Goal: Task Accomplishment & Management: Use online tool/utility

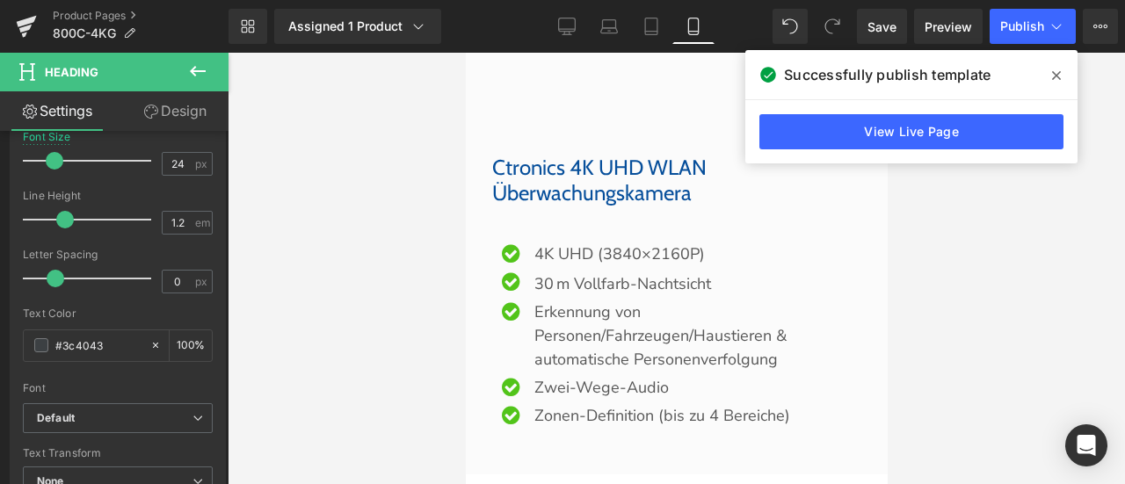
click at [984, 211] on div at bounding box center [676, 269] width 897 height 432
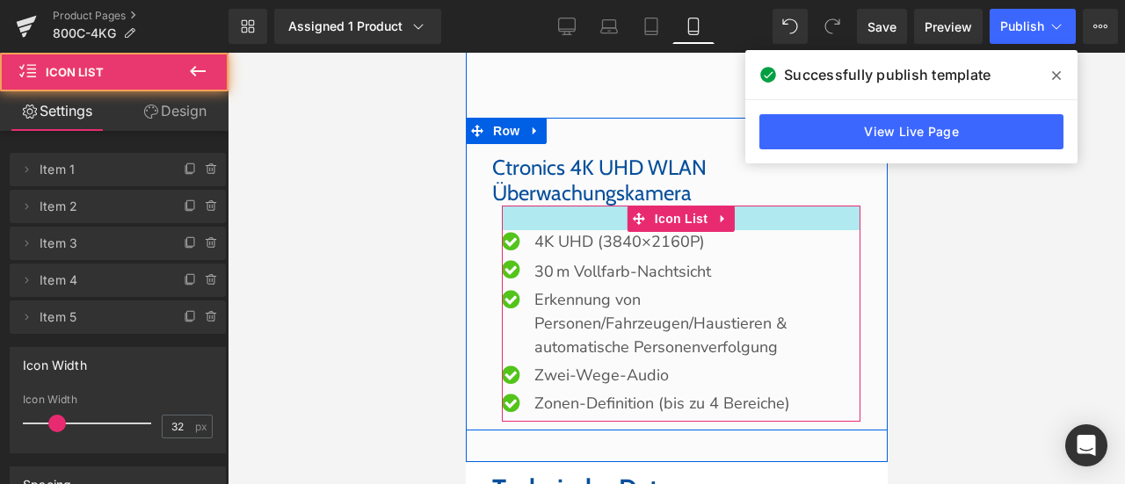
drag, startPoint x: 587, startPoint y: 251, endPoint x: 589, endPoint y: 236, distance: 14.2
click at [589, 230] on div at bounding box center [680, 218] width 359 height 25
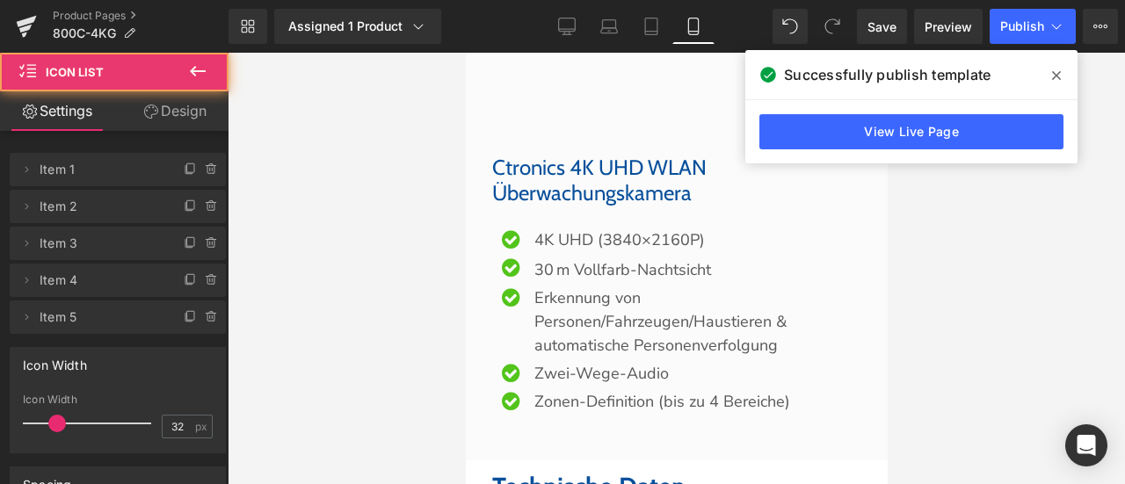
click at [1032, 258] on div at bounding box center [676, 269] width 897 height 432
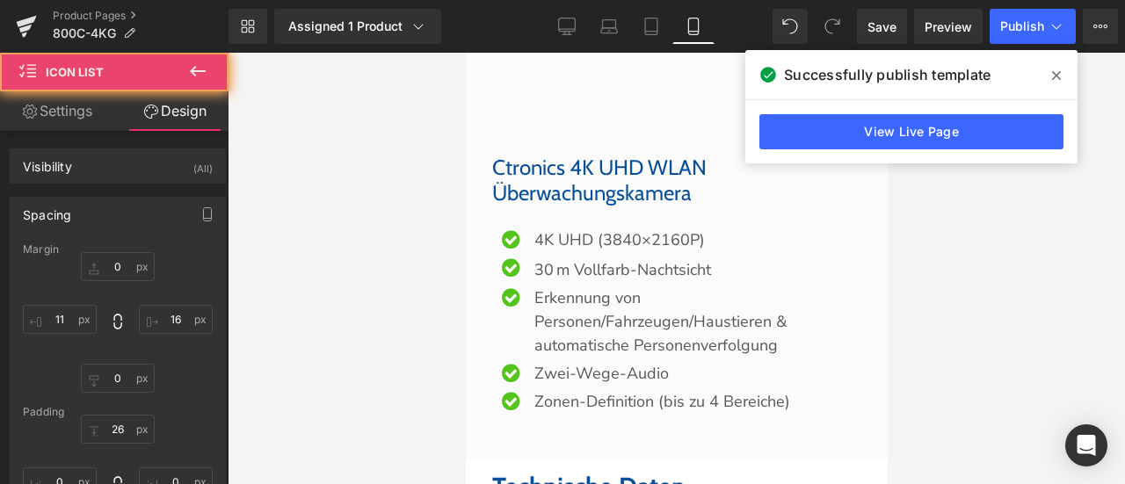
click at [1060, 71] on icon at bounding box center [1056, 76] width 9 height 14
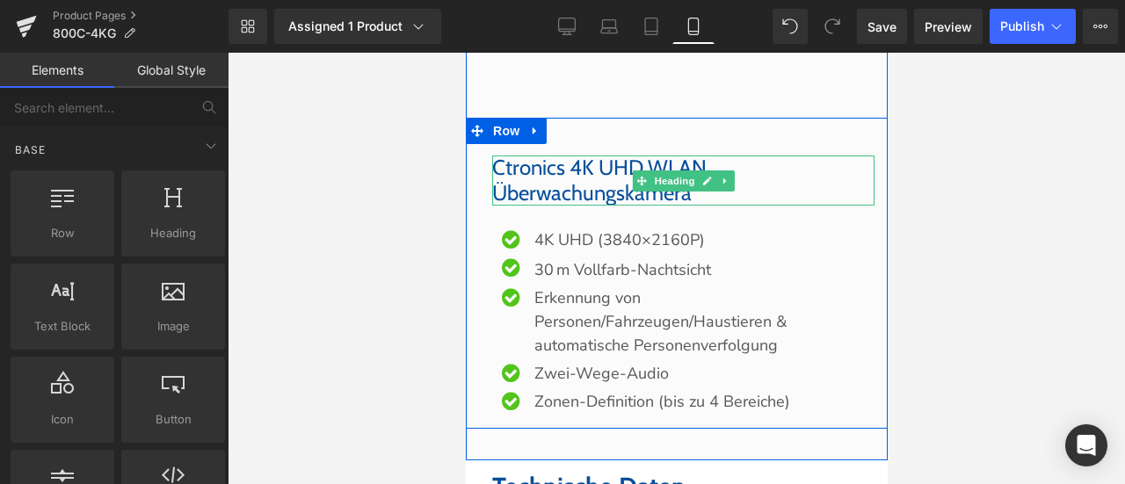
click at [557, 186] on font "Ctronics 4K UHD WLAN Überwachungskamera" at bounding box center [598, 180] width 214 height 51
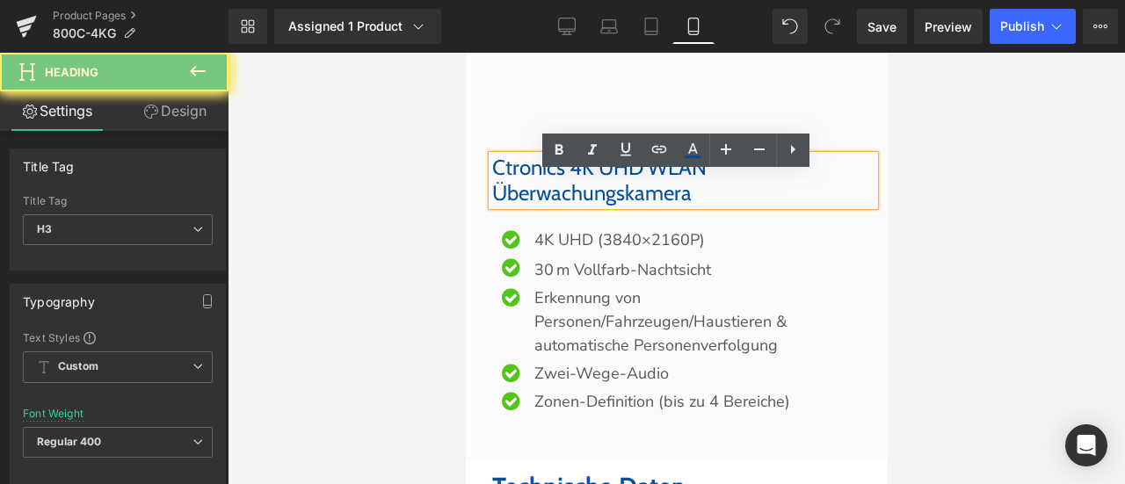
click at [557, 186] on font "Ctronics 4K UHD WLAN Überwachungskamera" at bounding box center [598, 180] width 214 height 51
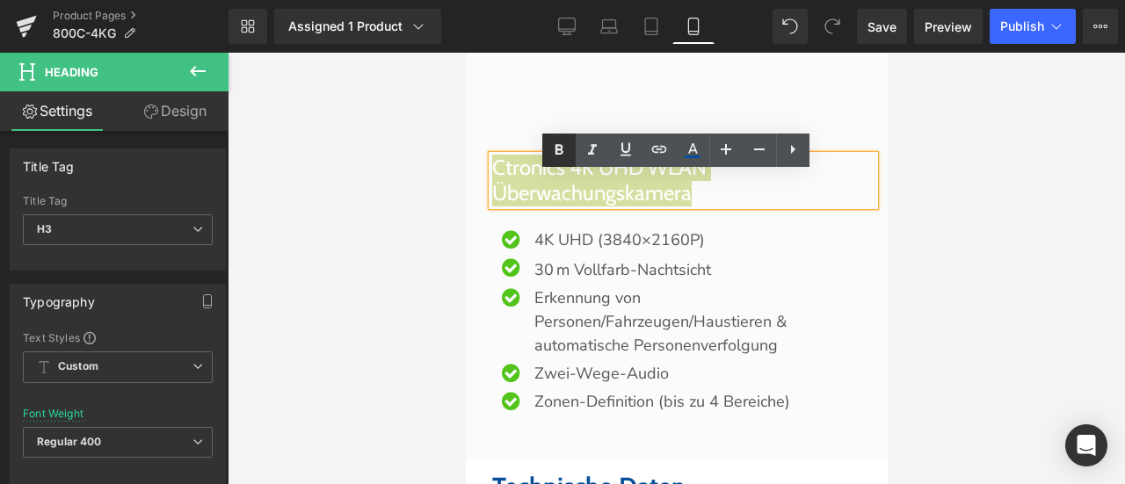
drag, startPoint x: 561, startPoint y: 143, endPoint x: 569, endPoint y: 148, distance: 9.1
click at [561, 143] on icon at bounding box center [559, 150] width 21 height 21
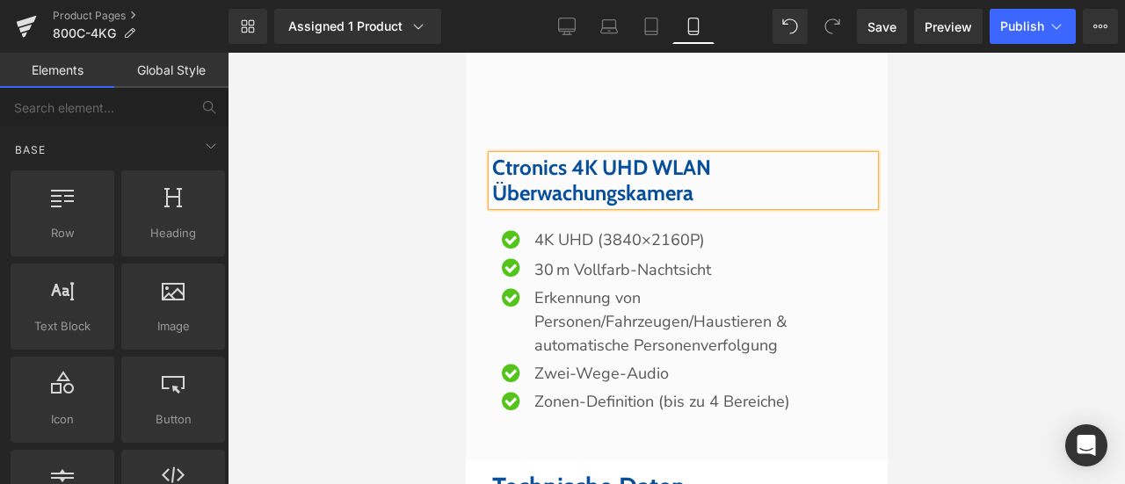
click at [983, 236] on div at bounding box center [676, 269] width 897 height 432
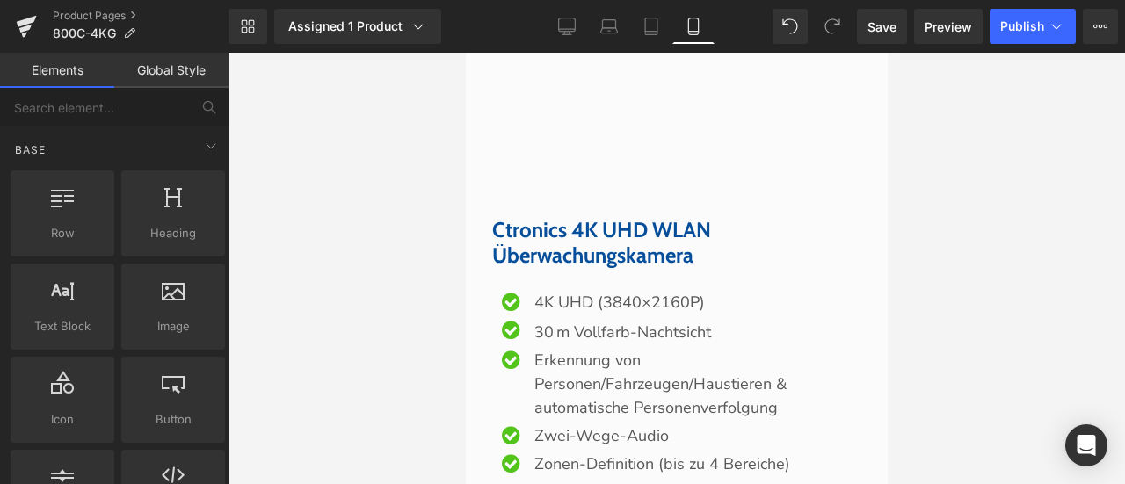
scroll to position [7482, 0]
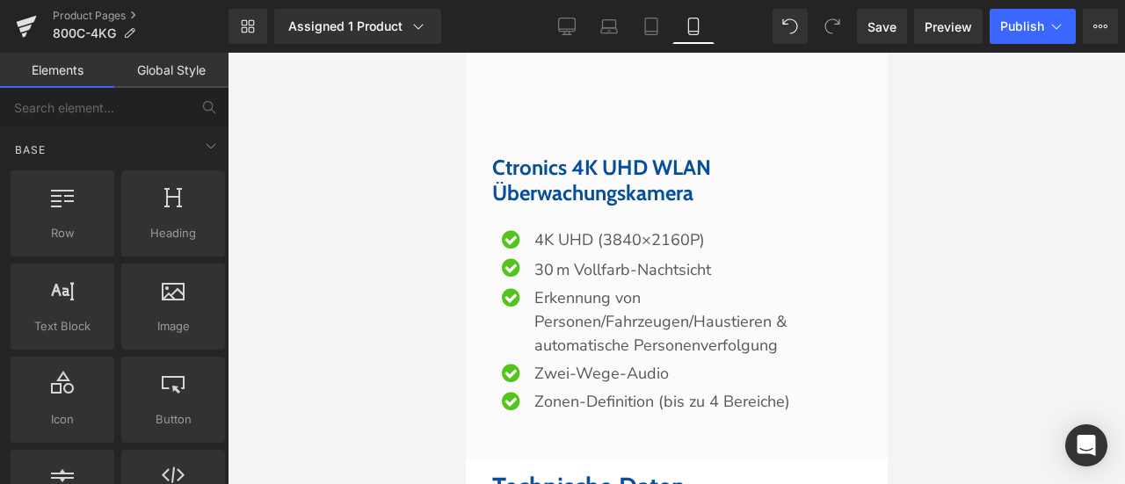
click at [592, 193] on font "Ctronics 4K UHD WLAN Überwachungskamera" at bounding box center [600, 180] width 219 height 51
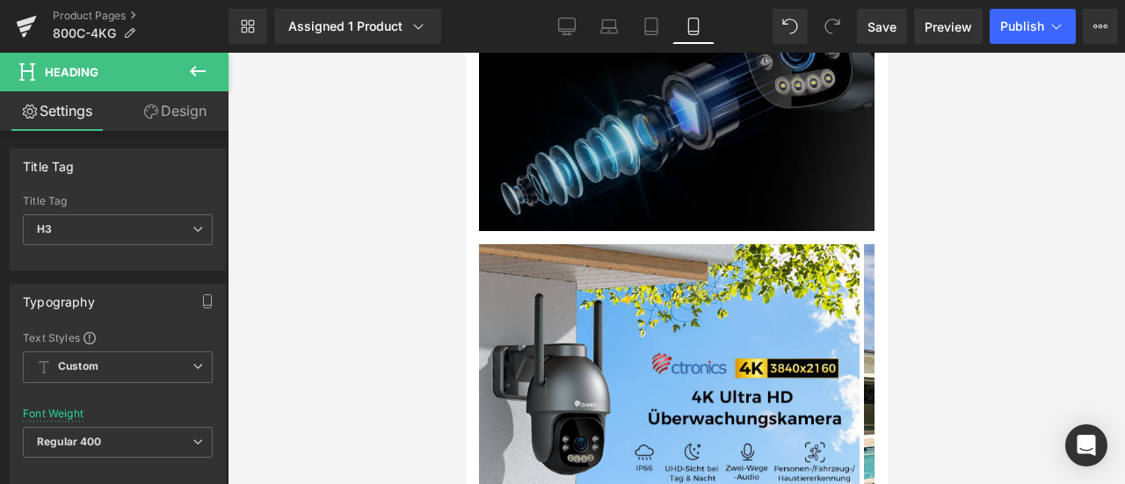
scroll to position [2196, 0]
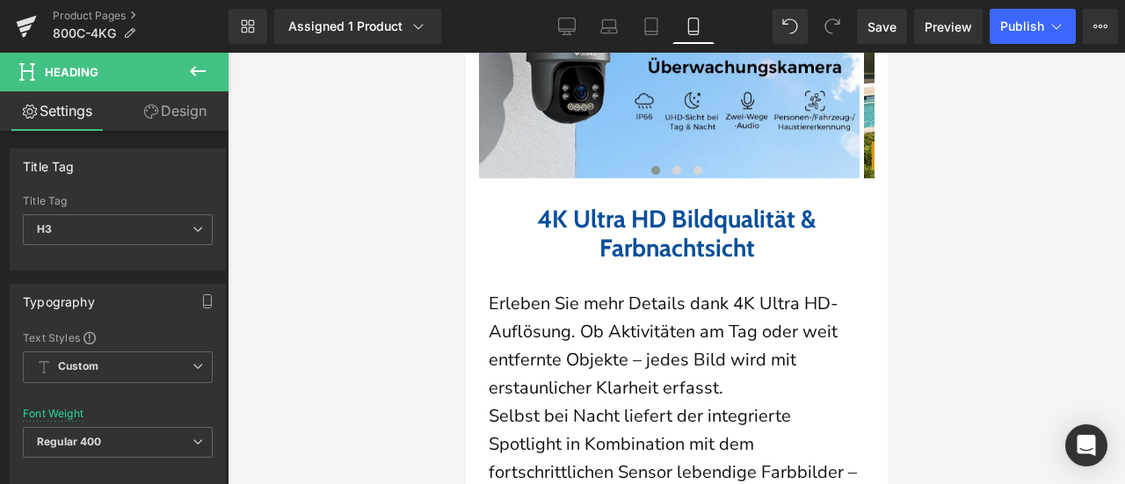
click at [617, 205] on div "4K Ultra HD Bildqualität & Farbnachtsicht Heading" at bounding box center [676, 234] width 396 height 59
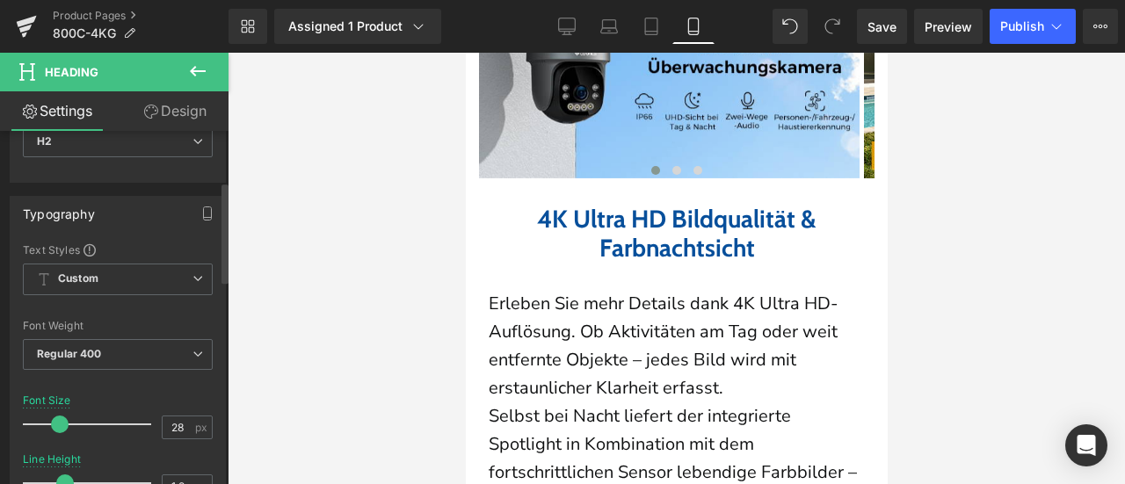
scroll to position [176, 0]
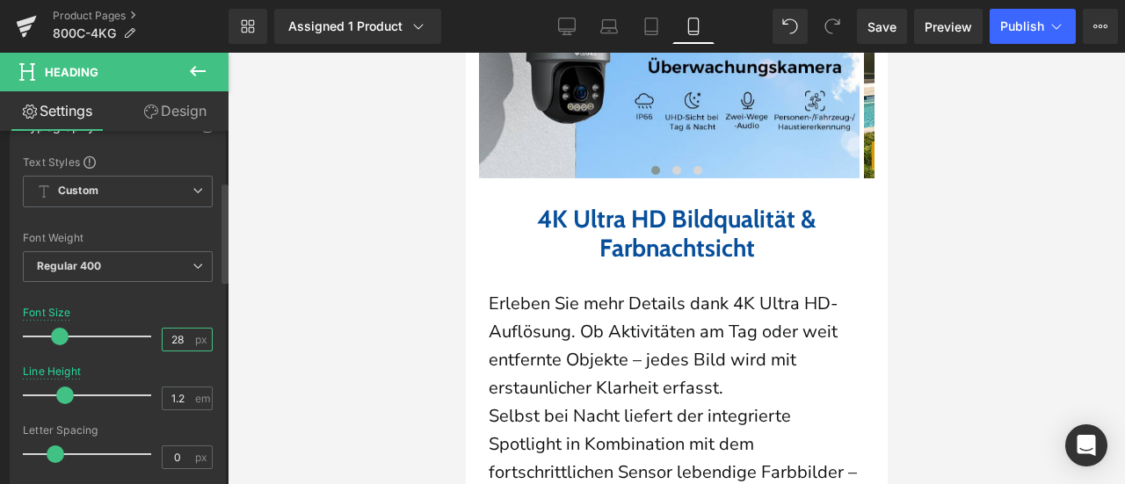
drag, startPoint x: 174, startPoint y: 340, endPoint x: 184, endPoint y: 342, distance: 9.8
click at [184, 342] on input "28" at bounding box center [178, 340] width 31 height 22
type input "27"
click at [160, 307] on div "Font Size 27 px" at bounding box center [118, 336] width 190 height 59
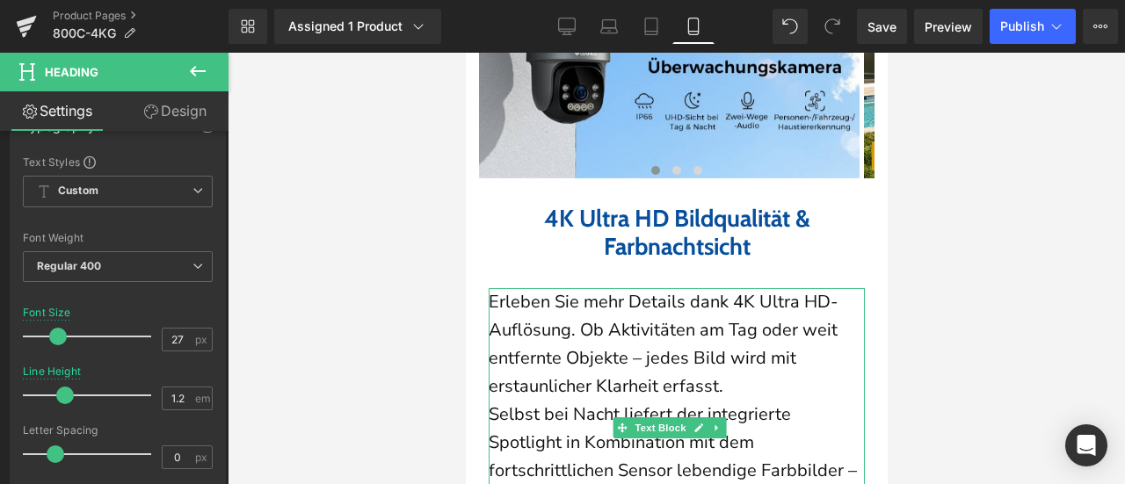
click at [594, 298] on p "Erleben Sie mehr Details dank 4K Ultra HD-Auflösung. Ob Aktivitäten am Tag oder…" at bounding box center [676, 344] width 376 height 113
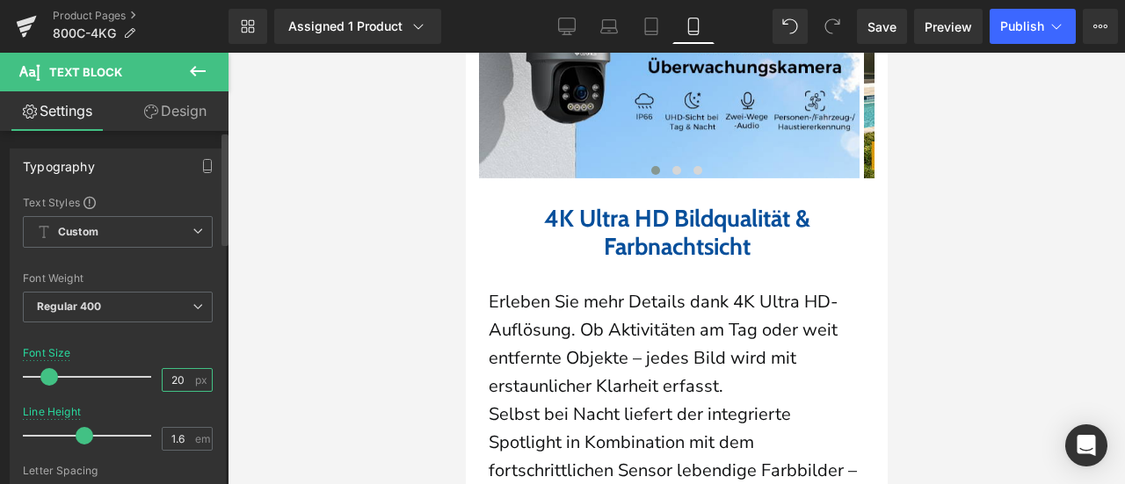
drag, startPoint x: 178, startPoint y: 380, endPoint x: 126, endPoint y: 376, distance: 52.0
click at [126, 376] on div "Font Size 20 px" at bounding box center [118, 376] width 190 height 59
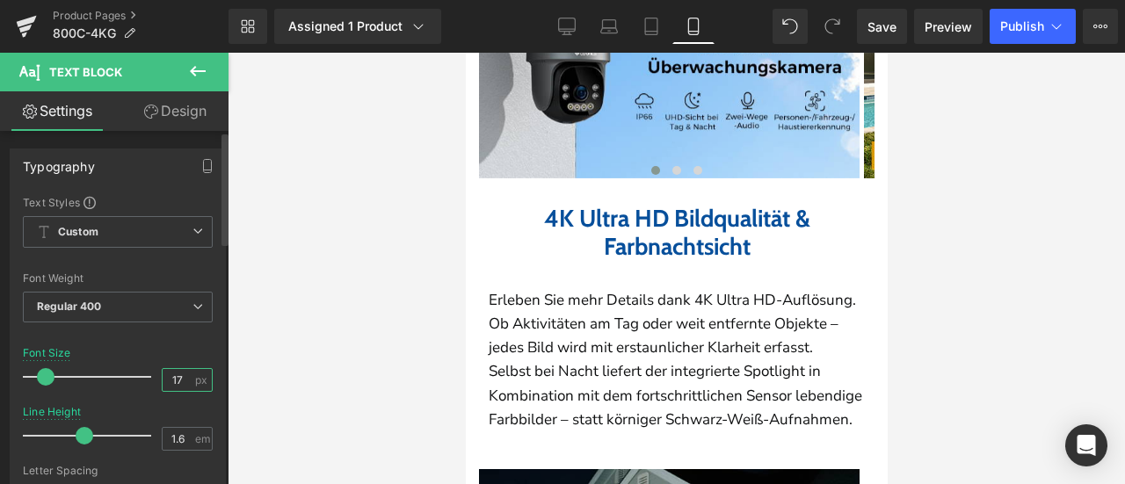
click at [178, 377] on input "17" at bounding box center [178, 380] width 31 height 22
type input "19"
click at [172, 360] on div "Font Size 19 px" at bounding box center [118, 376] width 190 height 59
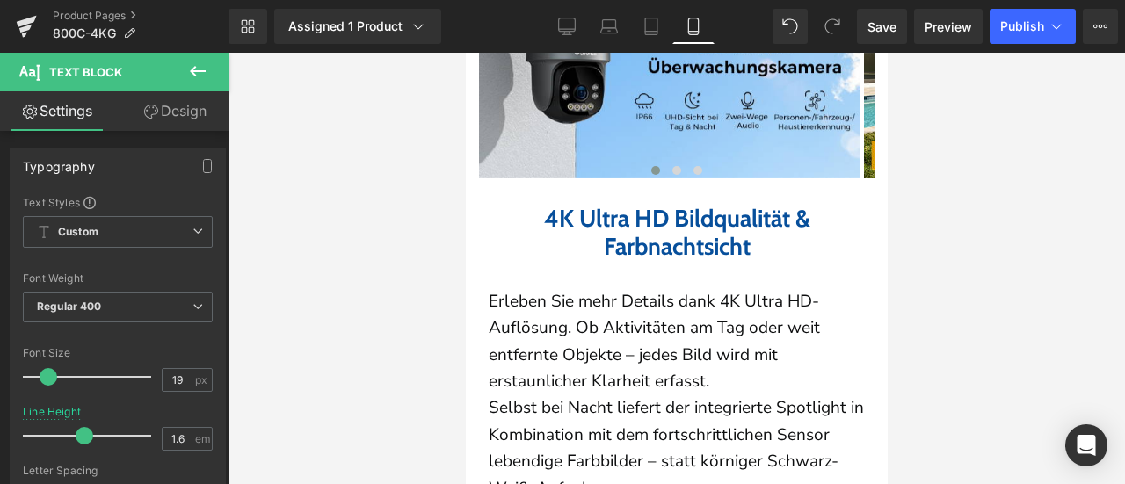
click at [589, 204] on b "4K Ultra HD Bildqualität & Farbnachtsicht" at bounding box center [676, 232] width 266 height 57
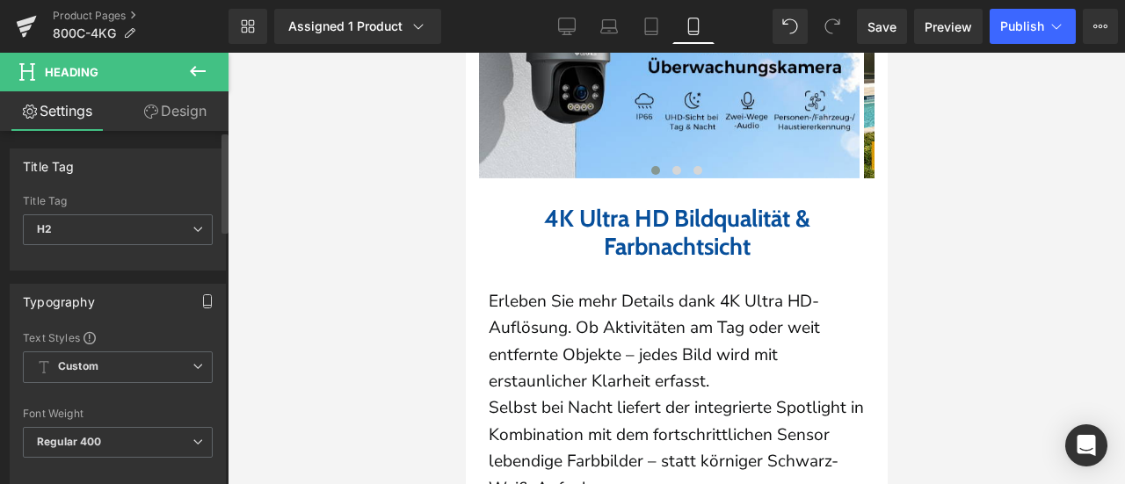
scroll to position [352, 0]
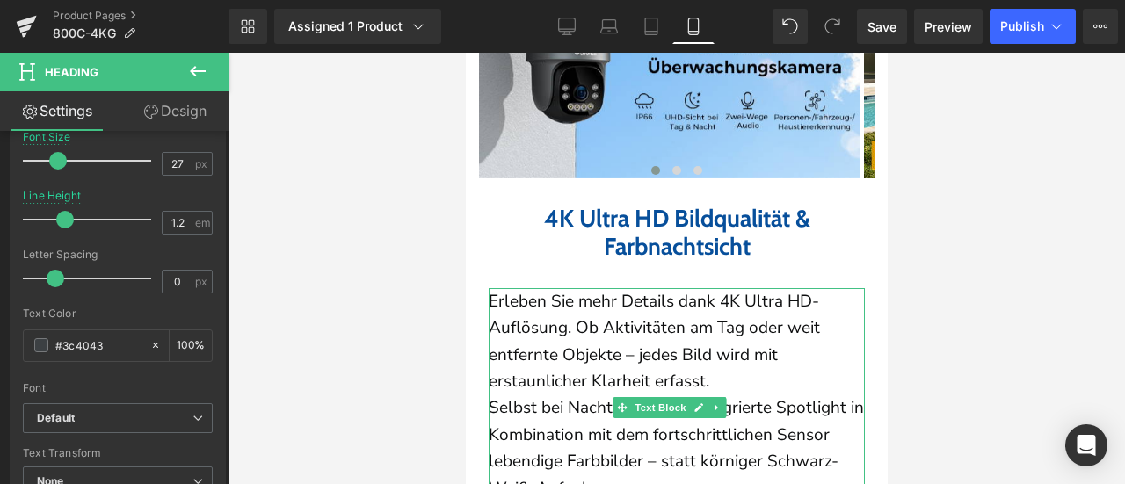
click at [582, 298] on p "Erleben Sie mehr Details dank 4K Ultra HD-Auflösung. Ob Aktivitäten am Tag oder…" at bounding box center [676, 341] width 376 height 107
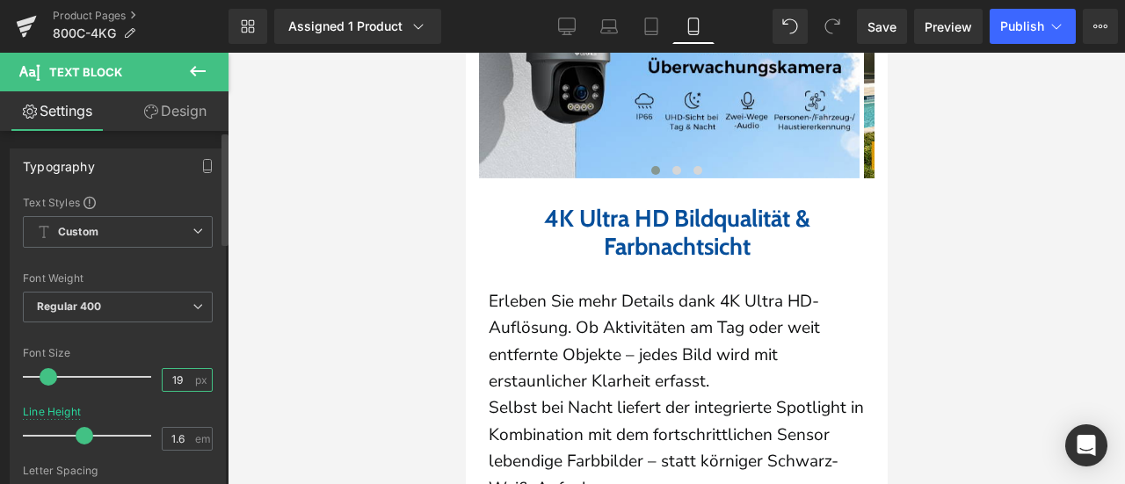
drag, startPoint x: 171, startPoint y: 380, endPoint x: 182, endPoint y: 382, distance: 10.7
click at [182, 382] on input "19" at bounding box center [178, 380] width 31 height 22
type input "17"
click at [178, 352] on div "Font Size" at bounding box center [118, 353] width 190 height 12
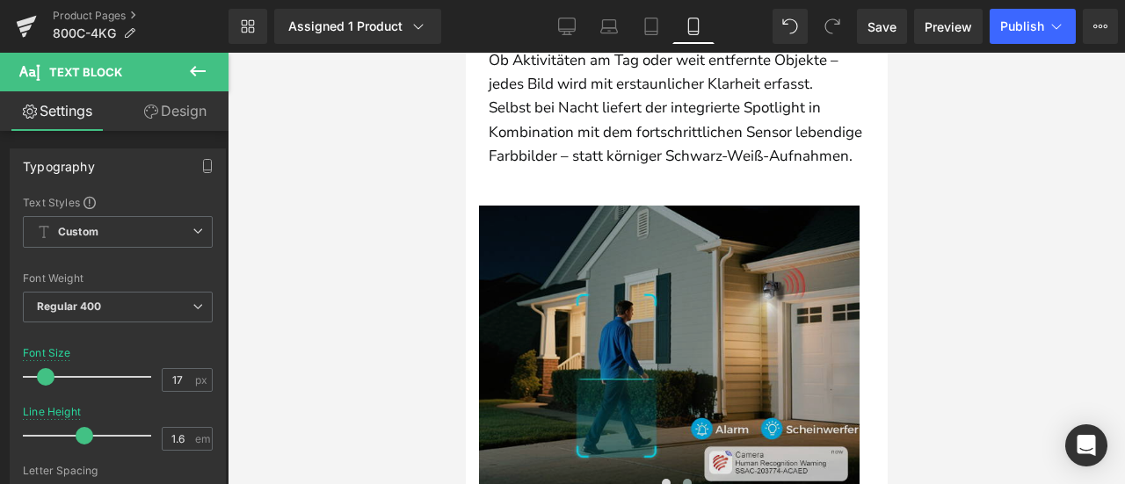
scroll to position [2723, 0]
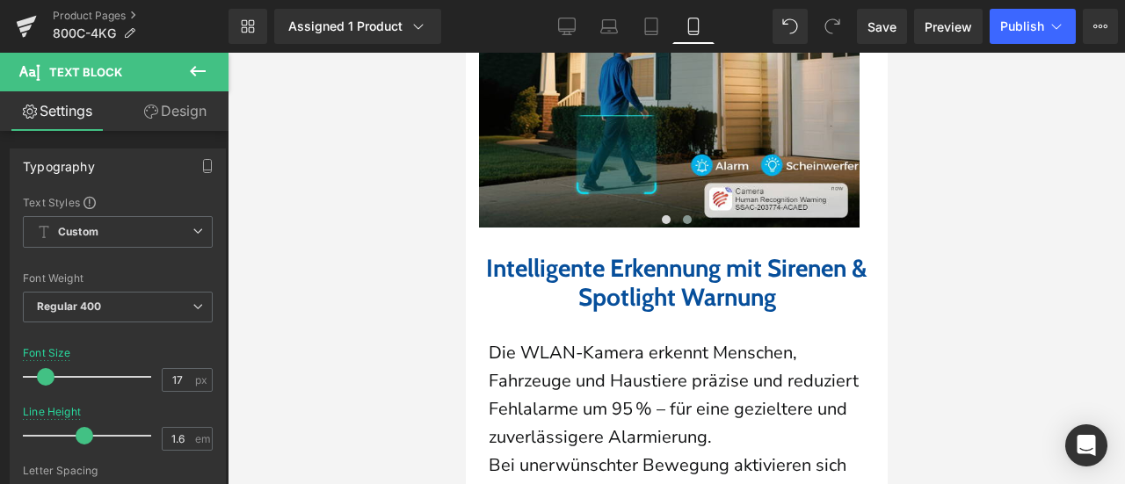
click at [578, 294] on b "Intelligente Erkennung mit Sirenen & Spotlight Warnung" at bounding box center [676, 283] width 382 height 60
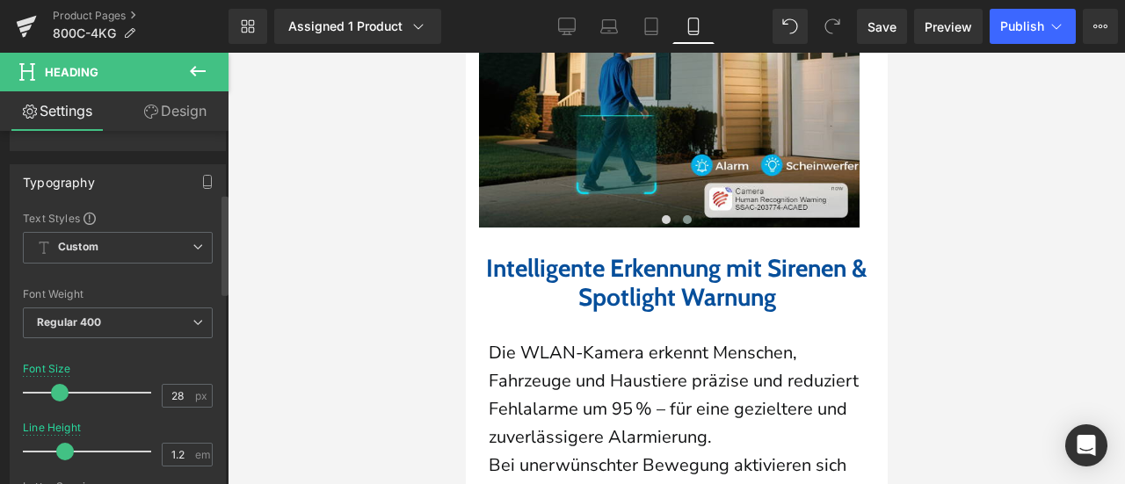
scroll to position [264, 0]
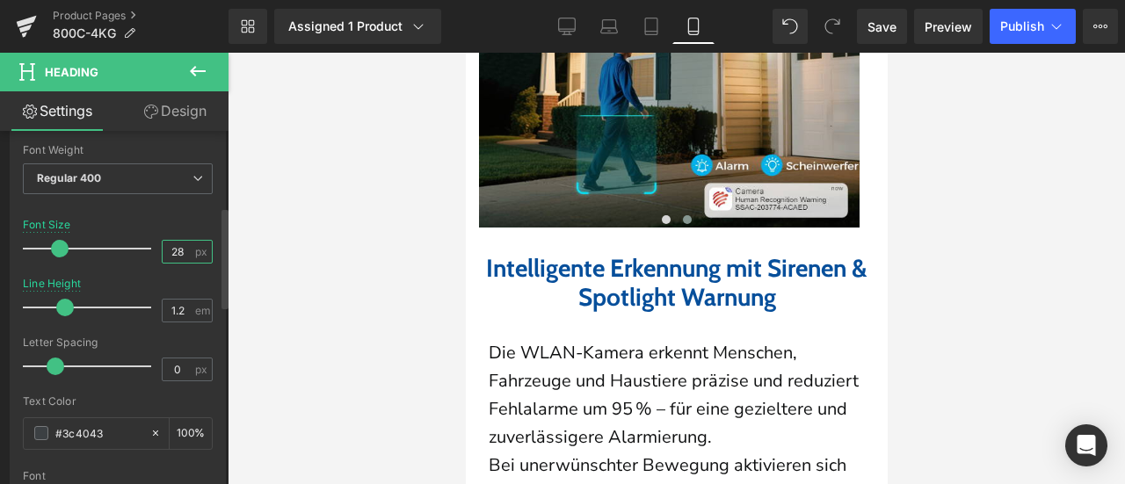
drag, startPoint x: 172, startPoint y: 249, endPoint x: 194, endPoint y: 256, distance: 23.1
click at [194, 256] on div "28 px" at bounding box center [187, 252] width 51 height 24
type input "27"
click at [178, 219] on div "Font Size 27 px" at bounding box center [118, 248] width 190 height 59
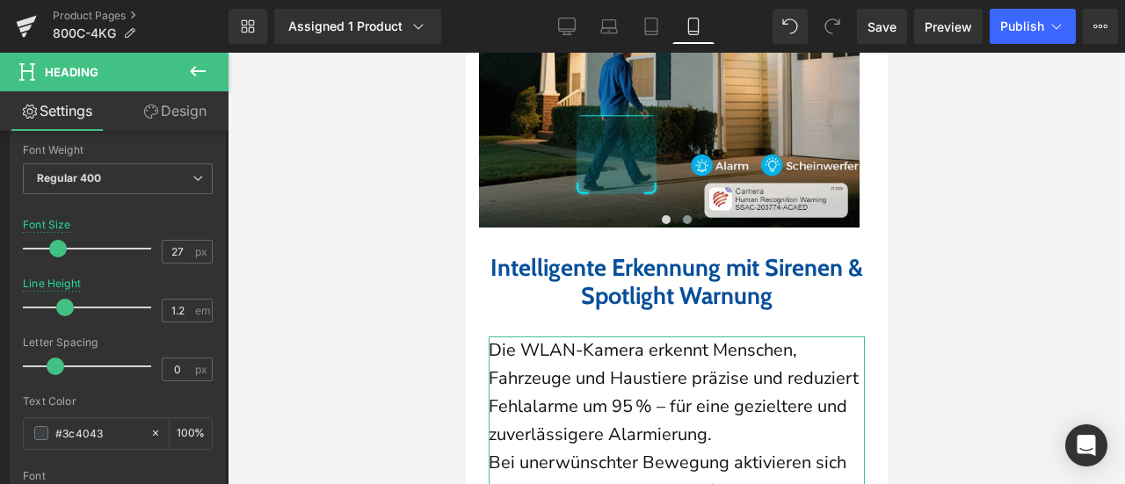
click at [592, 382] on p "Die WLAN-Kamera erkennt Menschen, Fahrzeuge und Haustiere präzise und reduziert…" at bounding box center [676, 393] width 376 height 113
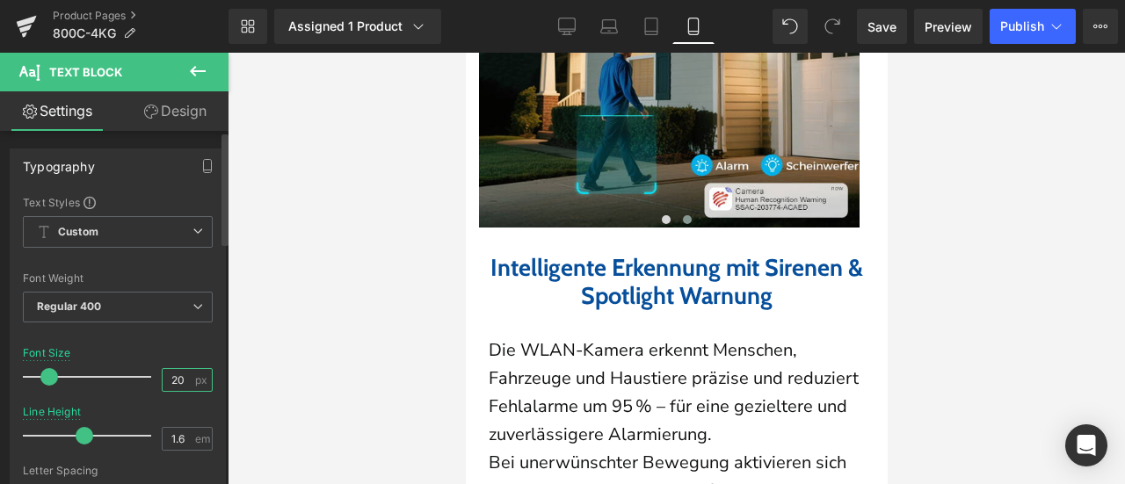
drag, startPoint x: 181, startPoint y: 380, endPoint x: 134, endPoint y: 380, distance: 47.5
click at [134, 380] on div "Font Size 20 px" at bounding box center [118, 376] width 190 height 59
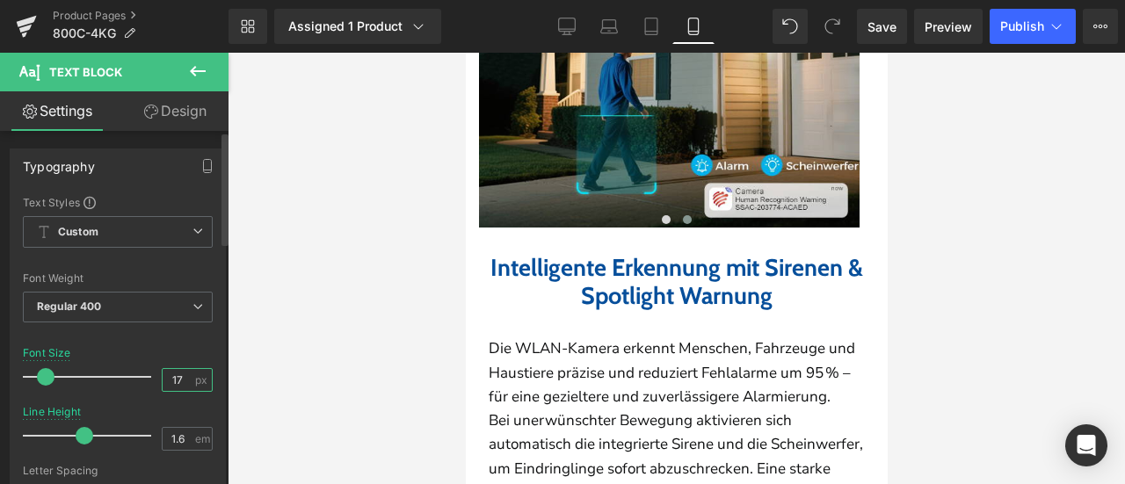
type input "17"
click at [151, 339] on div at bounding box center [118, 336] width 190 height 11
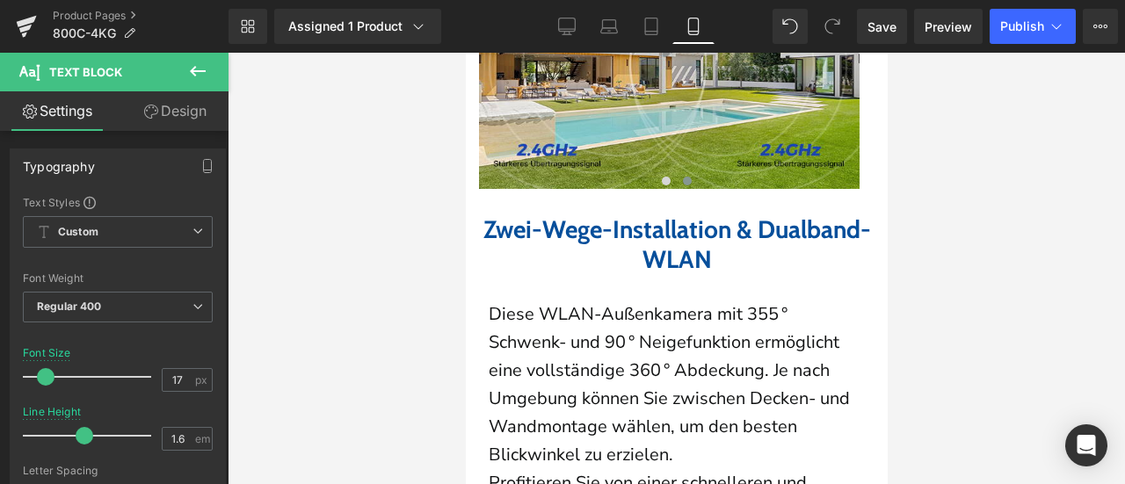
scroll to position [3426, 0]
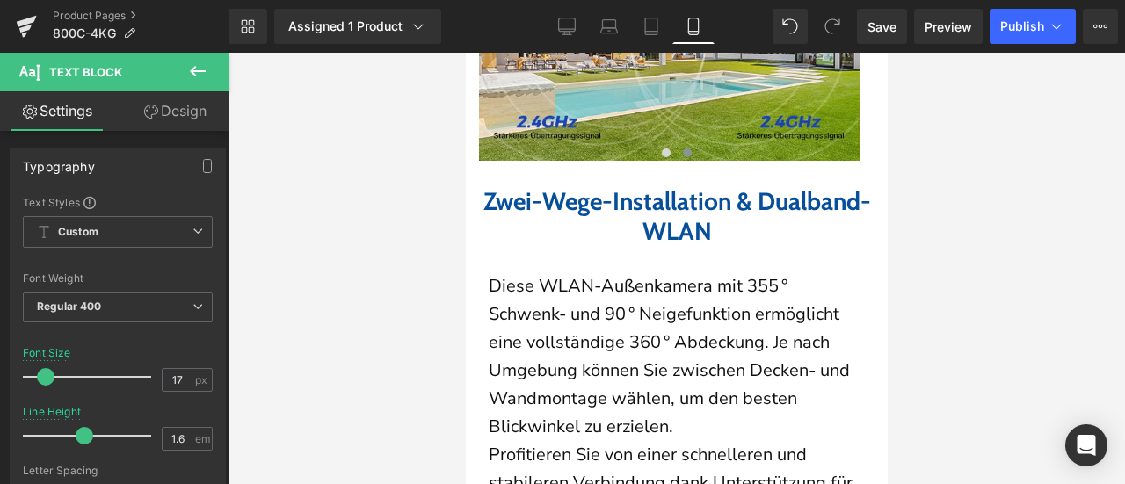
click at [581, 246] on b "Zwei-Wege-Installation & Dualband-WLAN" at bounding box center [677, 216] width 388 height 60
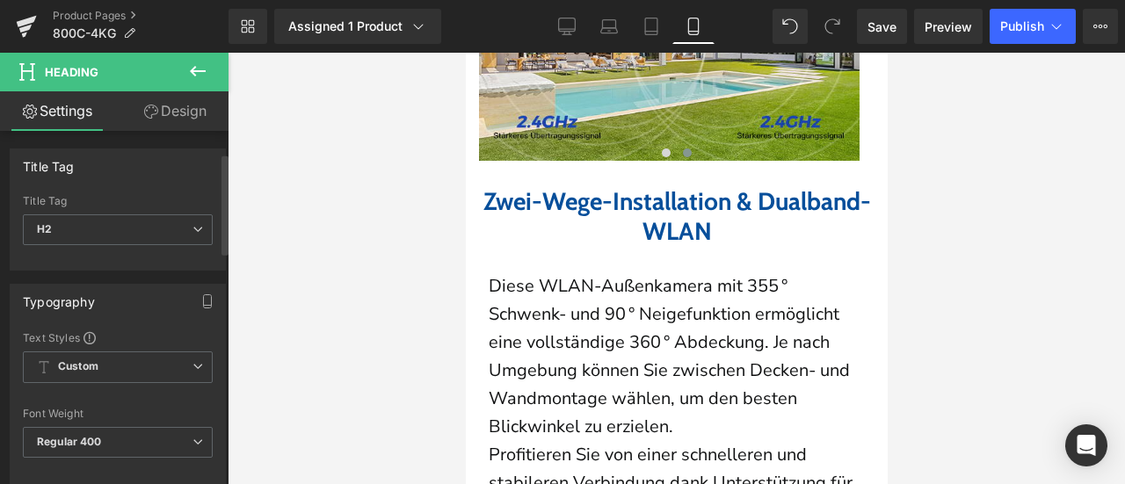
scroll to position [176, 0]
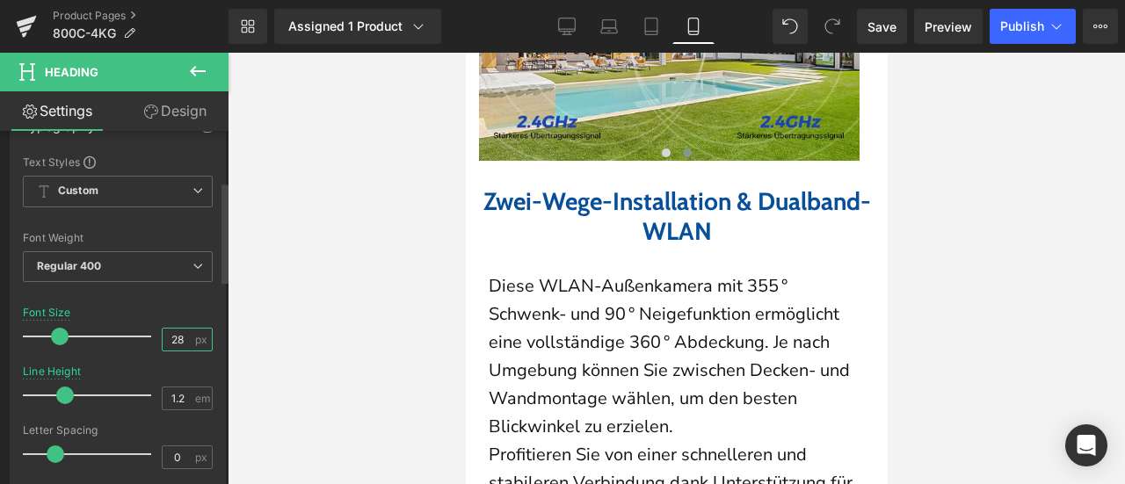
drag, startPoint x: 171, startPoint y: 335, endPoint x: 179, endPoint y: 316, distance: 20.9
click at [186, 340] on div "28 px" at bounding box center [187, 340] width 51 height 24
type input "27"
click at [178, 313] on div "Font Size 27 px" at bounding box center [118, 336] width 190 height 59
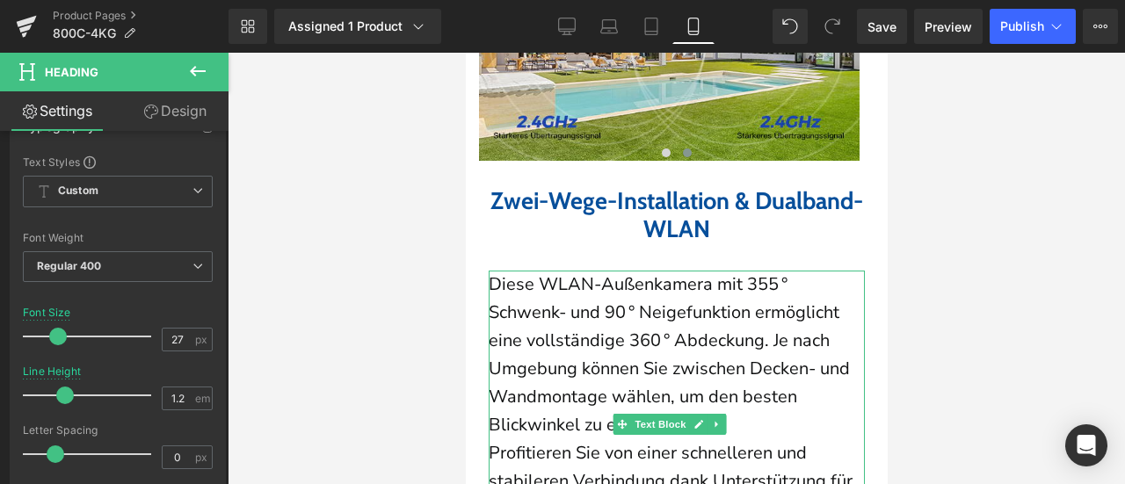
click at [645, 371] on span "Diese WLAN-Außenkamera mit 355 ° Schwenk- und 90 ° Neigefunktion ermöglicht ein…" at bounding box center [668, 355] width 361 height 164
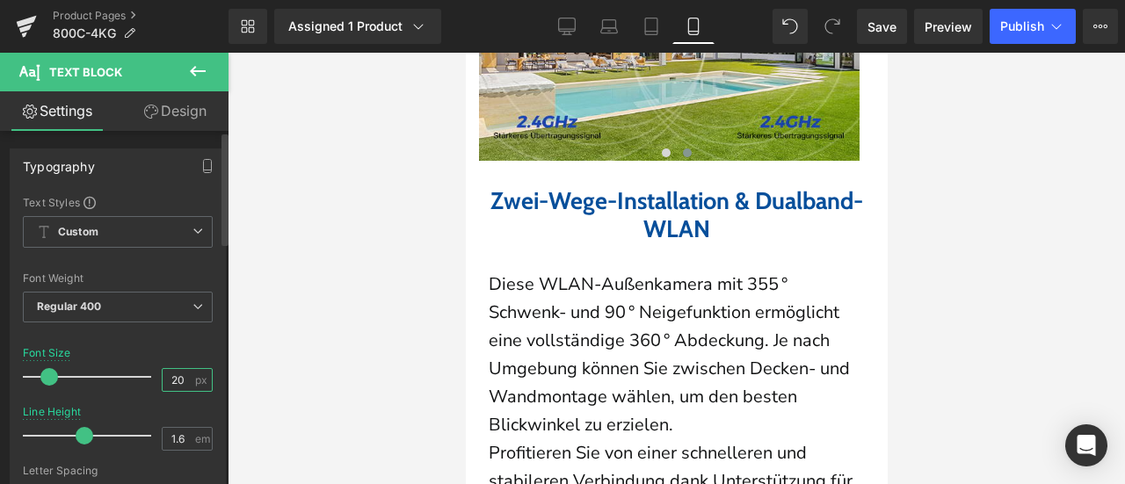
drag, startPoint x: 181, startPoint y: 374, endPoint x: 149, endPoint y: 372, distance: 31.8
click at [149, 372] on div "Font Size 20 px" at bounding box center [118, 376] width 190 height 59
type input "17"
click at [187, 335] on div at bounding box center [118, 336] width 190 height 11
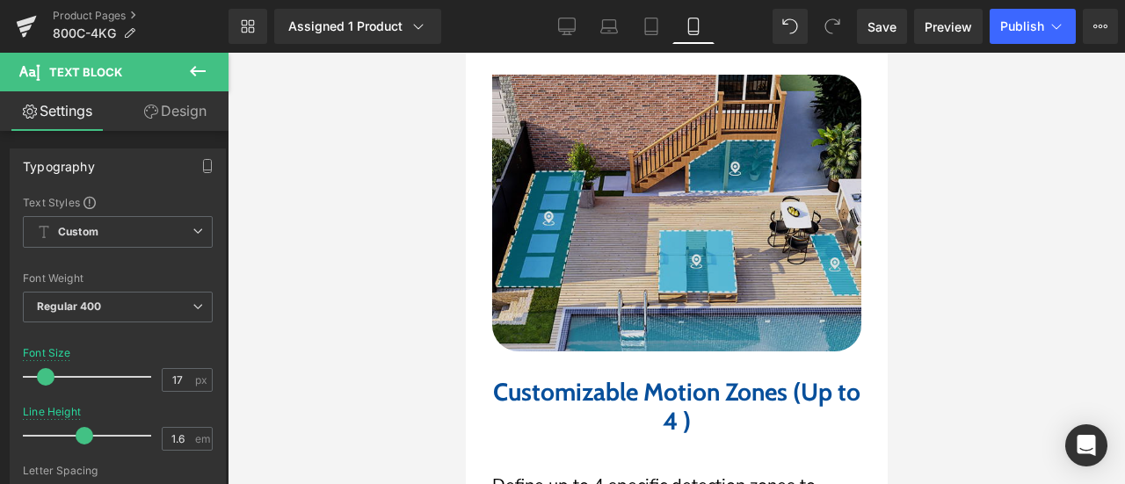
scroll to position [4042, 0]
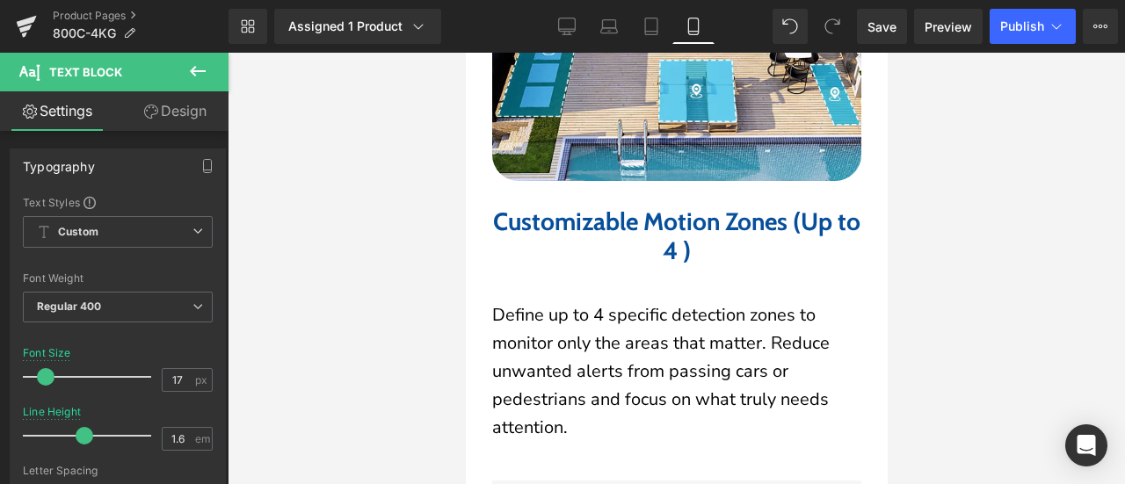
click at [573, 266] on b "Customizable Motion Zones (Up to 4 )" at bounding box center [675, 237] width 367 height 60
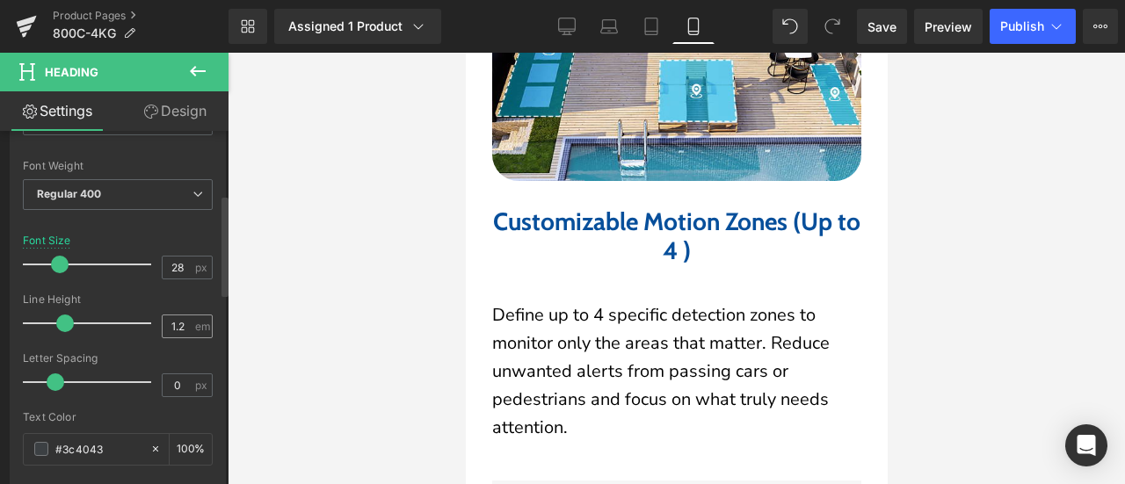
scroll to position [264, 0]
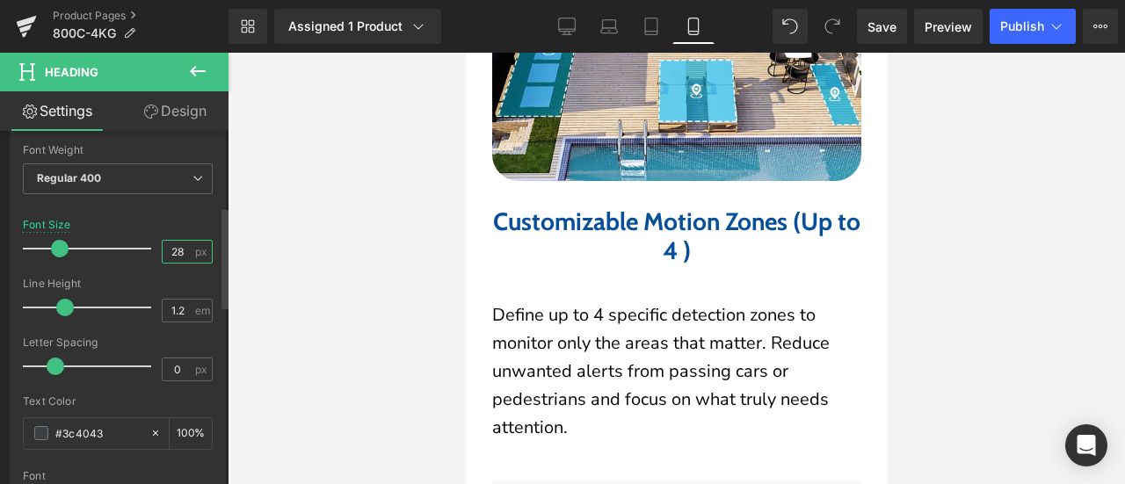
drag, startPoint x: 172, startPoint y: 245, endPoint x: 178, endPoint y: 236, distance: 11.5
click at [185, 247] on input "28" at bounding box center [178, 252] width 31 height 22
type input "27"
click at [178, 231] on div "Font Size 27 px" at bounding box center [118, 248] width 190 height 59
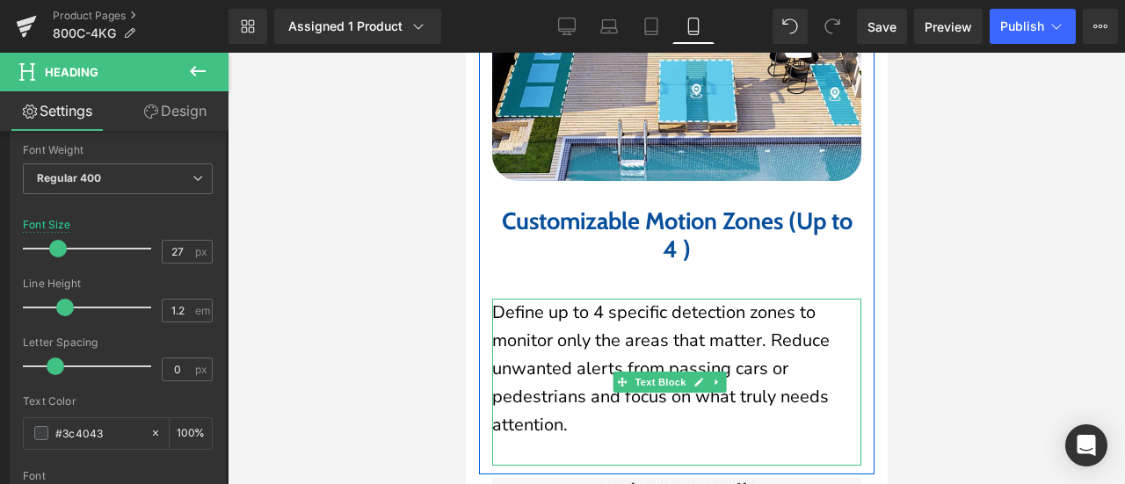
click at [543, 365] on p "Define up to 4 specific detection zones to monitor only the areas that matter. …" at bounding box center [675, 369] width 369 height 141
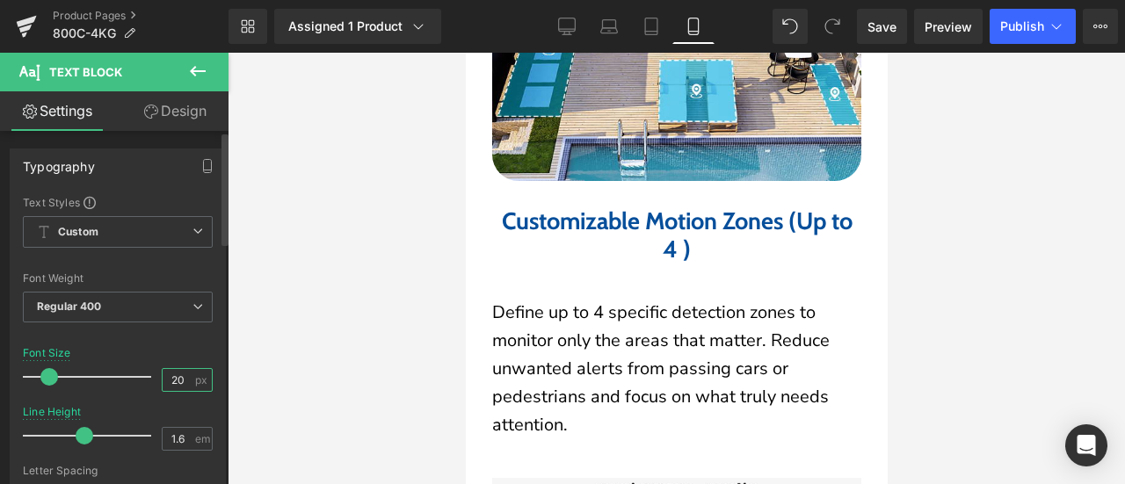
click at [144, 377] on div "Font Size 20 px" at bounding box center [118, 376] width 190 height 59
type input "17"
click at [178, 345] on div "Font Default Default Default Open Font Manager" at bounding box center [118, 407] width 190 height 425
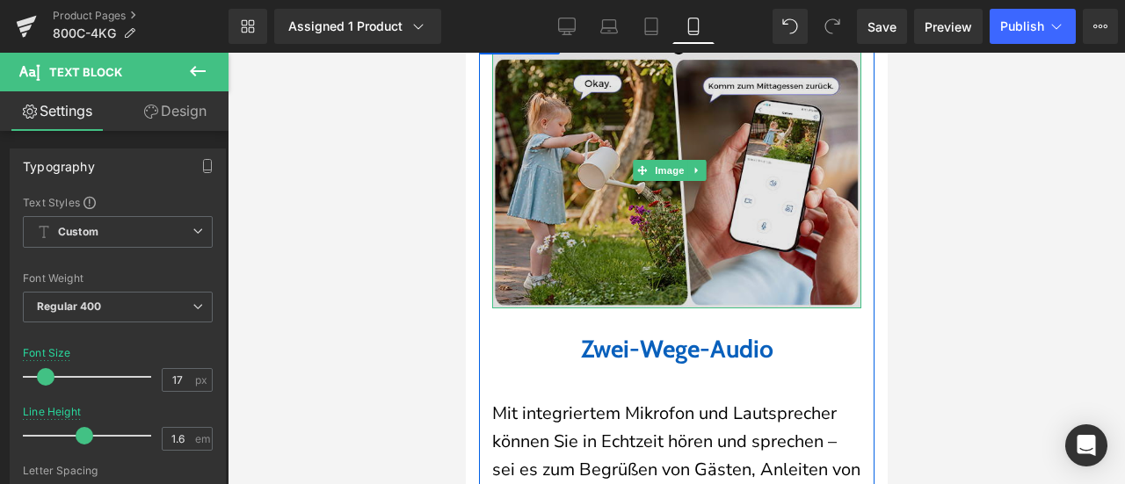
scroll to position [4657, 0]
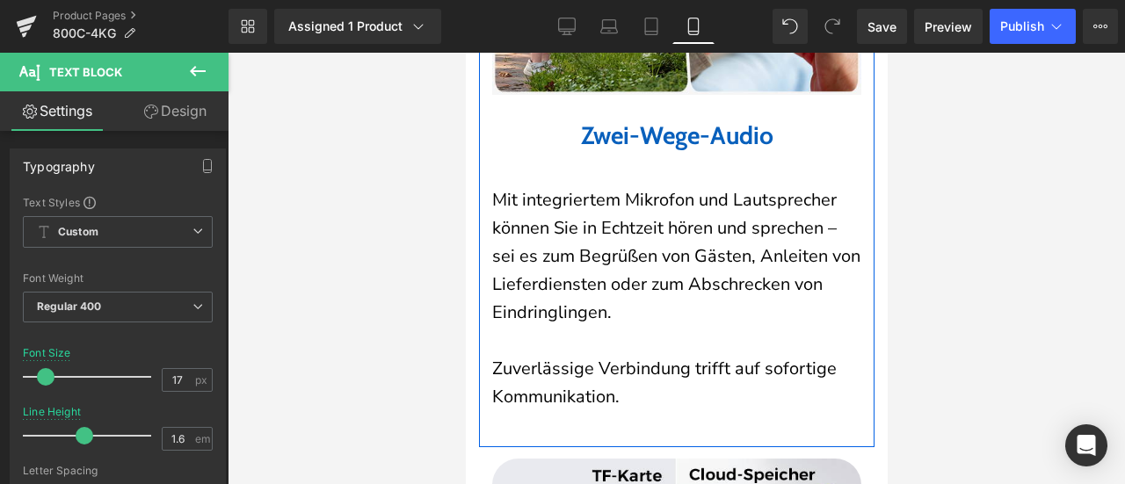
click at [608, 150] on b "Zwei-Wege-Audio" at bounding box center [676, 135] width 193 height 30
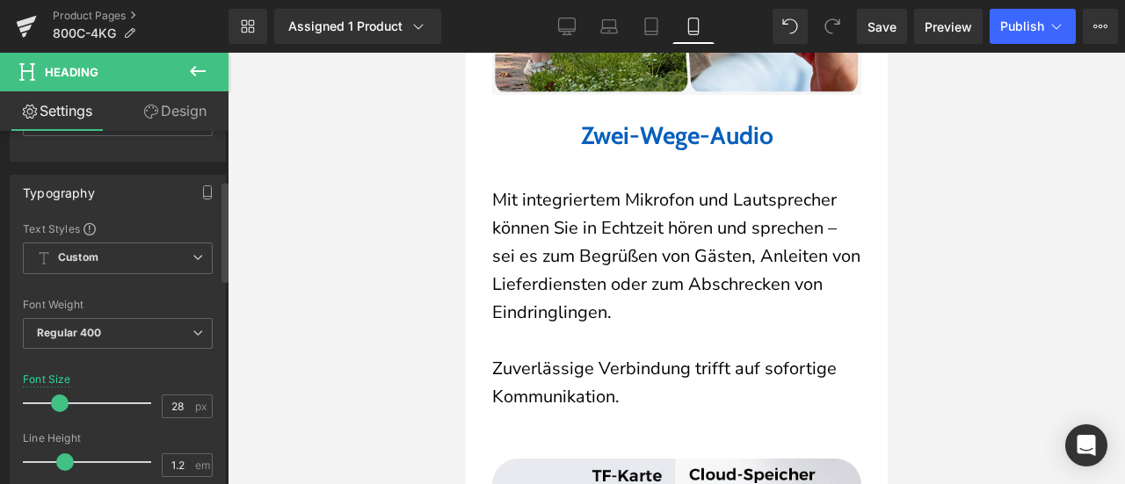
scroll to position [176, 0]
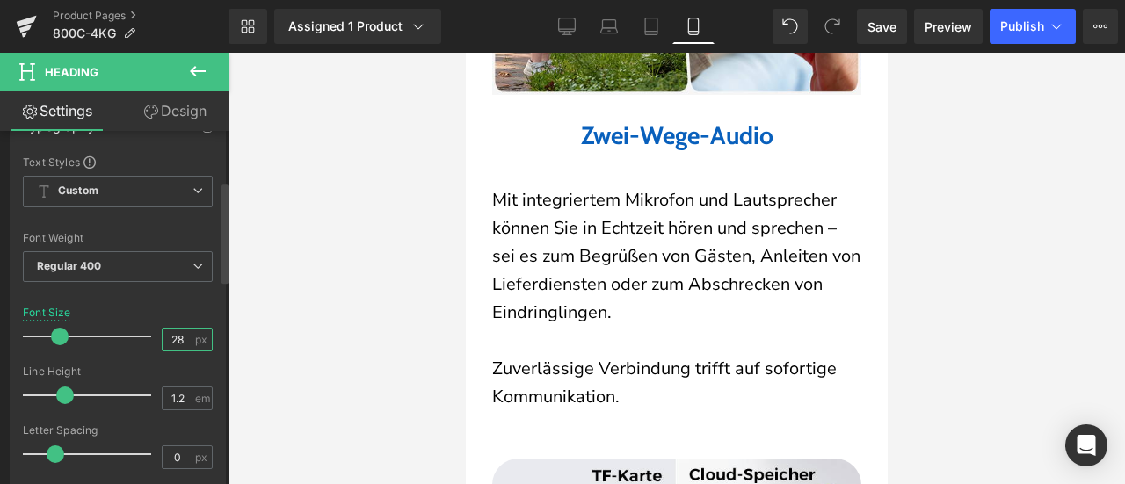
drag, startPoint x: 169, startPoint y: 337, endPoint x: 181, endPoint y: 340, distance: 12.8
click at [181, 340] on input "28" at bounding box center [178, 340] width 31 height 22
type input "27"
click at [183, 307] on div "Font Size 27 px" at bounding box center [118, 336] width 190 height 59
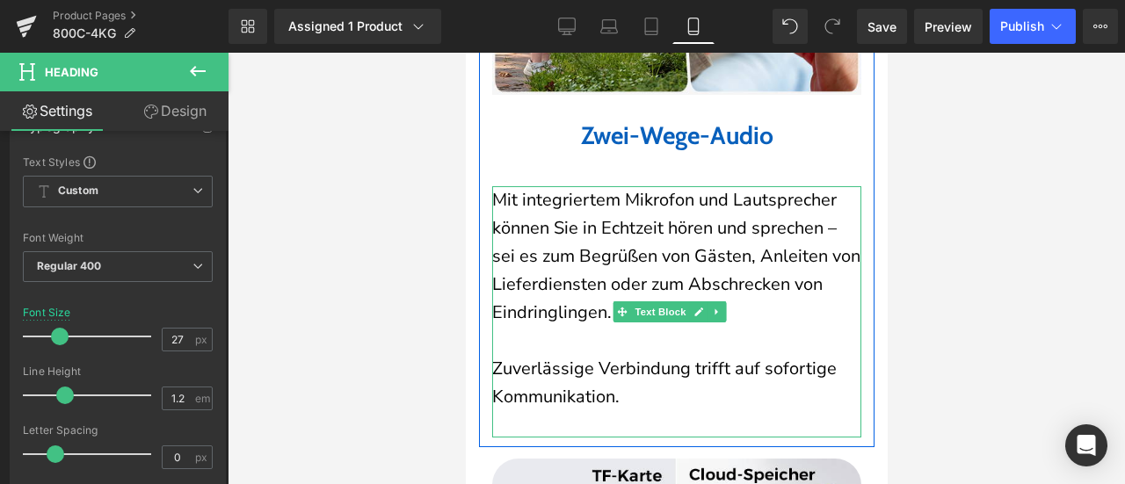
click at [672, 254] on p "Mit integriertem Mikrofon und Lautsprecher können Sie in Echtzeit hören und spr…" at bounding box center [675, 256] width 369 height 141
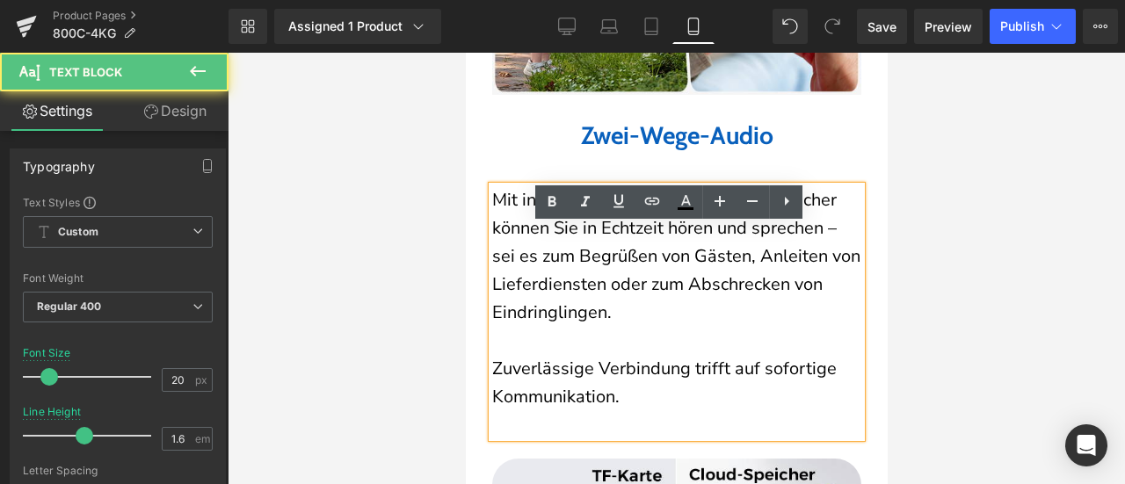
click at [670, 249] on p "Mit integriertem Mikrofon und Lautsprecher können Sie in Echtzeit hören und spr…" at bounding box center [675, 256] width 369 height 141
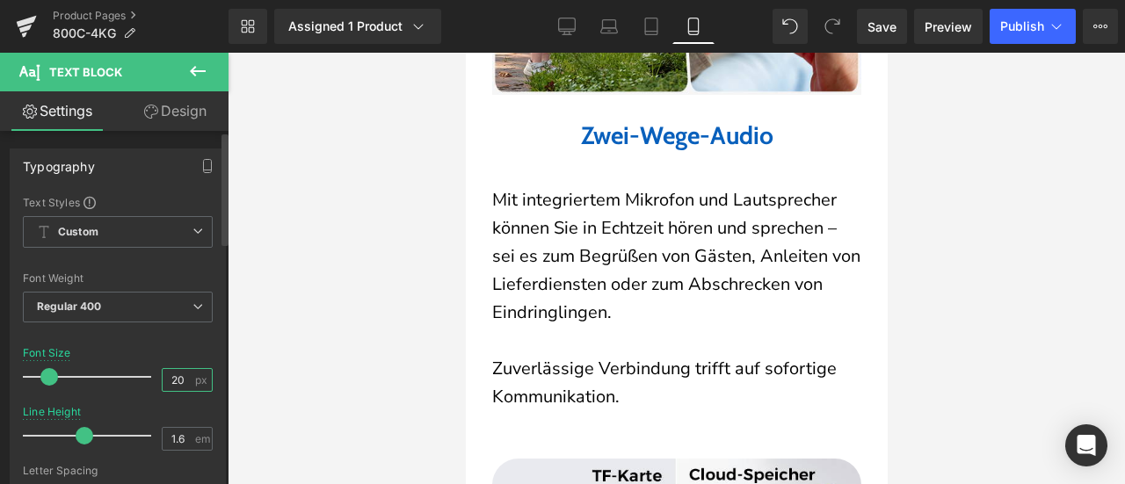
drag, startPoint x: 180, startPoint y: 377, endPoint x: 144, endPoint y: 377, distance: 36.0
click at [144, 377] on div "Font Size 20 px" at bounding box center [118, 376] width 190 height 59
type input "17"
click at [165, 351] on div "Font Size 17 px" at bounding box center [118, 376] width 190 height 59
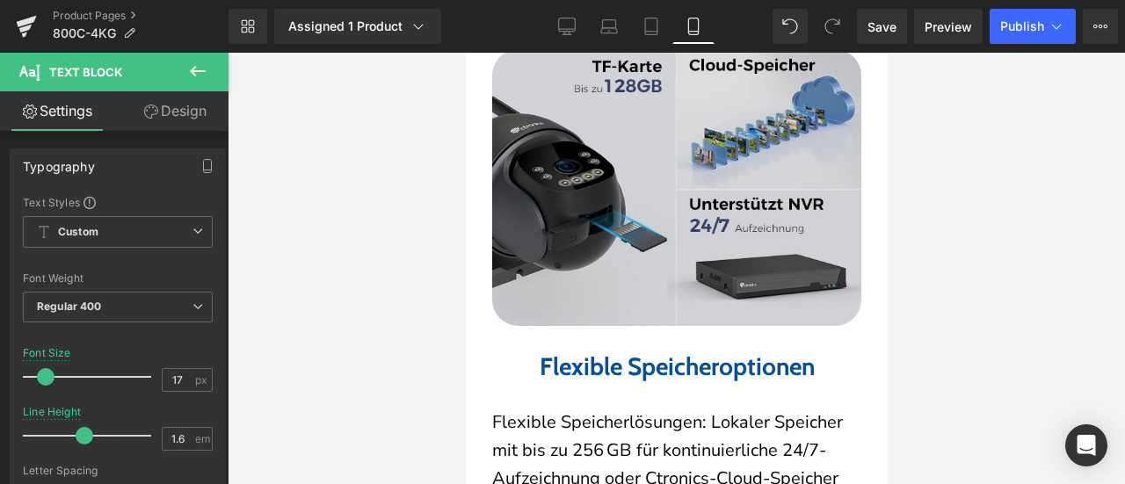
scroll to position [5185, 0]
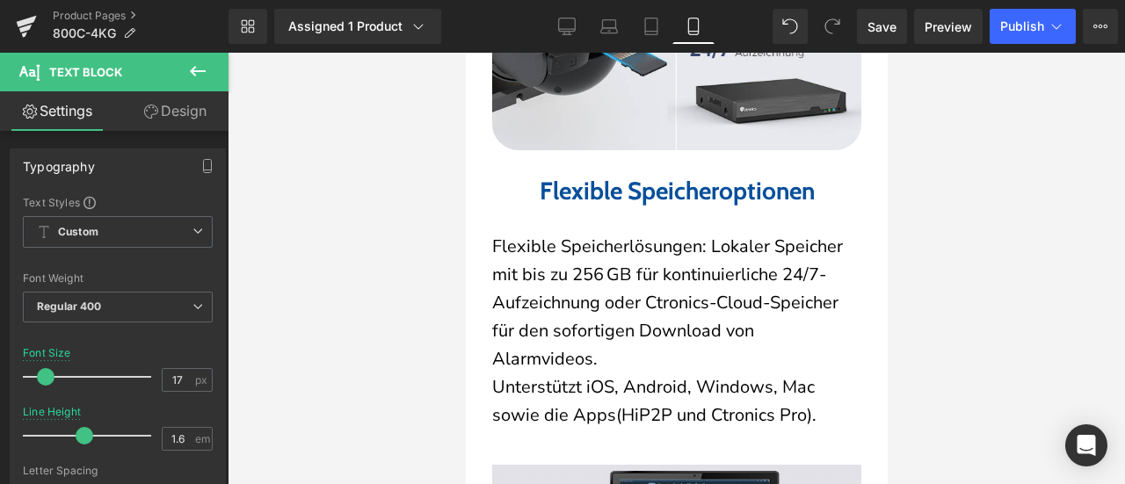
click at [629, 197] on icon at bounding box center [634, 191] width 10 height 11
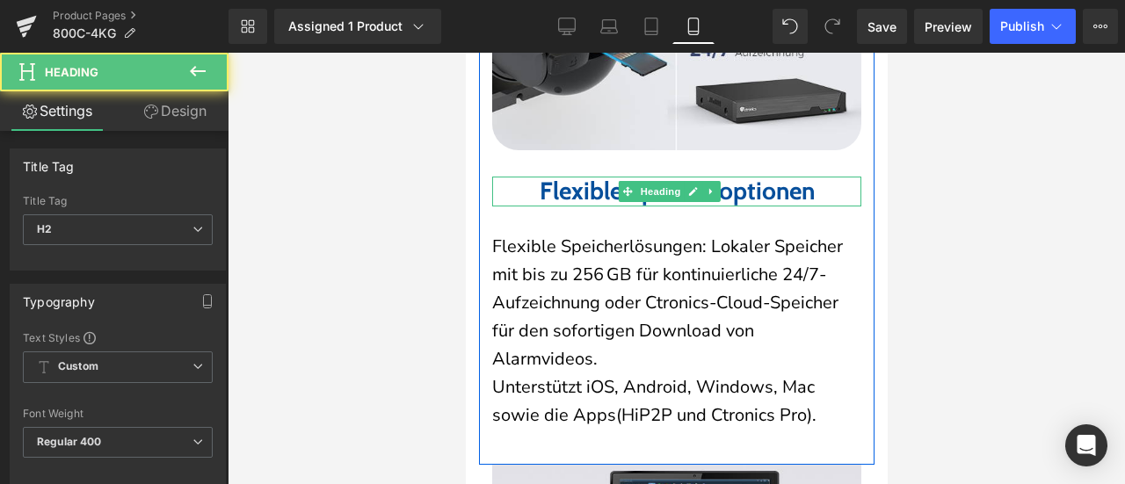
click at [601, 206] on b "Flexible Speicheroptionen" at bounding box center [676, 191] width 275 height 30
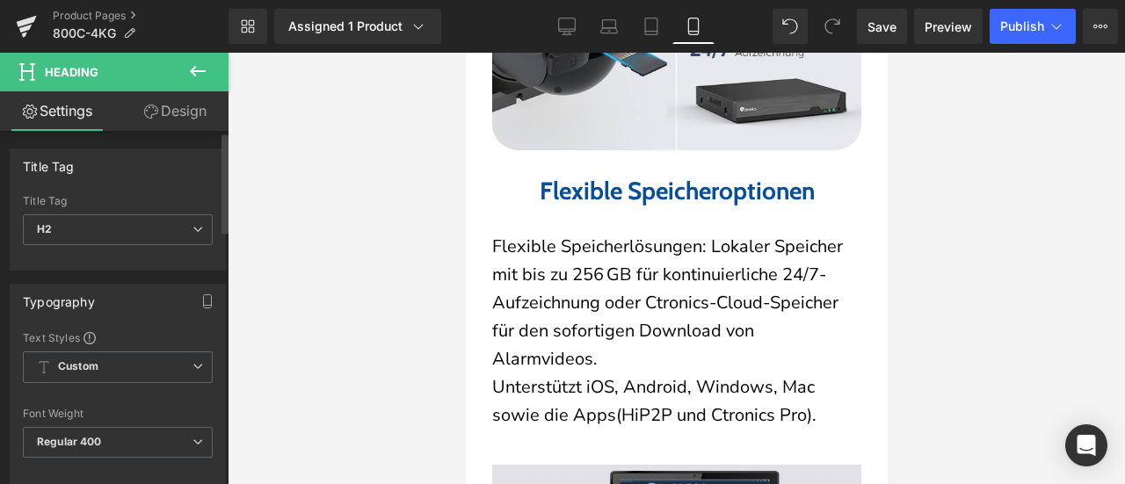
scroll to position [264, 0]
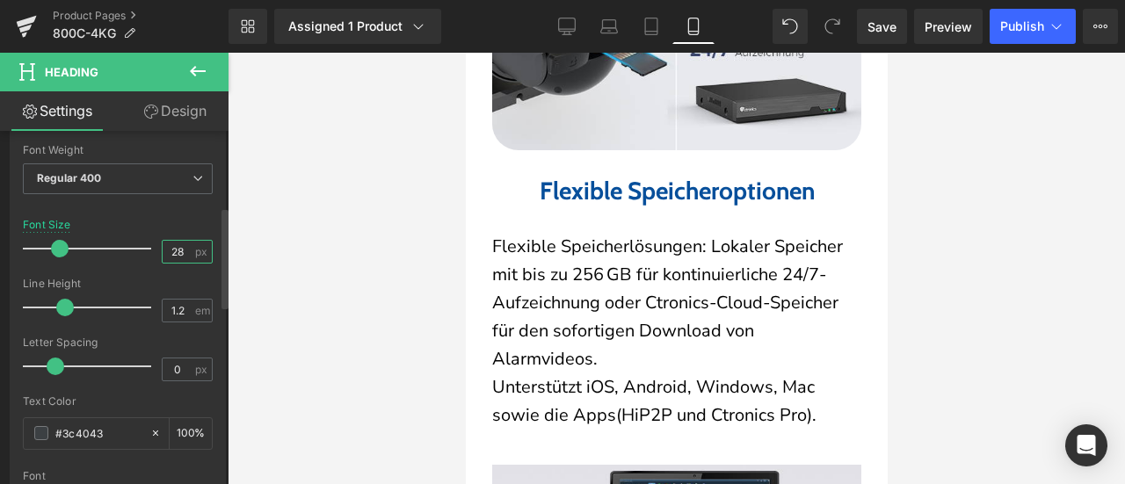
drag, startPoint x: 169, startPoint y: 250, endPoint x: 182, endPoint y: 249, distance: 13.2
click at [182, 249] on input "28" at bounding box center [178, 252] width 31 height 22
type input "27"
click at [176, 230] on div "Font Size 27 px" at bounding box center [118, 248] width 190 height 59
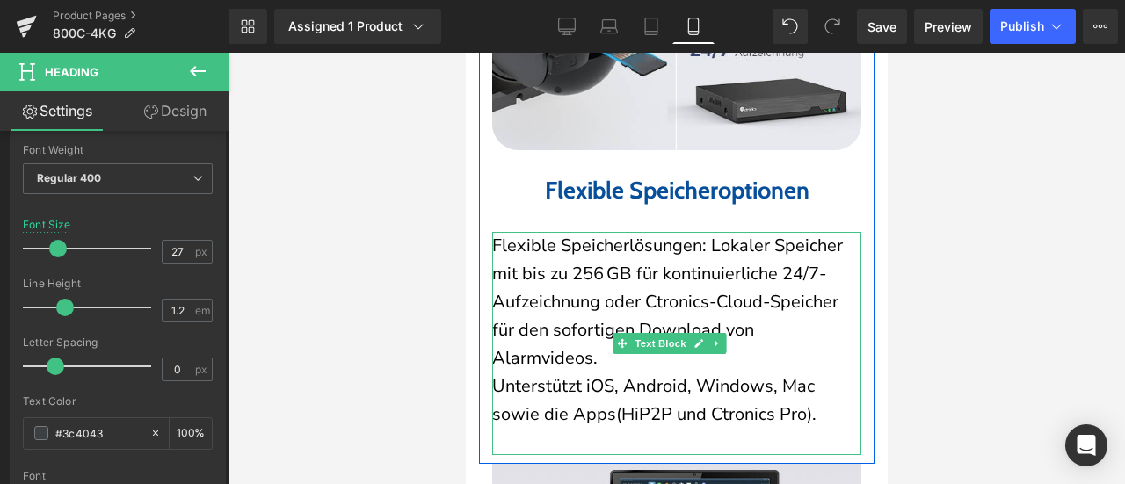
click at [543, 348] on p "Flexible Speicherlösungen: Lokaler Speicher mit bis zu 256 GB für kontinuierlic…" at bounding box center [675, 302] width 369 height 141
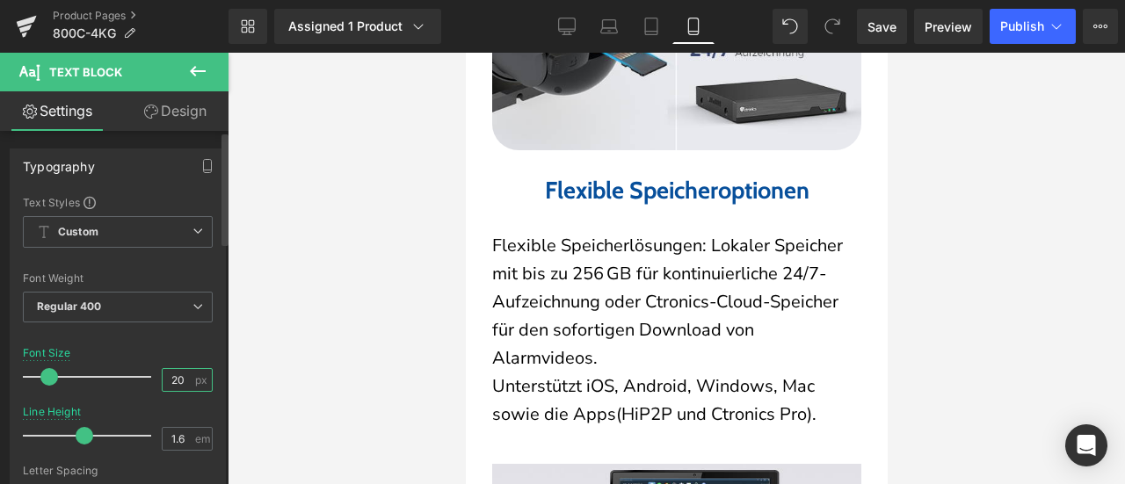
drag, startPoint x: 149, startPoint y: 380, endPoint x: 139, endPoint y: 379, distance: 9.7
click at [139, 379] on div "Font Size 20 px" at bounding box center [118, 376] width 190 height 59
type input "17"
click at [185, 341] on div at bounding box center [118, 336] width 190 height 11
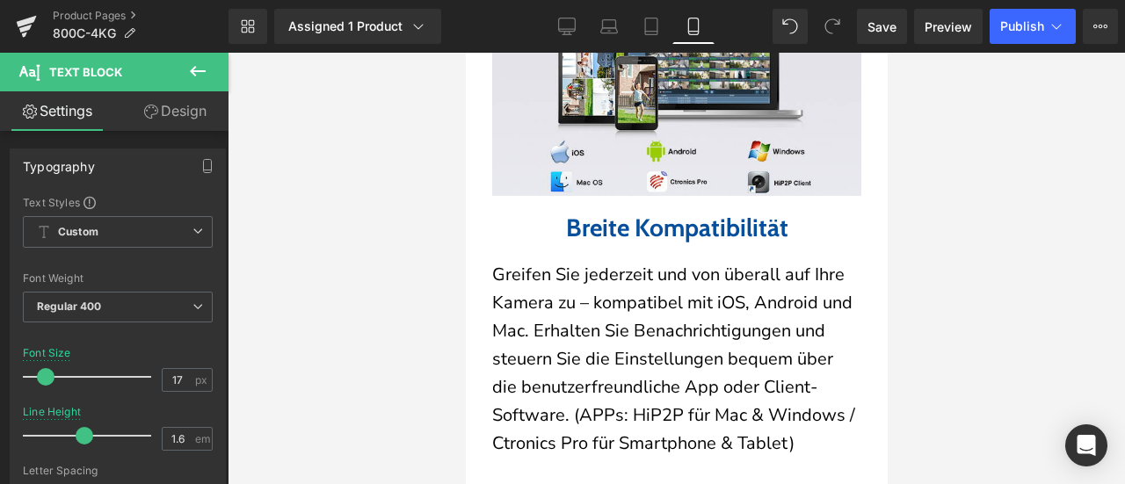
scroll to position [5624, 0]
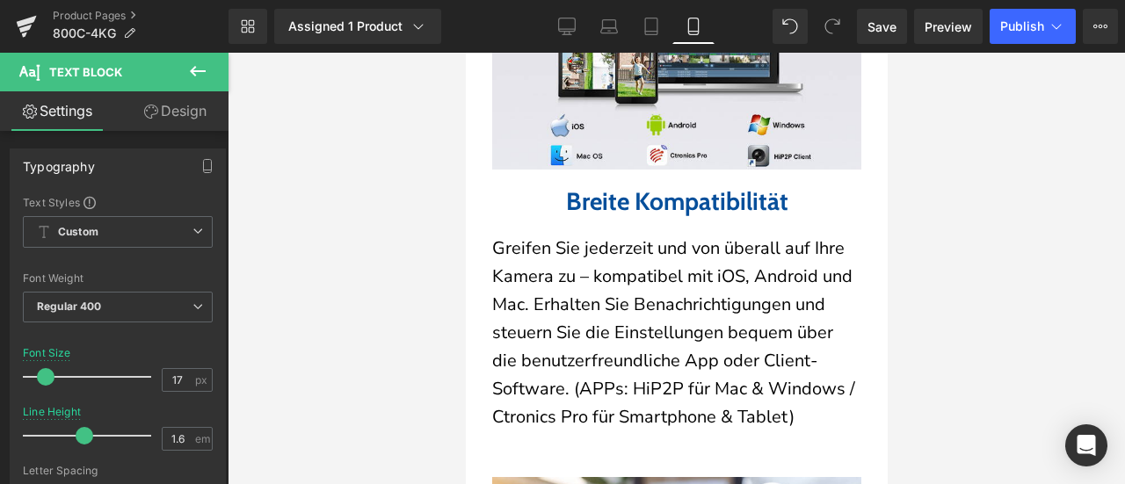
click at [570, 216] on b "Breite Kompatibilität" at bounding box center [676, 201] width 222 height 30
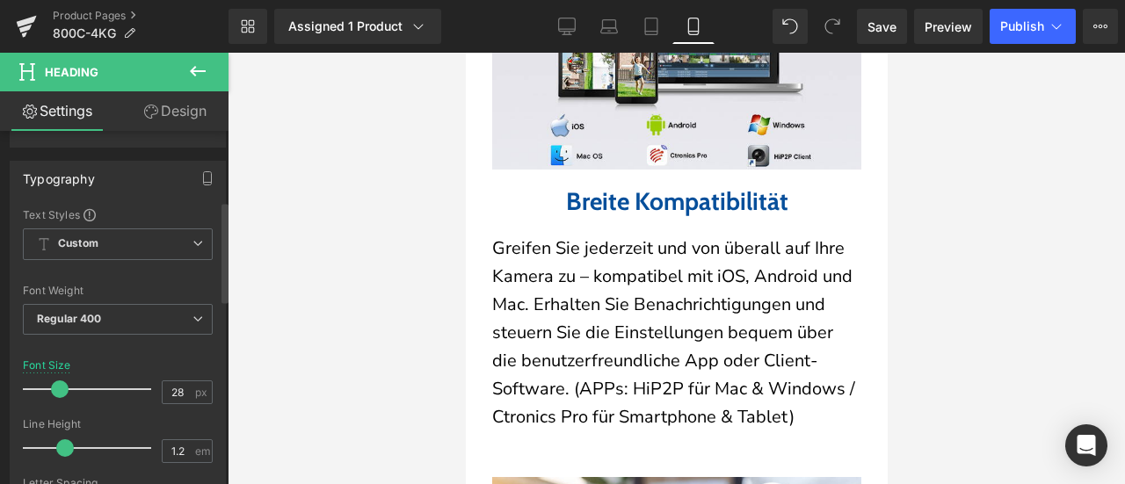
scroll to position [264, 0]
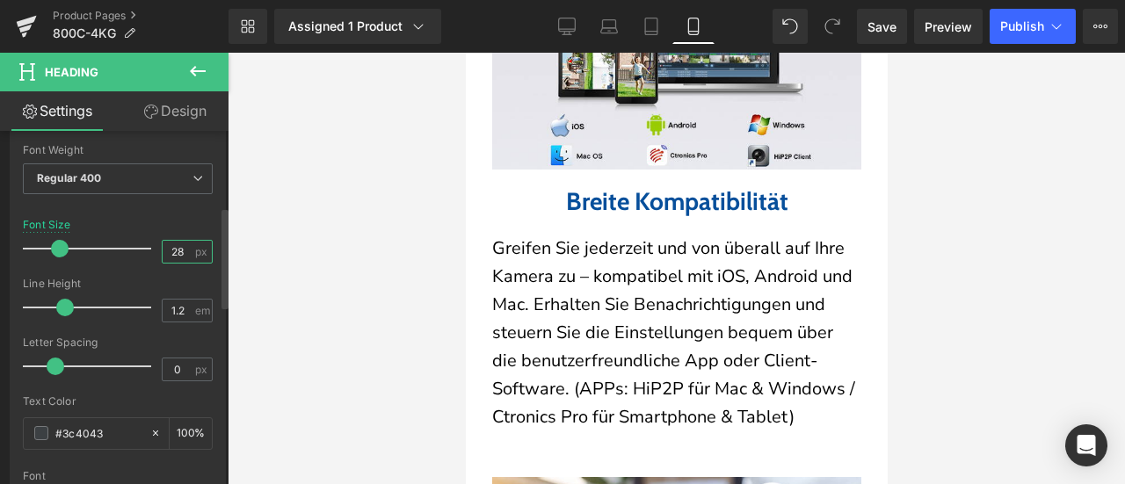
click at [181, 247] on input "28" at bounding box center [178, 252] width 31 height 22
type input "27"
click at [178, 229] on div "Font Size 27 px" at bounding box center [118, 248] width 190 height 59
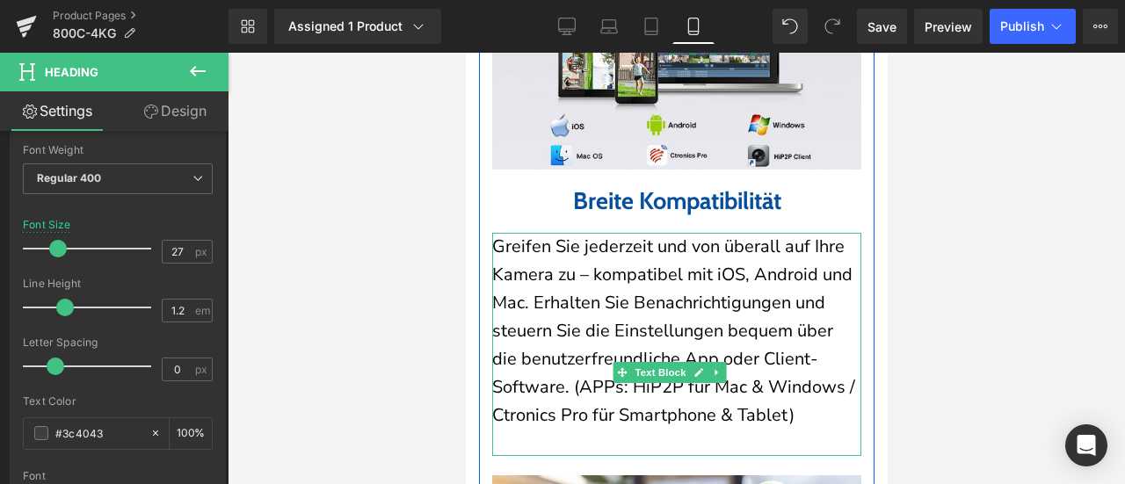
click at [540, 315] on p "Greifen Sie jederzeit und von überall auf Ihre Kamera zu – kompatibel mit iOS, …" at bounding box center [675, 331] width 369 height 197
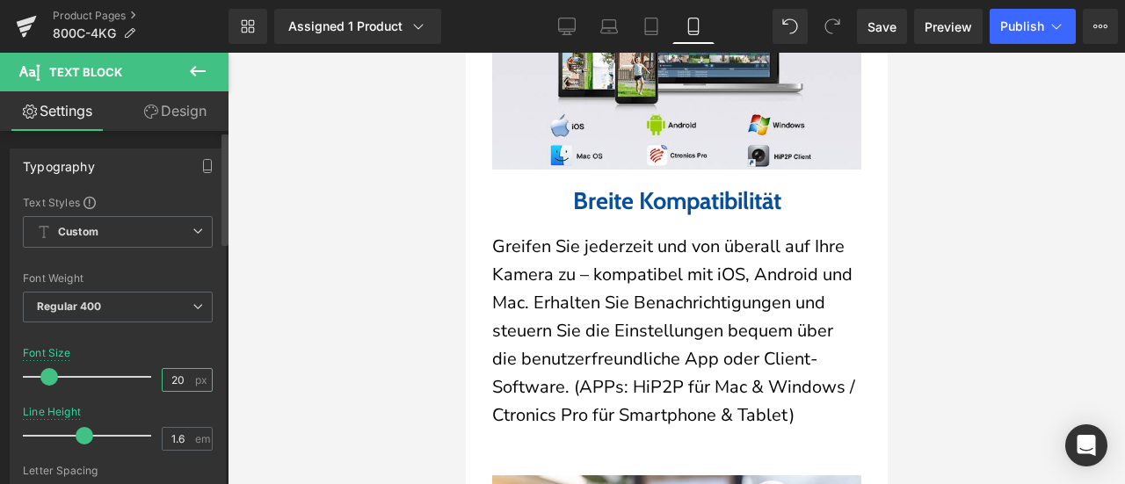
drag, startPoint x: 181, startPoint y: 377, endPoint x: 129, endPoint y: 381, distance: 52.0
click at [127, 380] on div "Font Size 20 px" at bounding box center [118, 376] width 190 height 59
type input "17"
click at [165, 345] on div "Font Default Default Default Open Font Manager" at bounding box center [118, 407] width 190 height 425
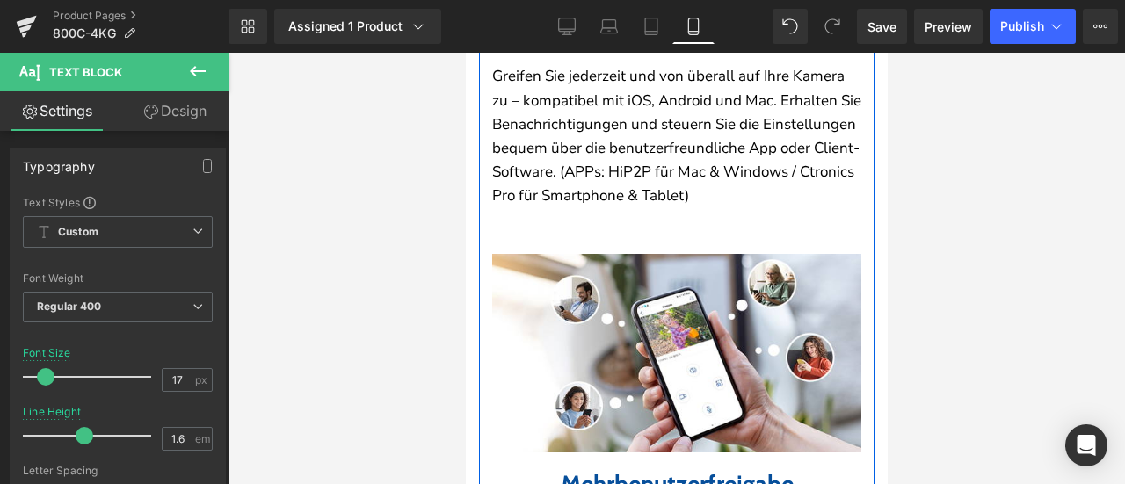
scroll to position [5976, 0]
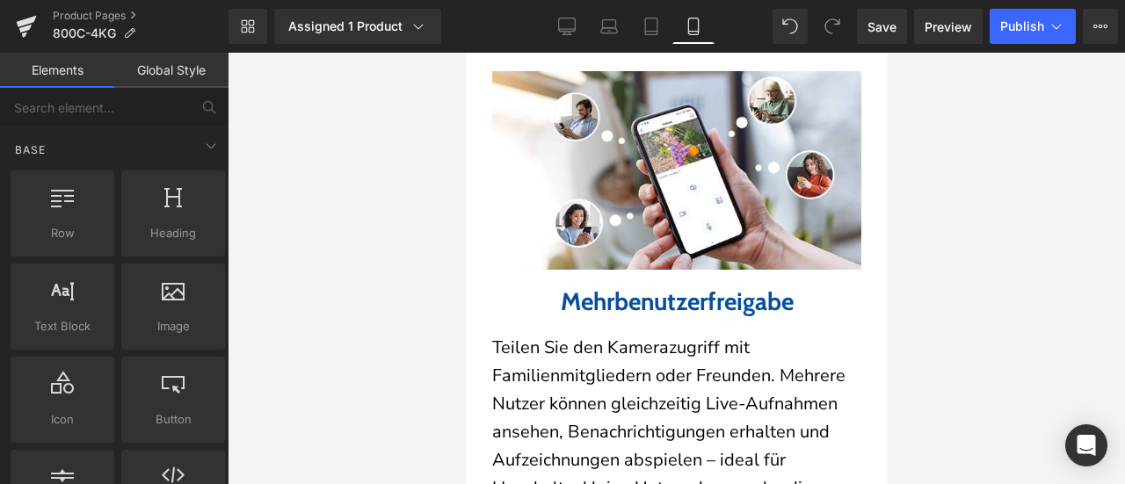
click at [413, 168] on div at bounding box center [676, 269] width 897 height 432
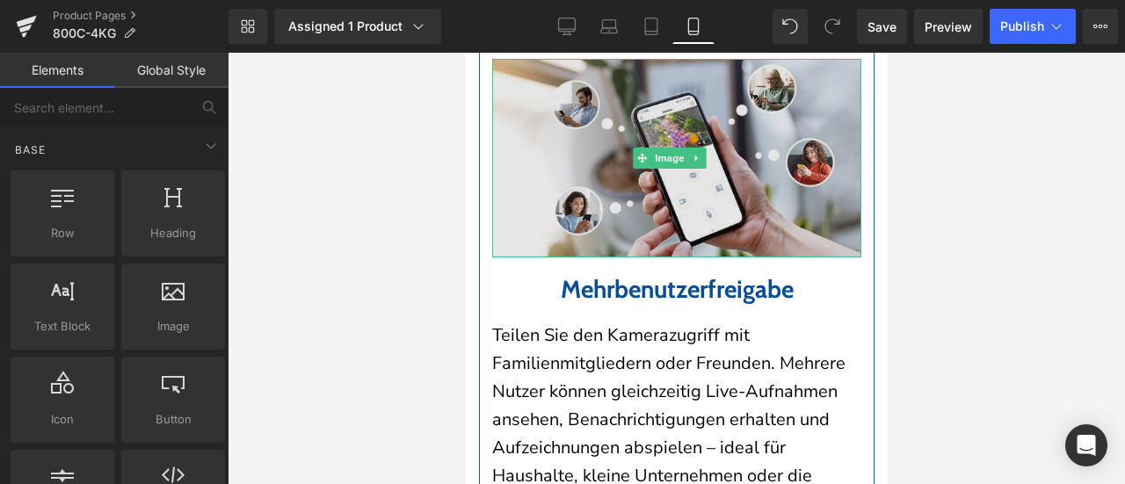
scroll to position [6152, 0]
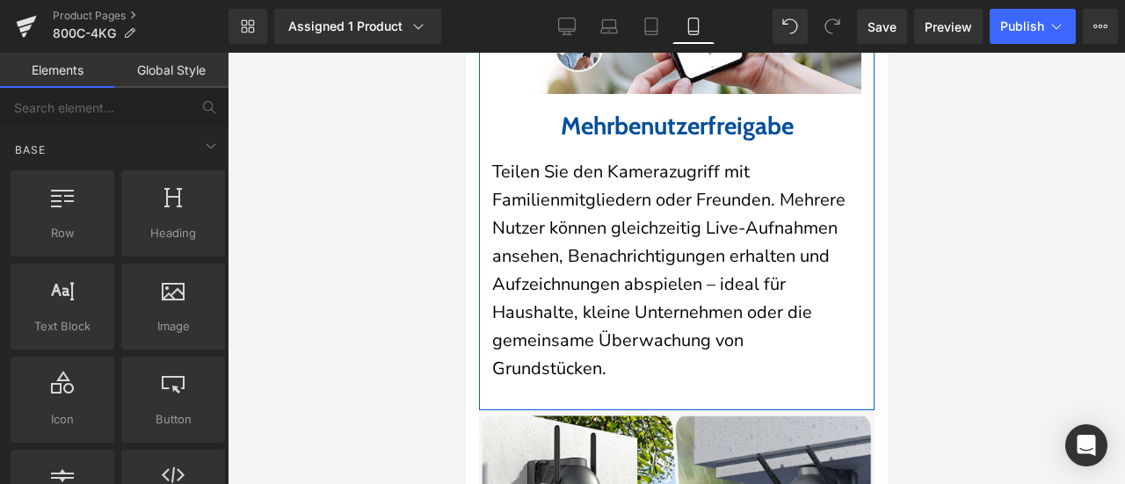
click at [575, 141] on b "Mehrbenutzerfreigabe" at bounding box center [676, 126] width 233 height 30
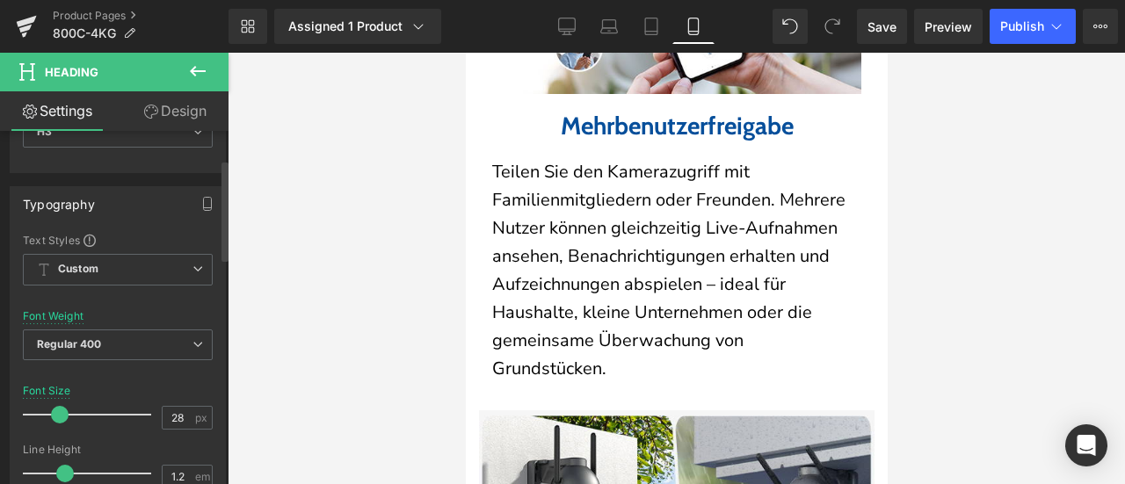
scroll to position [176, 0]
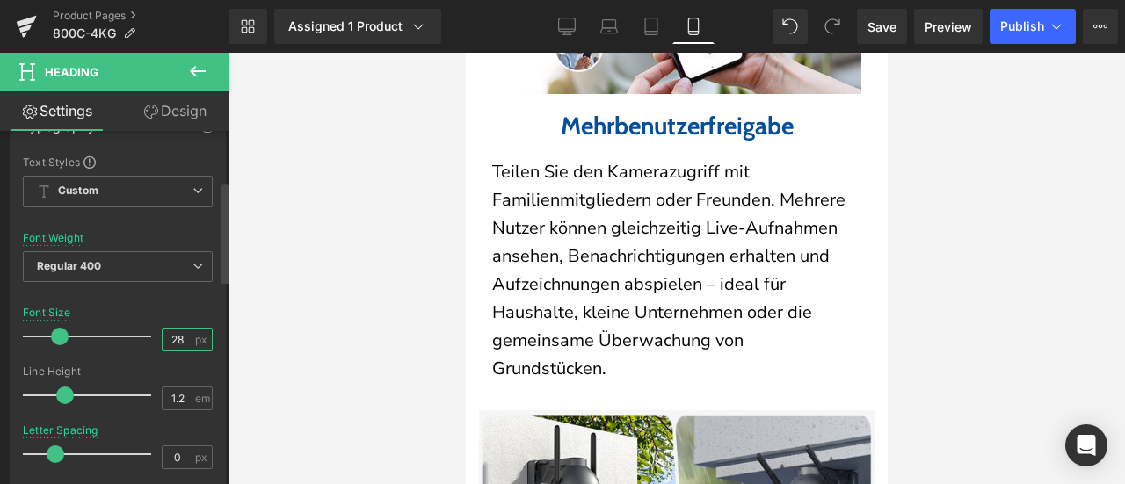
drag, startPoint x: 172, startPoint y: 335, endPoint x: 183, endPoint y: 337, distance: 10.7
click at [183, 337] on input "28" at bounding box center [178, 340] width 31 height 22
type input "27"
click at [179, 309] on div "Font Size 27 px" at bounding box center [118, 336] width 190 height 59
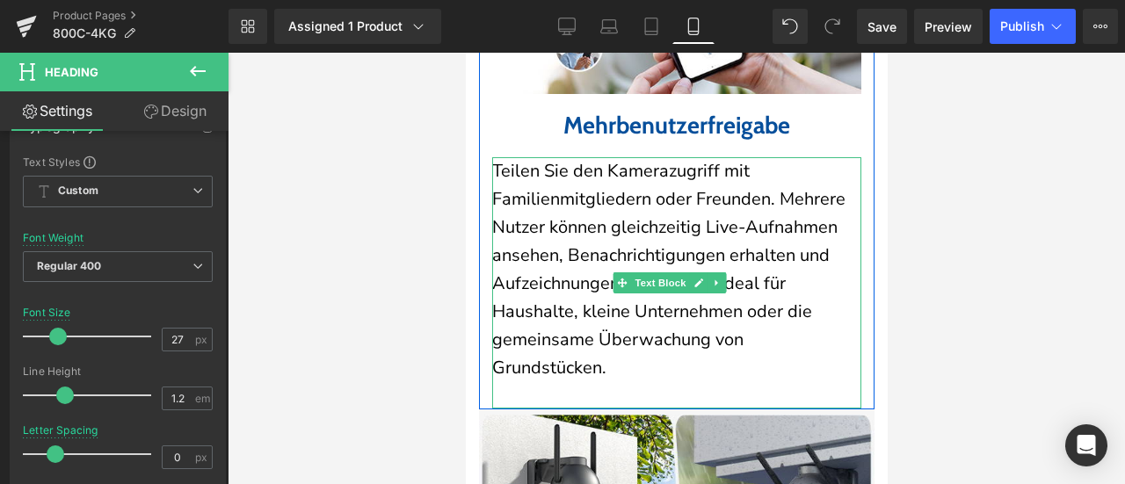
click at [538, 243] on p "Teilen Sie den Kamerazugriff mit Familienmitgliedern oder Freunden. Mehrere Nut…" at bounding box center [675, 269] width 369 height 225
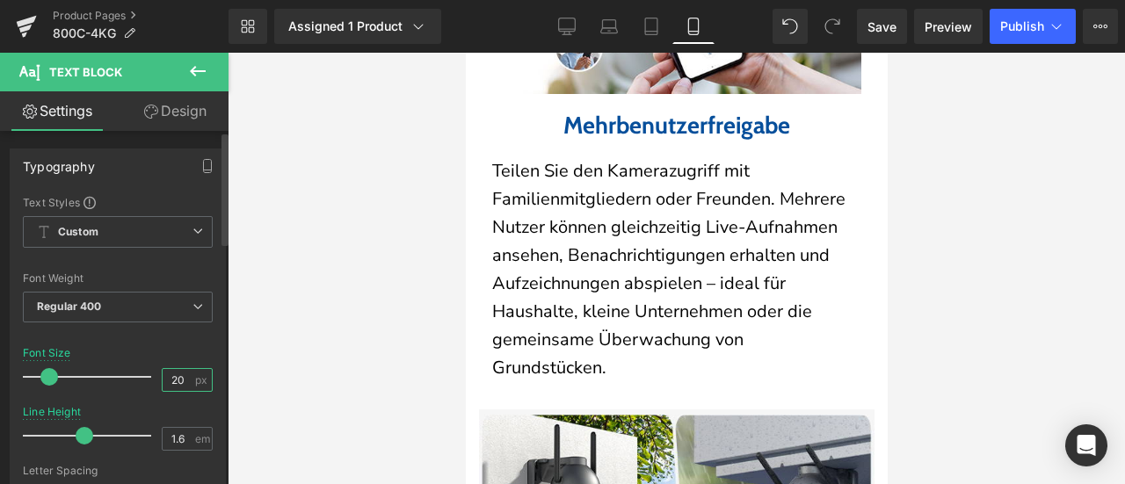
drag, startPoint x: 185, startPoint y: 378, endPoint x: 122, endPoint y: 360, distance: 64.8
click at [118, 369] on div "Font Size 20 px" at bounding box center [118, 376] width 190 height 59
type input "17"
click at [149, 340] on div at bounding box center [118, 336] width 190 height 11
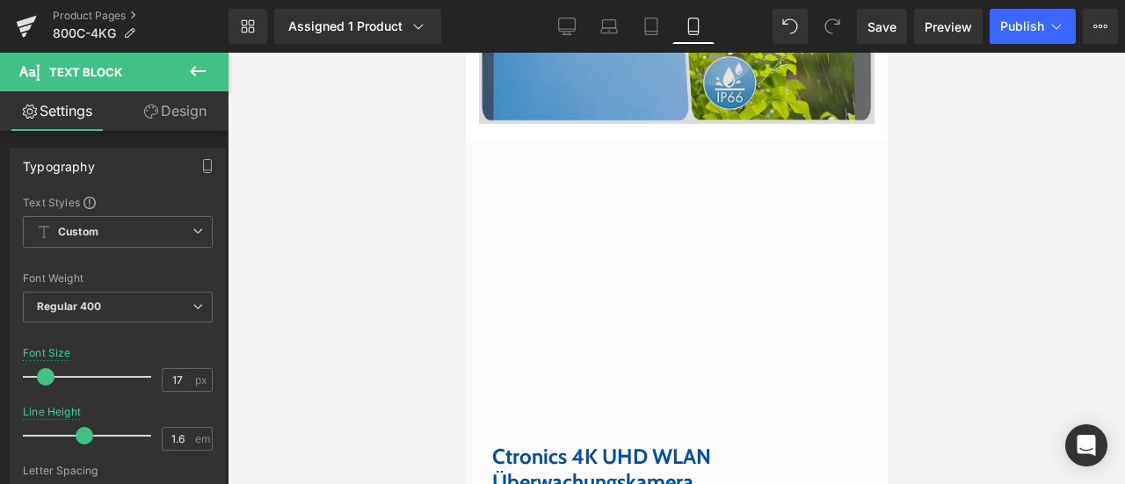
scroll to position [6855, 0]
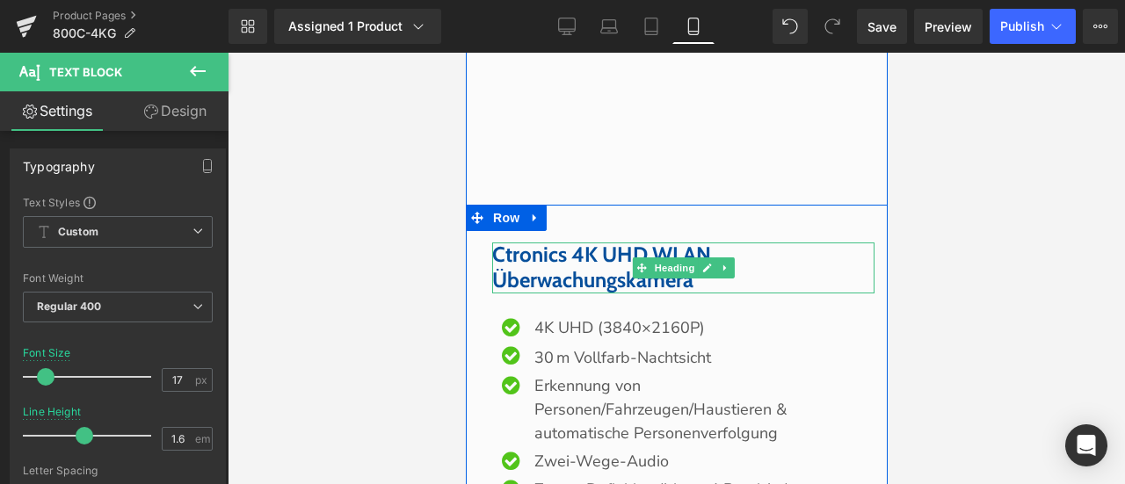
click at [558, 293] on font "Ctronics 4K UHD WLAN Überwachungskamera" at bounding box center [600, 267] width 219 height 51
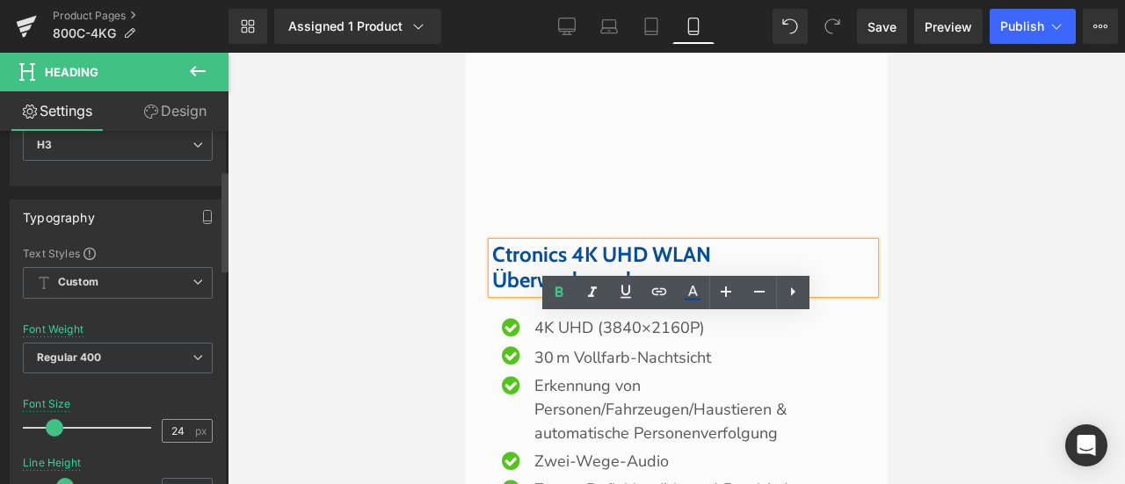
scroll to position [176, 0]
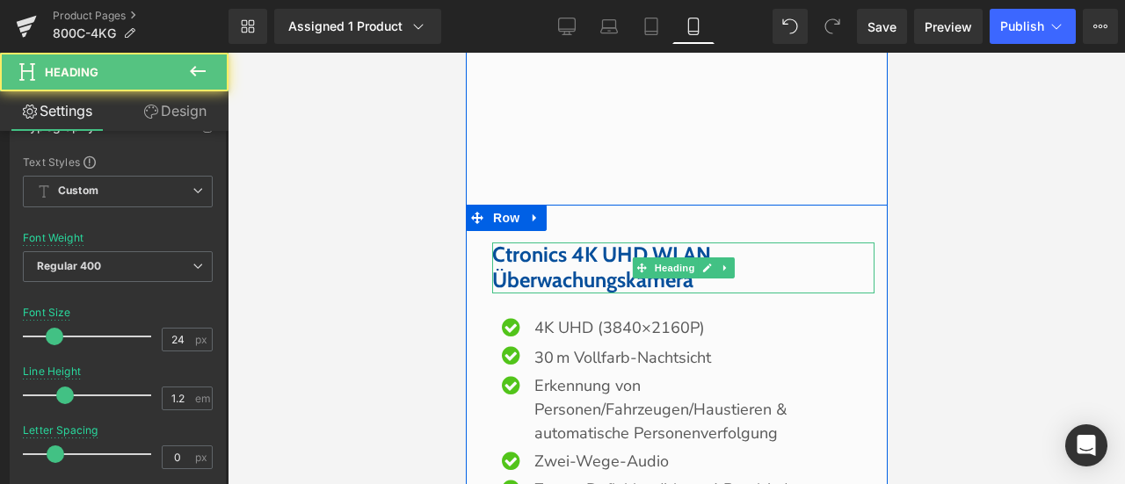
click at [666, 293] on font "Ctronics 4K UHD WLAN Überwachungskamera" at bounding box center [600, 267] width 219 height 51
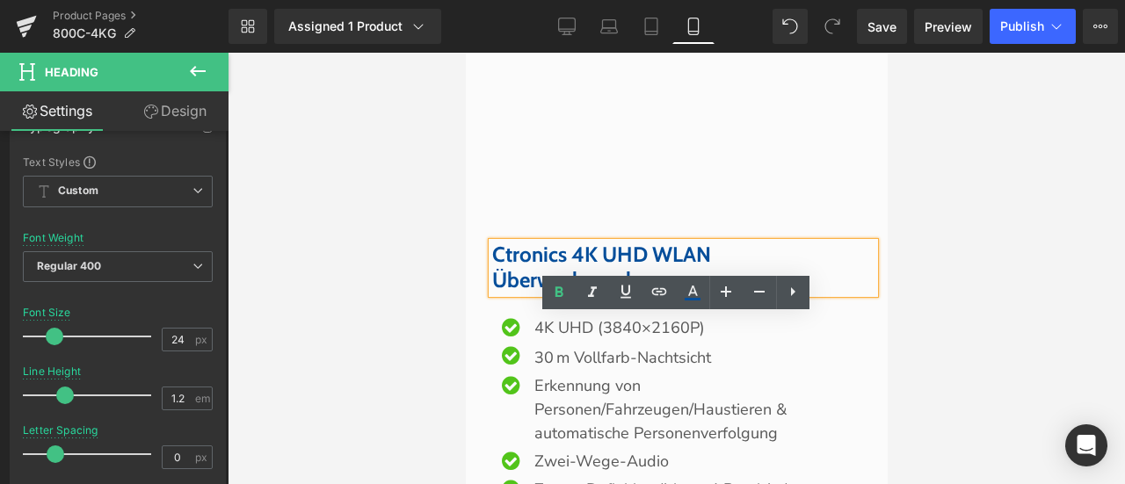
drag, startPoint x: 742, startPoint y: 348, endPoint x: 800, endPoint y: 352, distance: 58.1
click at [800, 294] on h3 "Ctronics 4K UHD WLAN Überwachungskamera" at bounding box center [682, 268] width 382 height 51
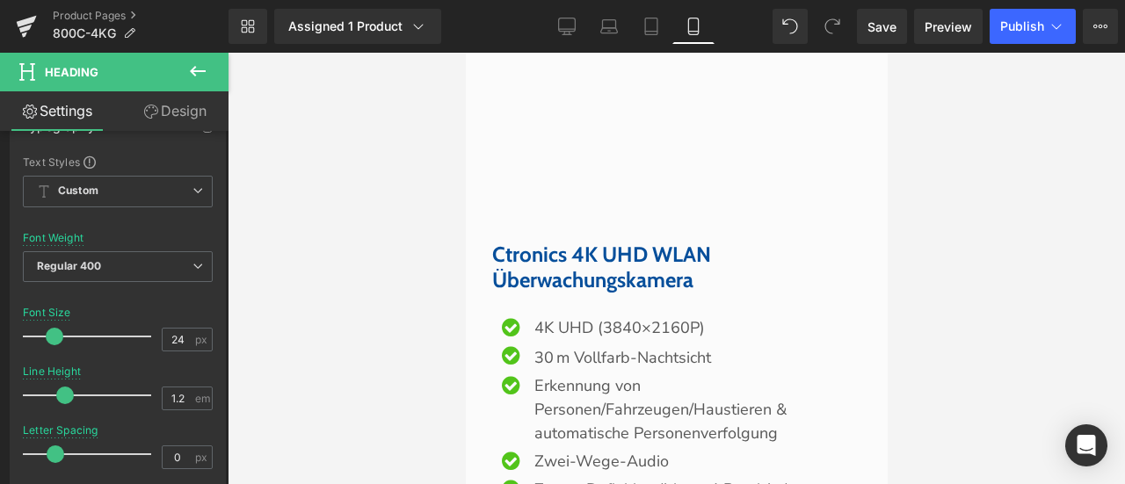
drag, startPoint x: 185, startPoint y: 112, endPoint x: 91, endPoint y: 215, distance: 139.4
click at [185, 112] on link "Design" at bounding box center [175, 111] width 114 height 40
click at [0, 0] on div "Spacing" at bounding box center [0, 0] width 0 height 0
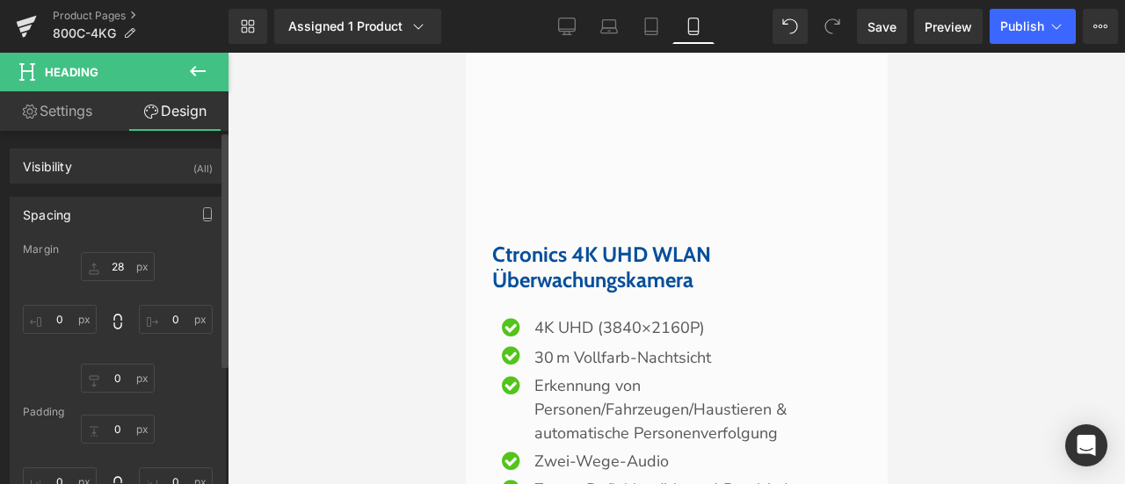
type input "28"
type input "0"
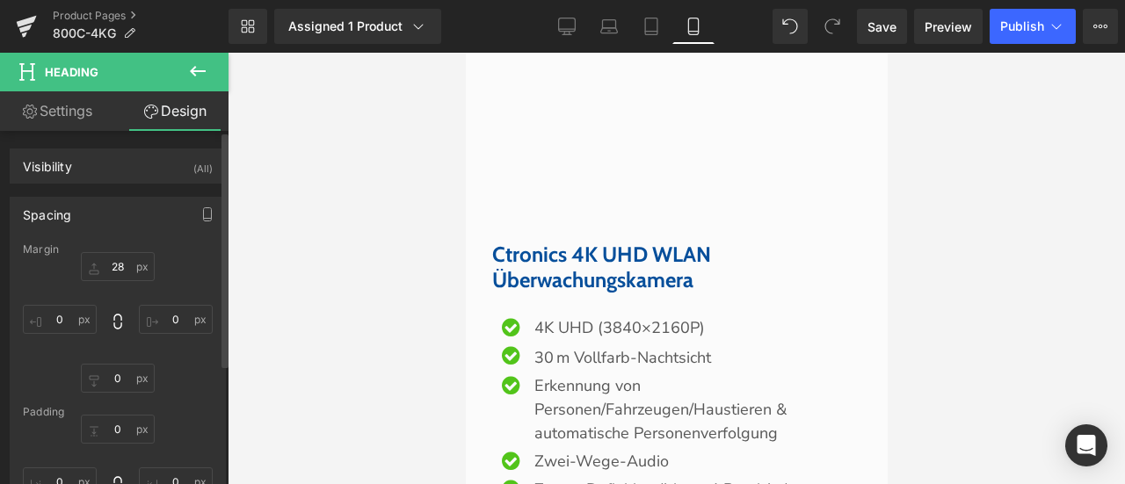
type input "0"
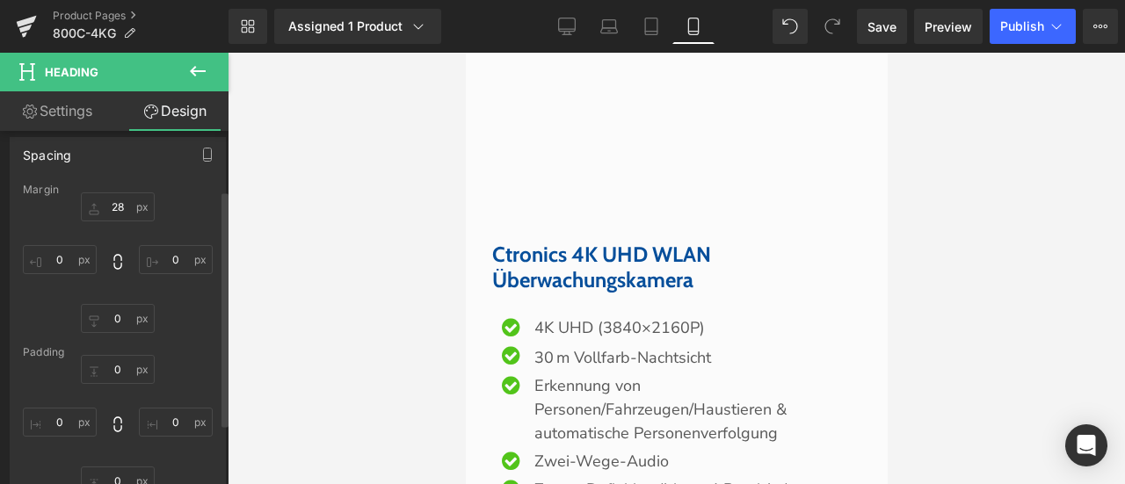
scroll to position [88, 0]
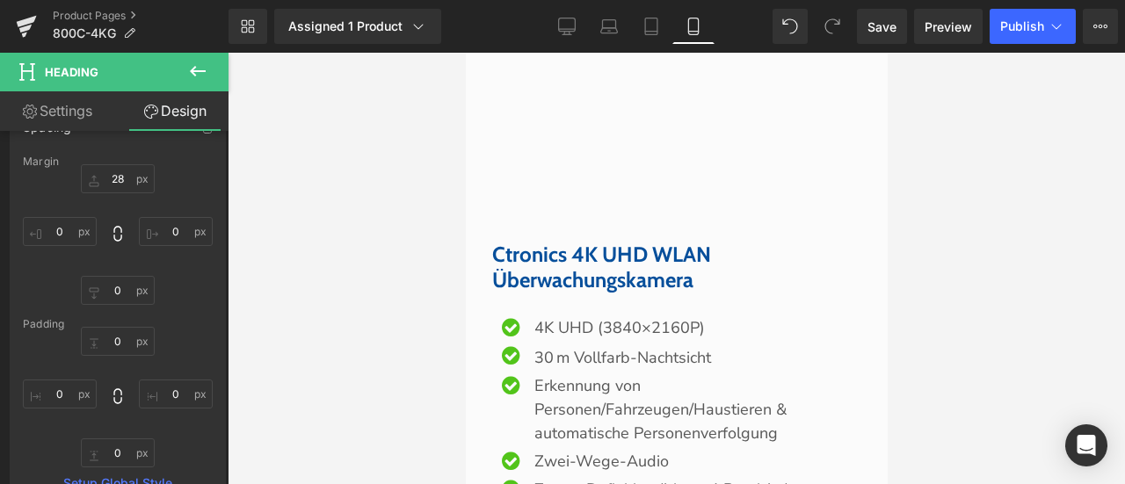
click at [392, 335] on div at bounding box center [676, 269] width 897 height 432
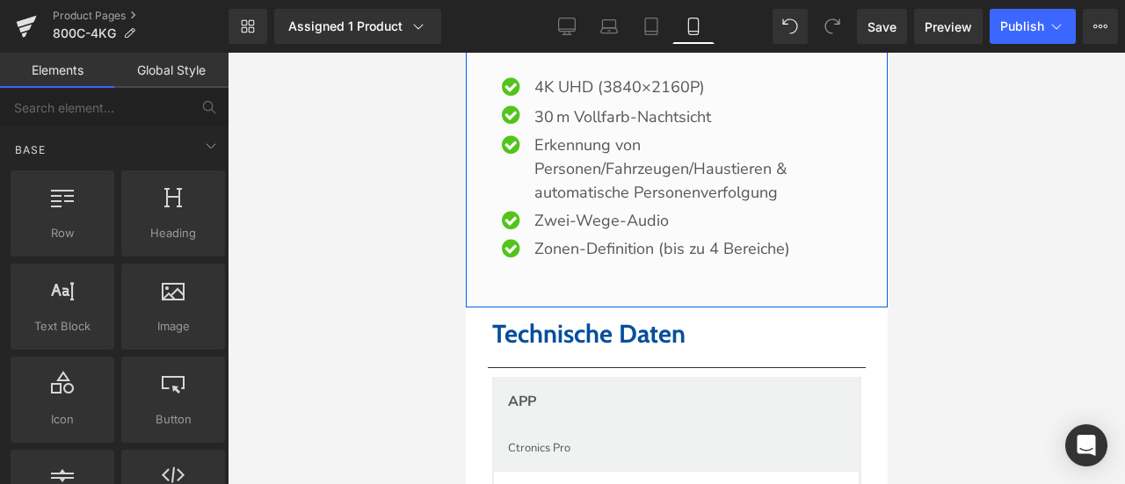
scroll to position [7118, 0]
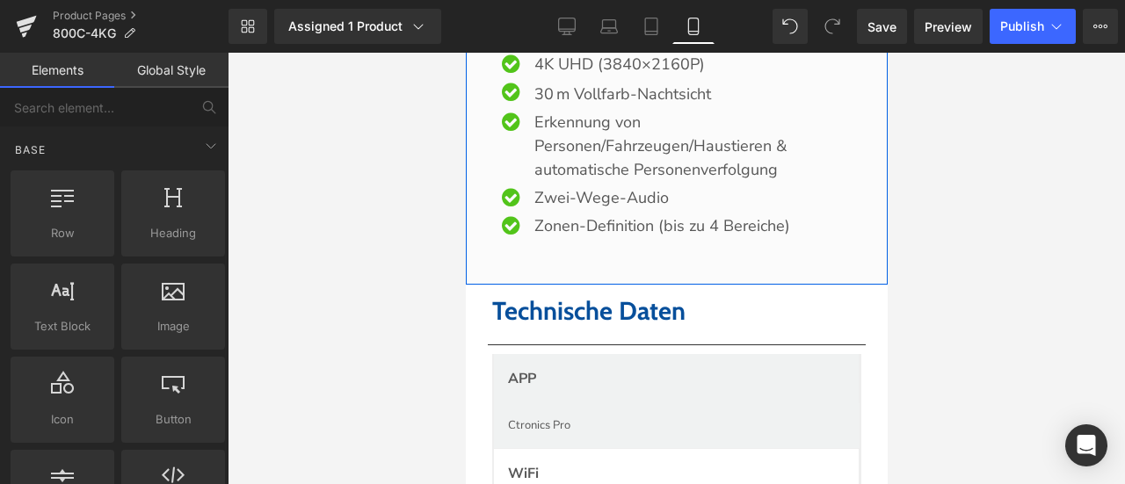
click at [571, 182] on p "Erkennung von Personen/Fahrzeugen/Haustieren & automatische Personenverfolgung" at bounding box center [697, 146] width 326 height 71
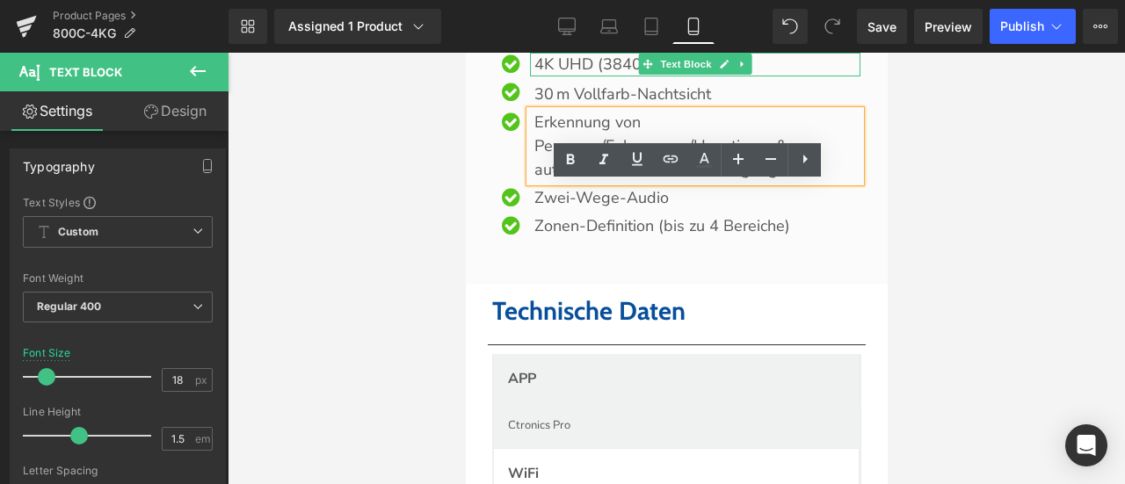
click at [539, 76] on p "4K UHD (3840×2160P)" at bounding box center [697, 65] width 326 height 24
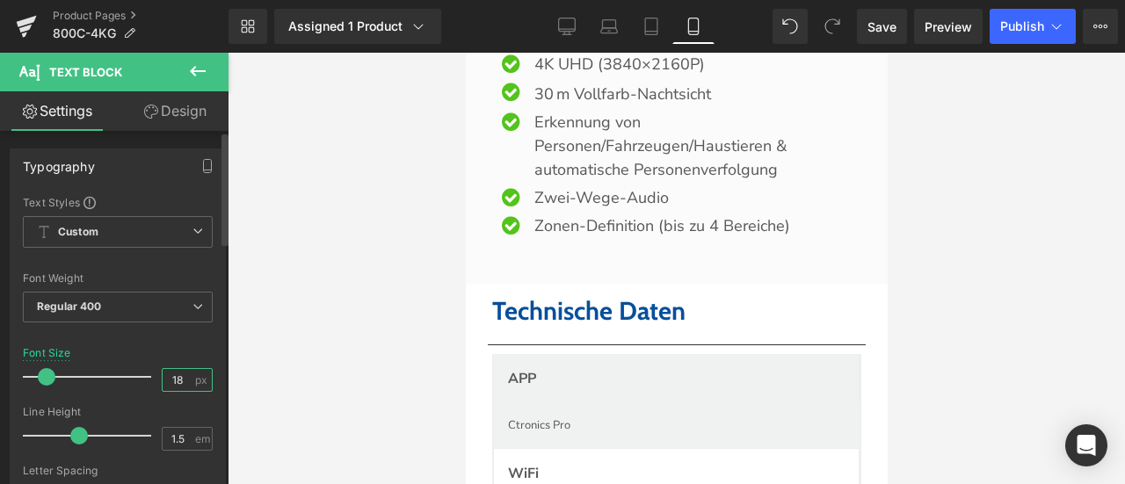
click at [178, 377] on input "18" at bounding box center [178, 380] width 31 height 22
type input "17"
click at [178, 347] on div "Font Size 17 px" at bounding box center [118, 376] width 190 height 59
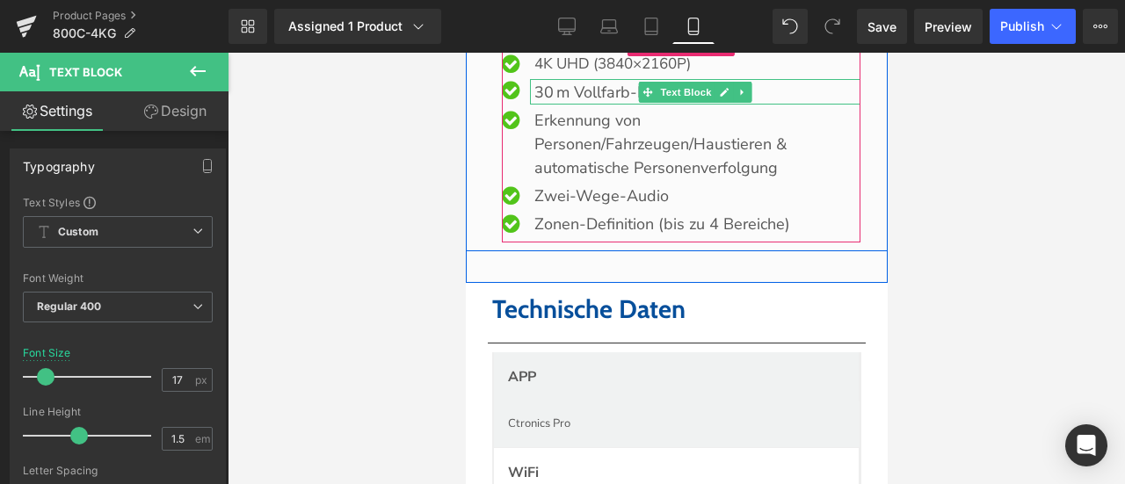
click at [559, 105] on p "30 m Vollfarb-Nachtsicht" at bounding box center [697, 93] width 326 height 24
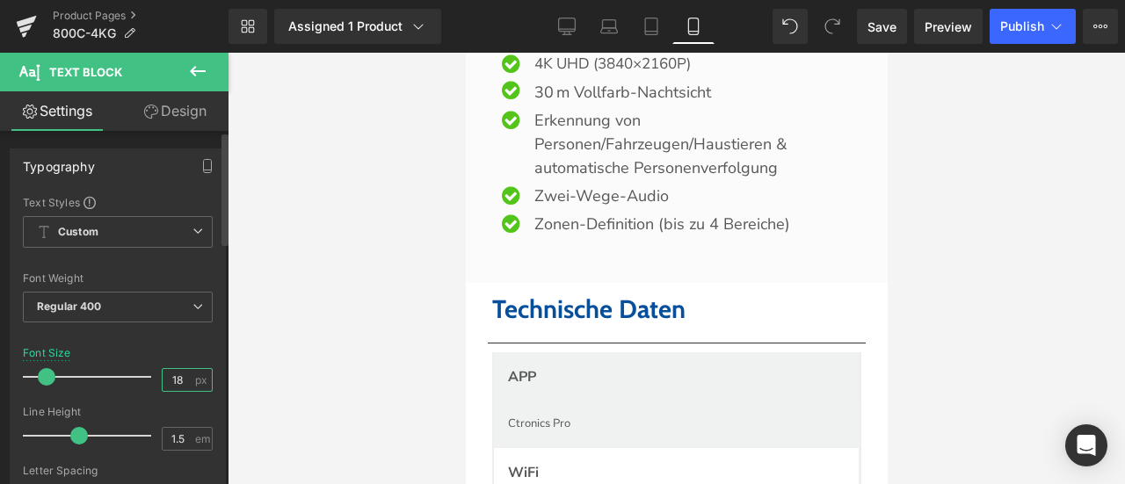
click at [187, 377] on div "18 px" at bounding box center [187, 380] width 51 height 24
type input "17"
click at [193, 337] on div at bounding box center [118, 336] width 190 height 11
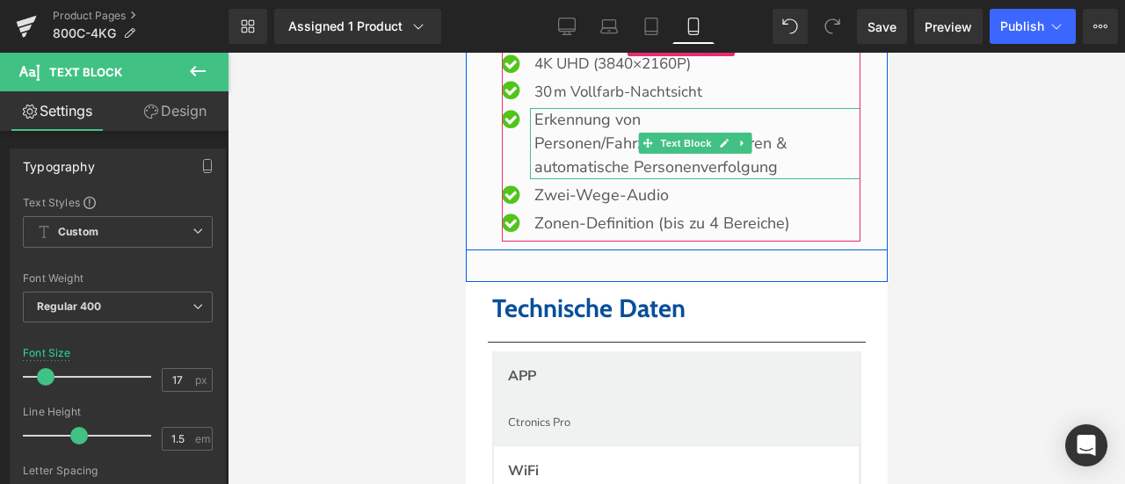
click at [571, 179] on p "Erkennung von Personen/Fahrzeugen/Haustieren & automatische Personenverfolgung" at bounding box center [697, 143] width 326 height 71
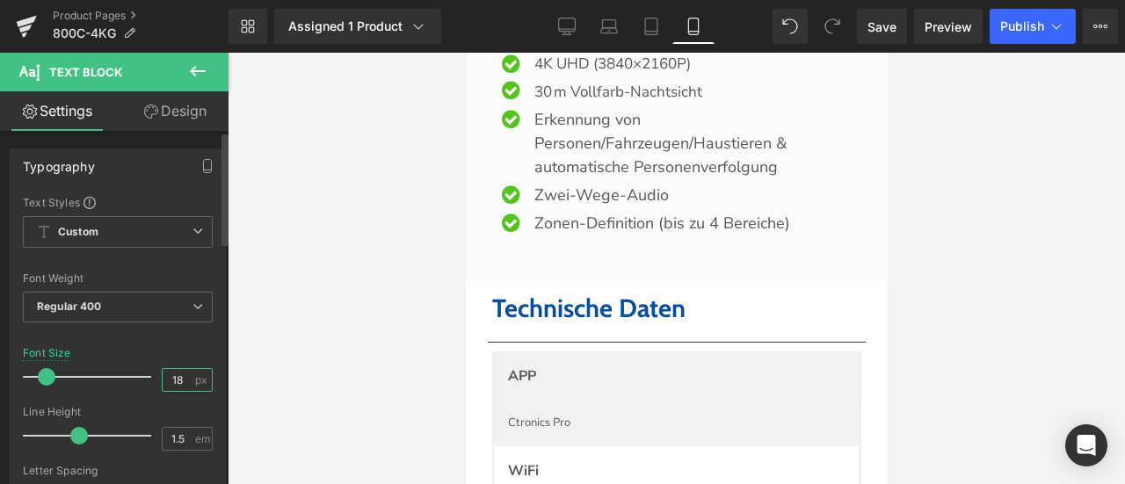
drag, startPoint x: 169, startPoint y: 376, endPoint x: 192, endPoint y: 356, distance: 30.5
click at [196, 382] on div "18 px" at bounding box center [187, 380] width 51 height 24
type input "17"
click at [188, 352] on div "Font Size 17 px" at bounding box center [118, 376] width 190 height 59
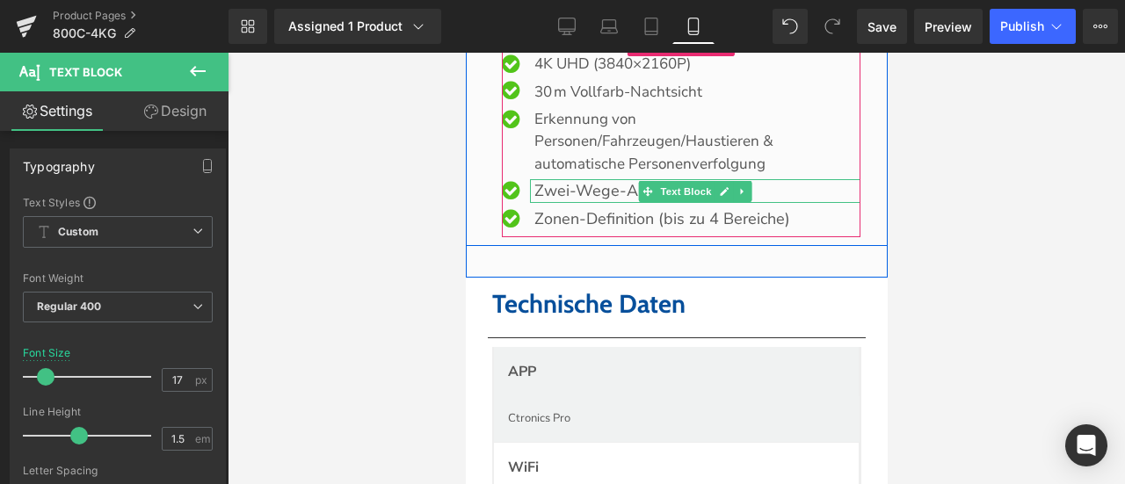
click at [607, 203] on p "Zwei-Wege-Audio" at bounding box center [697, 191] width 326 height 24
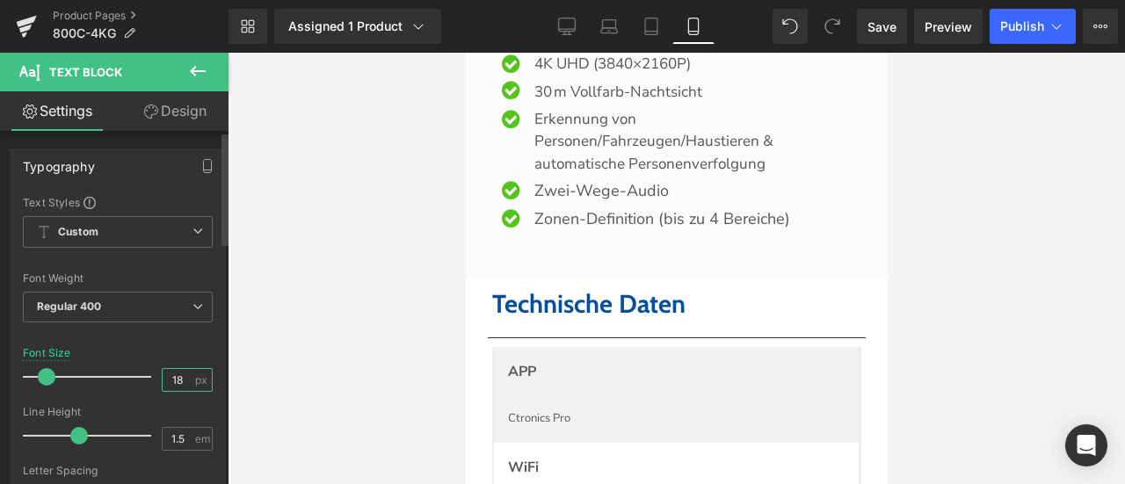
drag, startPoint x: 172, startPoint y: 378, endPoint x: 185, endPoint y: 381, distance: 12.6
click at [185, 381] on input "18" at bounding box center [178, 380] width 31 height 22
type input "17"
click at [184, 351] on div "Font Size 17 px" at bounding box center [118, 376] width 190 height 59
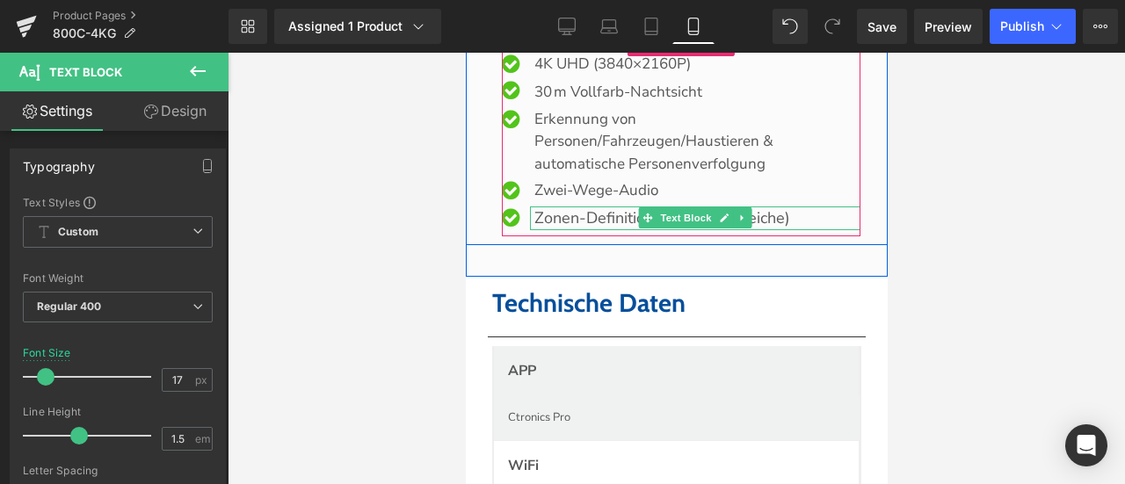
click at [603, 230] on p "Zonen-Definition (bis zu 4 Bereiche)" at bounding box center [697, 219] width 326 height 24
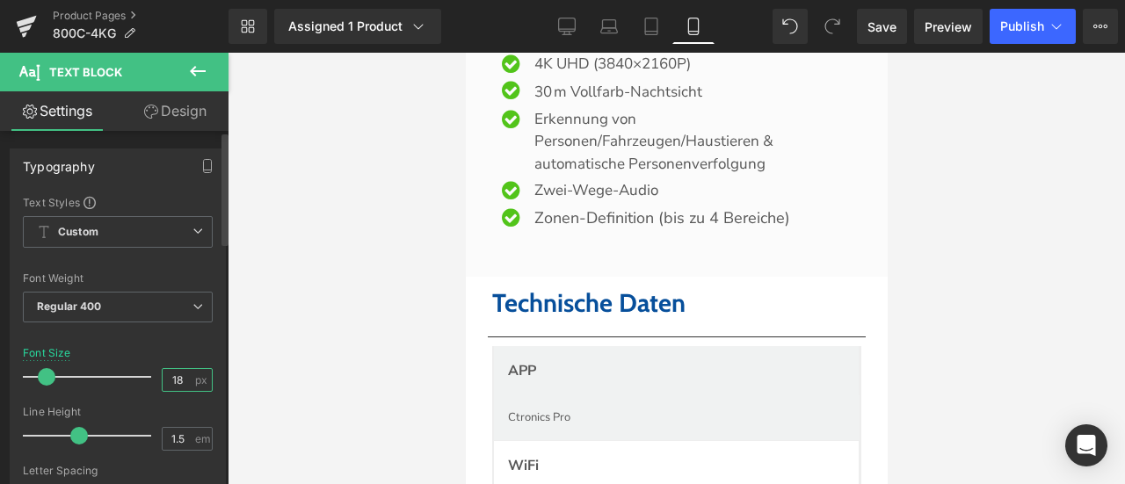
drag, startPoint x: 170, startPoint y: 383, endPoint x: 179, endPoint y: 383, distance: 9.7
click at [179, 383] on input "18" at bounding box center [178, 380] width 31 height 22
type input "17"
click at [178, 352] on div "Font Size 17 px" at bounding box center [118, 376] width 190 height 59
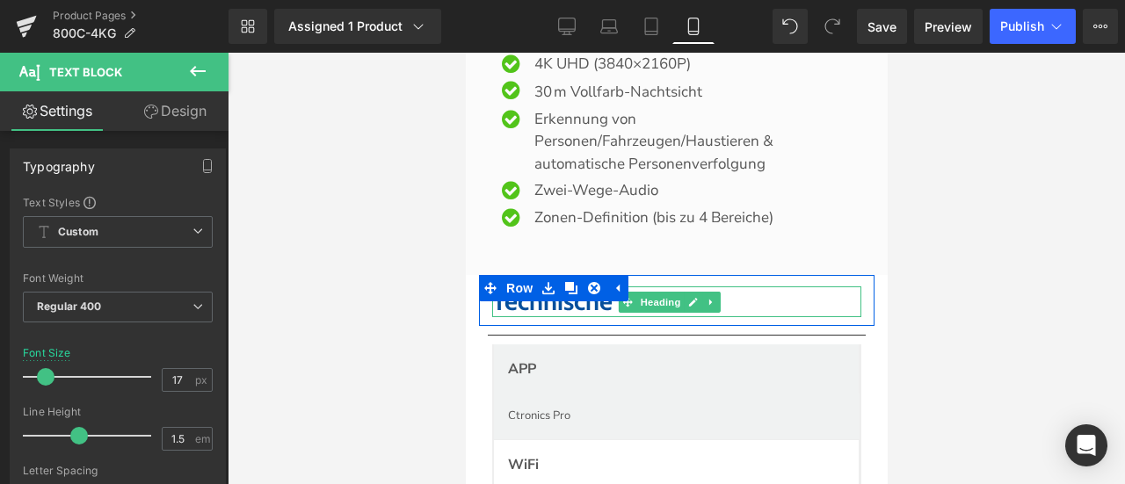
click at [568, 316] on b "Technische Daten" at bounding box center [587, 301] width 193 height 31
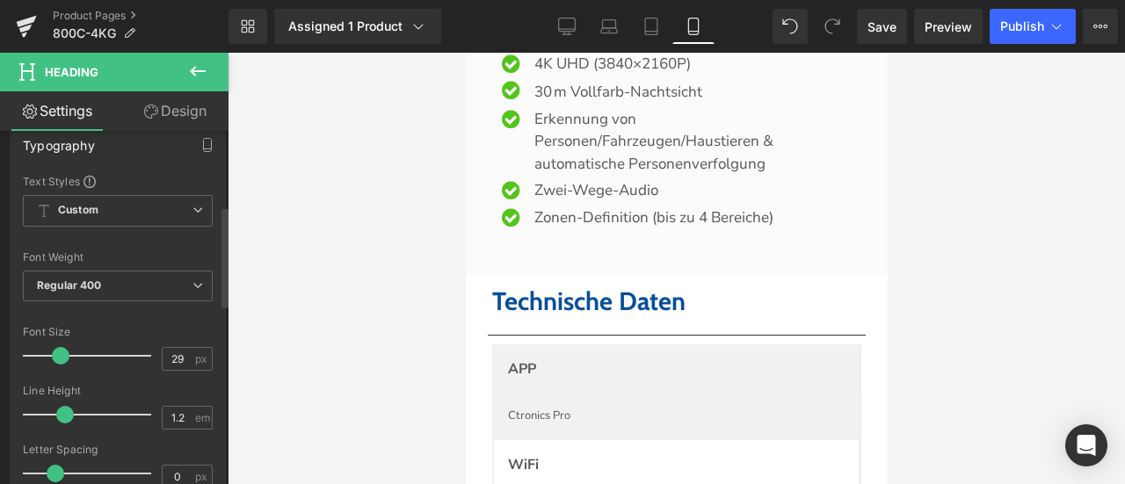
scroll to position [264, 0]
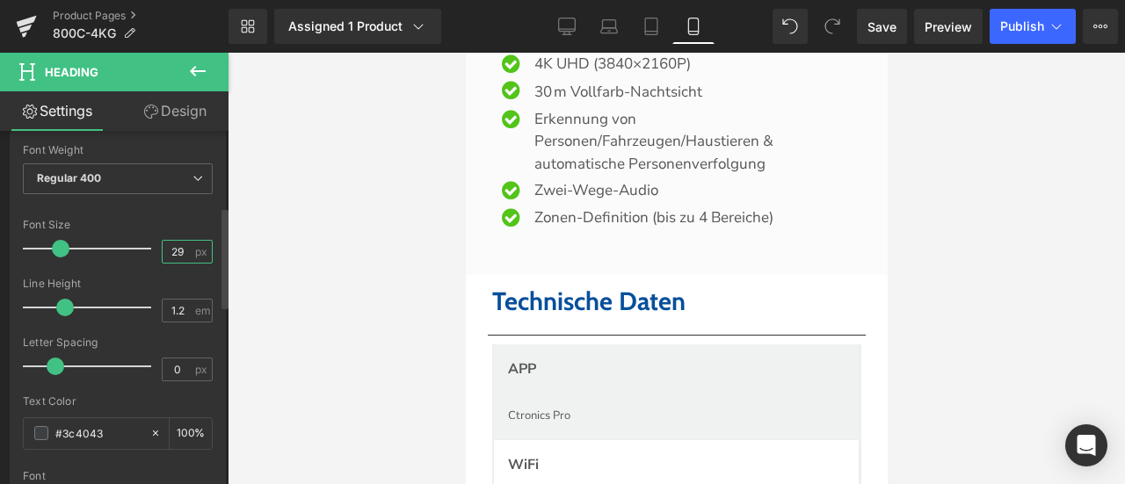
drag, startPoint x: 170, startPoint y: 247, endPoint x: 189, endPoint y: 249, distance: 19.4
click at [189, 249] on div "29 px" at bounding box center [187, 252] width 51 height 24
click at [179, 222] on div "Font Size" at bounding box center [118, 225] width 190 height 12
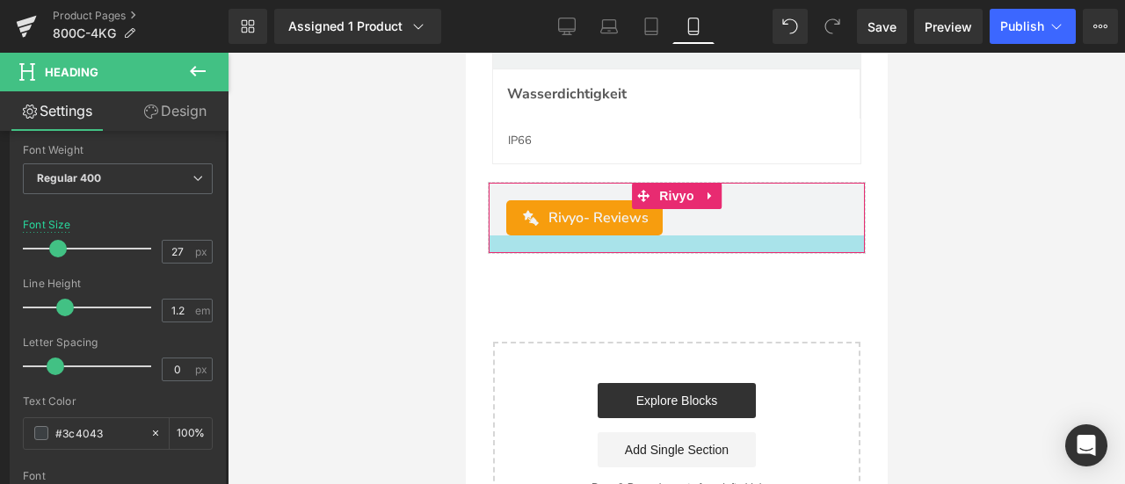
scroll to position [7997, 0]
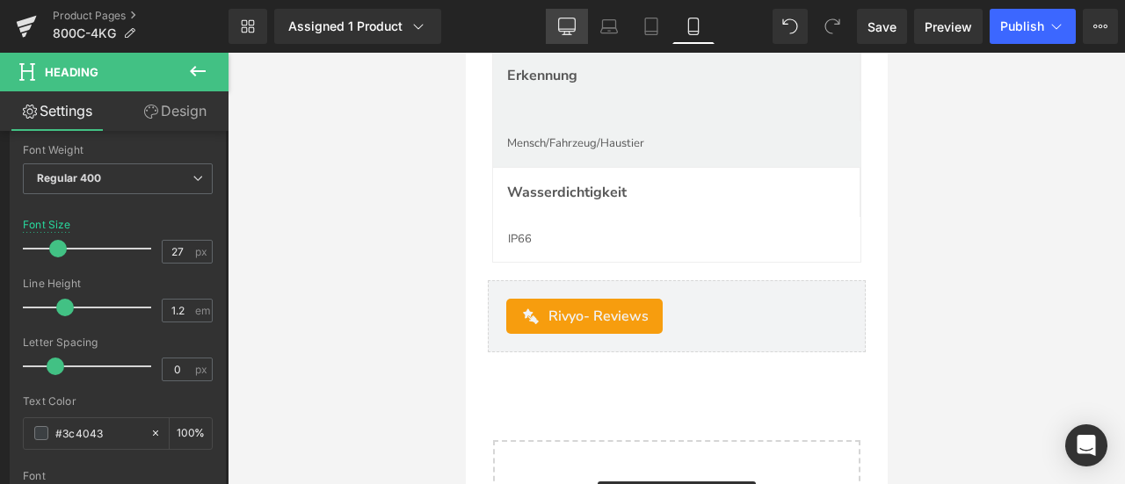
click at [570, 15] on link "Desktop" at bounding box center [567, 26] width 42 height 35
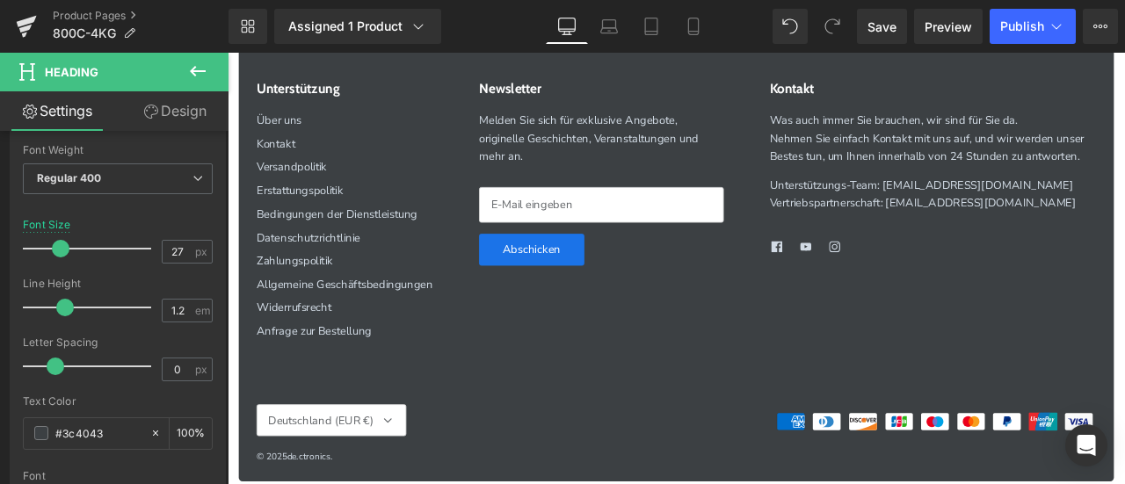
type input "29"
type input "100"
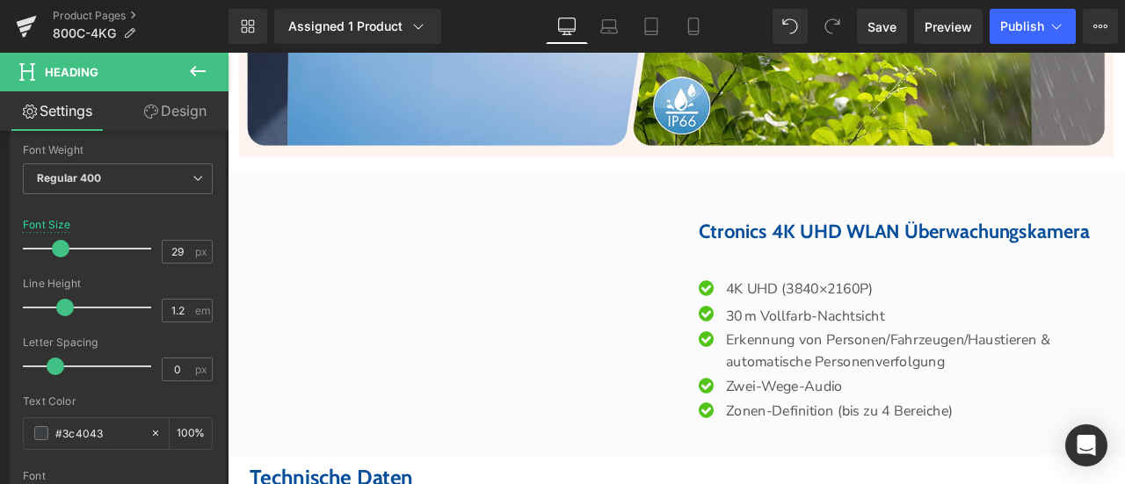
scroll to position [5890, 0]
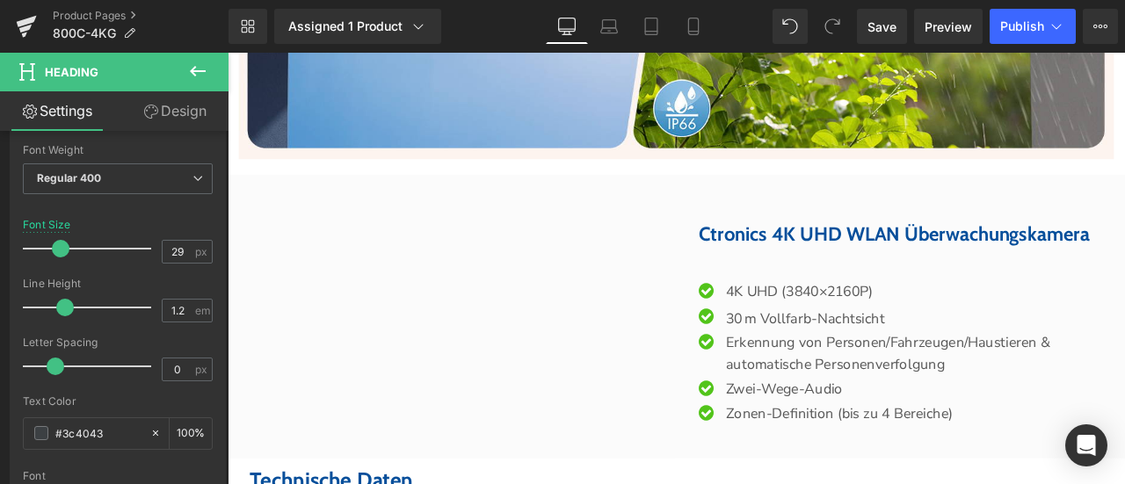
click at [968, 278] on font "Ctronics 4K UHD WLAN Überwachungskamera" at bounding box center [1017, 267] width 463 height 28
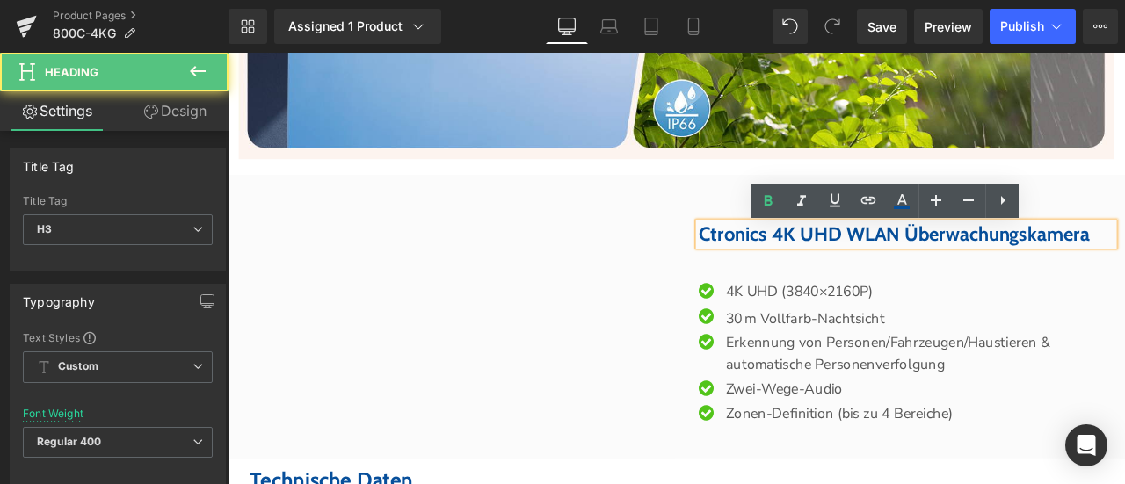
click at [990, 276] on font "Ctronics 4K UHD WLAN Überwachungskamera" at bounding box center [1017, 267] width 463 height 28
click at [786, 281] on font "Ctronics 4K UHD WLAN Überwachungskamera" at bounding box center [1017, 267] width 463 height 28
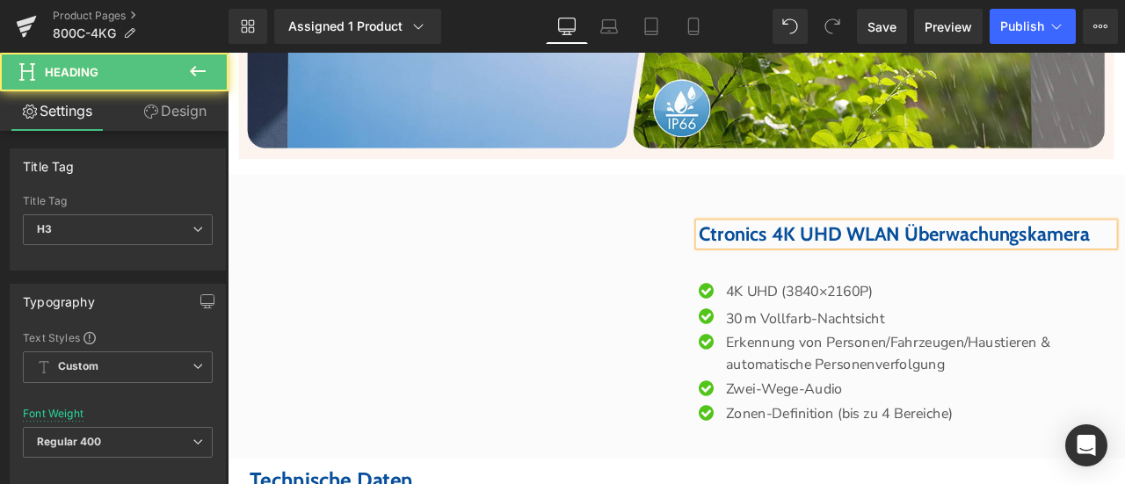
click at [1124, 281] on h3 "Ctronics 4K UHD WLAN Überwachungskamera" at bounding box center [1032, 267] width 492 height 27
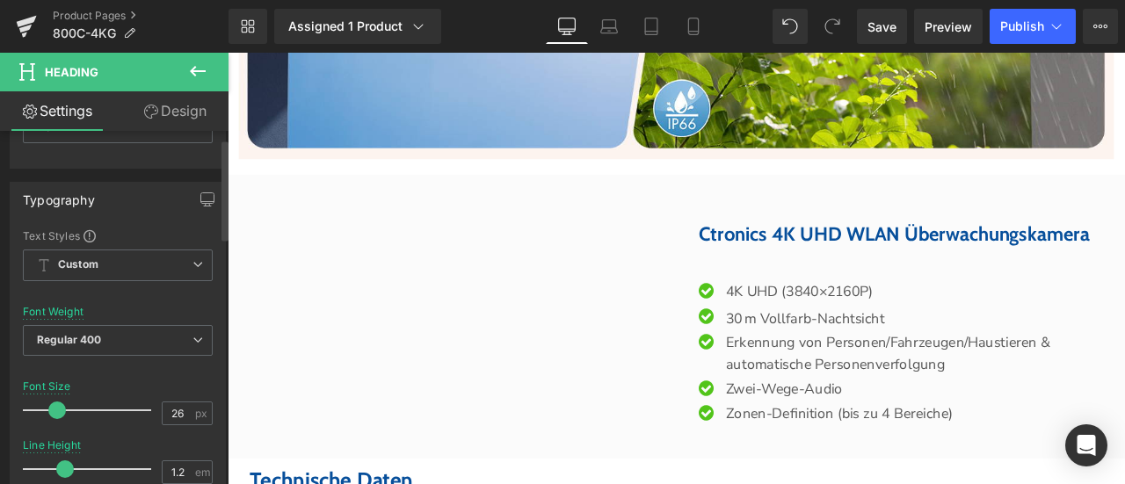
scroll to position [264, 0]
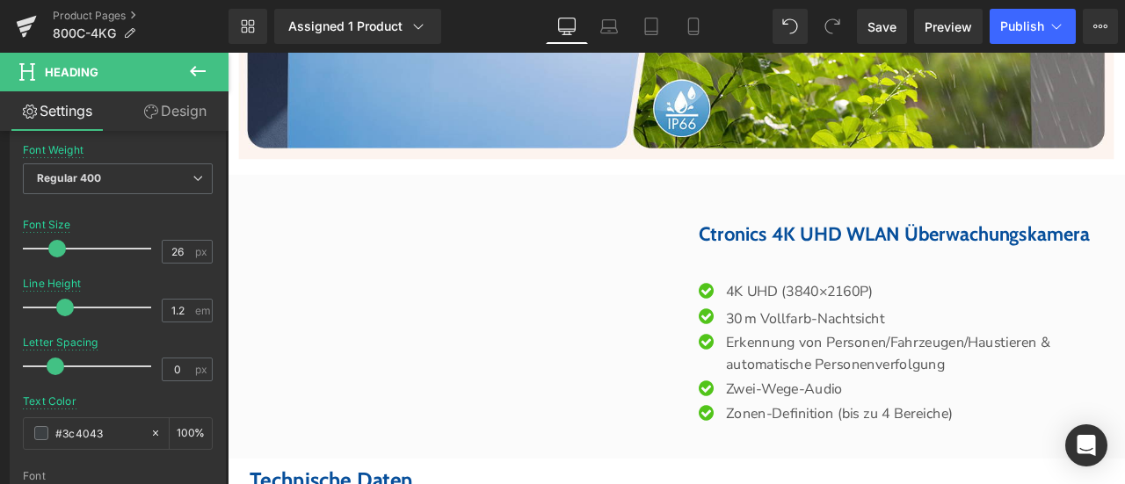
click at [169, 120] on link "Design" at bounding box center [175, 111] width 114 height 40
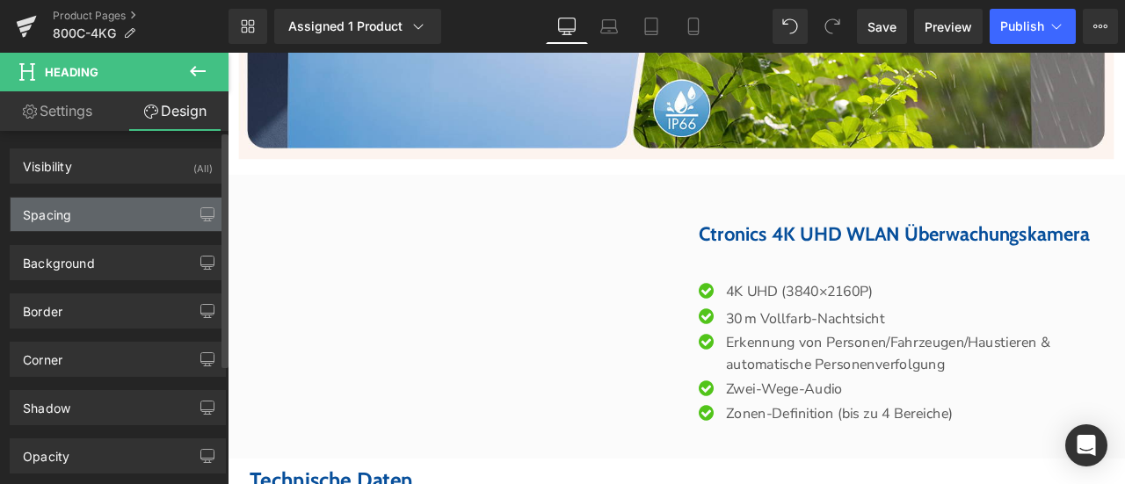
click at [84, 206] on div "Spacing" at bounding box center [118, 214] width 214 height 33
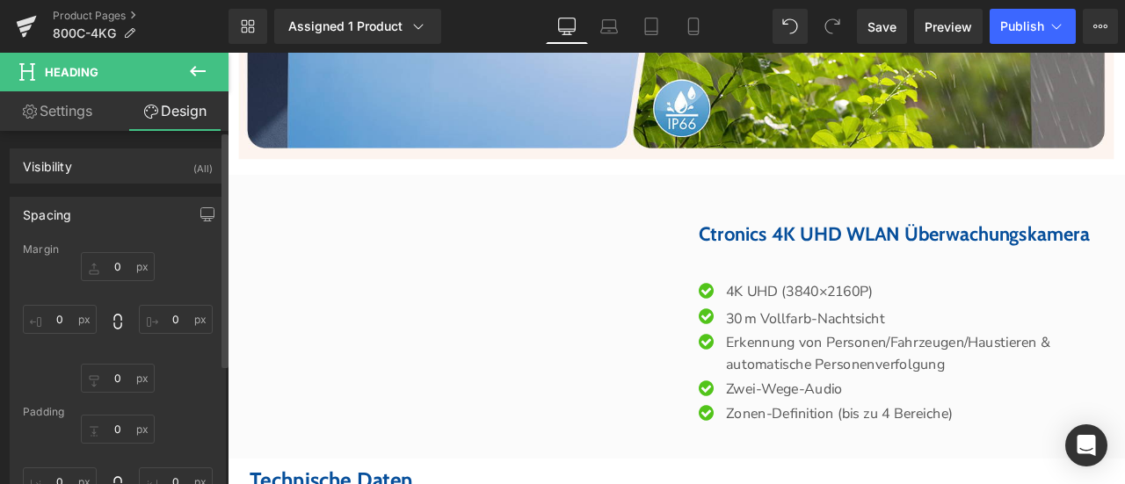
type input "0"
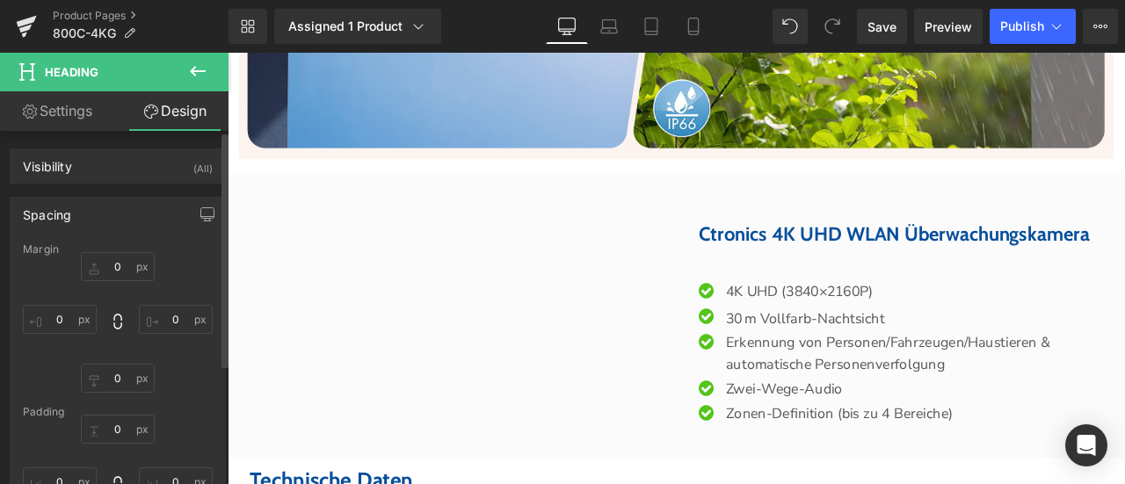
type input "0"
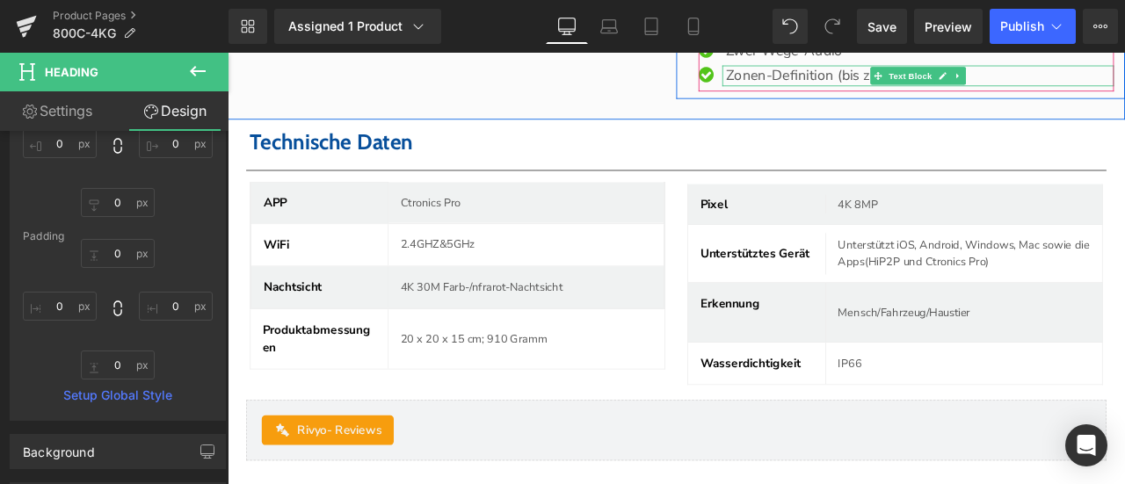
scroll to position [6329, 0]
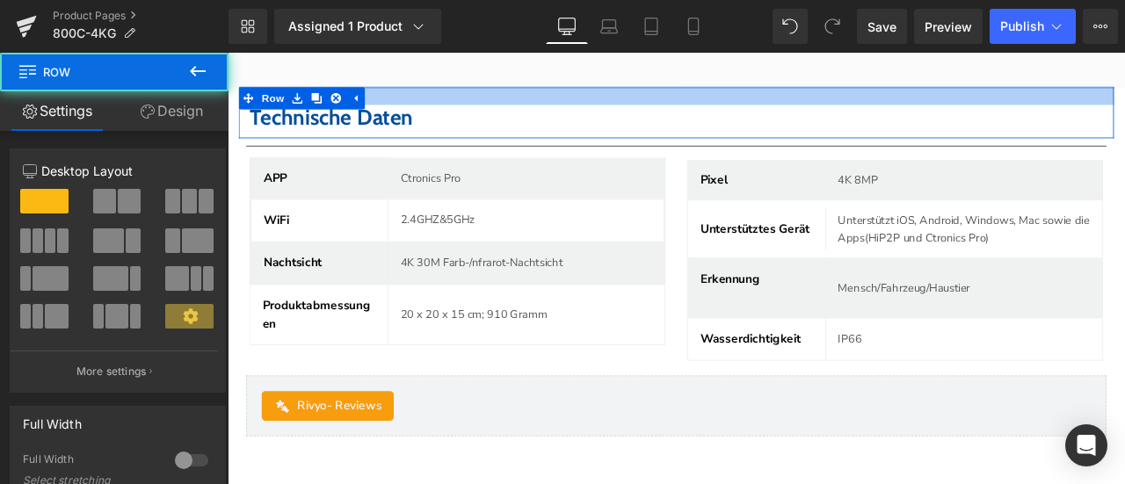
drag, startPoint x: 622, startPoint y: 106, endPoint x: 622, endPoint y: 117, distance: 10.5
click at [622, 114] on div at bounding box center [759, 103] width 1037 height 21
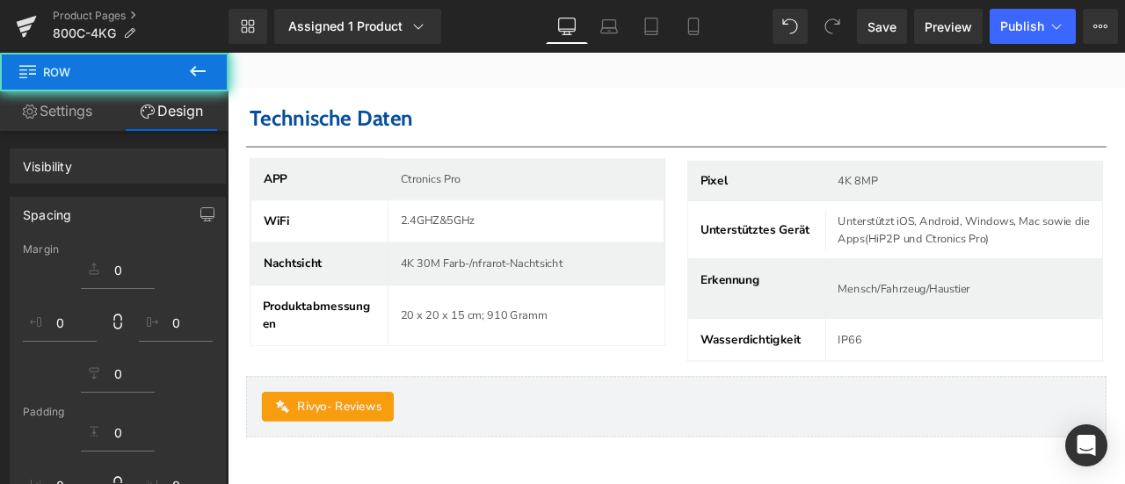
click at [243, 219] on div "APP Text Block Ctronics Pro Text Block Row WiFi Text Block 2.4GHZ&5GHz Text Blo…" at bounding box center [759, 305] width 1037 height 264
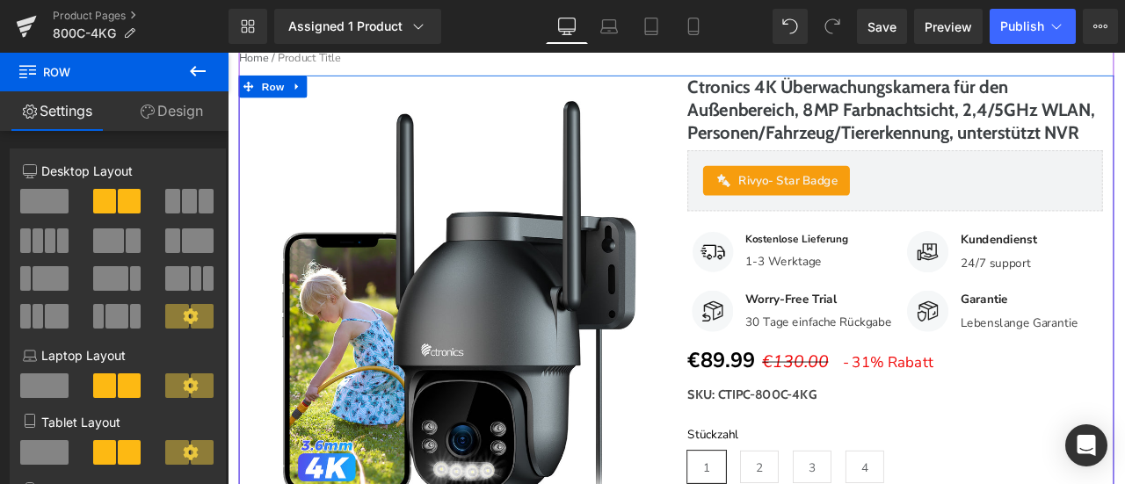
scroll to position [0, 0]
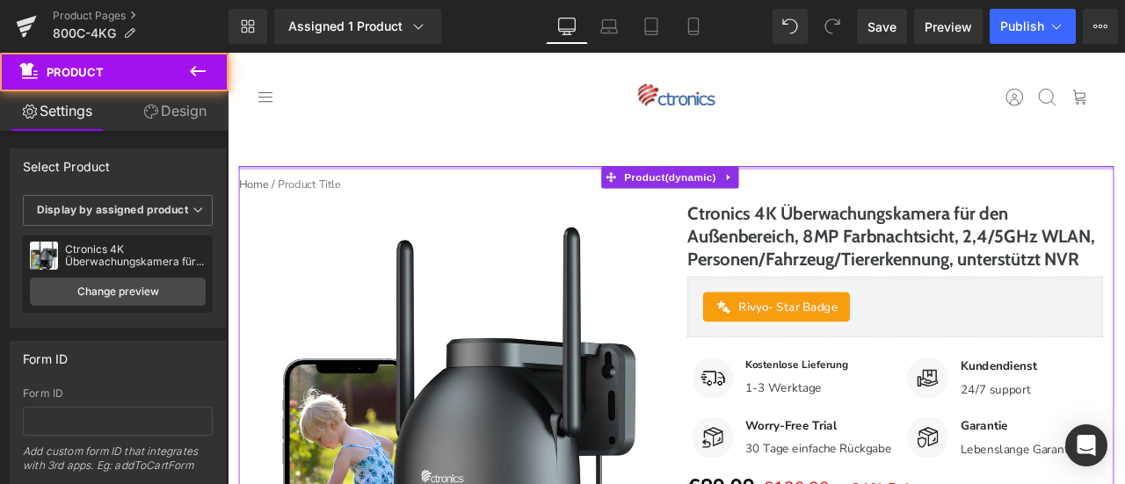
drag, startPoint x: 513, startPoint y: 206, endPoint x: 530, endPoint y: 176, distance: 34.2
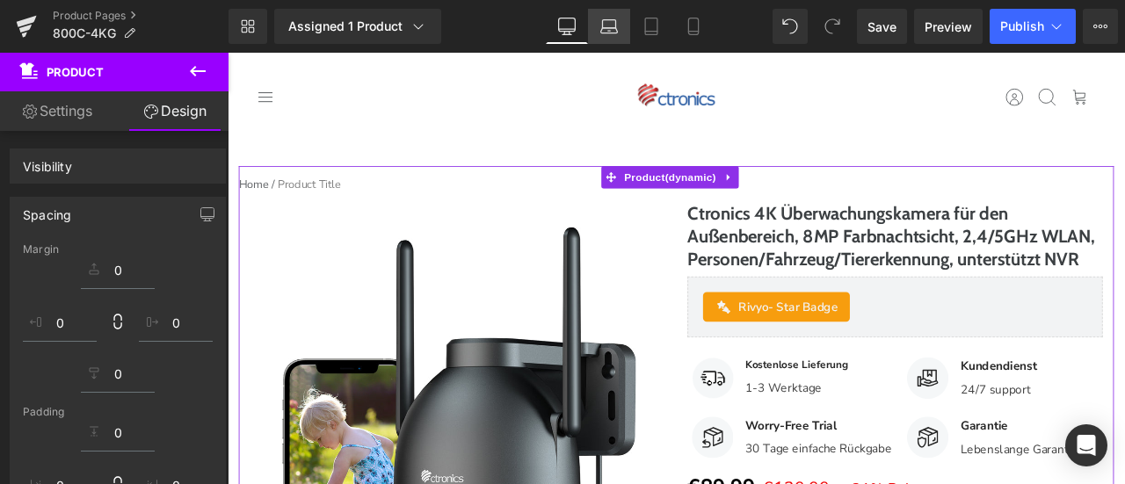
click at [612, 33] on icon at bounding box center [608, 30] width 17 height 5
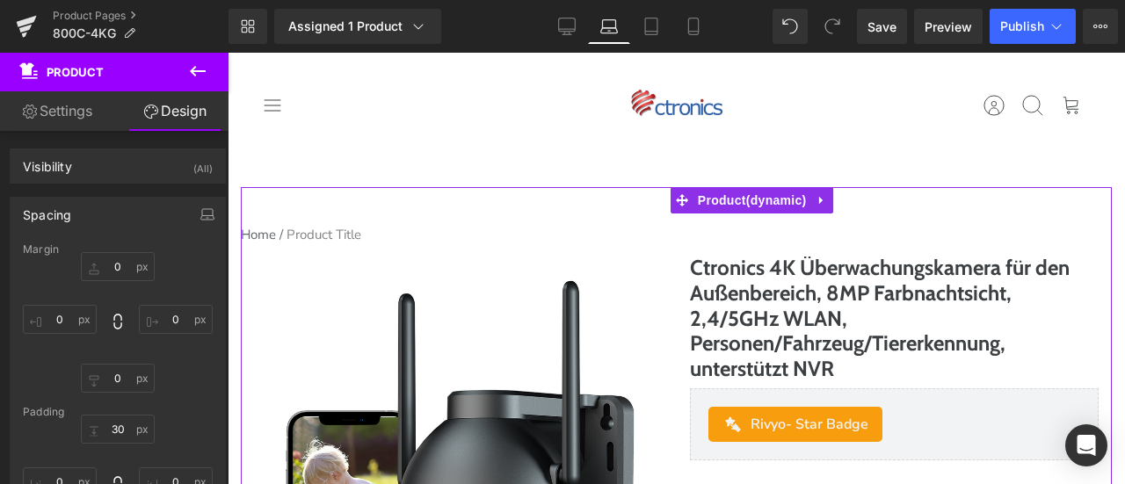
type input "0"
type input "30"
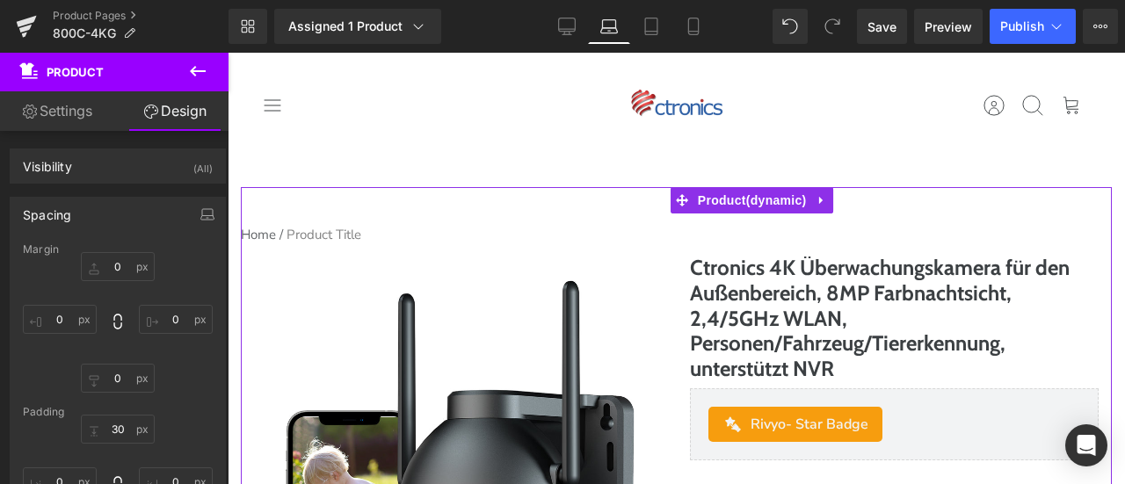
type input "0"
type input "7"
type input "0"
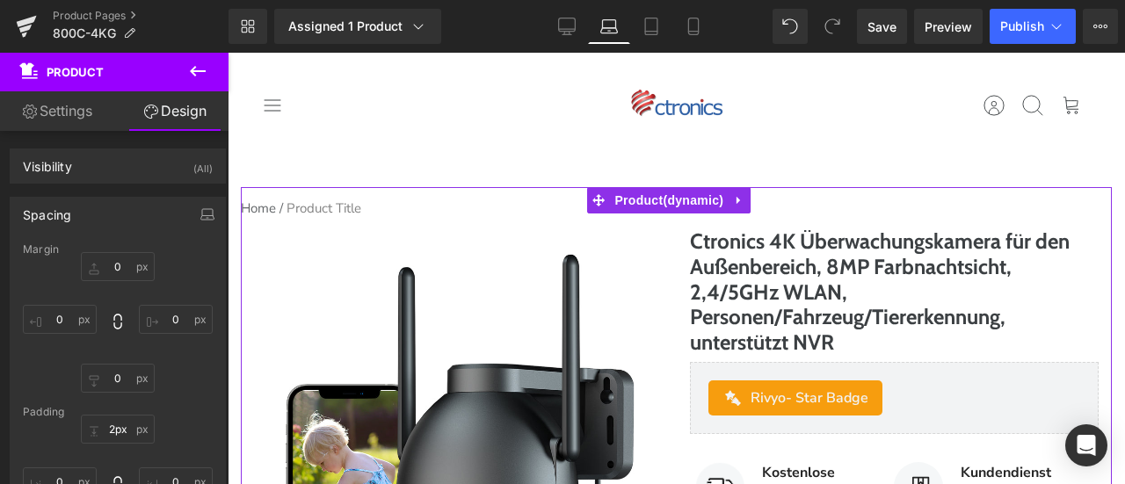
type input "0px"
drag, startPoint x: 507, startPoint y: 201, endPoint x: 515, endPoint y: 170, distance: 32.6
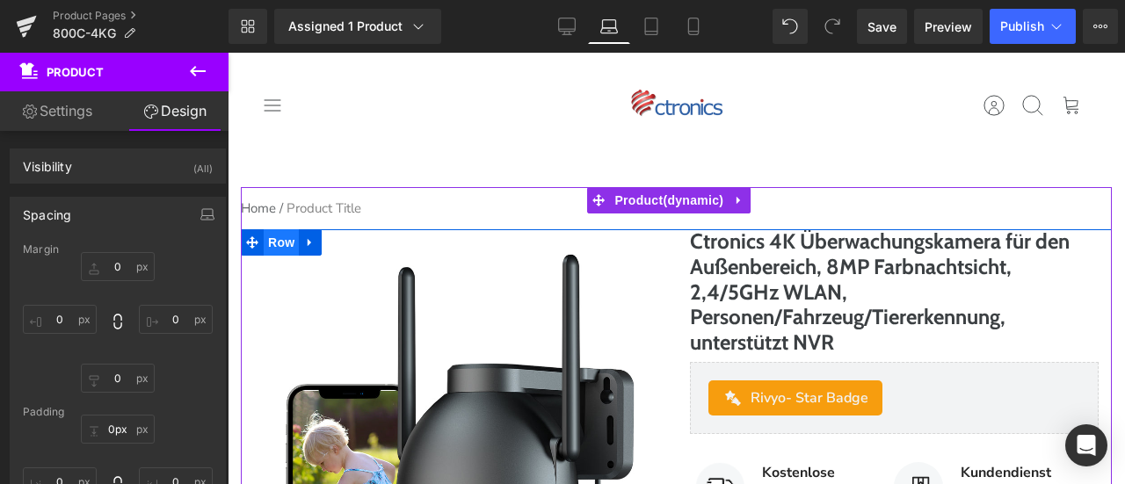
click at [283, 245] on span "Row" at bounding box center [281, 242] width 35 height 26
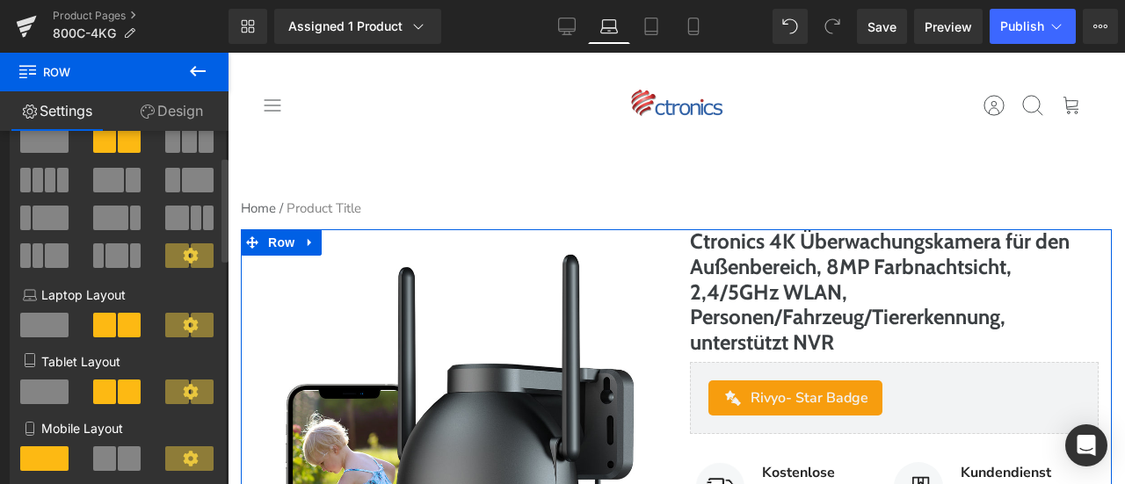
scroll to position [88, 0]
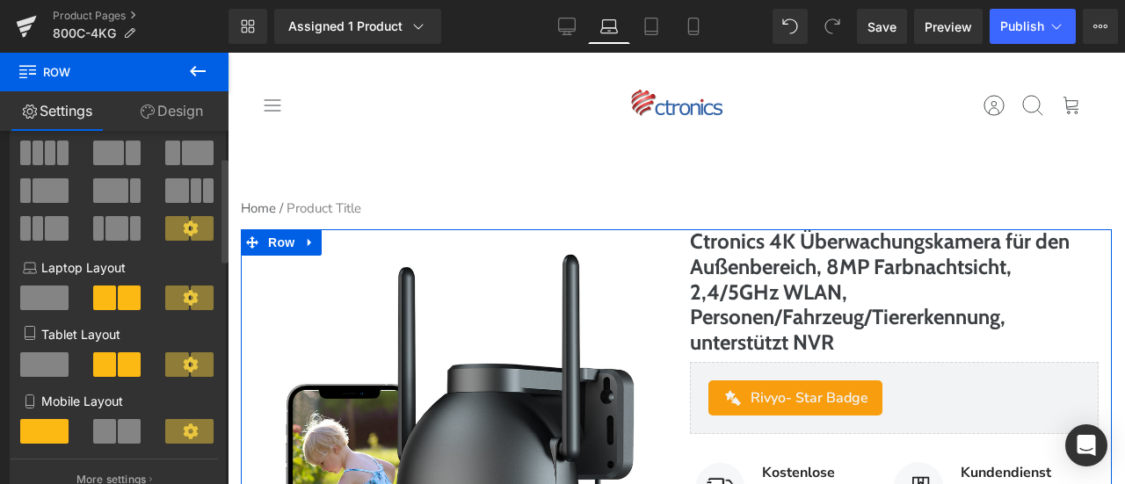
click at [53, 305] on span at bounding box center [44, 298] width 48 height 25
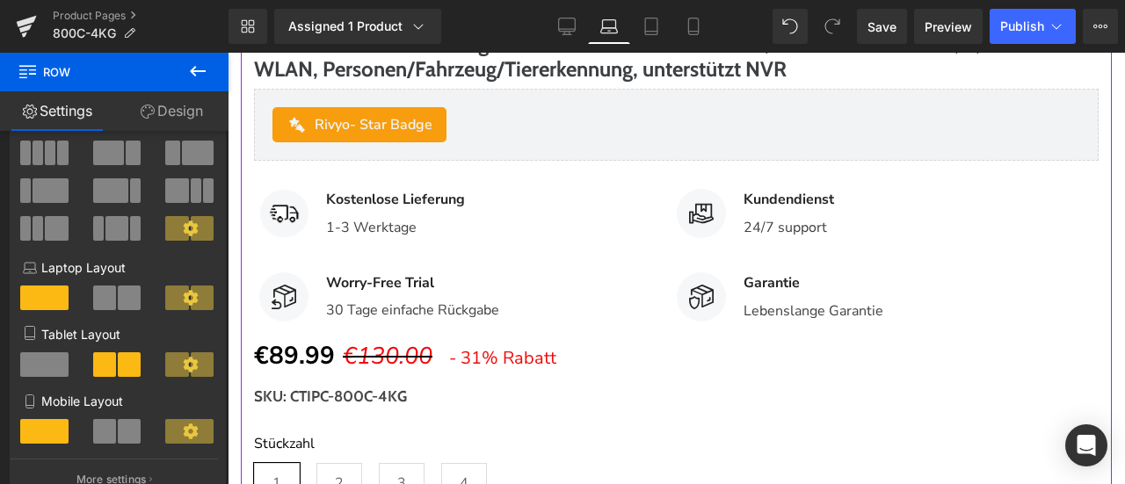
scroll to position [1494, 0]
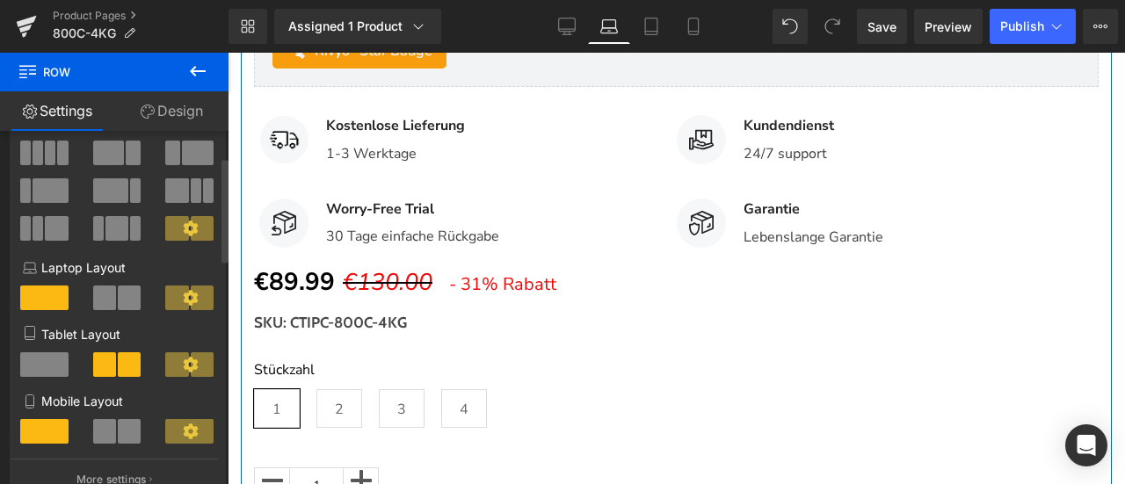
click at [102, 297] on span at bounding box center [104, 298] width 23 height 25
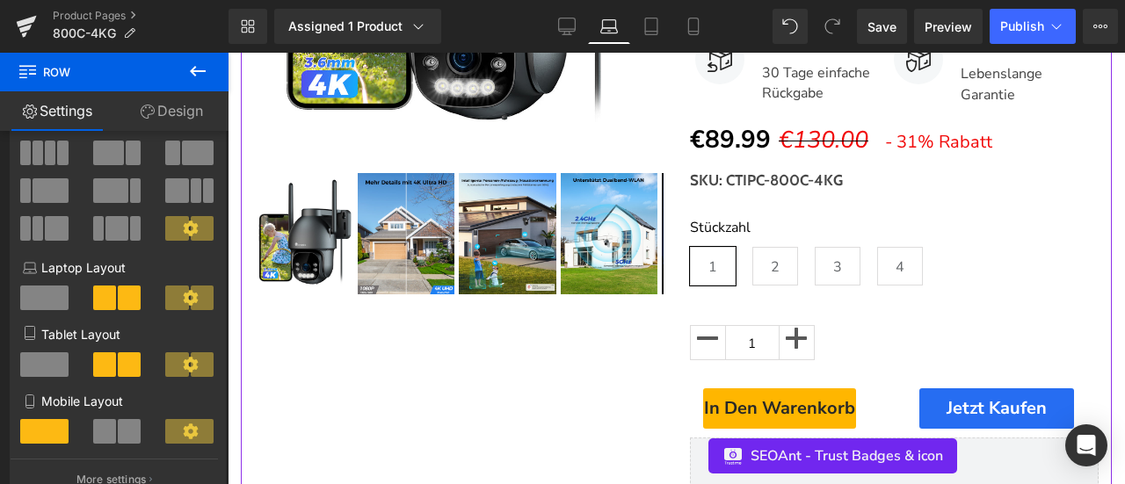
scroll to position [527, 0]
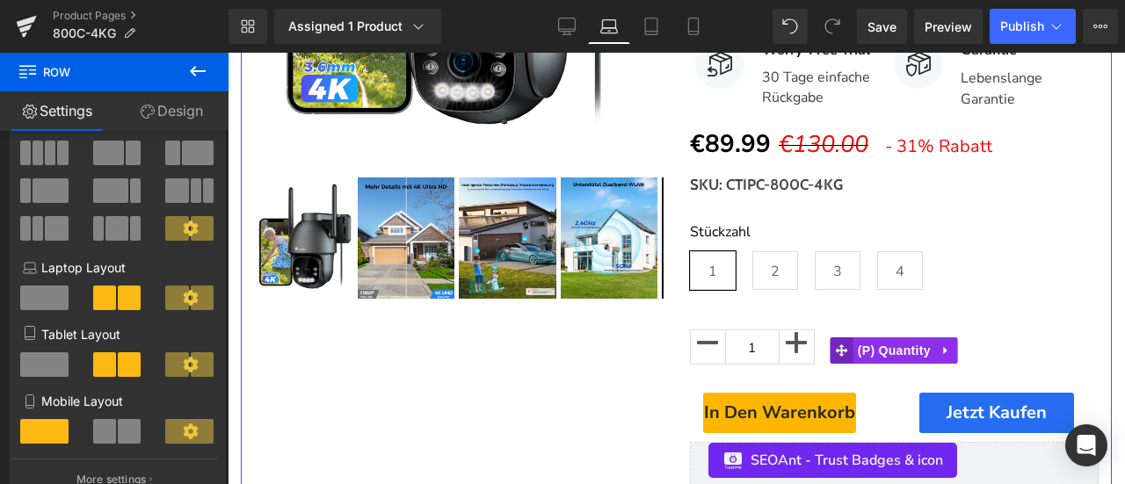
click at [835, 350] on span at bounding box center [842, 351] width 23 height 26
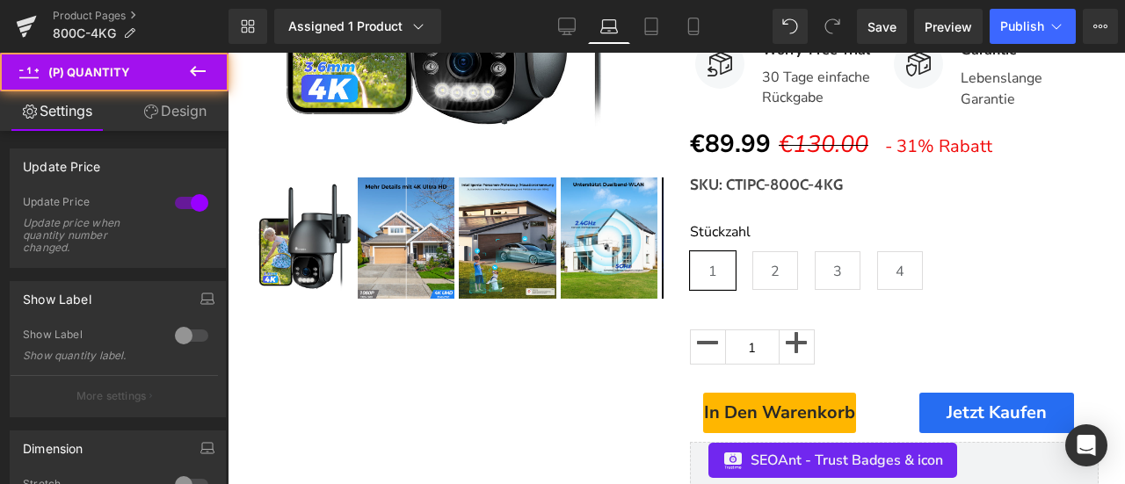
click at [183, 121] on link "Design" at bounding box center [175, 111] width 114 height 40
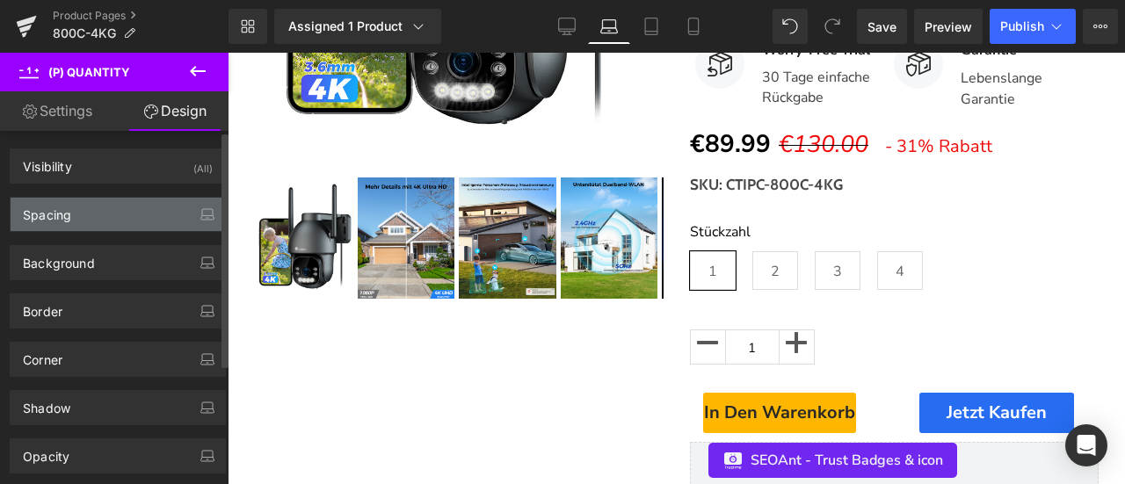
click at [151, 211] on div "Spacing" at bounding box center [118, 214] width 214 height 33
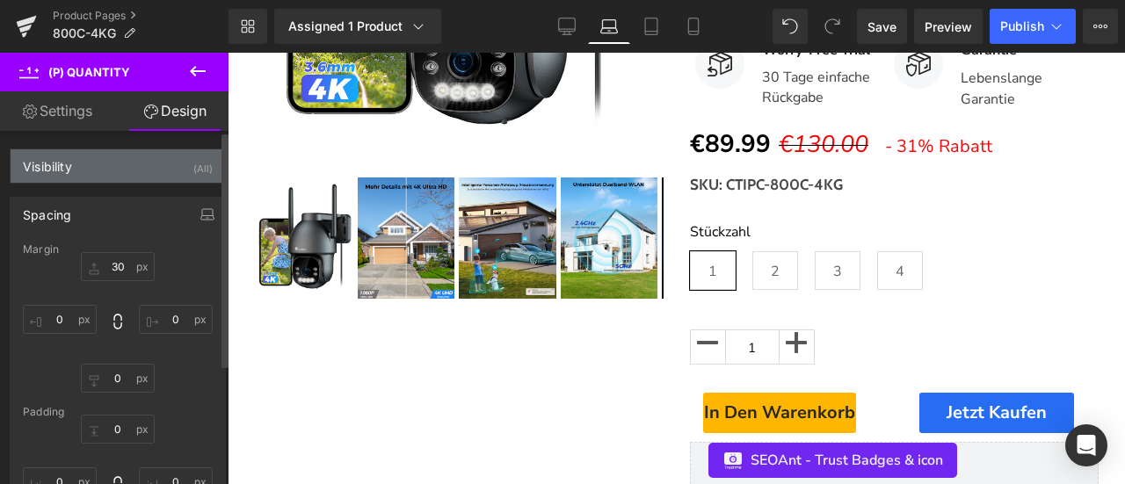
click at [165, 162] on div "Visibility (All)" at bounding box center [118, 165] width 214 height 33
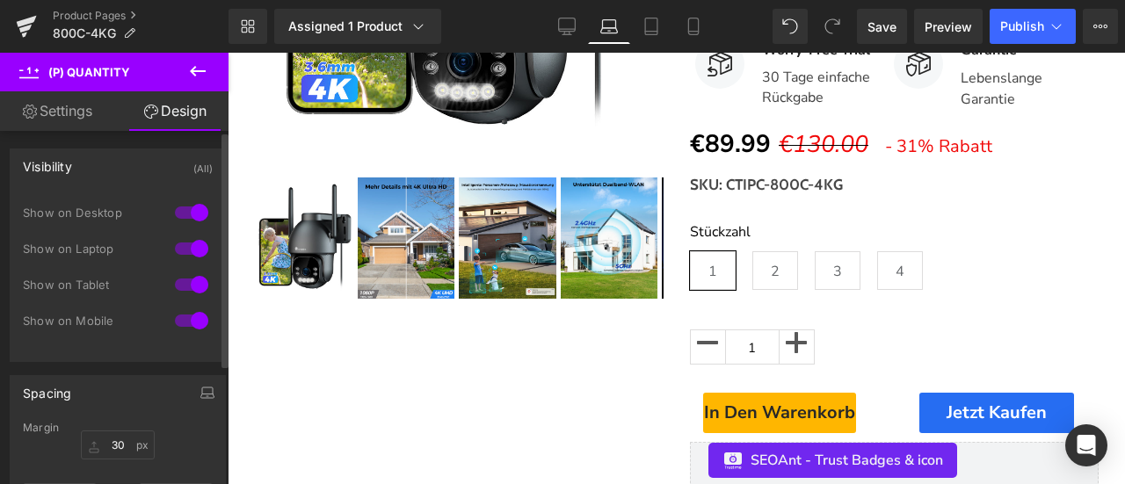
click at [184, 246] on div at bounding box center [192, 249] width 42 height 28
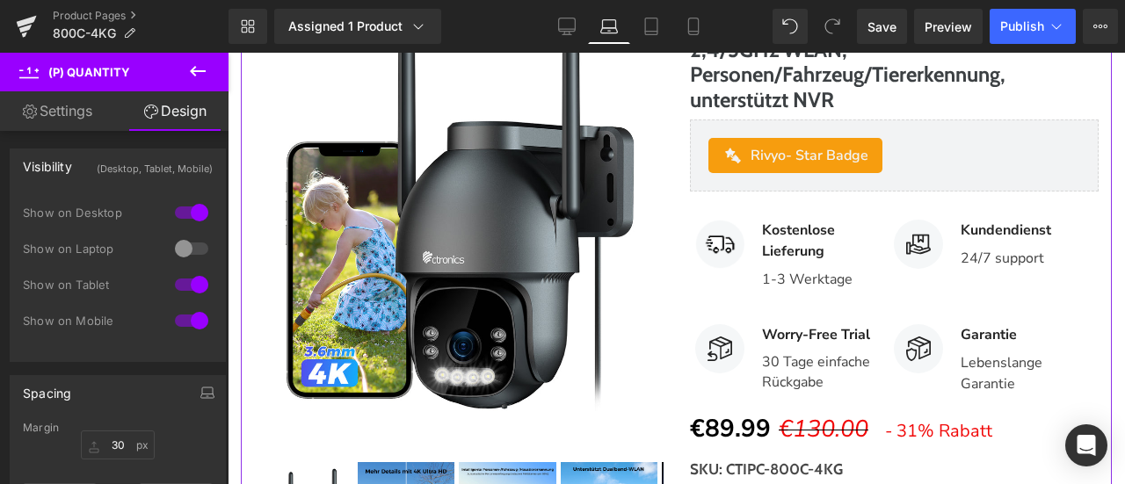
scroll to position [176, 0]
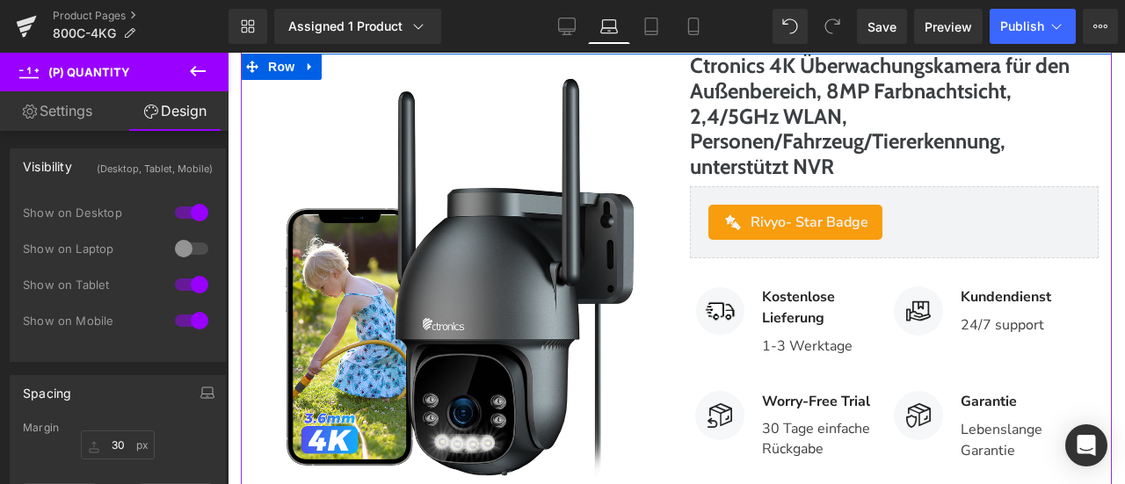
click at [471, 284] on div "Sale Off (P) Image" at bounding box center [459, 284] width 410 height 461
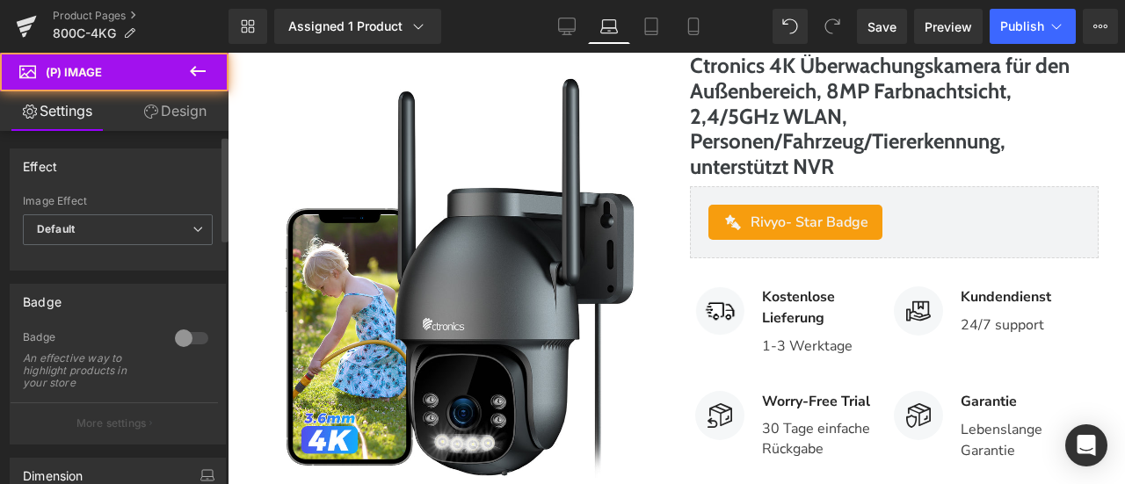
scroll to position [352, 0]
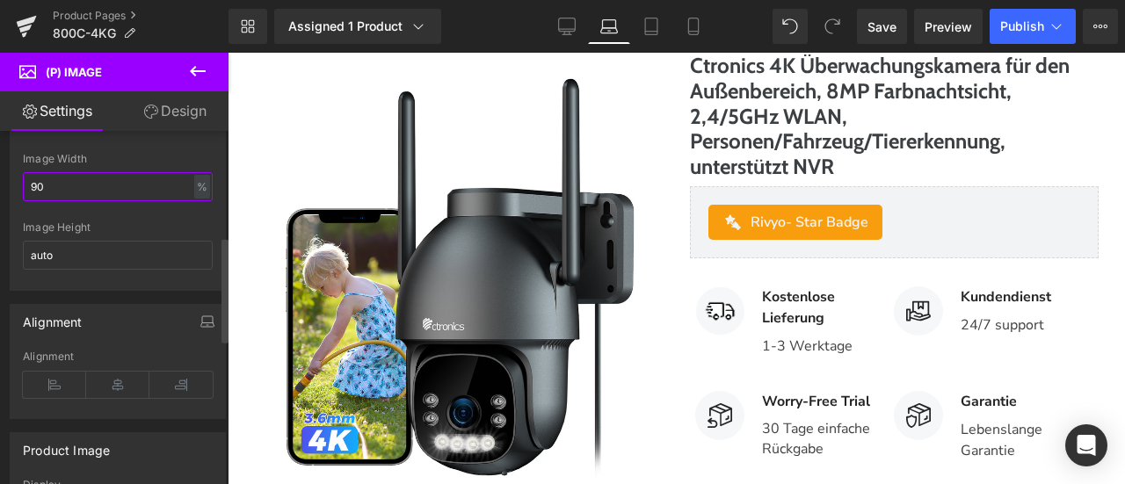
drag, startPoint x: 36, startPoint y: 182, endPoint x: 15, endPoint y: 182, distance: 21.1
click at [15, 182] on div "90% Image Width 90 % % px auto Image Height auto" at bounding box center [118, 221] width 214 height 137
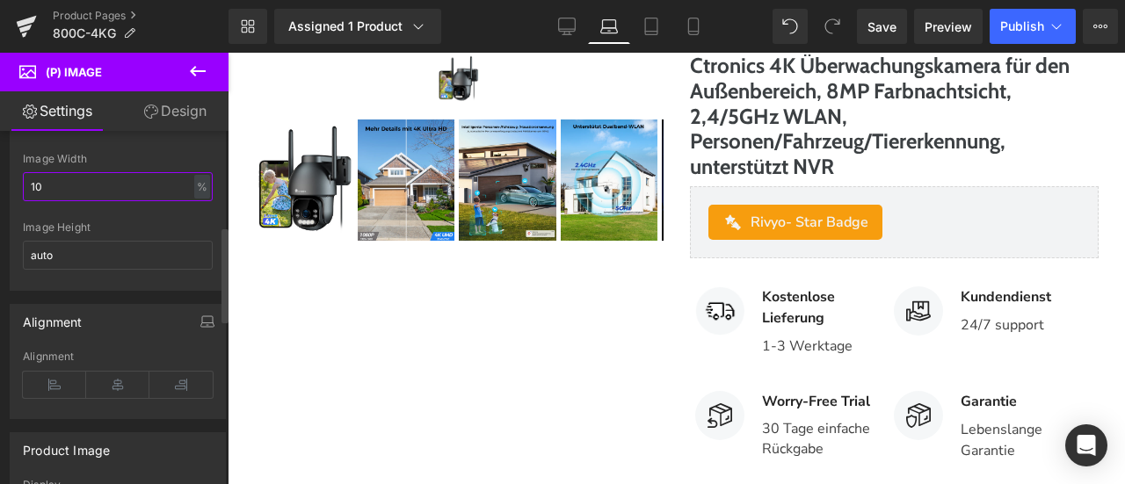
type input "100"
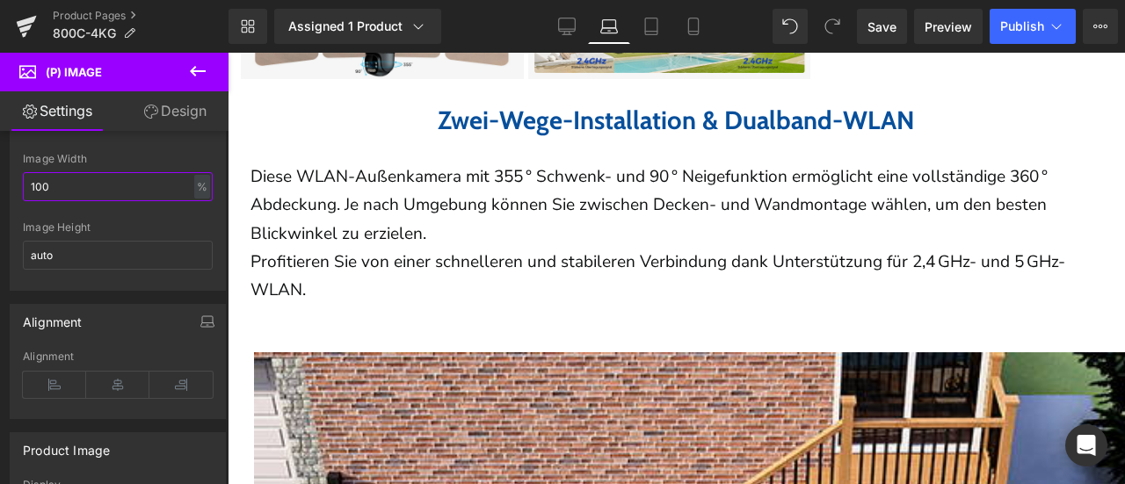
scroll to position [2549, 0]
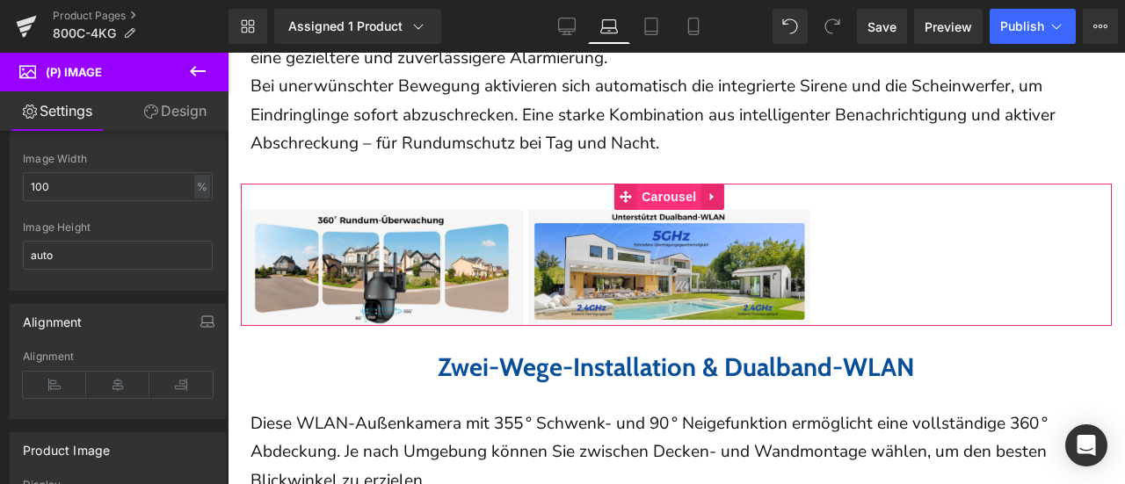
click at [650, 190] on span "Carousel" at bounding box center [668, 197] width 63 height 26
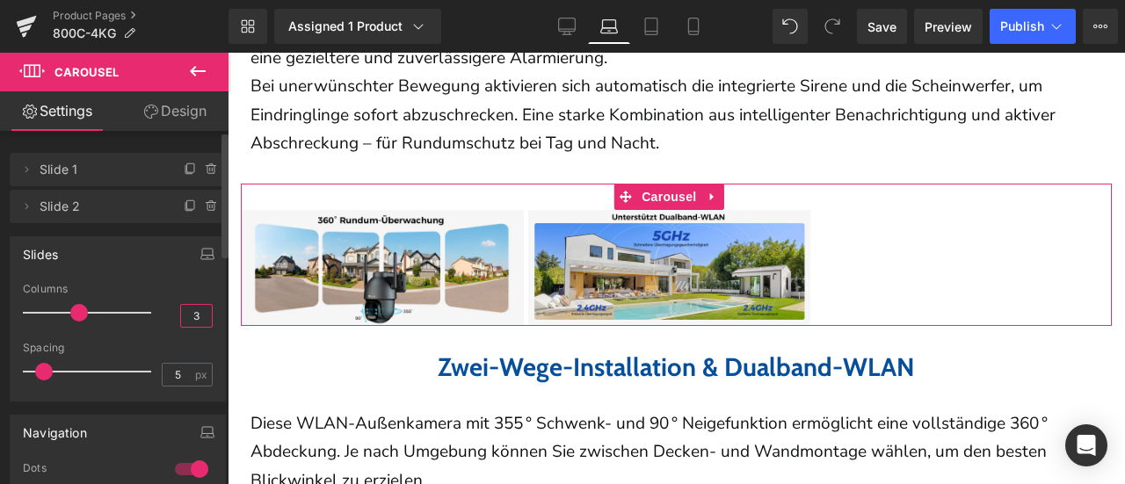
drag, startPoint x: 183, startPoint y: 310, endPoint x: 207, endPoint y: 316, distance: 25.2
click at [207, 316] on div "1 Columns 1 3 Columns 3 3 Columns 3 1 Columns 1 5px Spacing 5 px 5px Spacing 5 …" at bounding box center [118, 342] width 214 height 118
type input "1"
click at [169, 284] on div "Columns" at bounding box center [118, 289] width 190 height 12
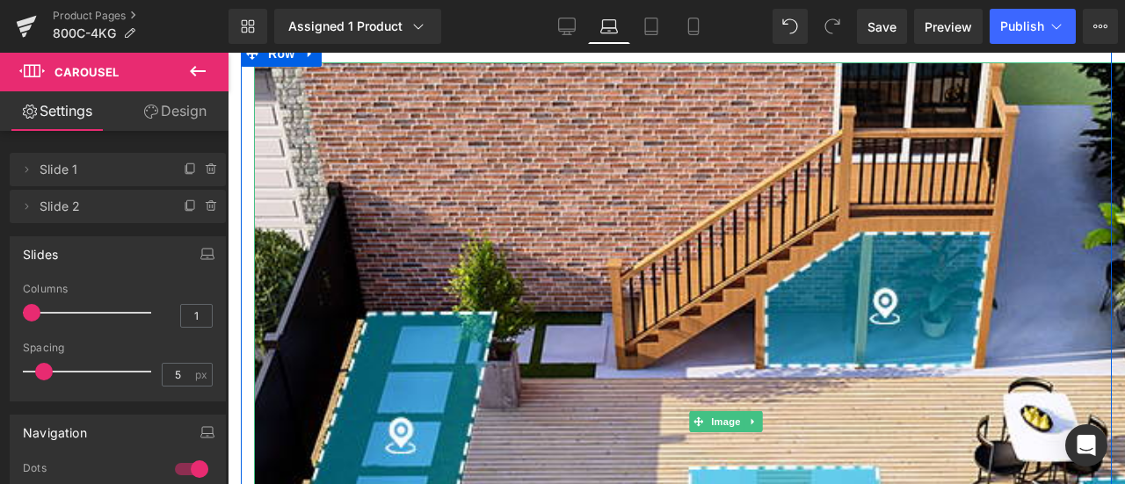
scroll to position [3165, 0]
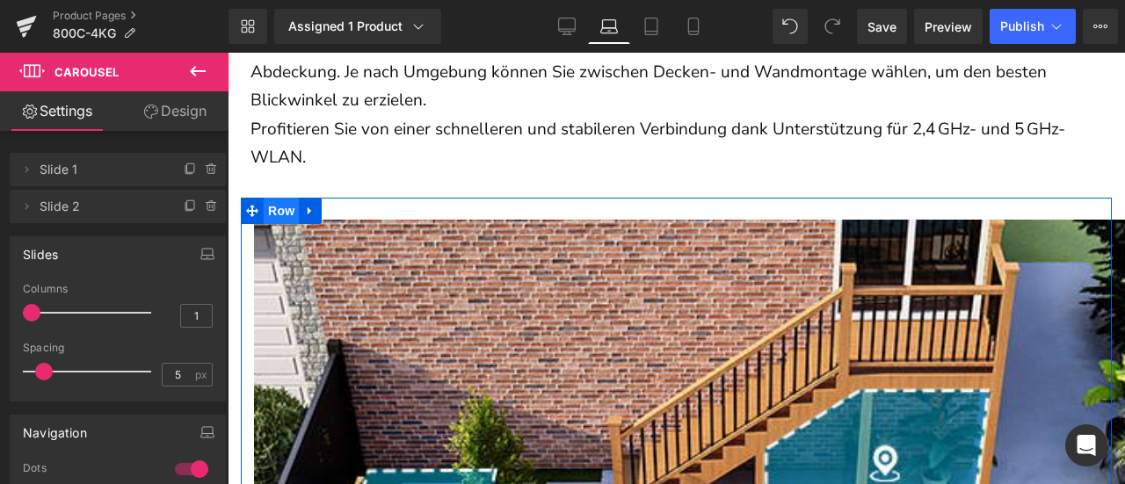
click at [274, 200] on span "Row" at bounding box center [281, 211] width 35 height 26
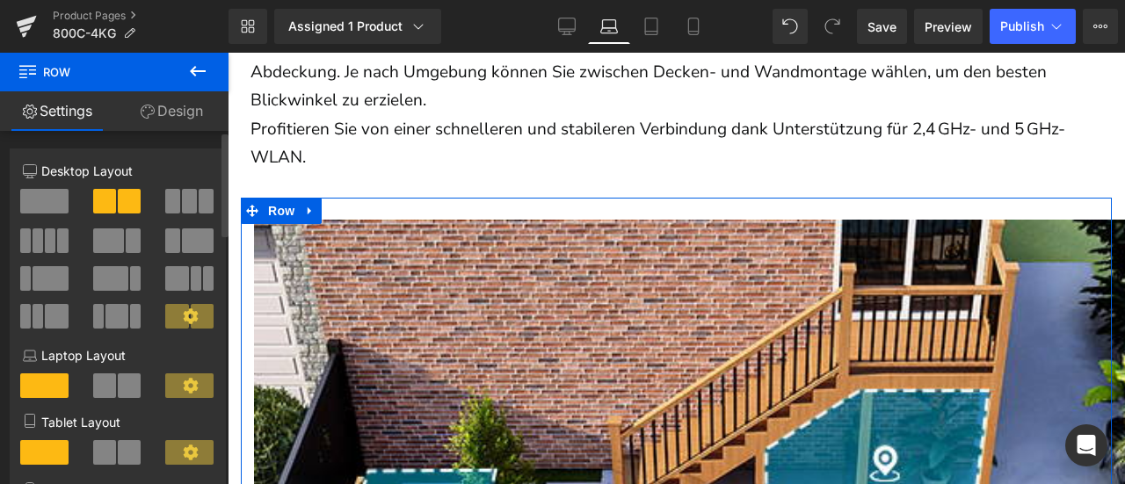
click at [105, 390] on span at bounding box center [104, 386] width 23 height 25
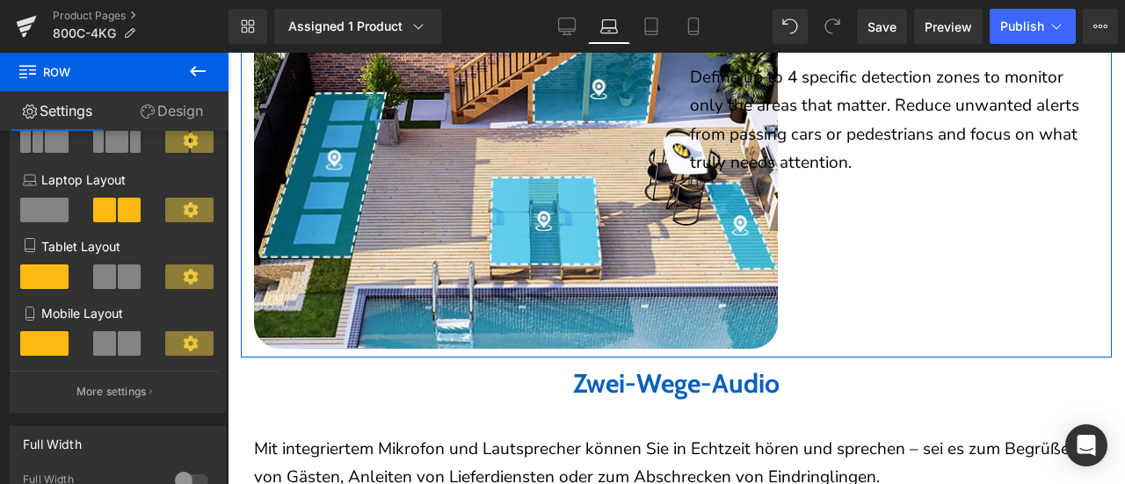
scroll to position [3252, 0]
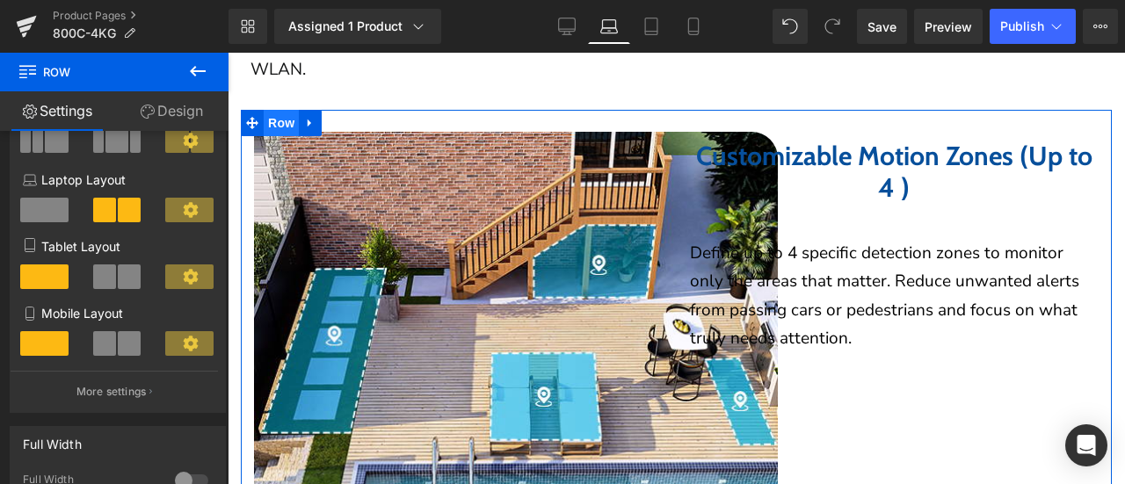
click at [281, 114] on span "Row" at bounding box center [281, 123] width 35 height 26
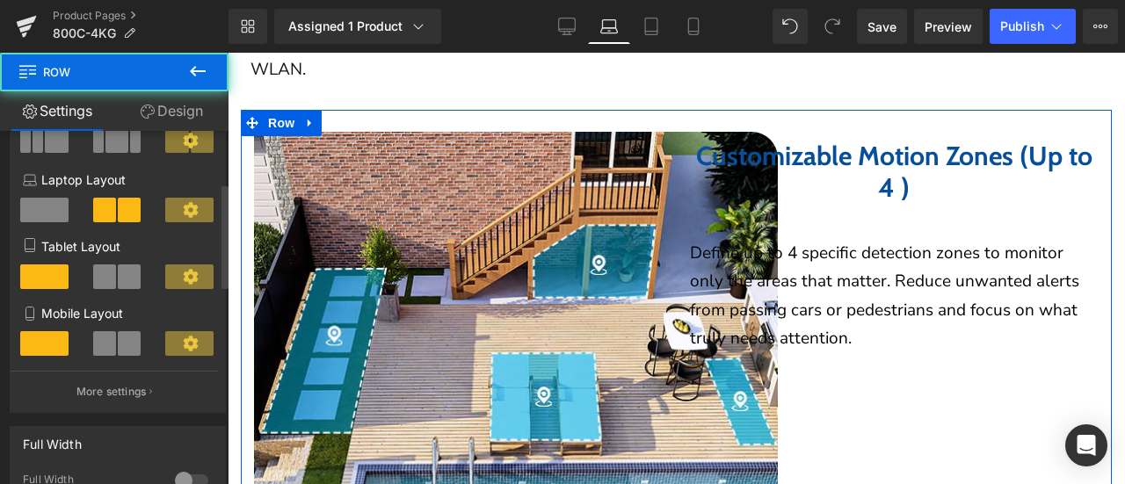
scroll to position [88, 0]
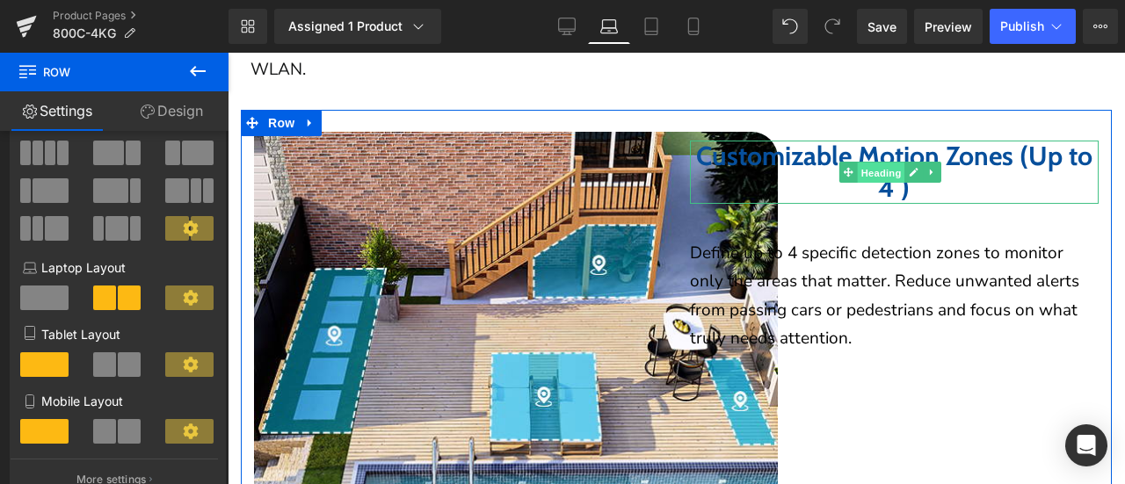
click at [858, 163] on span "Heading" at bounding box center [881, 173] width 47 height 21
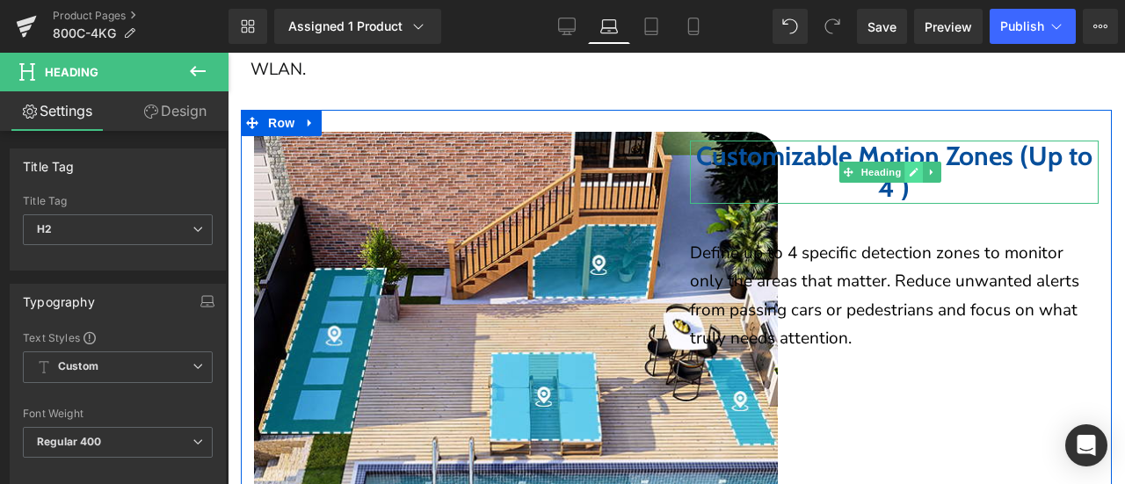
click at [909, 167] on icon at bounding box center [914, 172] width 10 height 11
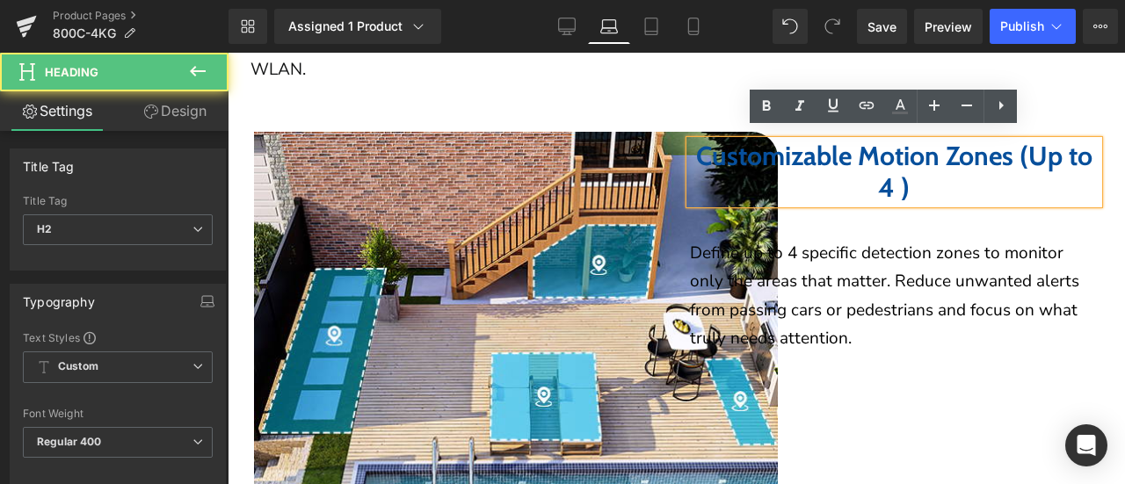
click at [884, 152] on b "Customizable Motion Zones (Up to 4 )" at bounding box center [894, 172] width 396 height 64
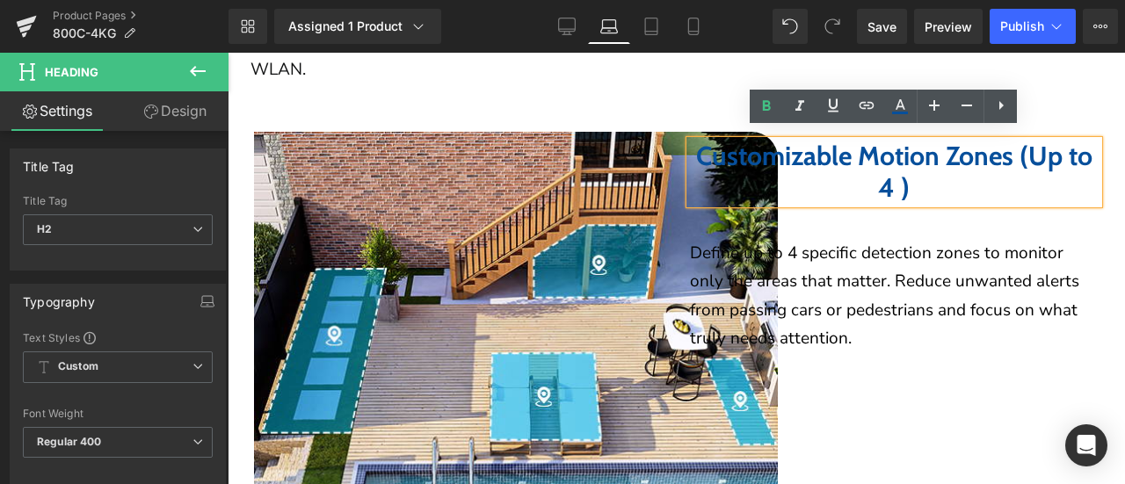
click at [1101, 142] on div "Home / Product Title Breadcrumbs Sale Off (P) Image ‹ ›" at bounding box center [676, 233] width 897 height 6596
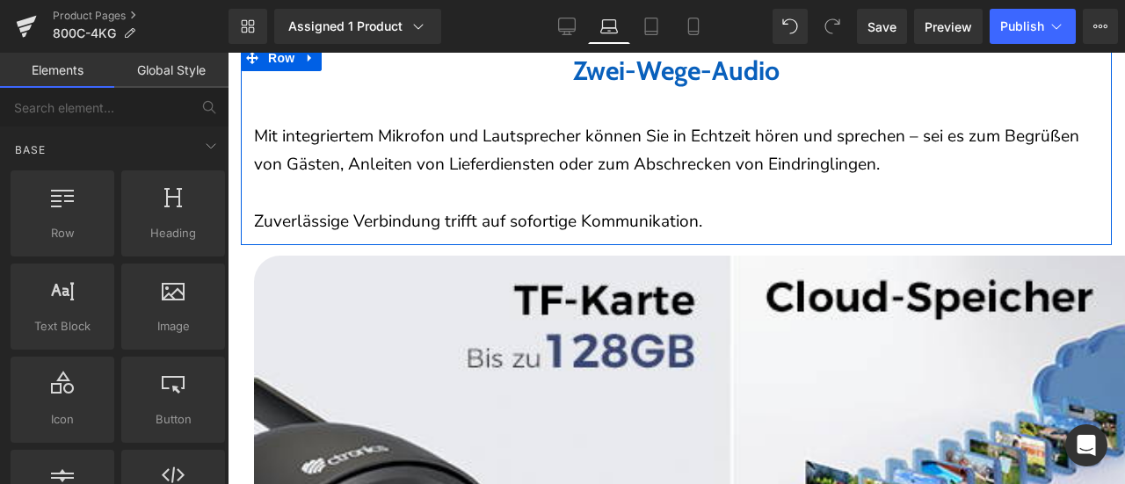
scroll to position [3604, 0]
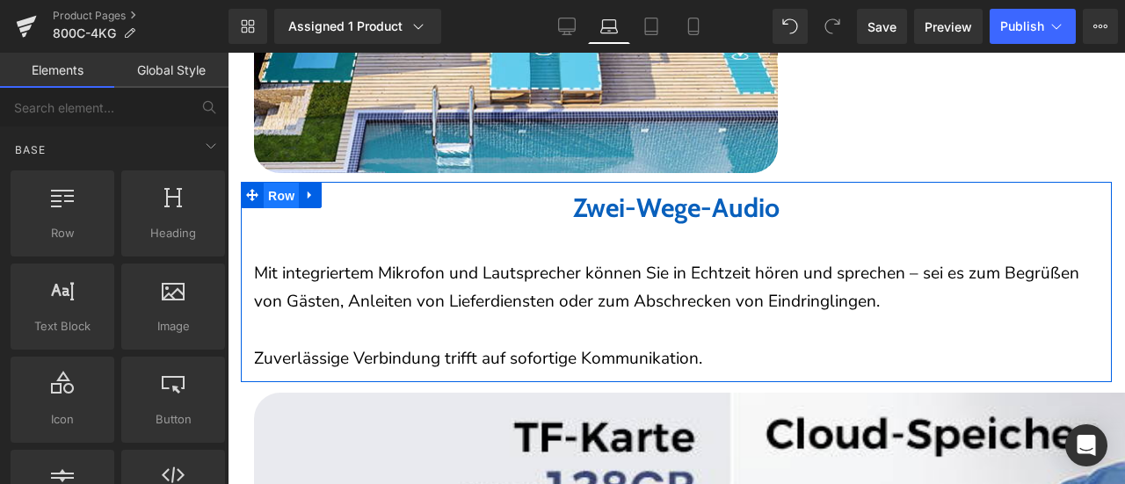
click at [269, 183] on span "Row" at bounding box center [281, 196] width 35 height 26
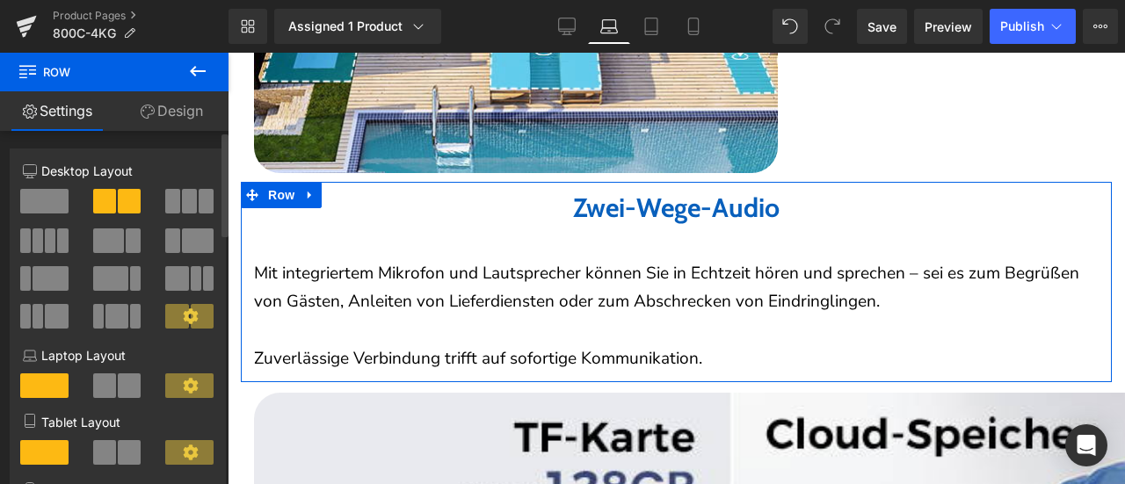
click at [123, 393] on span at bounding box center [129, 386] width 23 height 25
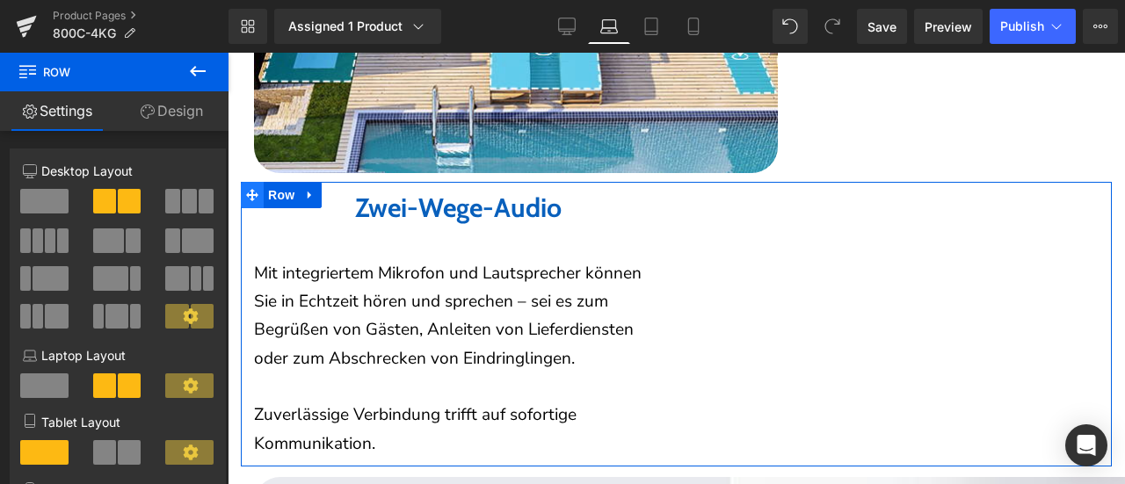
click at [256, 189] on icon at bounding box center [252, 195] width 12 height 12
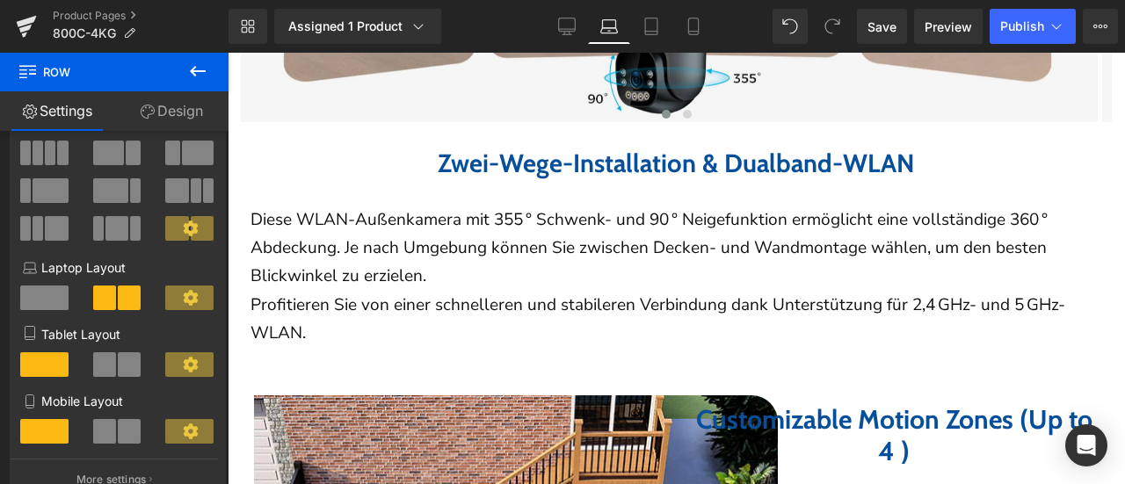
scroll to position [2549, 0]
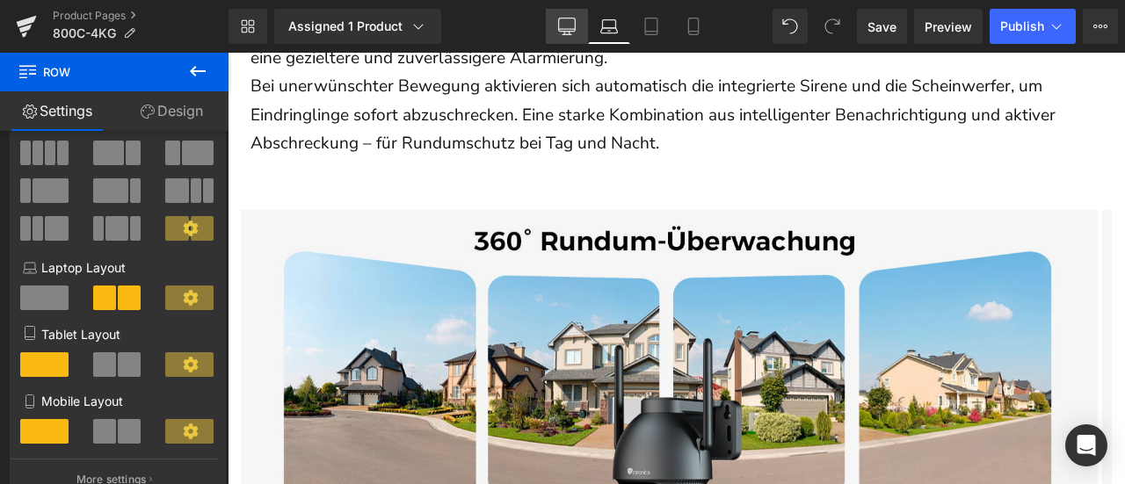
click at [566, 40] on link "Desktop" at bounding box center [567, 26] width 42 height 35
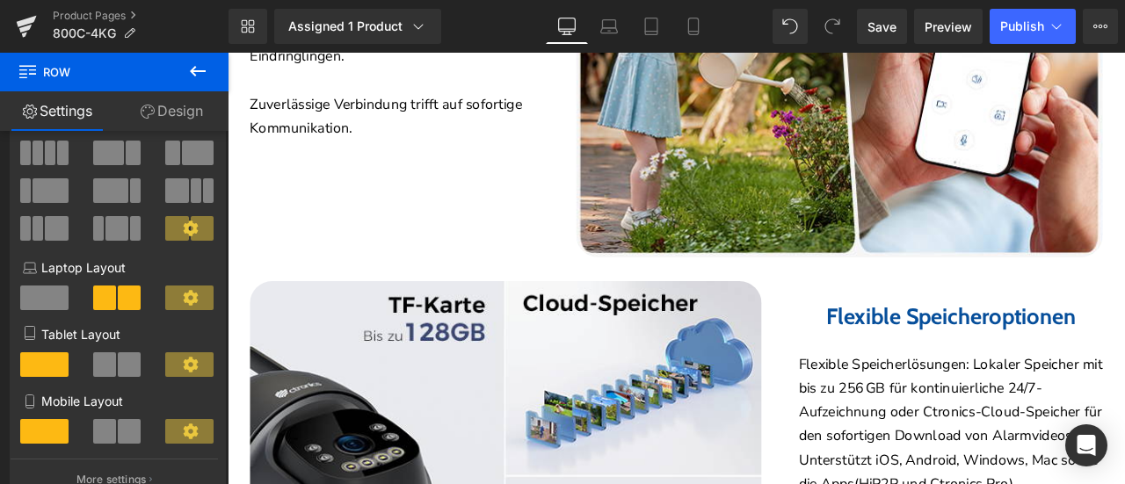
scroll to position [4123, 0]
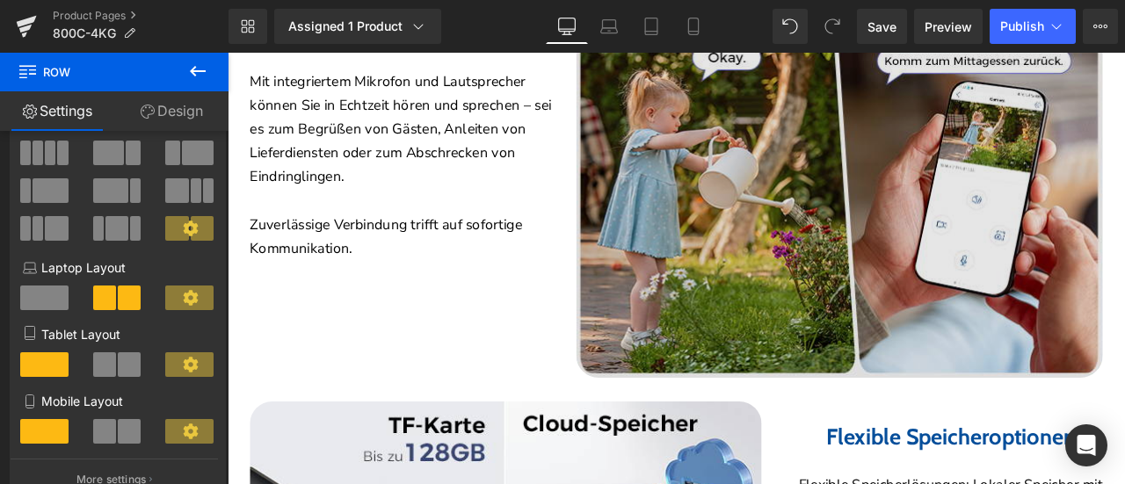
click at [808, 236] on img at bounding box center [953, 204] width 624 height 469
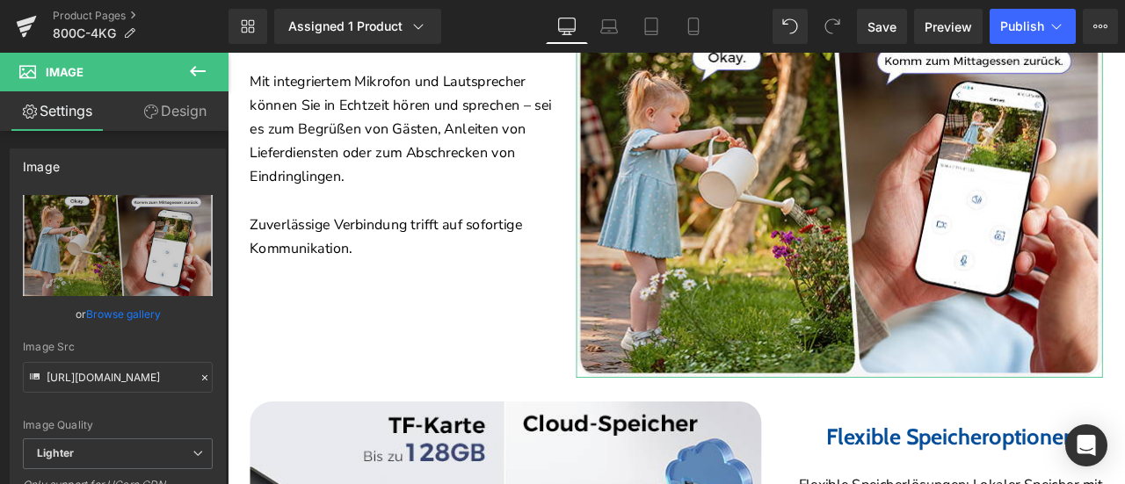
click at [176, 112] on link "Design" at bounding box center [175, 111] width 114 height 40
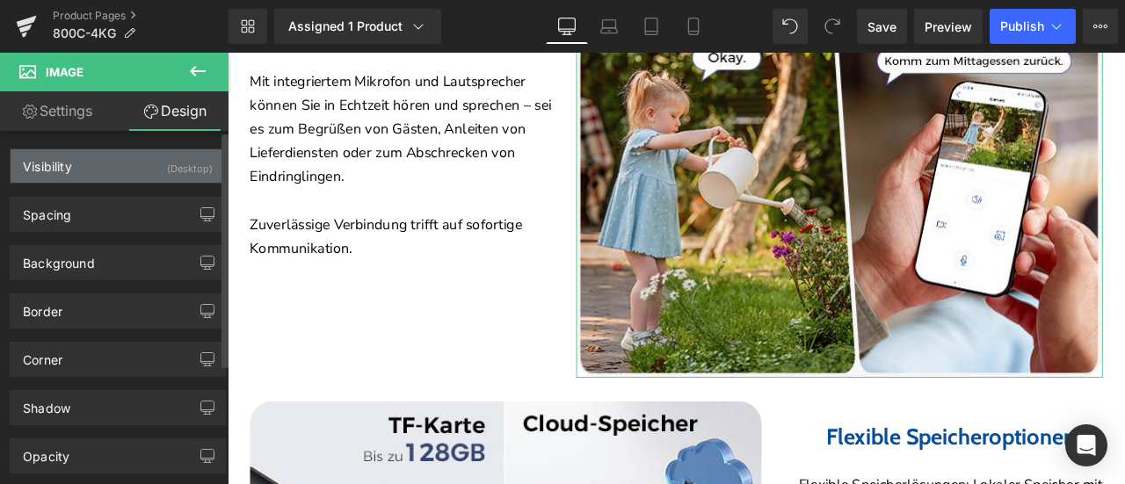
click at [142, 168] on div "Visibility (Desktop)" at bounding box center [118, 165] width 214 height 33
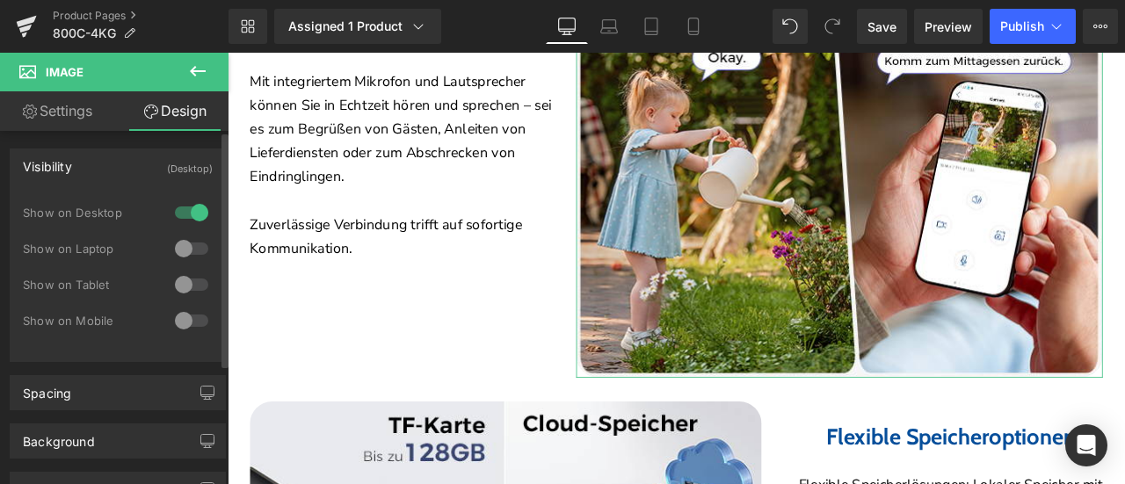
click at [187, 248] on div at bounding box center [192, 249] width 42 height 28
click at [183, 286] on div at bounding box center [192, 285] width 42 height 28
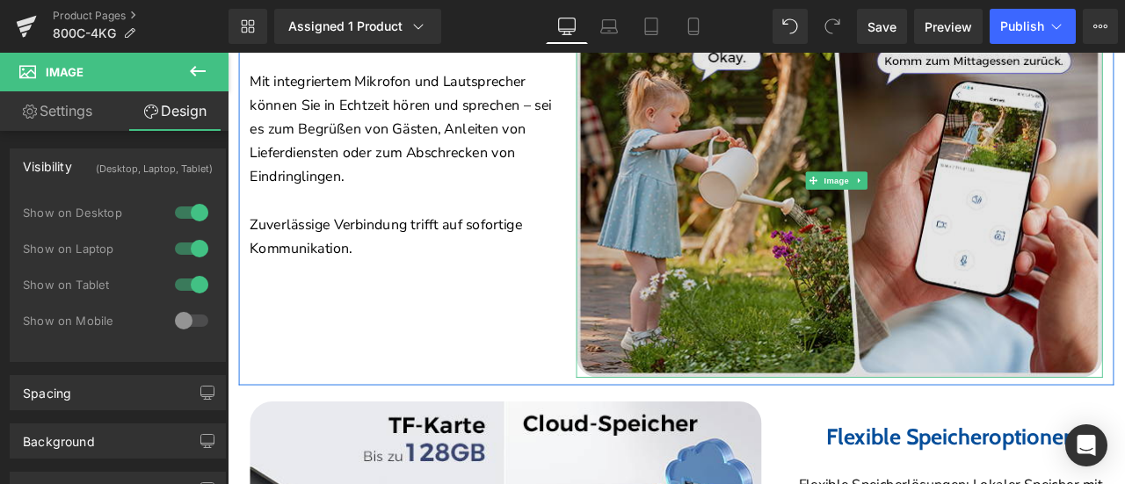
scroll to position [3947, 0]
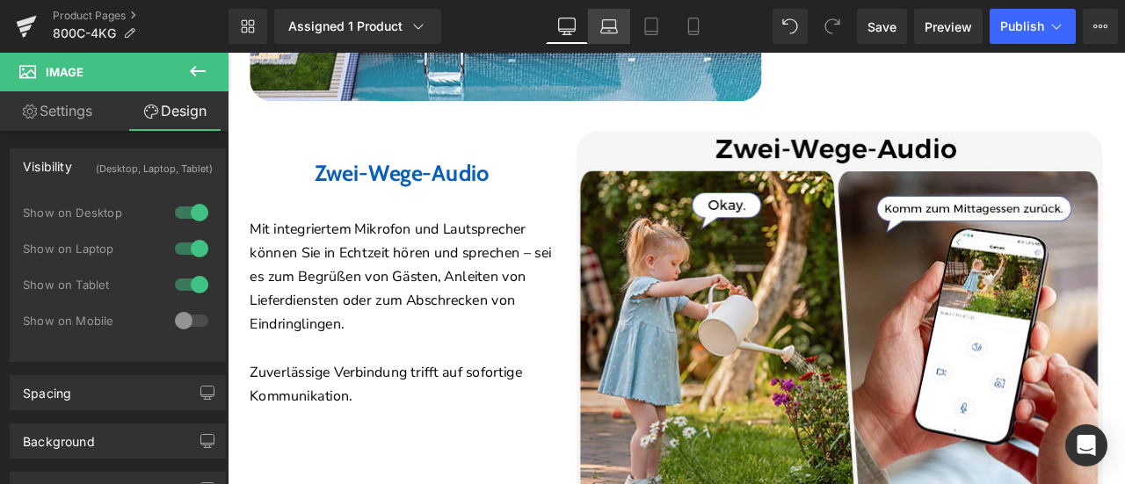
click at [614, 24] on icon at bounding box center [609, 27] width 18 height 18
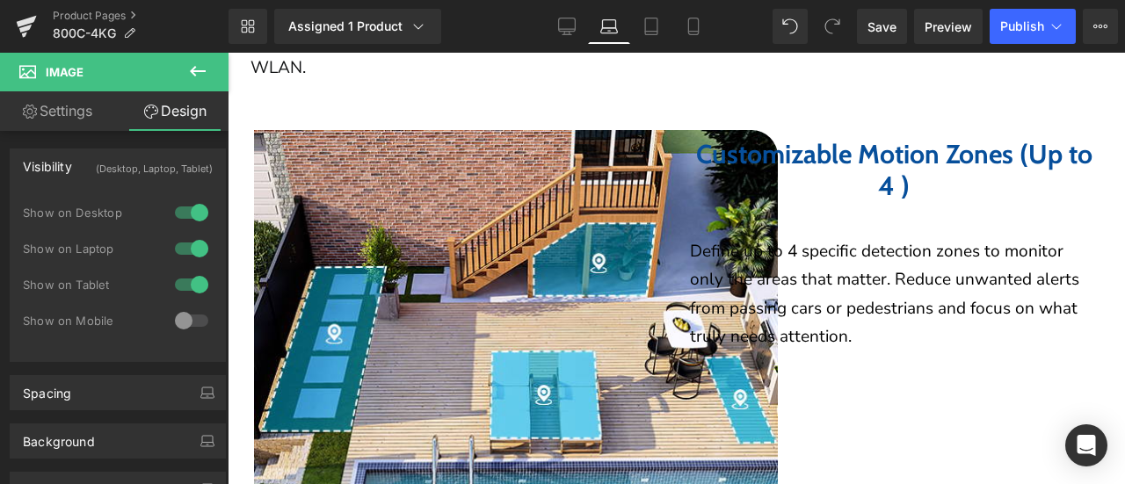
scroll to position [3247, 0]
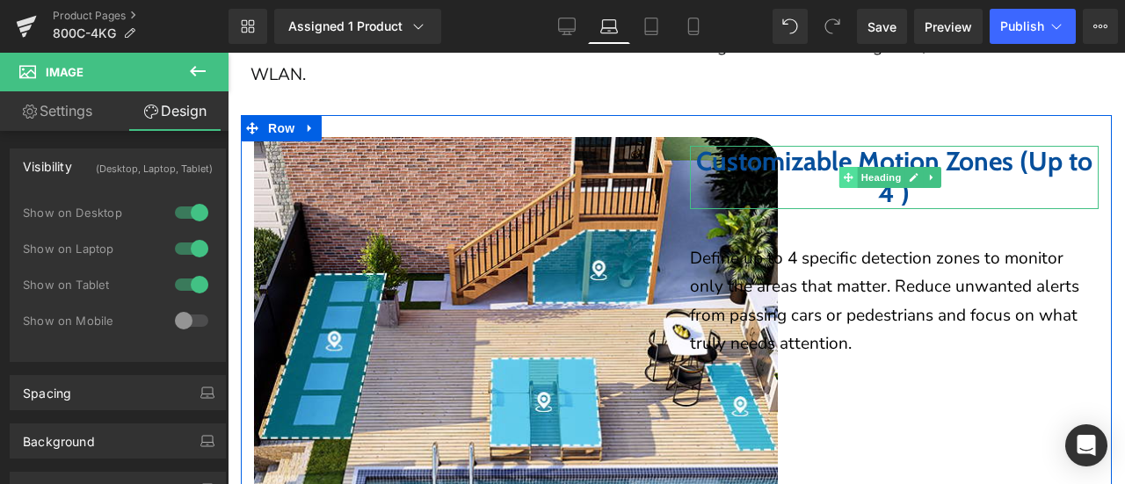
click at [847, 170] on span at bounding box center [848, 177] width 18 height 21
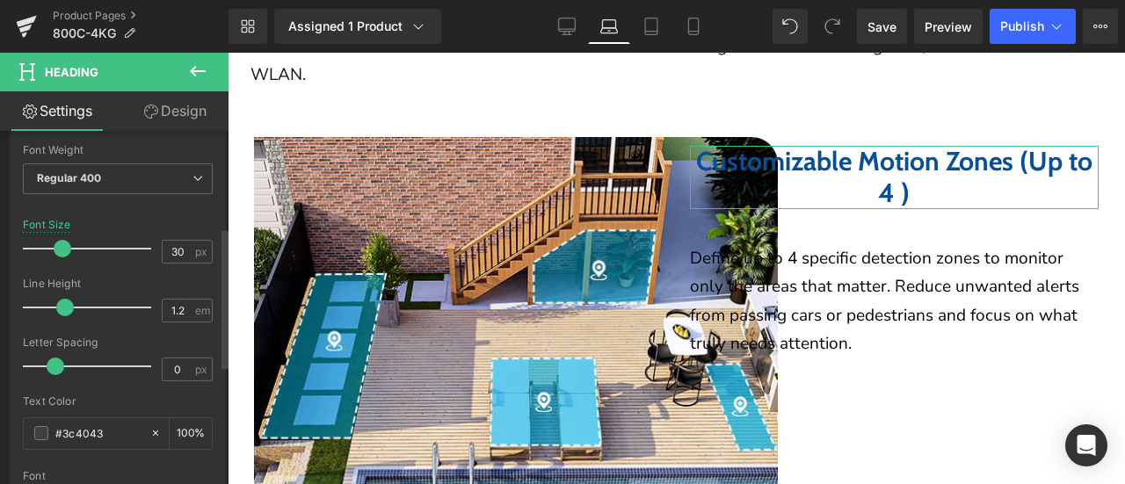
scroll to position [176, 0]
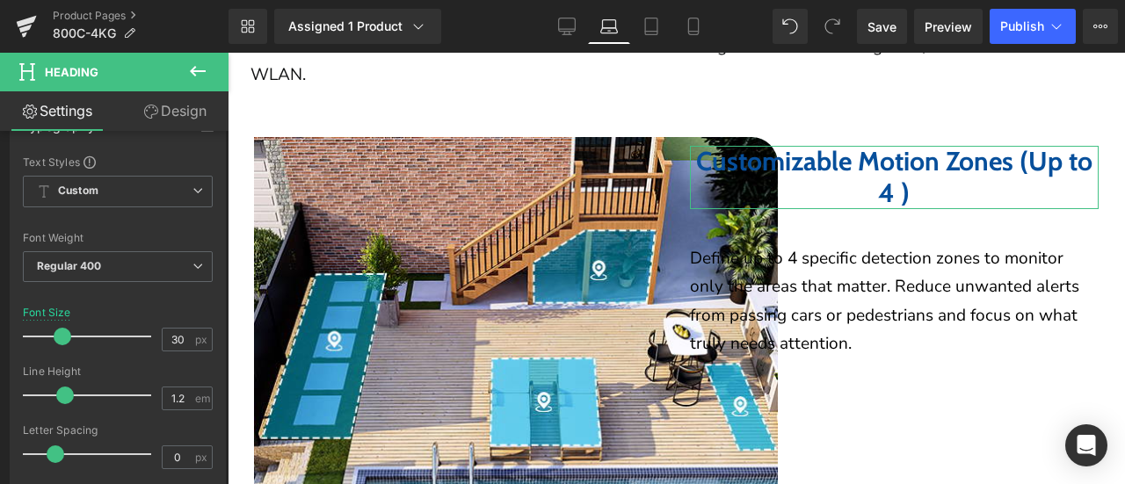
click at [164, 105] on link "Design" at bounding box center [175, 111] width 114 height 40
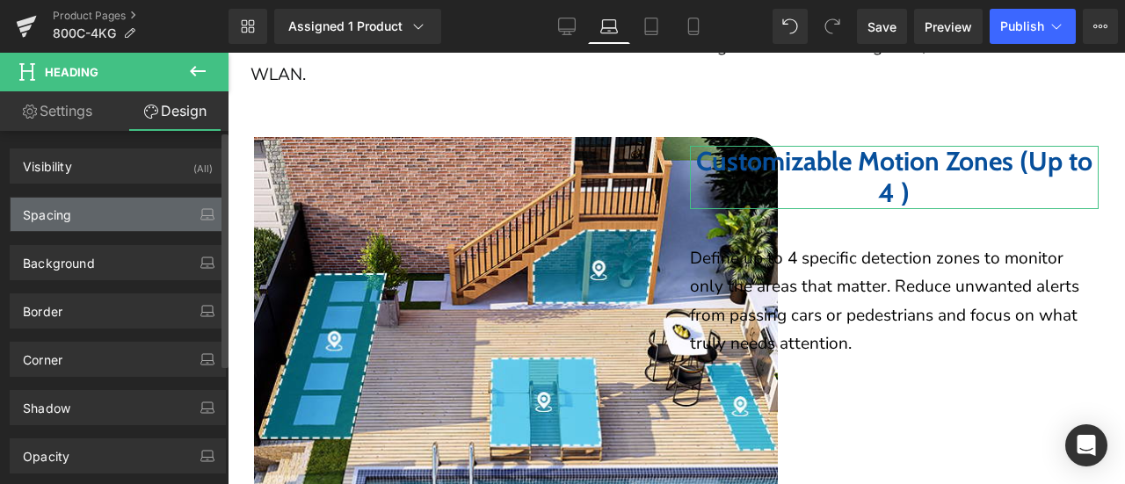
type input "10"
type input "0"
type input "40"
type input "0"
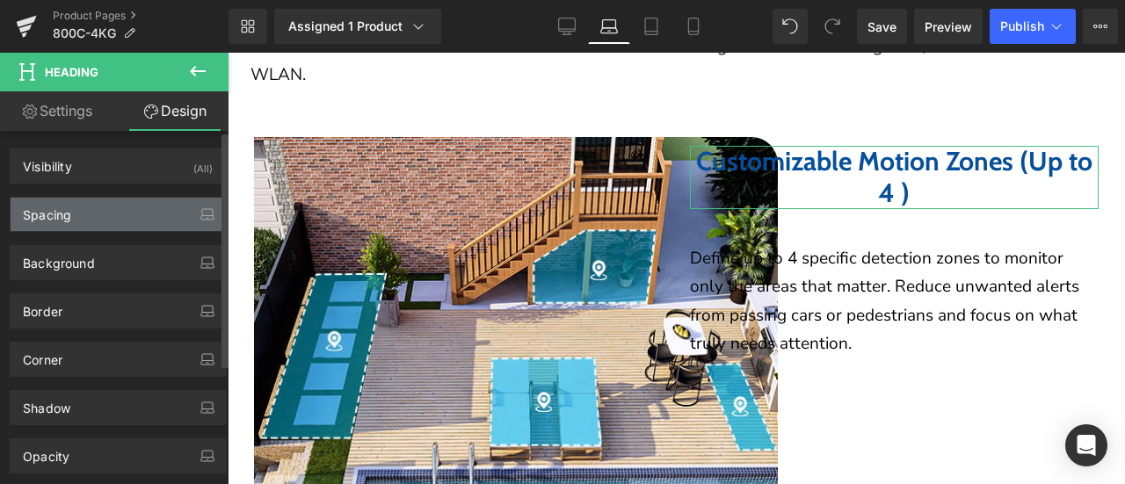
type input "0"
click at [104, 211] on div "Spacing" at bounding box center [118, 214] width 214 height 33
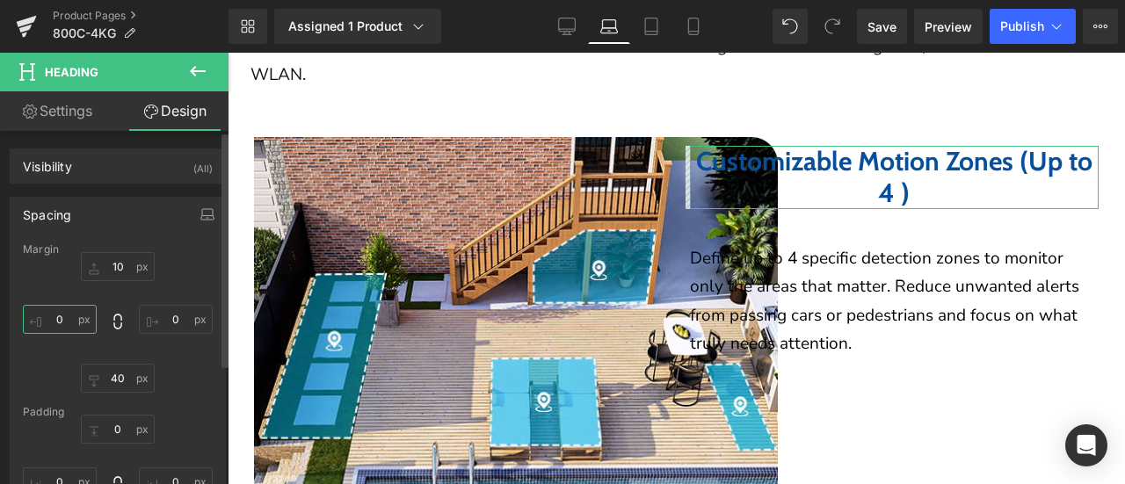
click at [62, 322] on input "0" at bounding box center [60, 319] width 74 height 29
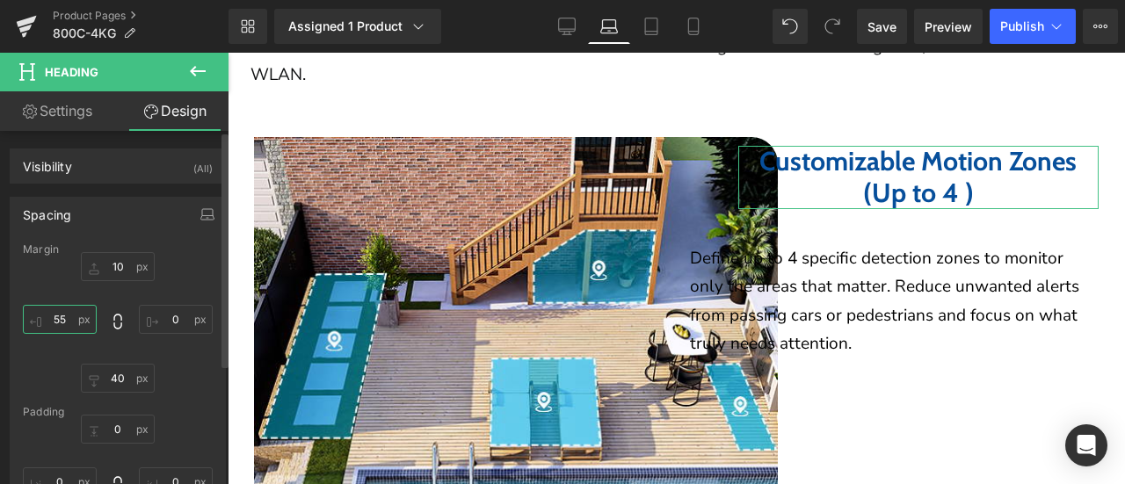
drag, startPoint x: 55, startPoint y: 318, endPoint x: 79, endPoint y: 319, distance: 24.6
click at [79, 319] on input "55" at bounding box center [60, 319] width 74 height 29
drag, startPoint x: 53, startPoint y: 316, endPoint x: 76, endPoint y: 318, distance: 23.0
click at [76, 318] on input "60" at bounding box center [60, 319] width 74 height 29
drag, startPoint x: 52, startPoint y: 319, endPoint x: 78, endPoint y: 323, distance: 26.6
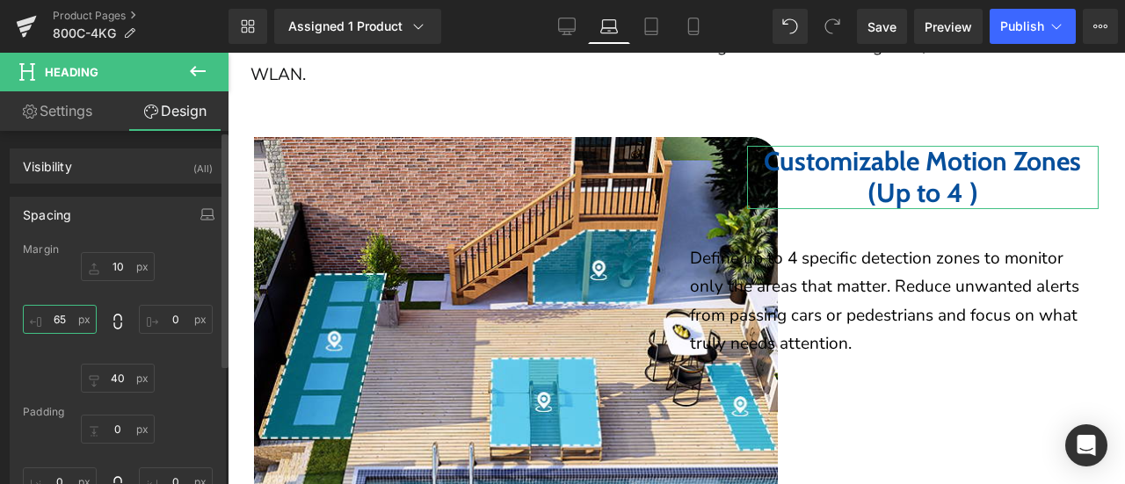
click at [78, 323] on input "65" at bounding box center [60, 319] width 74 height 29
drag, startPoint x: 55, startPoint y: 314, endPoint x: 76, endPoint y: 317, distance: 21.4
click at [76, 315] on input "70" at bounding box center [60, 319] width 74 height 29
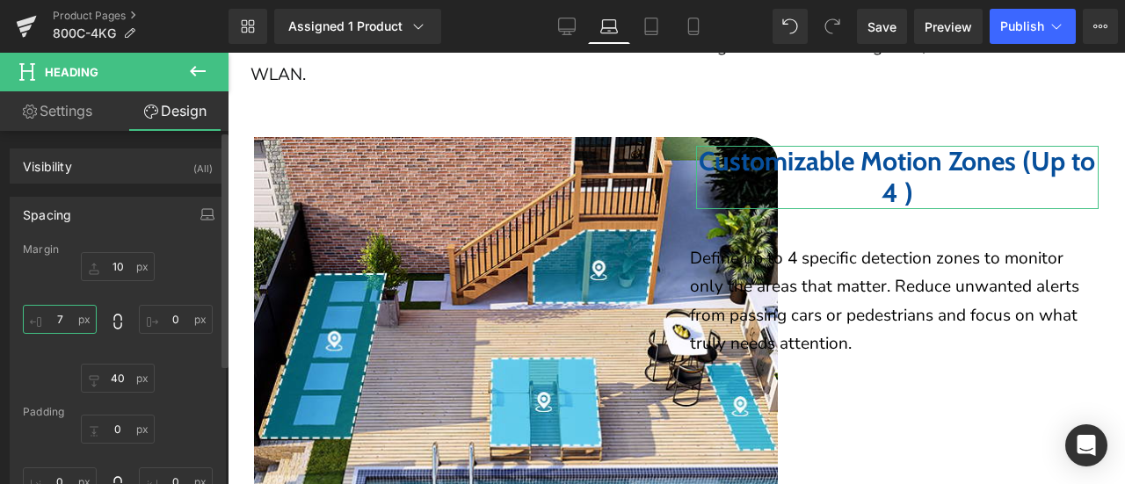
type input "75"
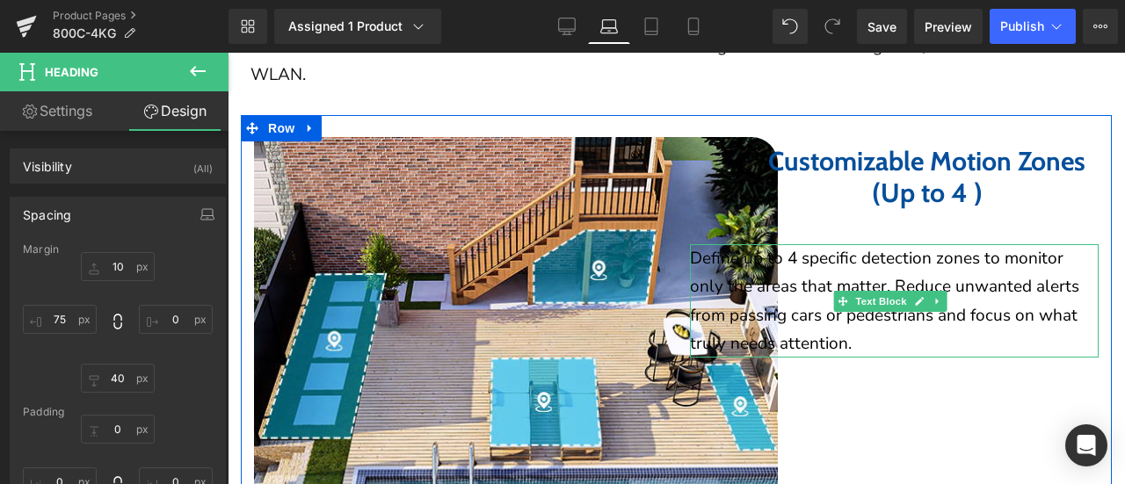
click at [829, 251] on p "Define up to 4 specific detection zones to monitor only the areas that matter. …" at bounding box center [895, 300] width 410 height 113
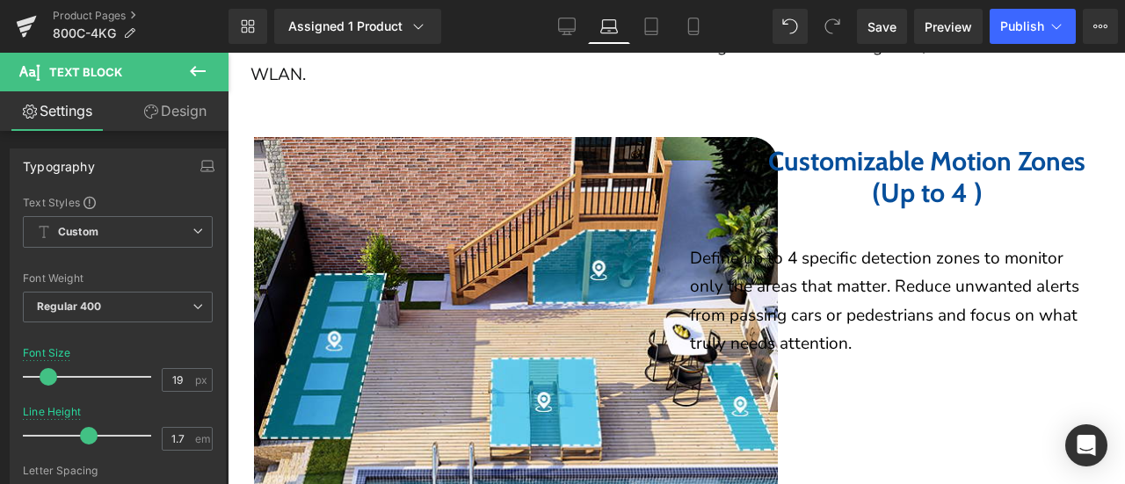
click at [184, 112] on link "Design" at bounding box center [175, 111] width 114 height 40
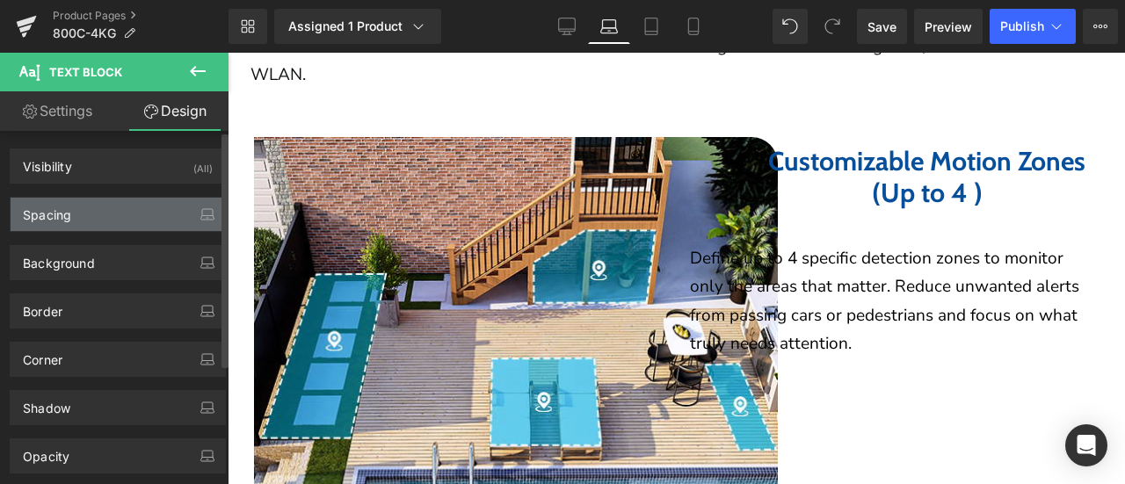
type input "0"
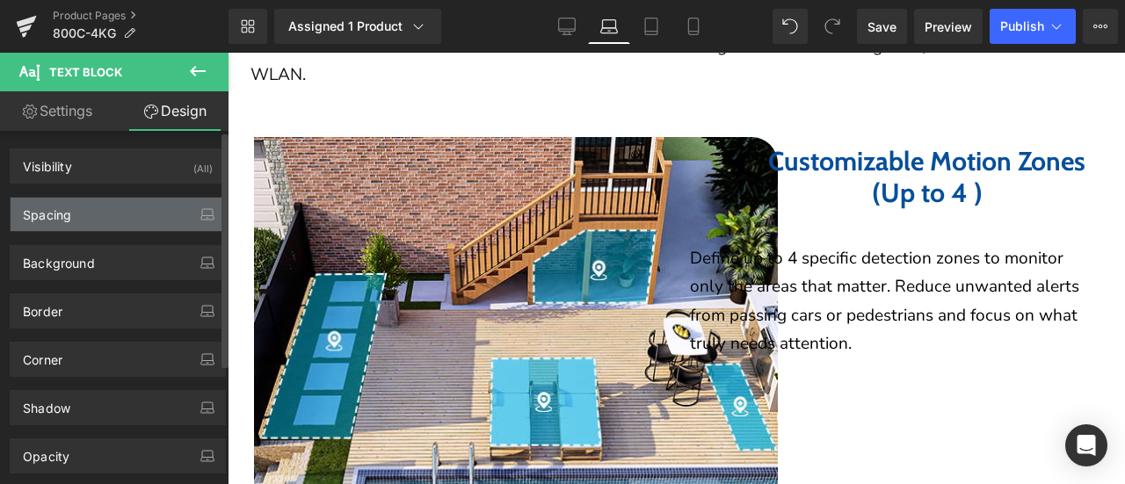
type input "0"
click at [104, 210] on div "Spacing" at bounding box center [118, 214] width 214 height 33
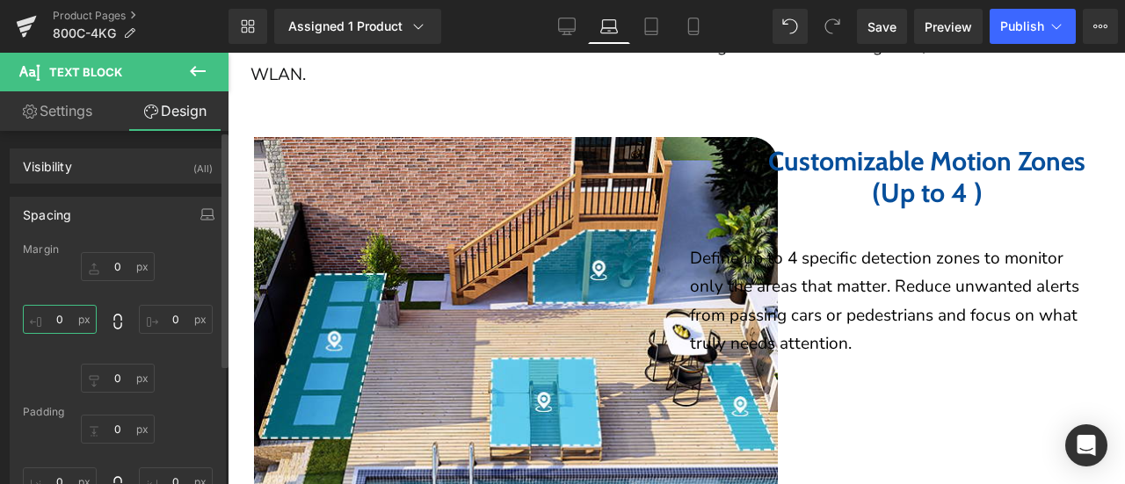
click at [61, 314] on input "0" at bounding box center [60, 319] width 74 height 29
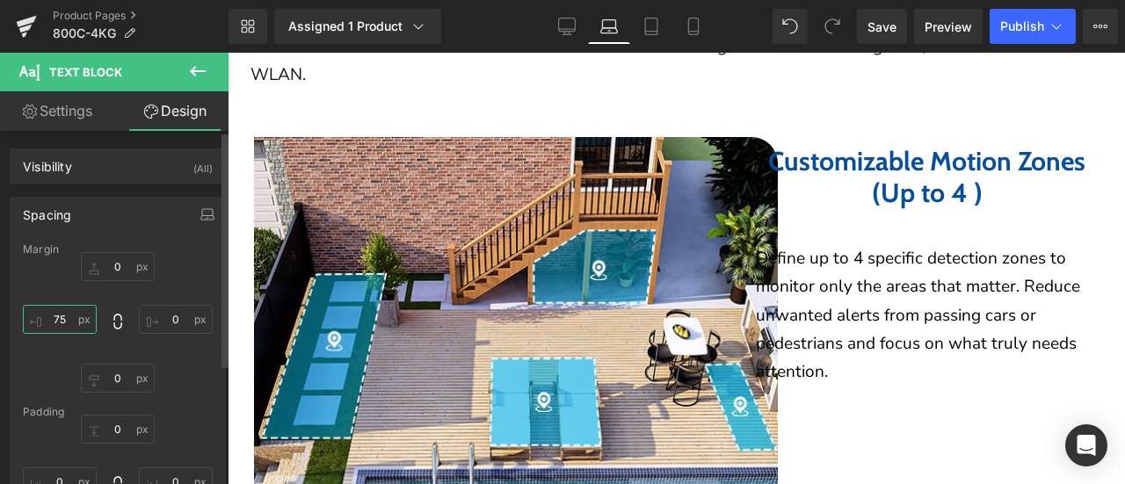
drag, startPoint x: 48, startPoint y: 317, endPoint x: 76, endPoint y: 319, distance: 27.3
click at [76, 319] on input "75" at bounding box center [60, 319] width 74 height 29
drag, startPoint x: 53, startPoint y: 316, endPoint x: 84, endPoint y: 321, distance: 31.2
click at [84, 321] on input "80" at bounding box center [60, 319] width 74 height 29
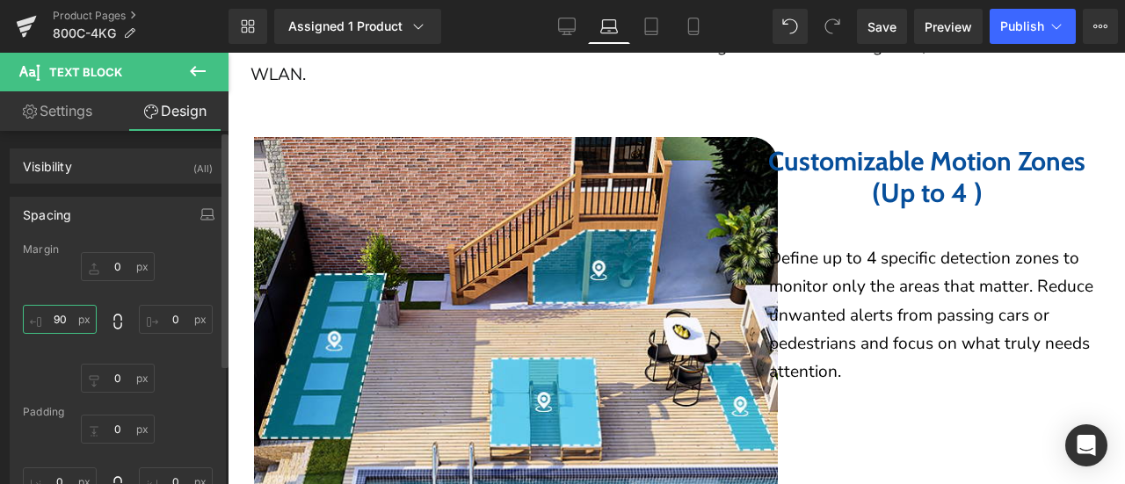
drag, startPoint x: 58, startPoint y: 317, endPoint x: 75, endPoint y: 321, distance: 17.1
click at [81, 322] on input "90" at bounding box center [60, 319] width 74 height 29
drag, startPoint x: 47, startPoint y: 316, endPoint x: 80, endPoint y: 319, distance: 32.6
click at [80, 319] on input "90" at bounding box center [60, 319] width 74 height 29
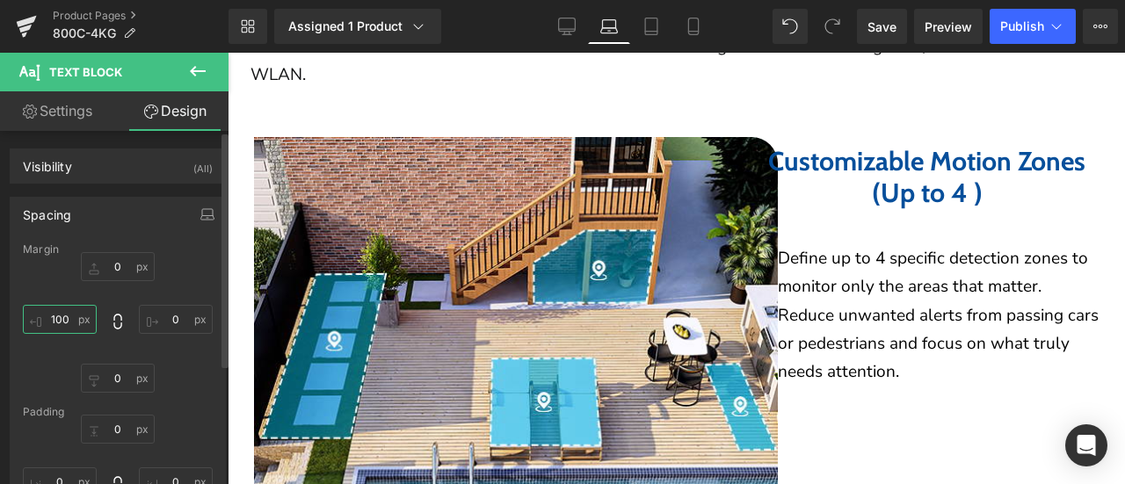
drag, startPoint x: 43, startPoint y: 316, endPoint x: 100, endPoint y: 321, distance: 57.4
click at [101, 321] on div "0px 0 0px 0 0px 0 100 100" at bounding box center [118, 322] width 190 height 141
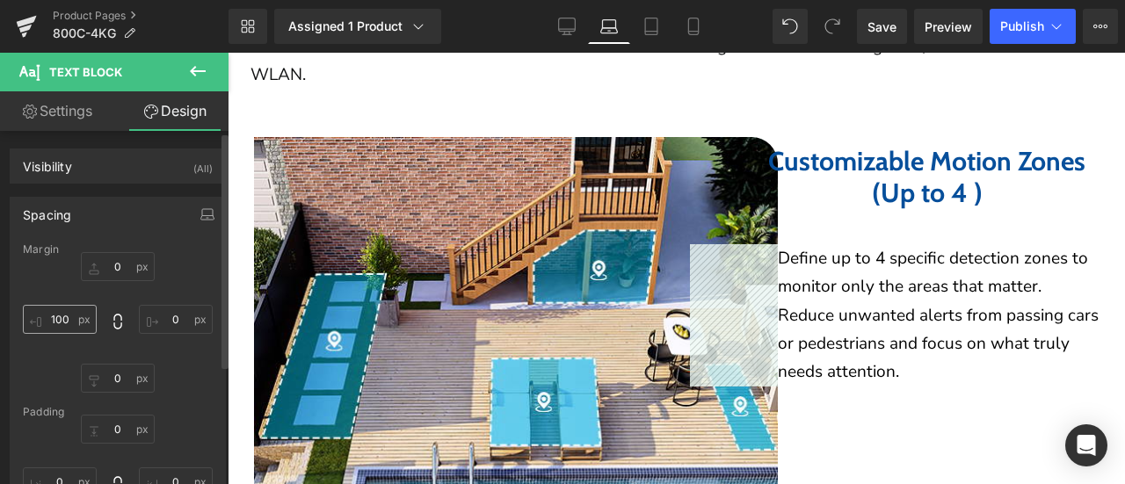
scroll to position [88, 0]
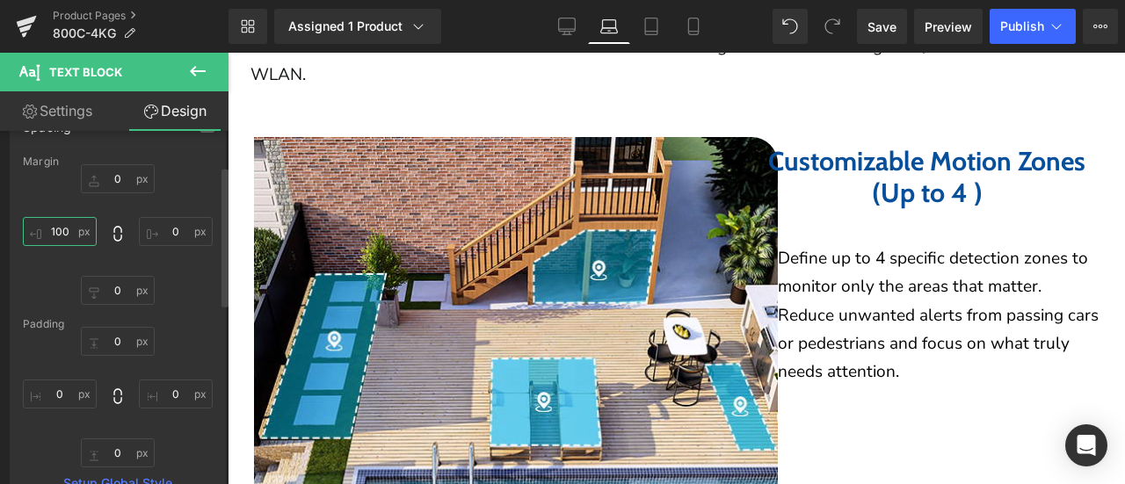
click at [61, 228] on input "100" at bounding box center [60, 231] width 74 height 29
click at [60, 229] on input "100" at bounding box center [60, 231] width 74 height 29
click at [62, 230] on input "100" at bounding box center [60, 231] width 74 height 29
type input "120"
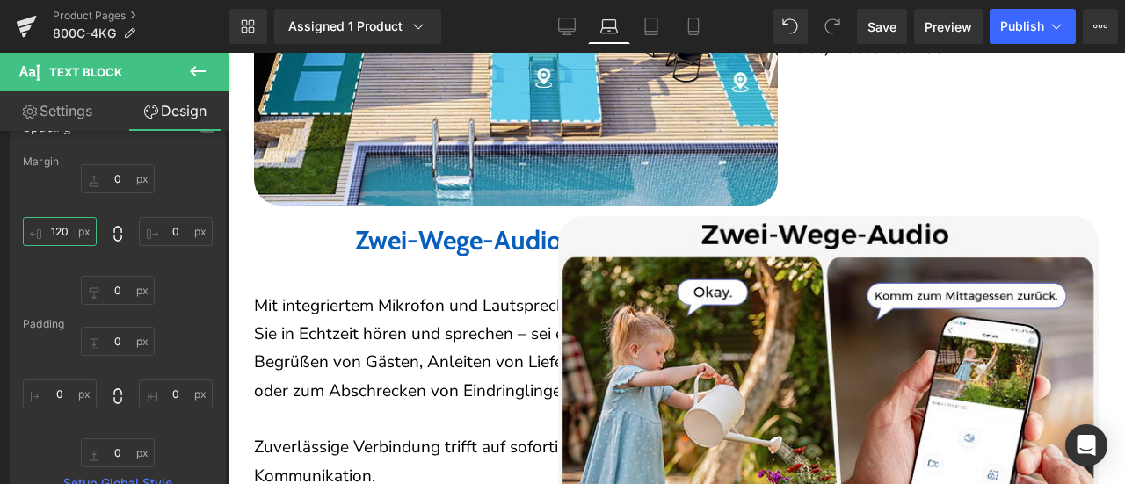
scroll to position [3599, 0]
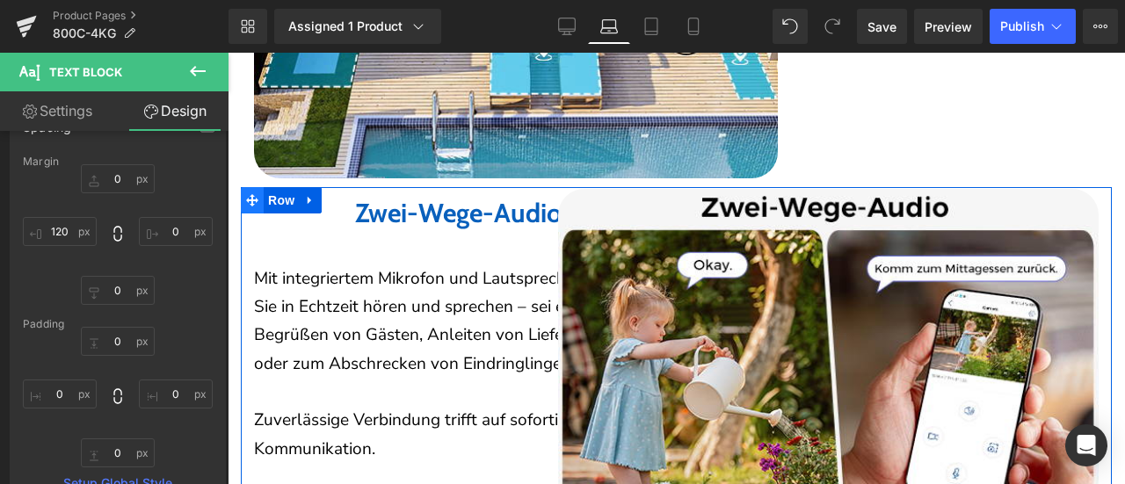
click at [252, 194] on icon at bounding box center [252, 200] width 12 height 12
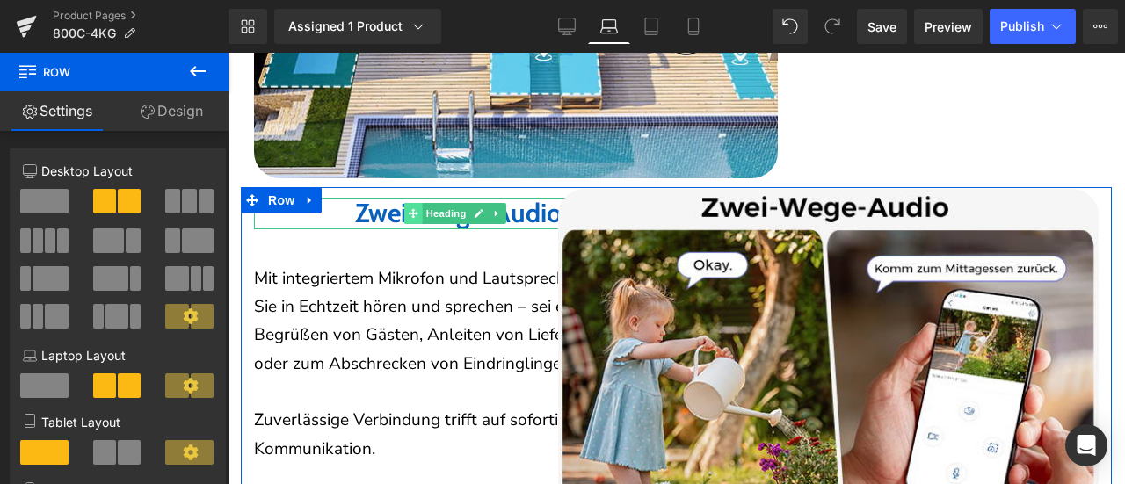
click at [415, 208] on icon at bounding box center [413, 213] width 10 height 11
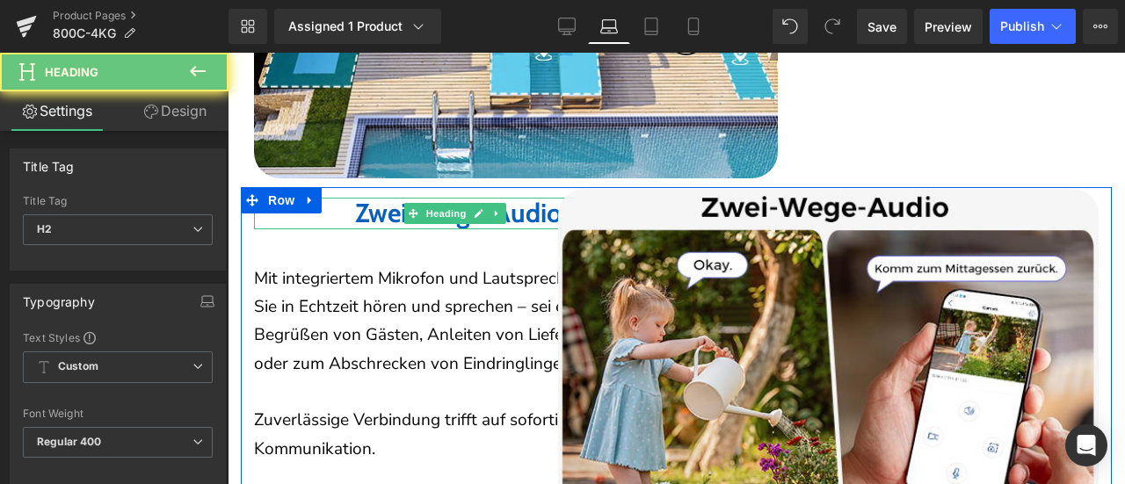
click at [378, 198] on b "Zwei-Wege-Audio" at bounding box center [458, 213] width 207 height 33
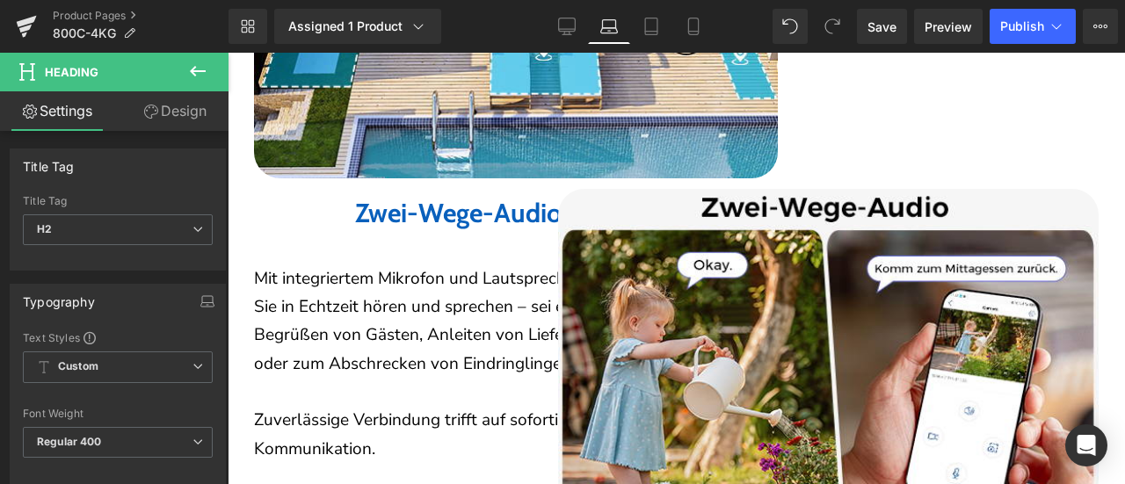
click at [164, 108] on link "Design" at bounding box center [175, 111] width 114 height 40
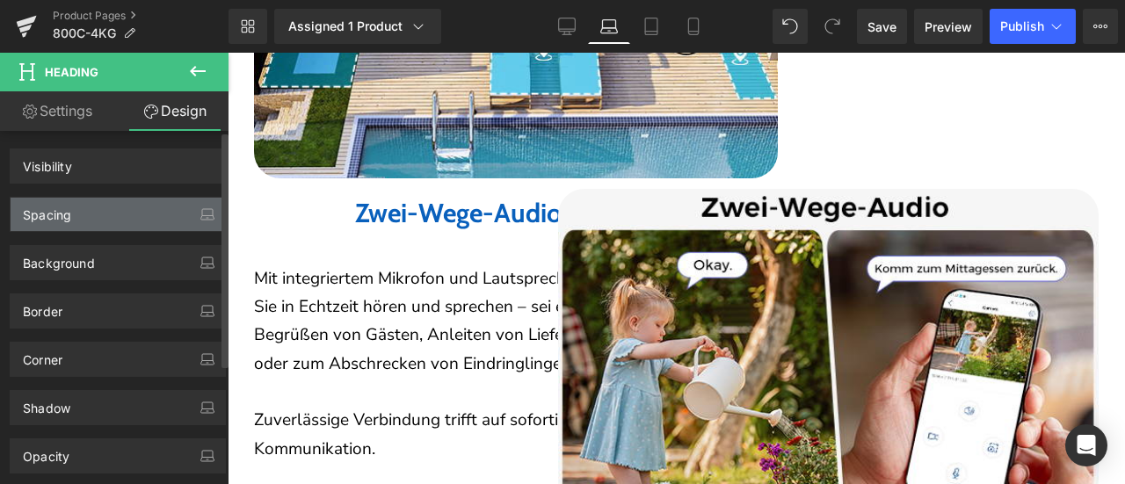
click at [100, 212] on div "Spacing" at bounding box center [118, 214] width 214 height 33
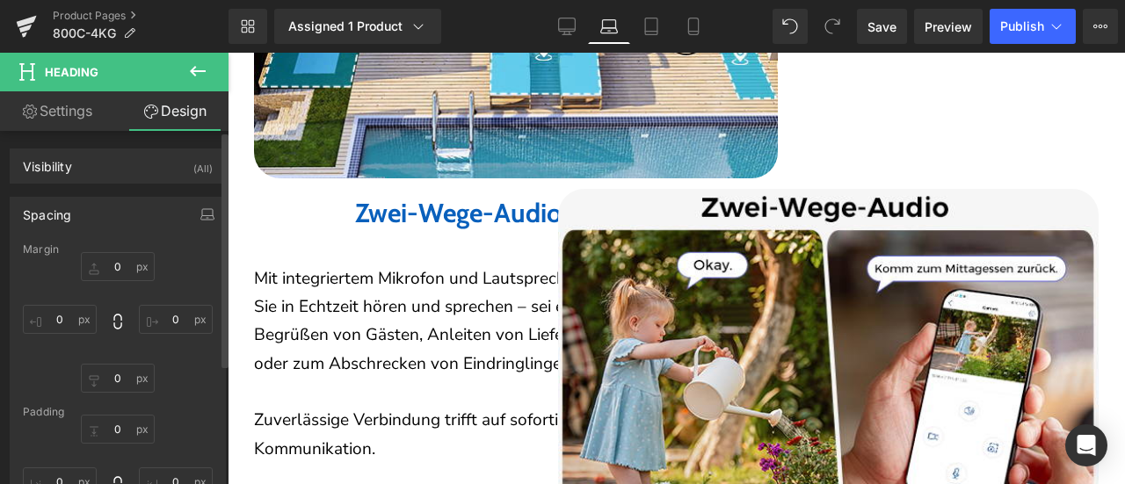
type input "10"
type input "0"
type input "40"
type input "0"
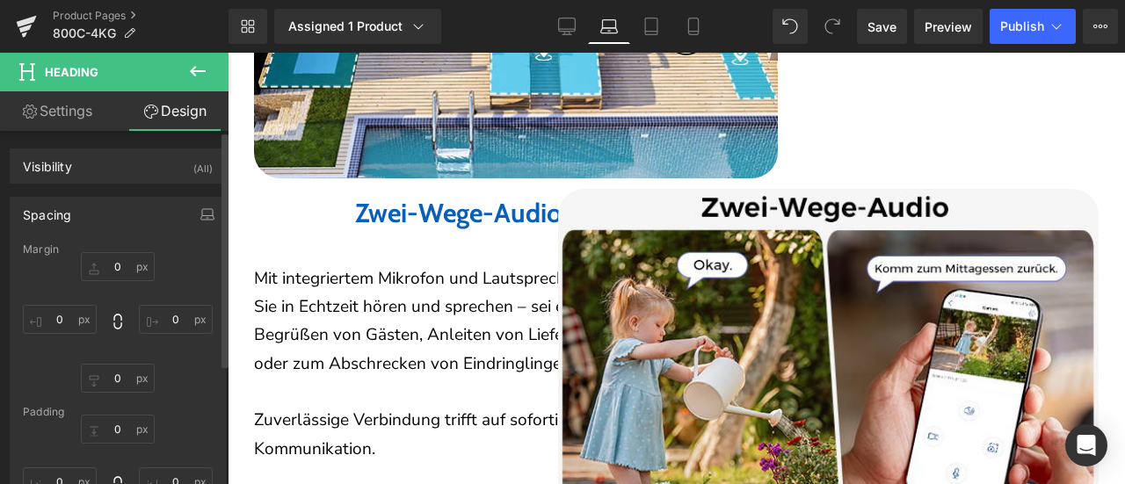
type input "0"
click at [175, 212] on div "Spacing" at bounding box center [118, 214] width 214 height 33
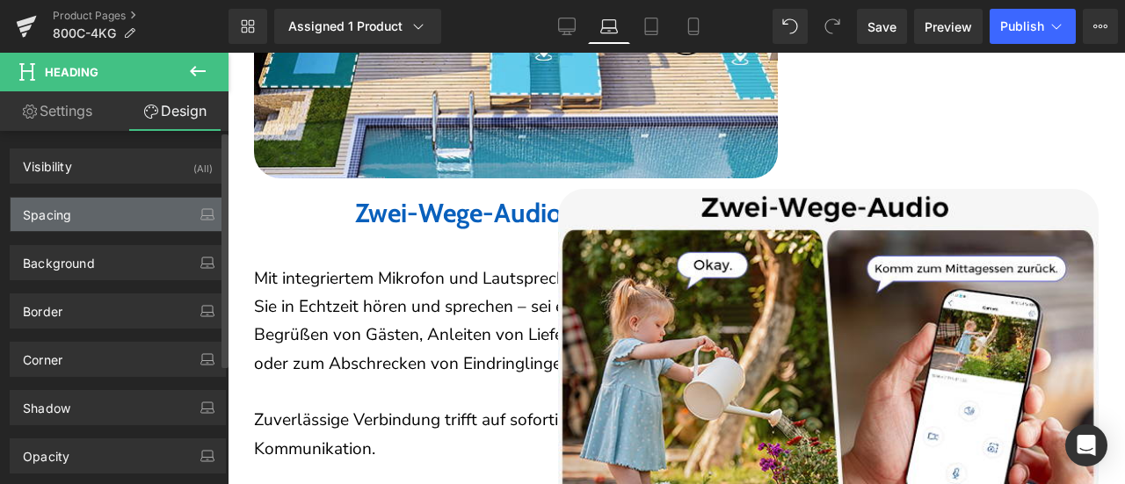
click at [175, 212] on div "Spacing" at bounding box center [118, 214] width 214 height 33
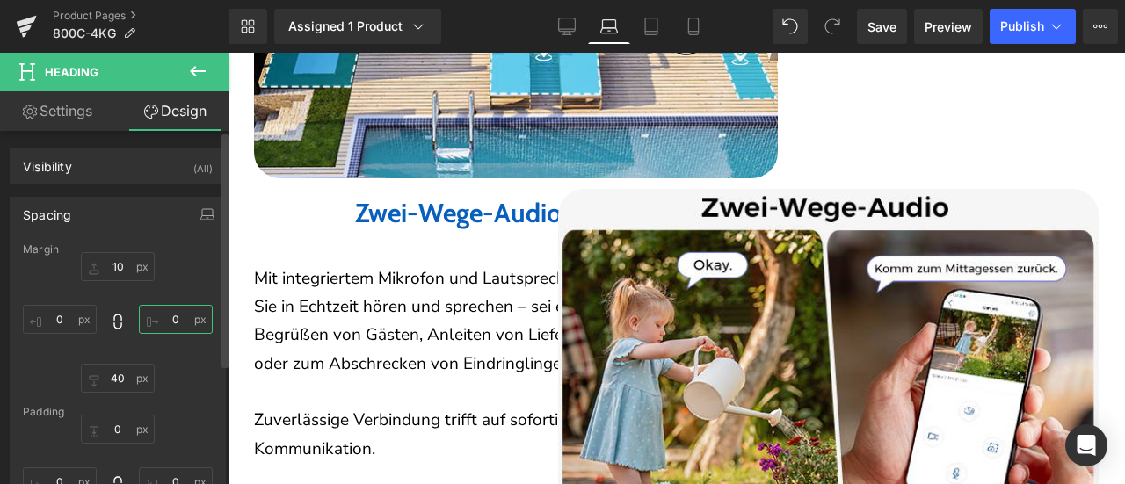
click at [168, 323] on input "0" at bounding box center [176, 319] width 74 height 29
drag, startPoint x: 164, startPoint y: 314, endPoint x: 185, endPoint y: 317, distance: 20.5
click at [187, 316] on input "70" at bounding box center [176, 319] width 74 height 29
drag, startPoint x: 157, startPoint y: 315, endPoint x: 202, endPoint y: 314, distance: 44.8
click at [204, 313] on input "80" at bounding box center [176, 319] width 74 height 29
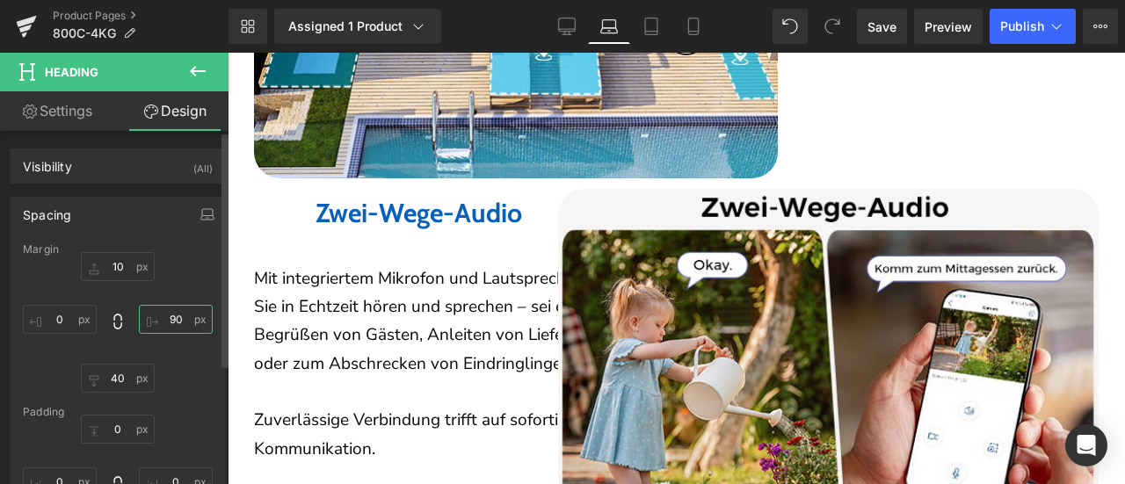
drag, startPoint x: 162, startPoint y: 313, endPoint x: 199, endPoint y: 316, distance: 37.0
click at [202, 315] on input "90" at bounding box center [176, 319] width 74 height 29
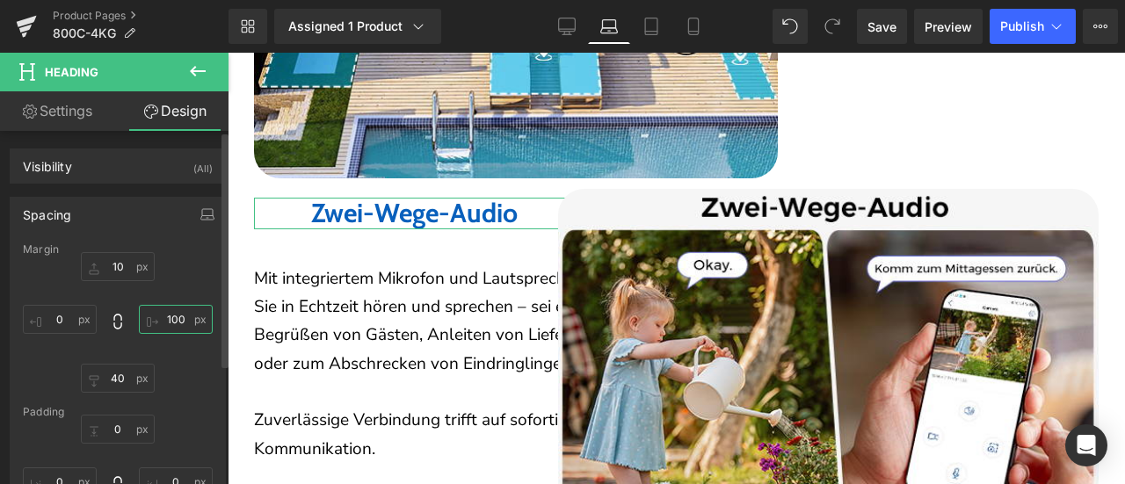
drag, startPoint x: 157, startPoint y: 316, endPoint x: 197, endPoint y: 317, distance: 39.6
click at [198, 316] on input "100" at bounding box center [176, 319] width 74 height 29
type input "110"
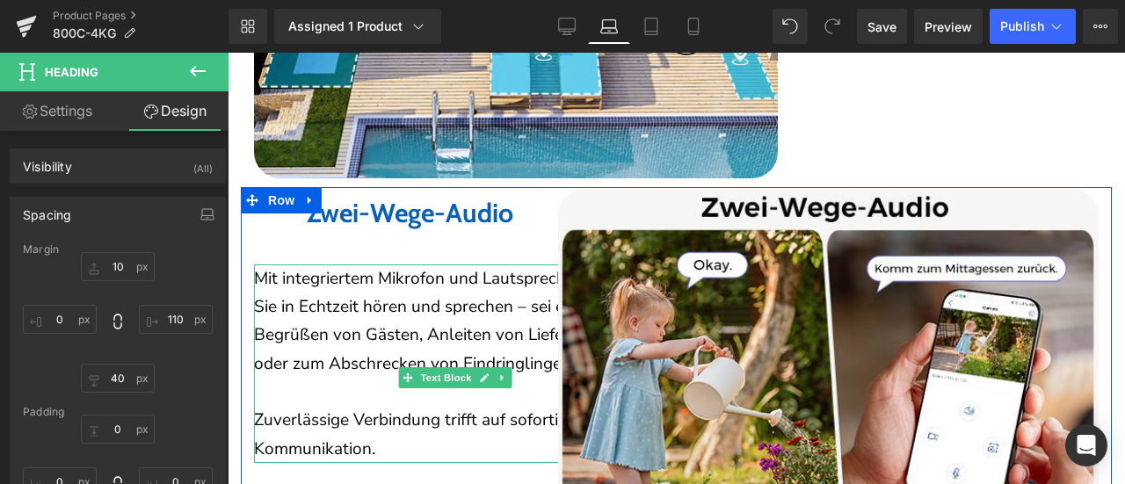
click at [429, 294] on p "Mit integriertem Mikrofon und Lautsprecher können Sie in Echtzeit hören und spr…" at bounding box center [459, 321] width 410 height 113
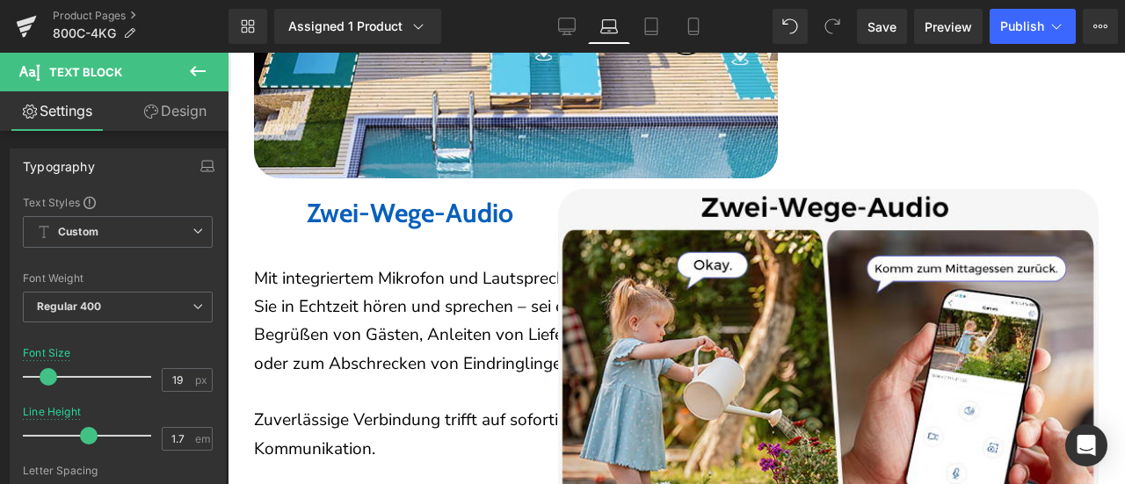
click at [190, 105] on link "Design" at bounding box center [175, 111] width 114 height 40
click at [0, 0] on div "Spacing" at bounding box center [0, 0] width 0 height 0
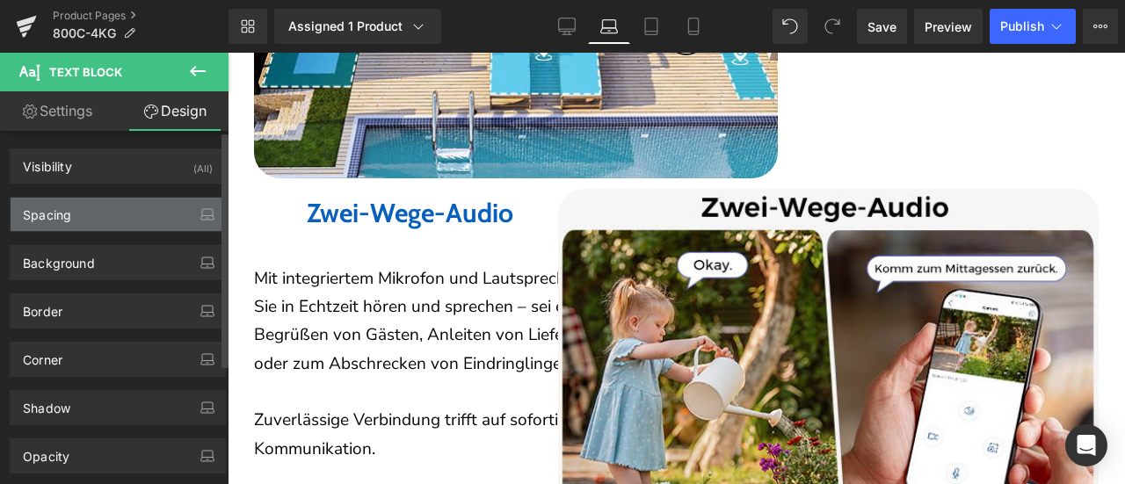
type input "0"
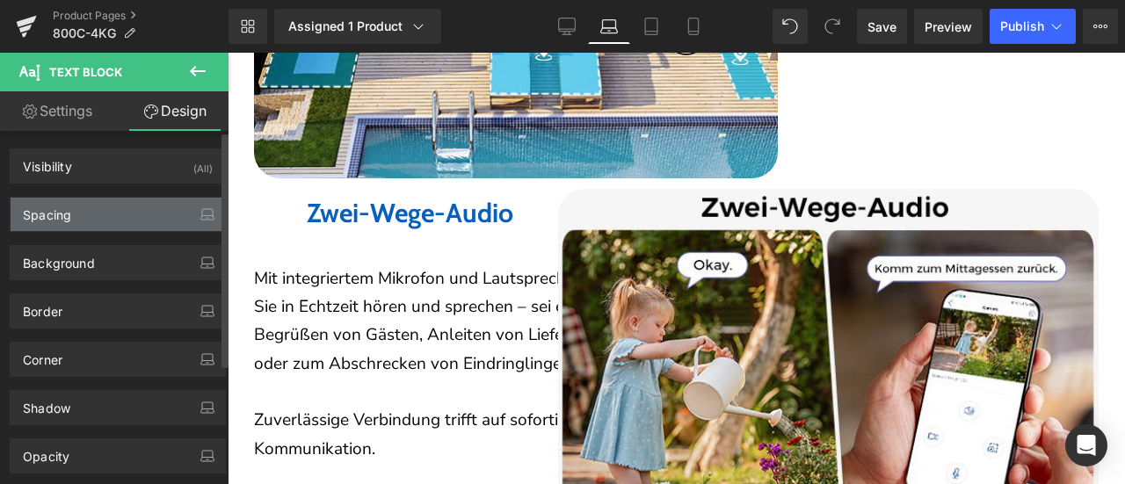
type input "0"
click at [150, 212] on div "Spacing" at bounding box center [118, 214] width 214 height 33
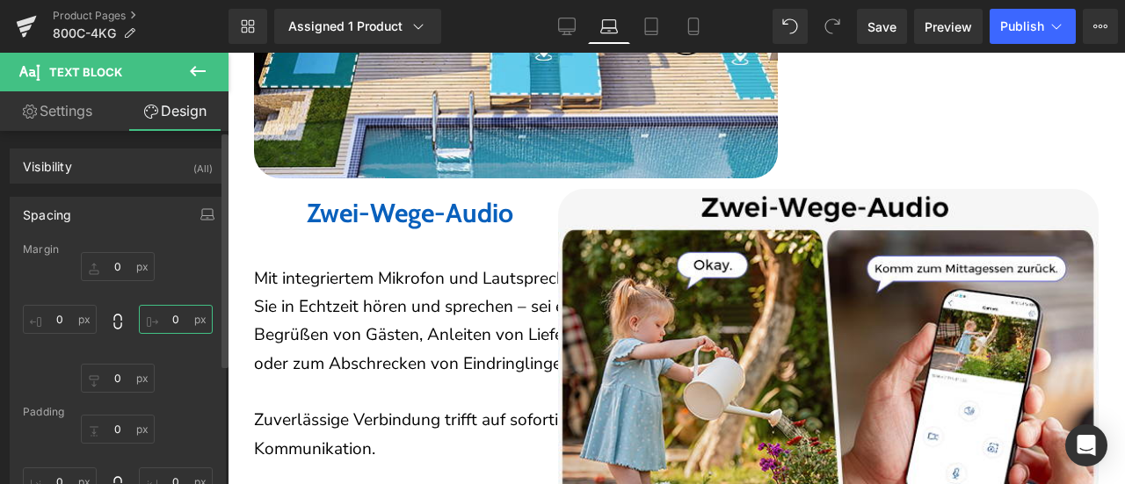
click at [164, 323] on input "0" at bounding box center [176, 319] width 74 height 29
type input "130"
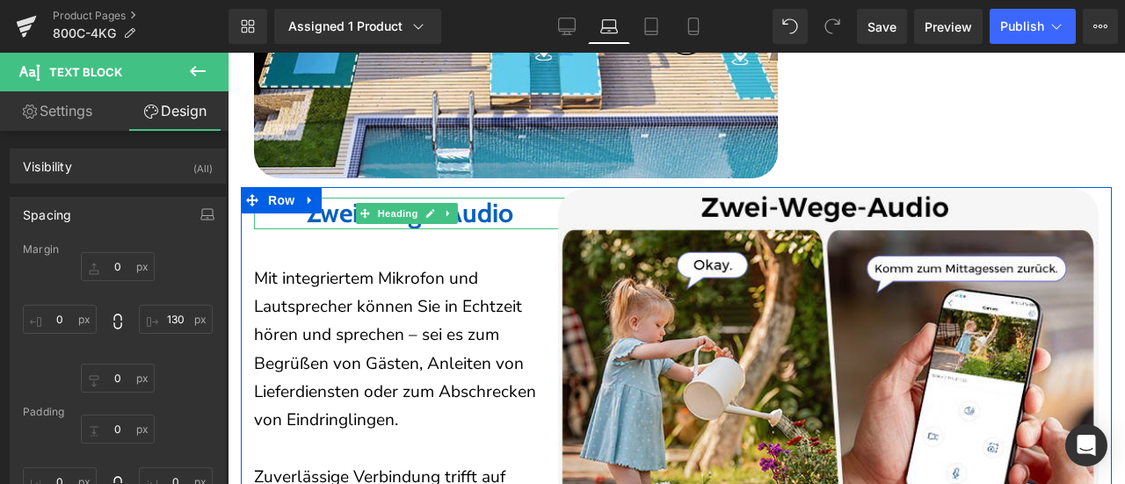
click at [338, 204] on b "Zwei-Wege-Audio" at bounding box center [410, 213] width 207 height 33
click at [342, 200] on b "Zwei-Wege-Audio" at bounding box center [410, 213] width 207 height 33
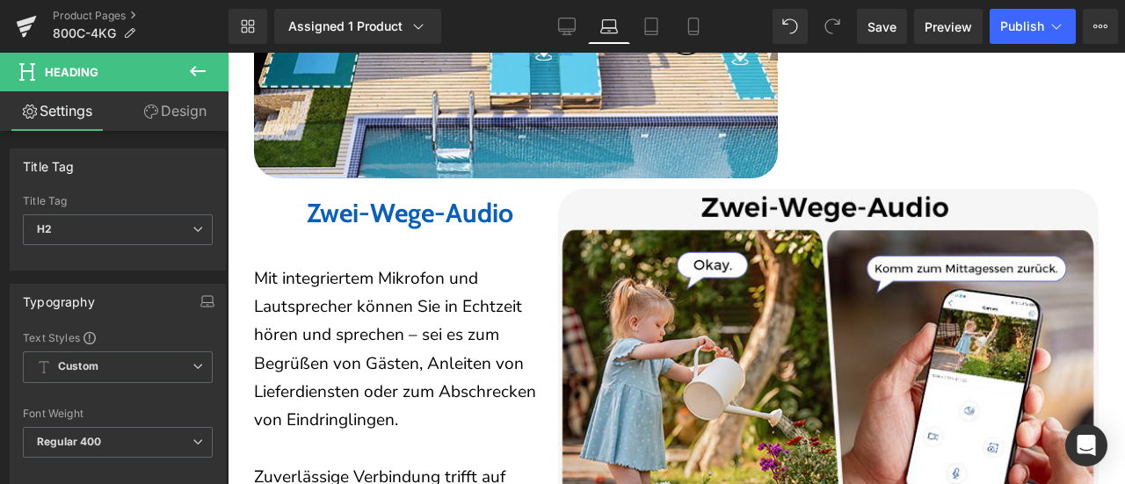
click at [178, 106] on link "Design" at bounding box center [175, 111] width 114 height 40
click at [0, 0] on div "Spacing" at bounding box center [0, 0] width 0 height 0
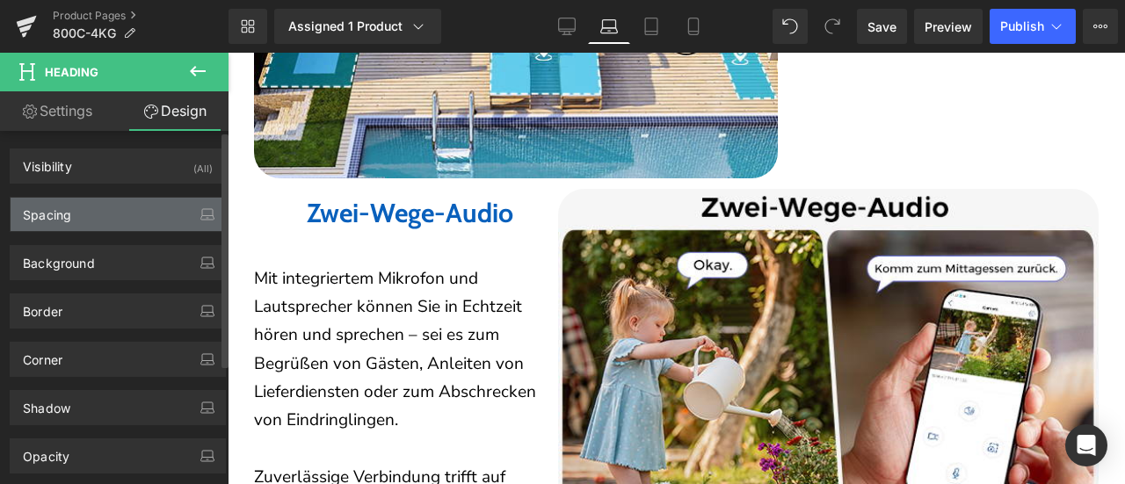
type input "10"
type input "110"
type input "40"
type input "0"
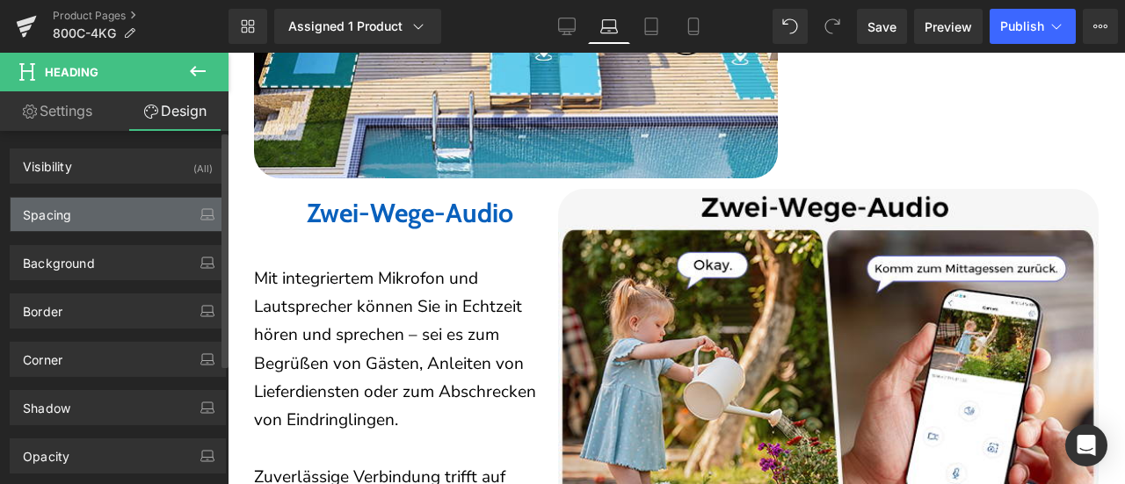
type input "0"
click at [164, 212] on div "Spacing" at bounding box center [118, 214] width 214 height 33
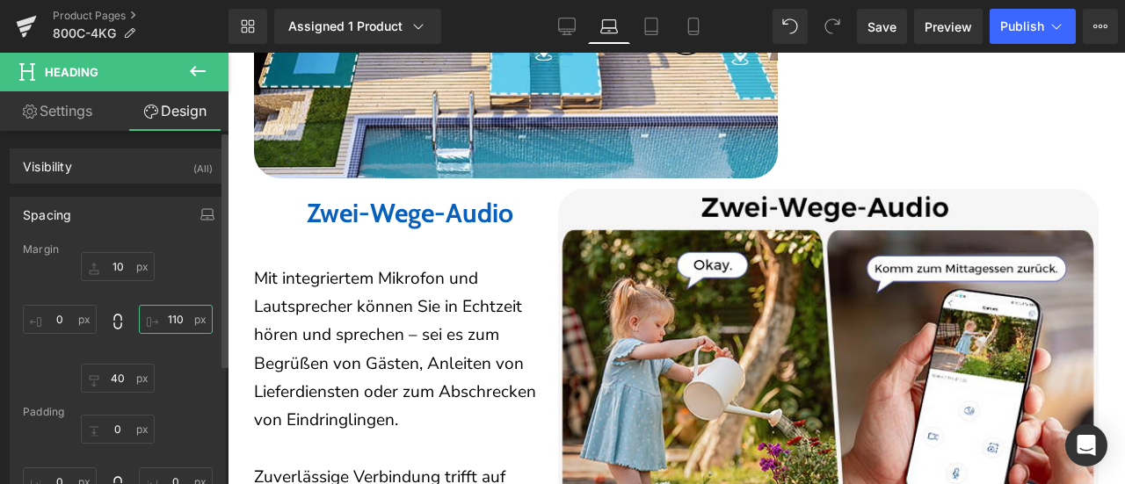
click at [171, 314] on input "110" at bounding box center [176, 319] width 74 height 29
type input "130"
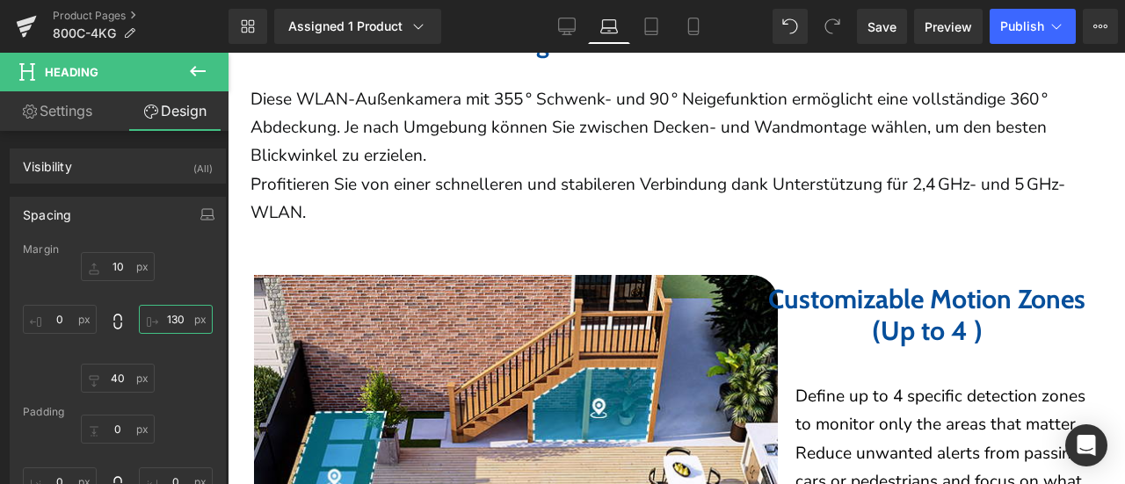
scroll to position [3247, 0]
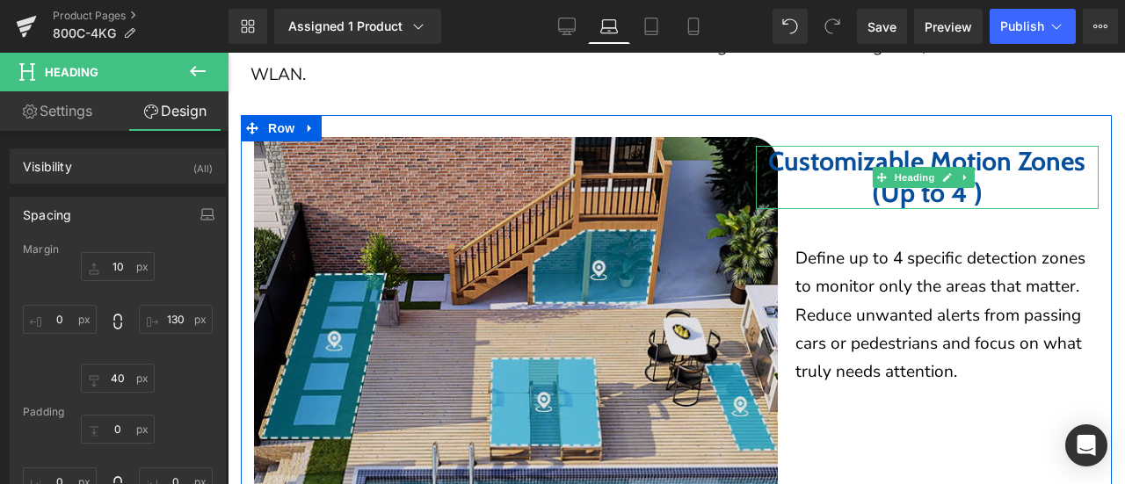
click at [890, 170] on span "Heading" at bounding box center [913, 177] width 47 height 21
click at [897, 168] on span "Heading" at bounding box center [913, 177] width 47 height 21
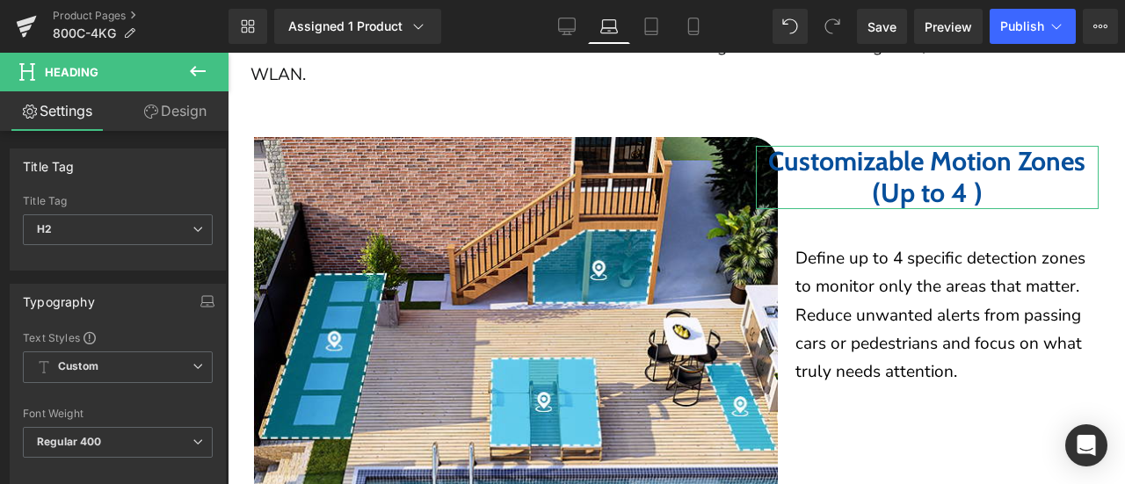
click at [194, 115] on link "Design" at bounding box center [175, 111] width 114 height 40
click at [0, 0] on div "Spacing" at bounding box center [0, 0] width 0 height 0
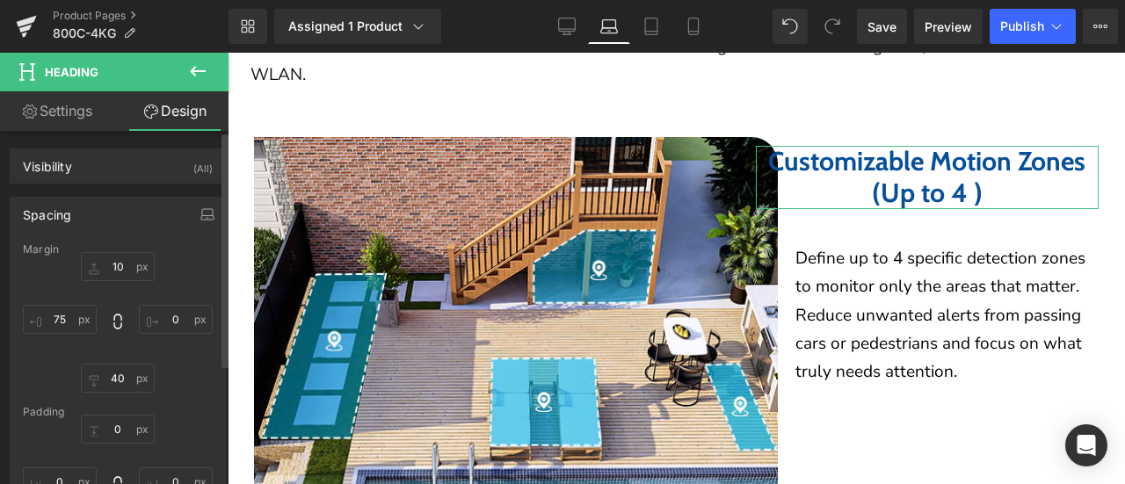
type input "10"
type input "0"
type input "40"
type input "75"
type input "0"
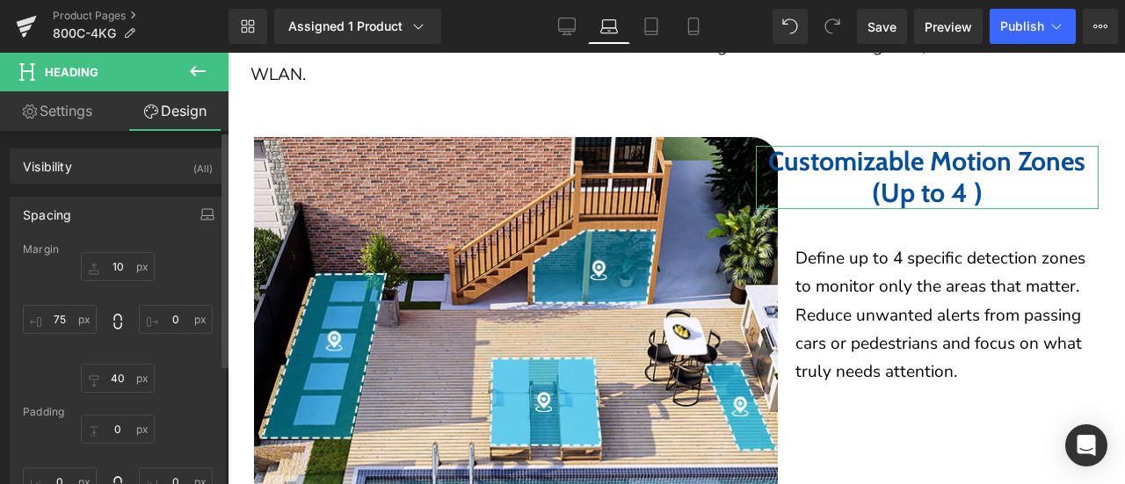
type input "0"
click at [66, 314] on input "75" at bounding box center [60, 319] width 74 height 29
drag, startPoint x: 48, startPoint y: 321, endPoint x: 72, endPoint y: 321, distance: 23.7
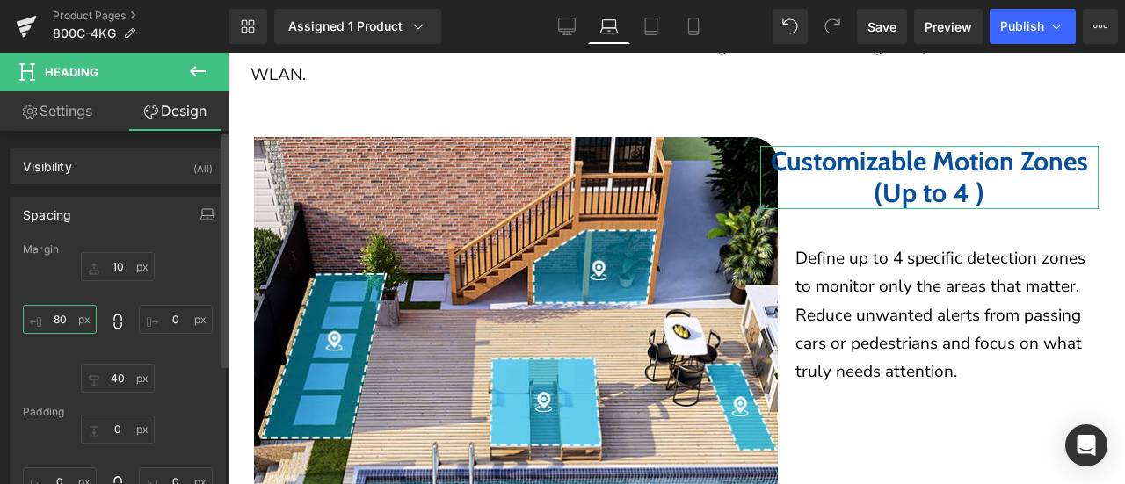
click at [72, 321] on input "80" at bounding box center [60, 319] width 74 height 29
drag, startPoint x: 51, startPoint y: 317, endPoint x: 79, endPoint y: 321, distance: 28.3
click at [79, 321] on input "90" at bounding box center [60, 319] width 74 height 29
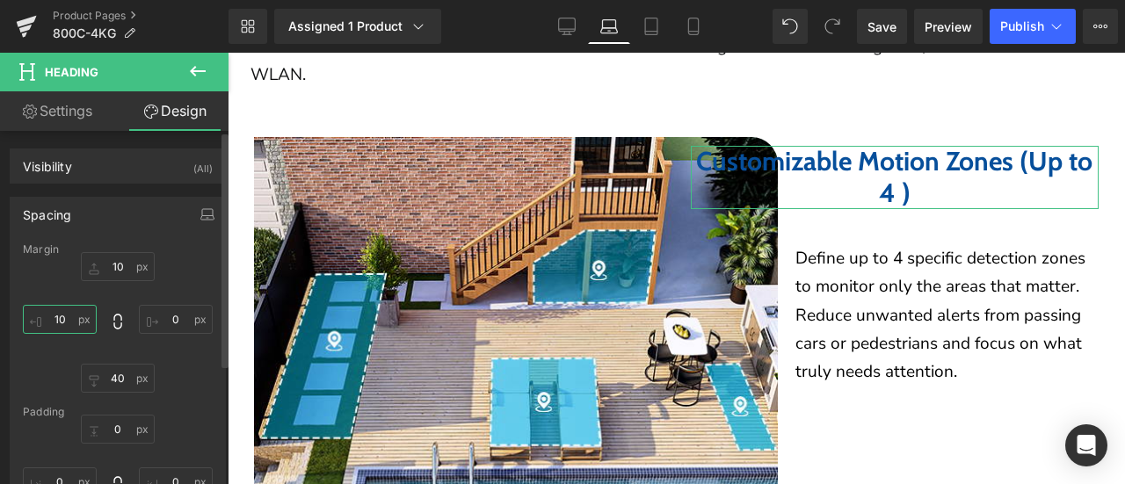
type input "100"
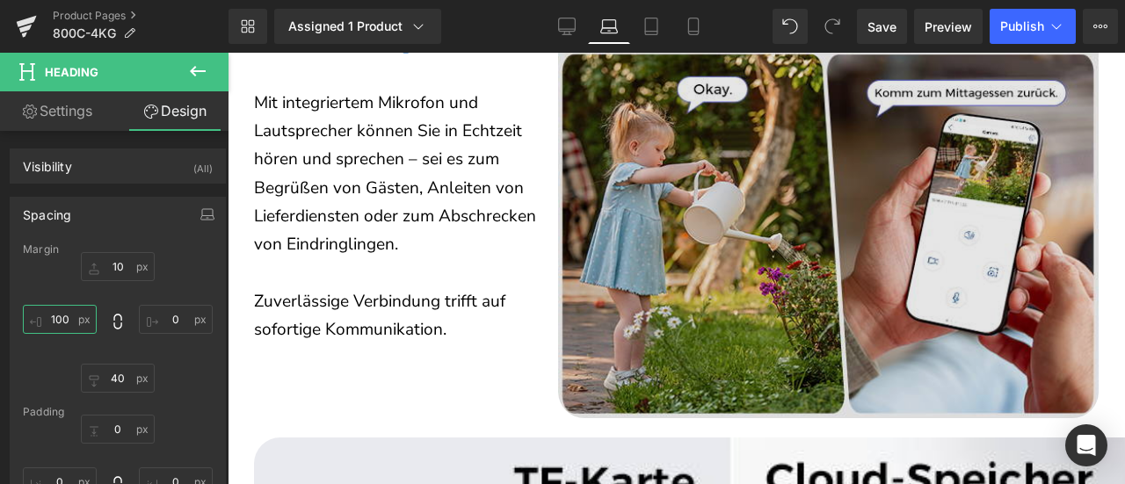
scroll to position [4038, 0]
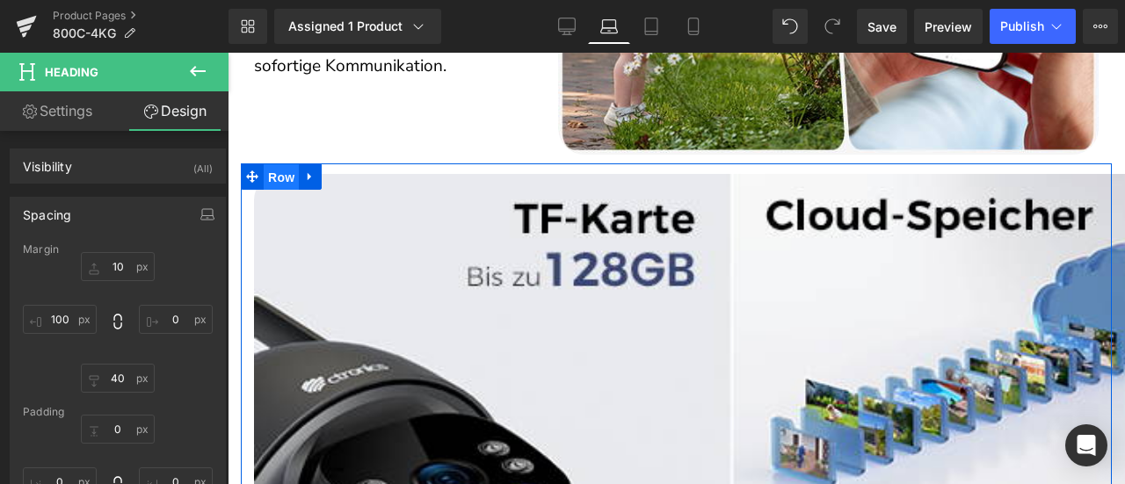
click at [269, 164] on span "Row" at bounding box center [281, 177] width 35 height 26
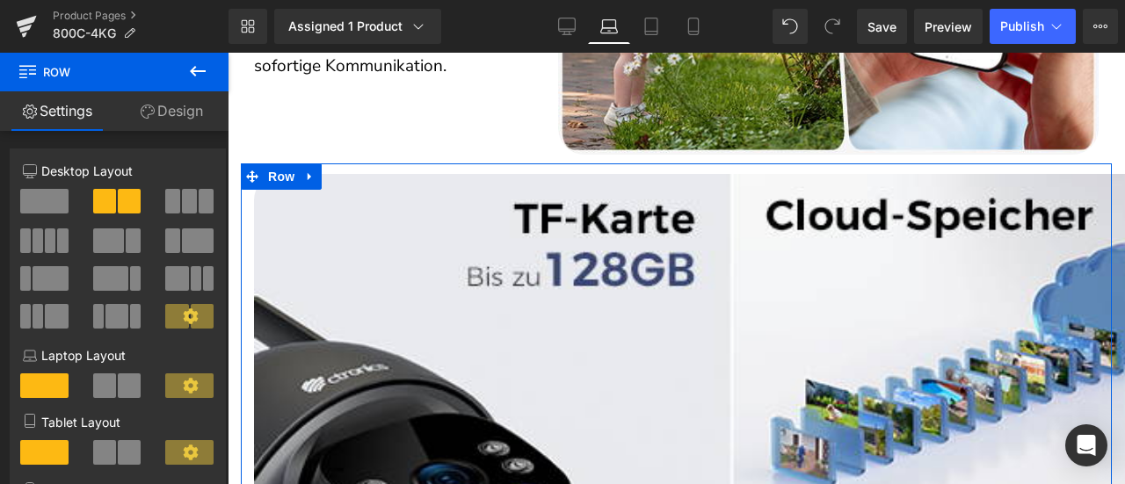
click at [105, 394] on span at bounding box center [104, 386] width 23 height 25
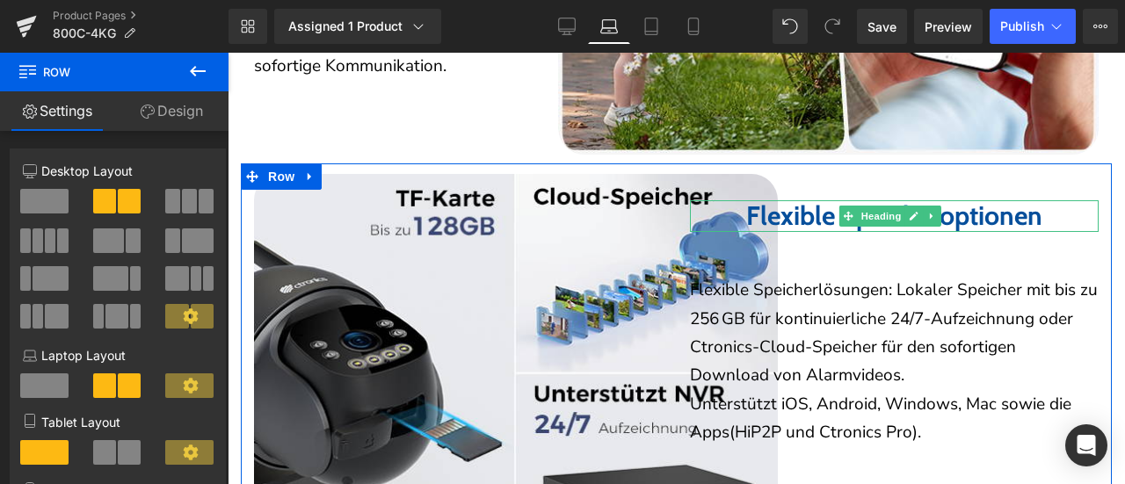
click at [791, 200] on b "Flexible Speicheroptionen" at bounding box center [894, 216] width 296 height 33
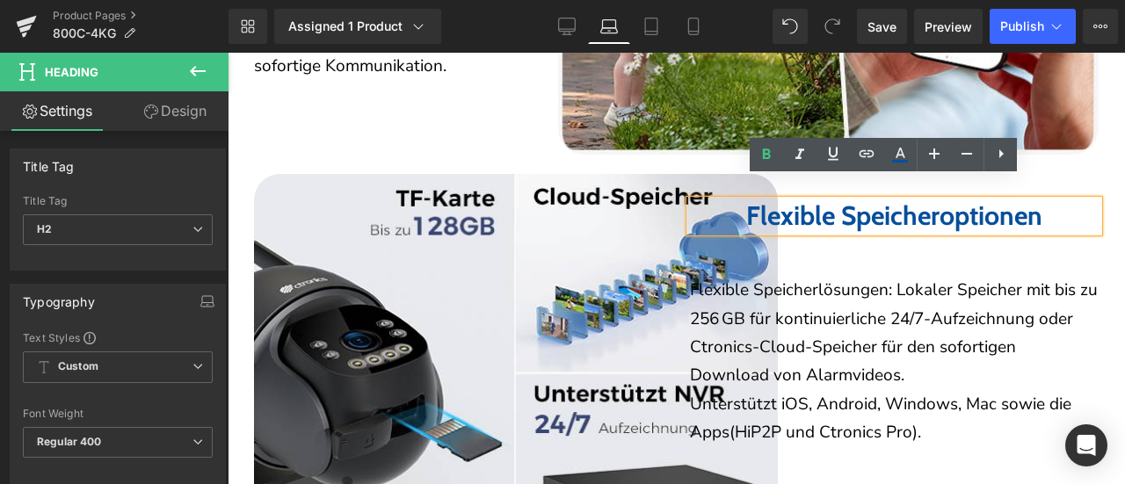
click at [178, 115] on link "Design" at bounding box center [175, 111] width 114 height 40
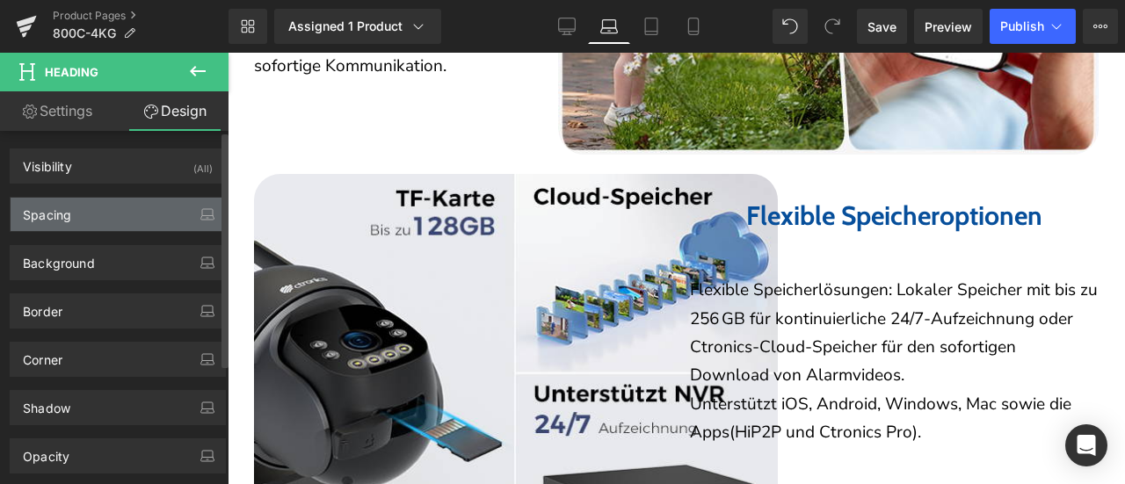
type input "30"
type input "0"
type input "30"
type input "0"
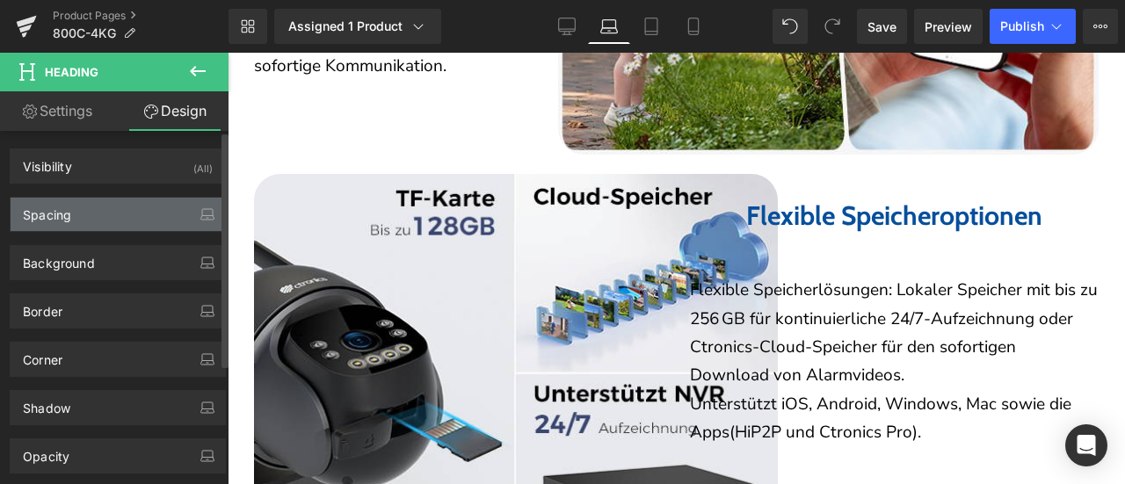
type input "0"
click at [104, 208] on div "Spacing" at bounding box center [118, 214] width 214 height 33
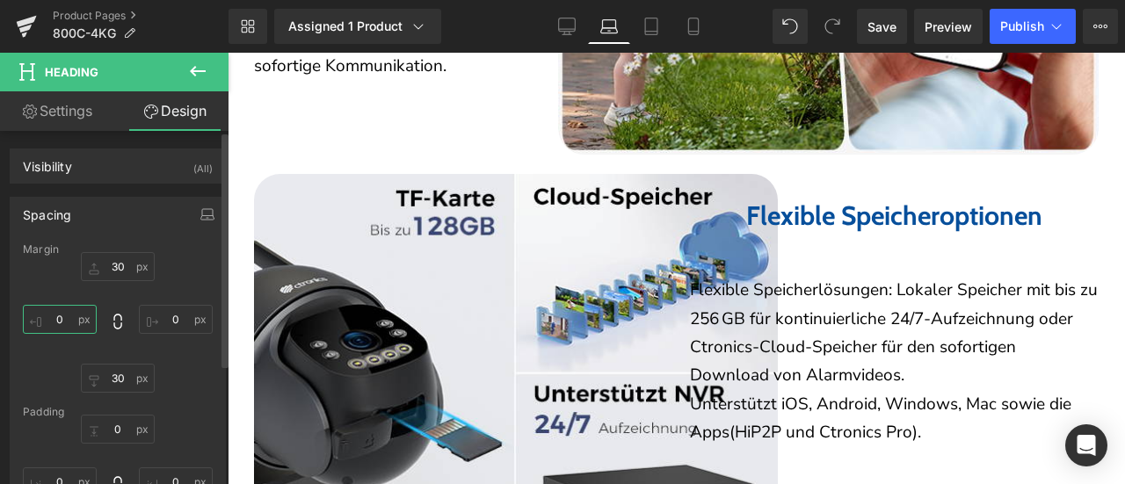
click at [49, 319] on input "0" at bounding box center [60, 319] width 74 height 29
type input "100"
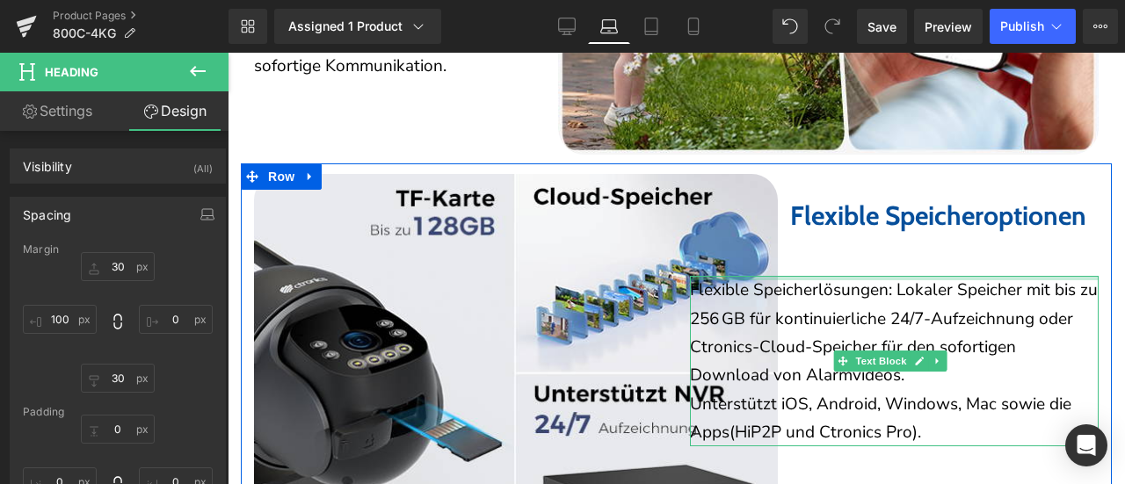
click at [821, 311] on p "Flexible Speicherlösungen: Lokaler Speicher mit bis zu 256 GB für kontinuierlic…" at bounding box center [895, 332] width 410 height 113
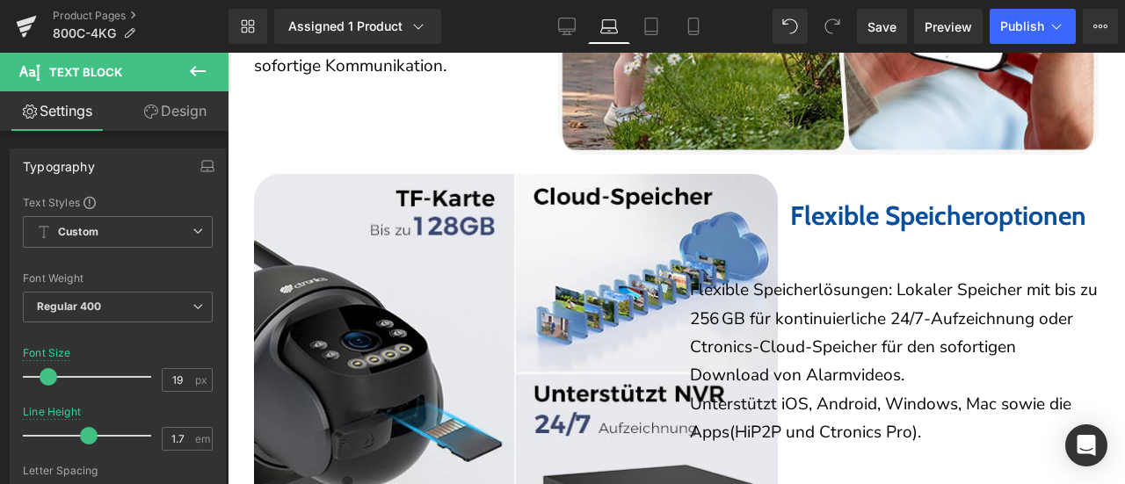
click at [176, 118] on link "Design" at bounding box center [175, 111] width 114 height 40
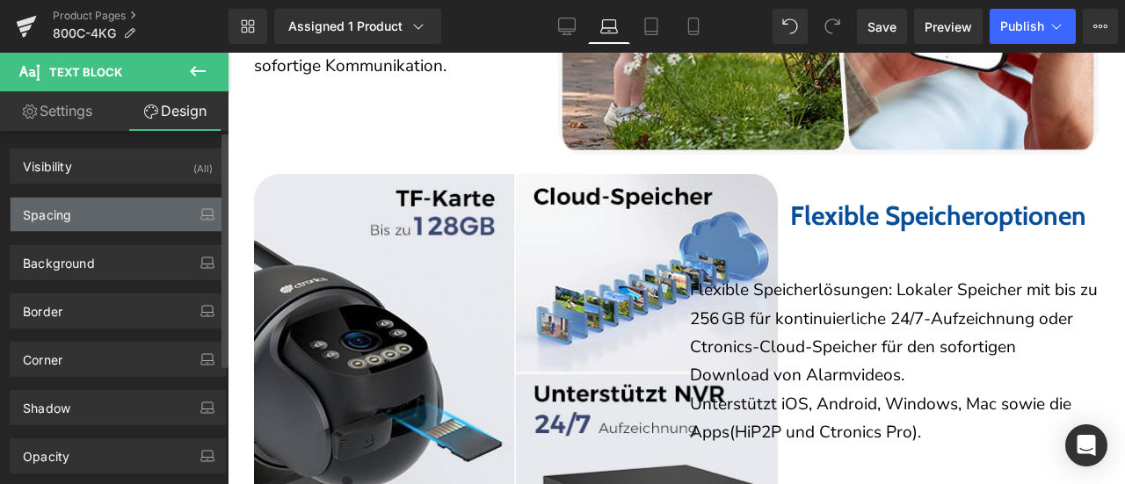
type input "20"
type input "0"
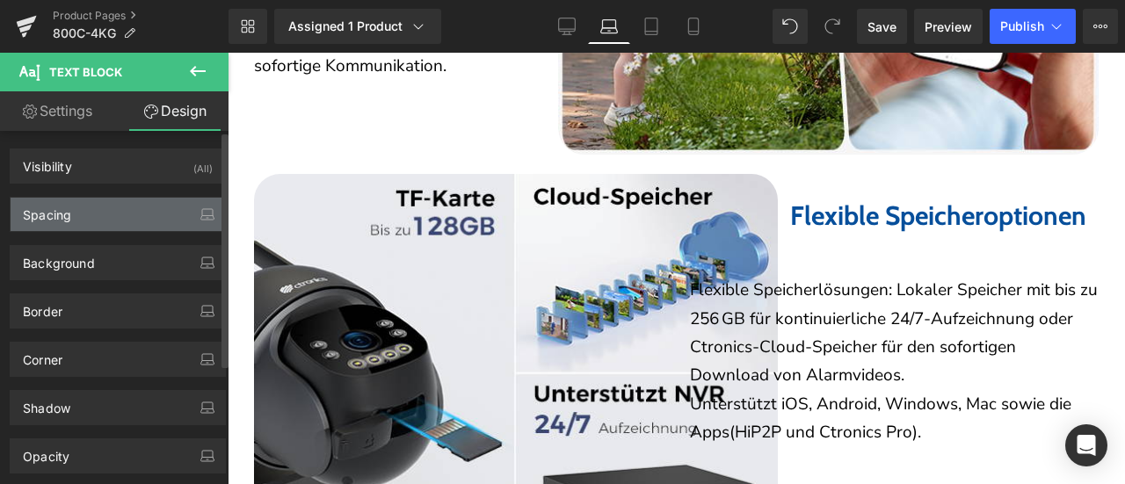
type input "0"
click at [100, 203] on div "Spacing" at bounding box center [118, 214] width 214 height 33
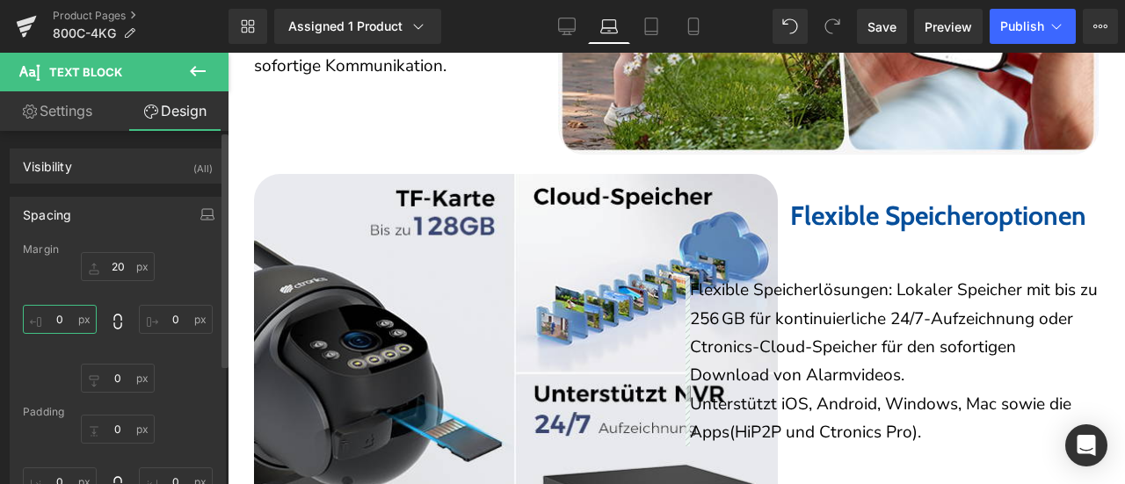
click at [63, 319] on input "0" at bounding box center [60, 319] width 74 height 29
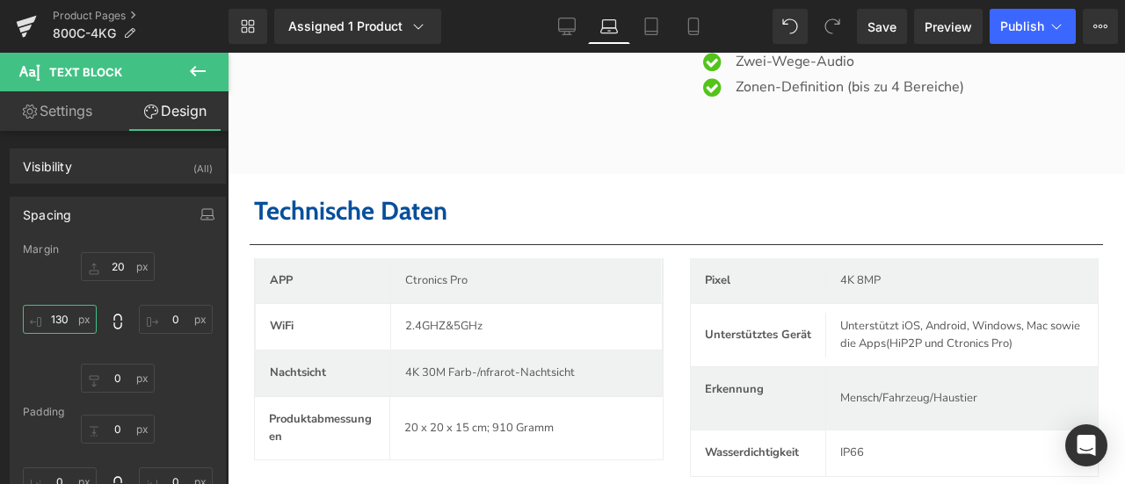
scroll to position [5796, 0]
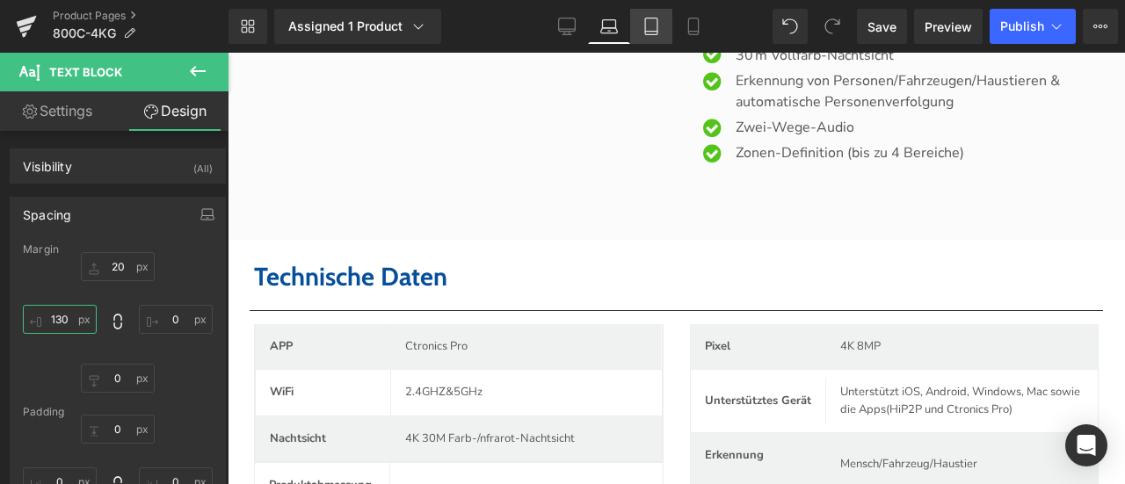
type input "130"
click at [649, 32] on icon at bounding box center [651, 32] width 12 height 0
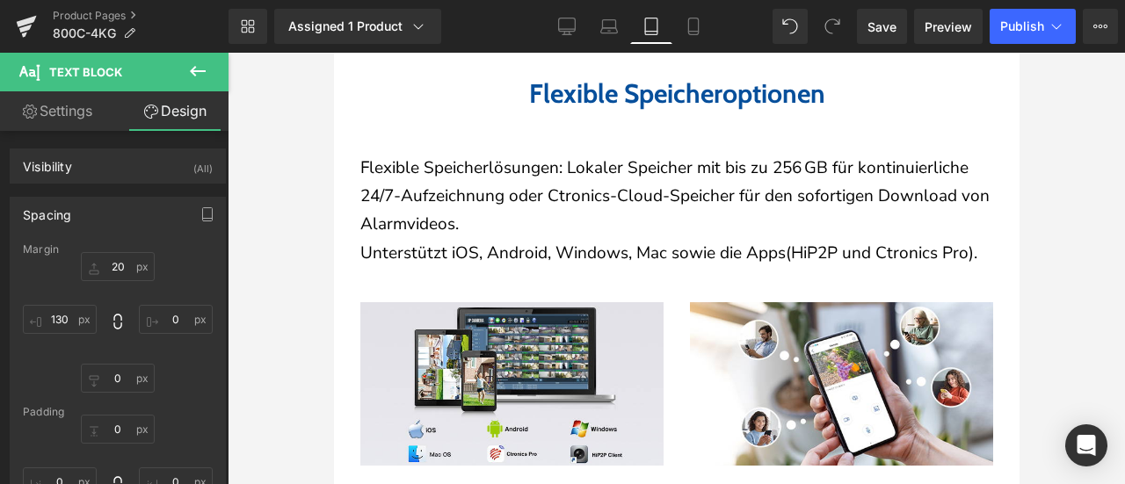
type input "20"
type input "0"
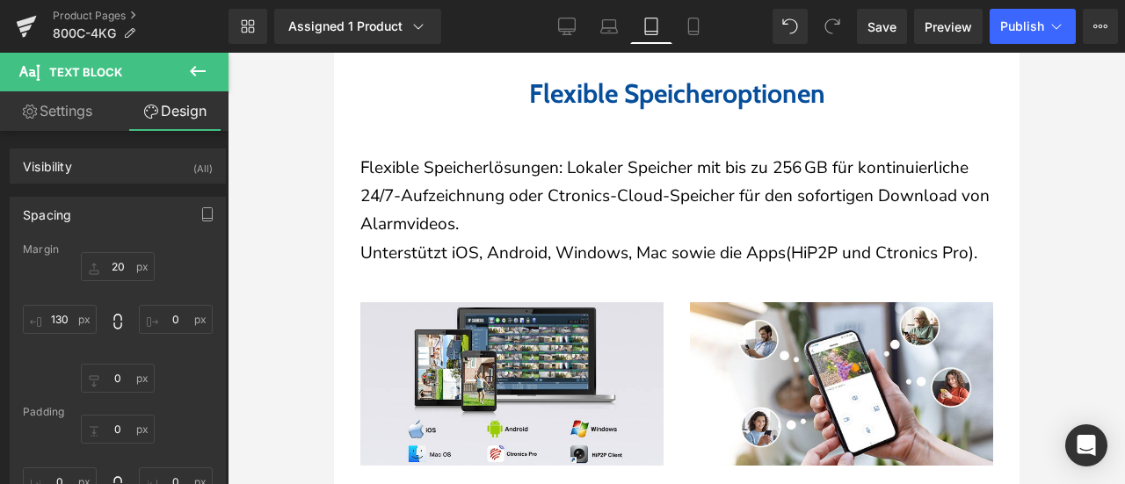
type input "0"
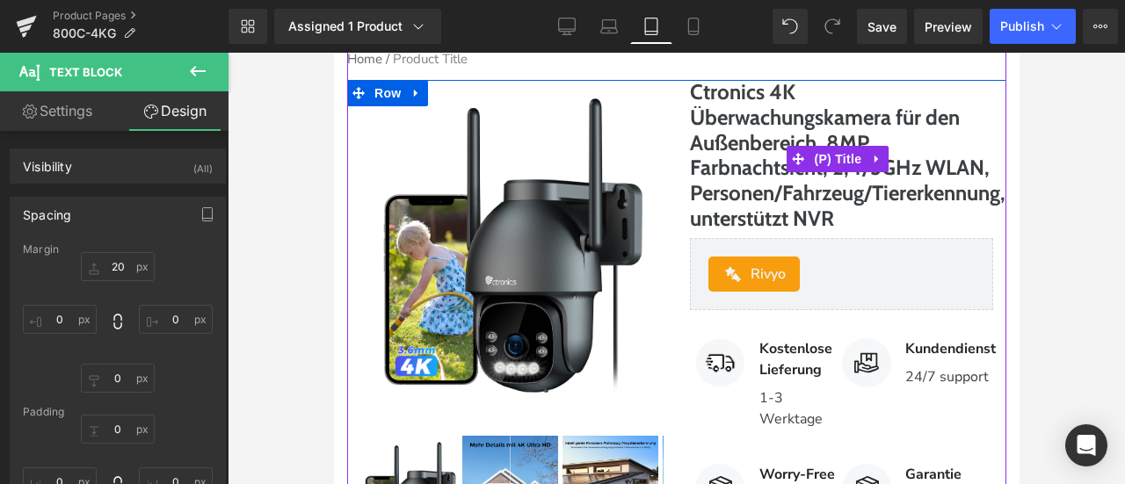
scroll to position [352, 0]
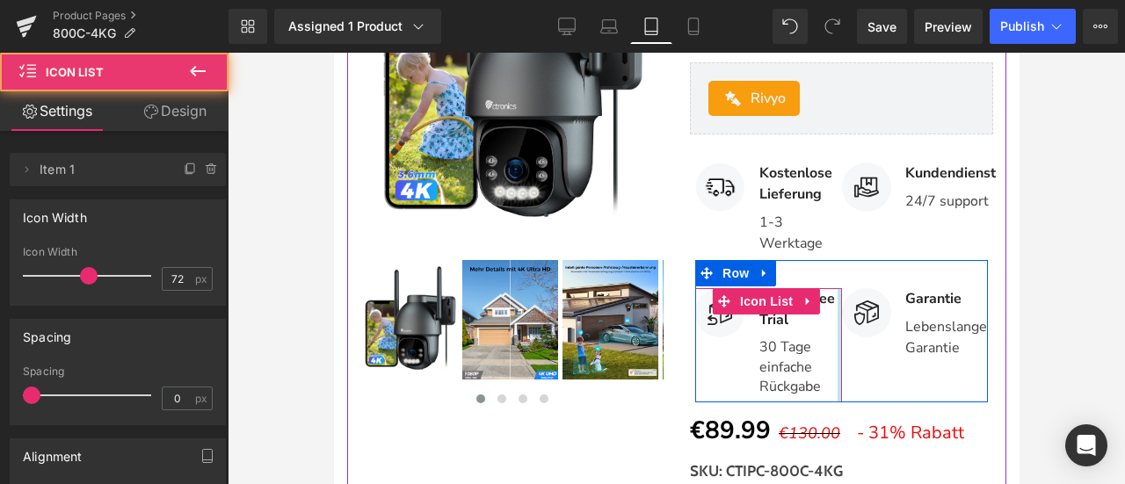
drag, startPoint x: 825, startPoint y: 366, endPoint x: 1412, endPoint y: 338, distance: 587.0
click at [833, 366] on div "Image Worry-Free Trial Text Block 30 Tage einfache Rückgabe Text Block Icon Lis…" at bounding box center [840, 331] width 293 height 142
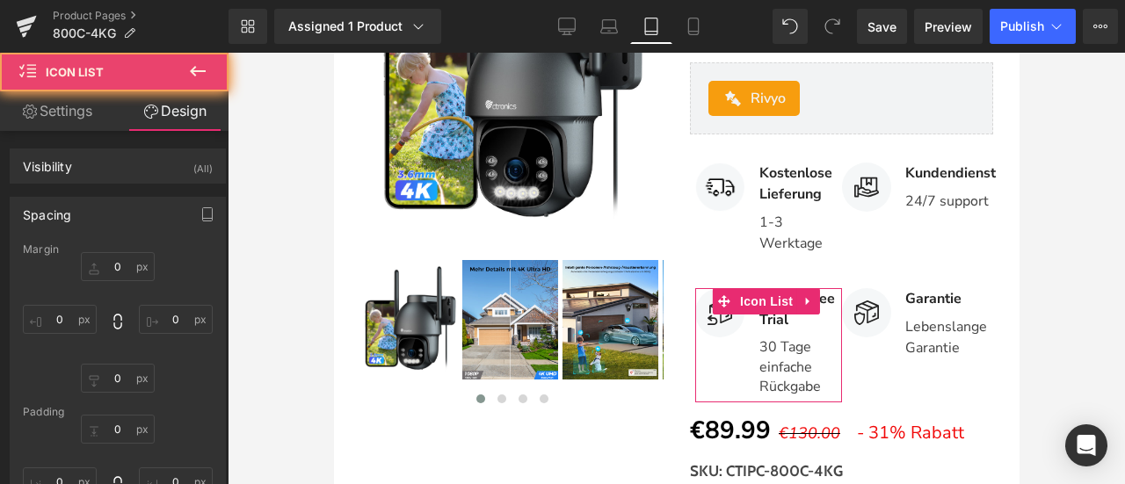
type input "0"
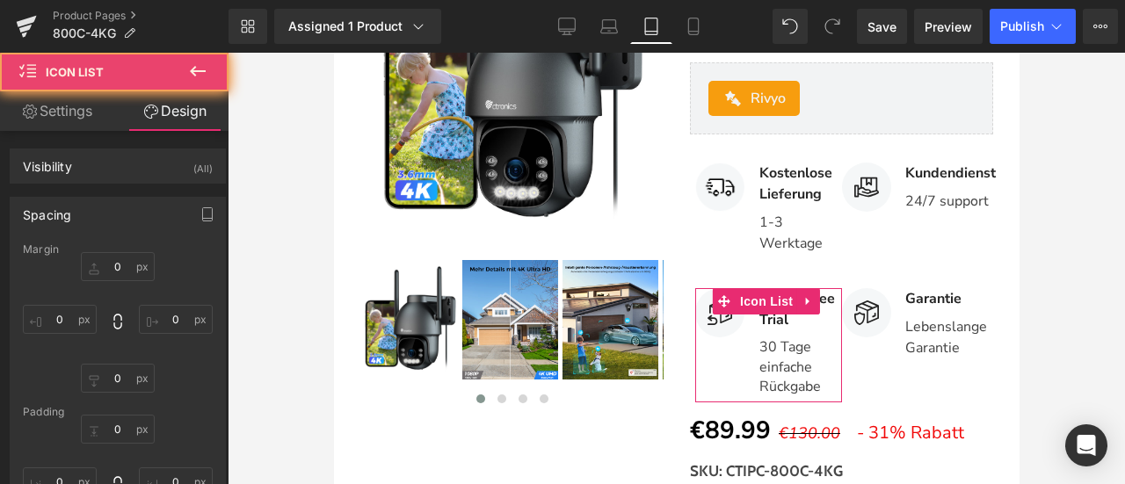
type input "0"
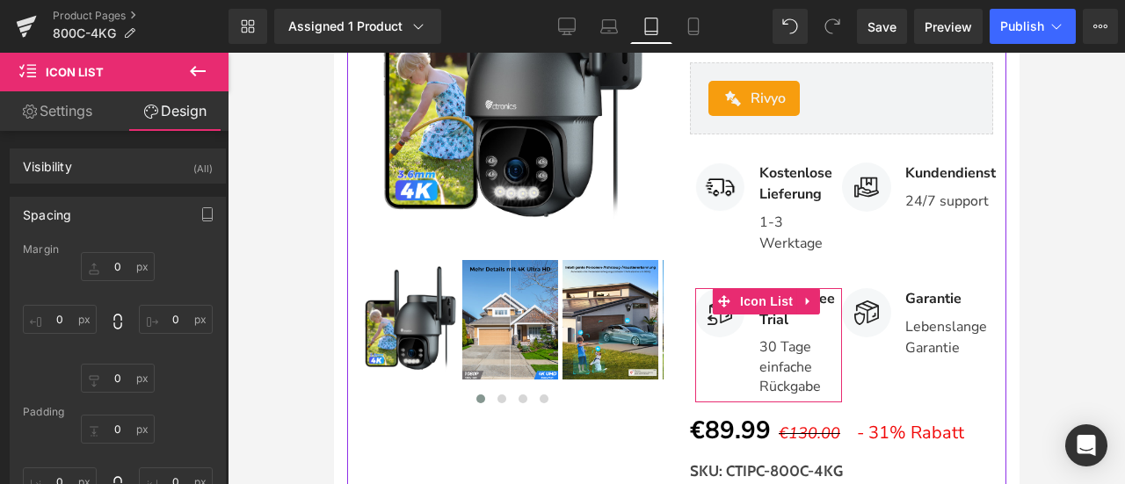
click at [676, 214] on div "Ctronics 4K Überwachungskamera für den Außenbereich, 8MP Farbnachtsicht, 2,4/5G…" at bounding box center [841, 381] width 330 height 955
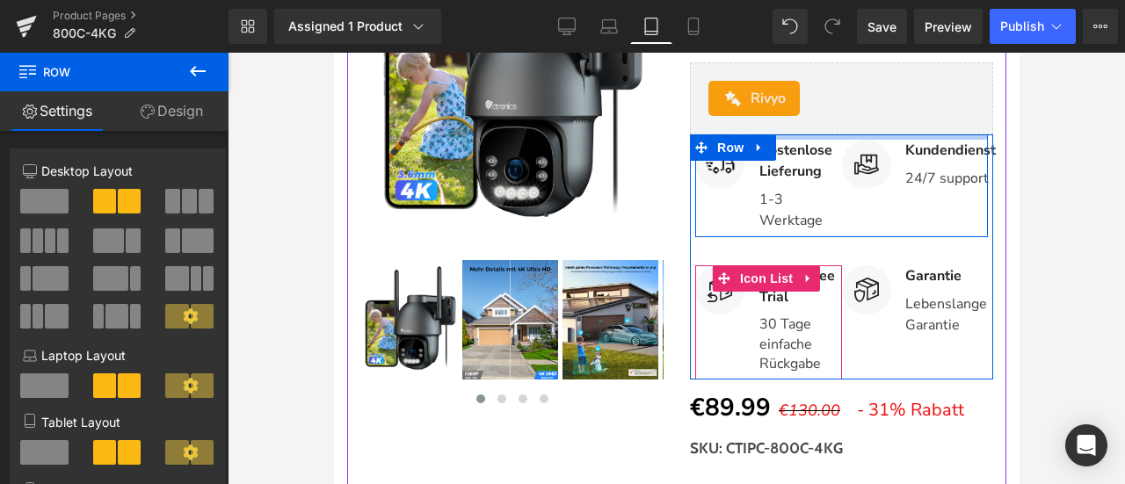
drag, startPoint x: 791, startPoint y: 175, endPoint x: 795, endPoint y: 152, distance: 23.1
click at [795, 152] on div "Ctronics 4K Überwachungskamera für den Außenbereich, 8MP Farbnachtsicht, 2,4/5G…" at bounding box center [841, 370] width 330 height 932
click at [1032, 250] on div at bounding box center [676, 269] width 897 height 432
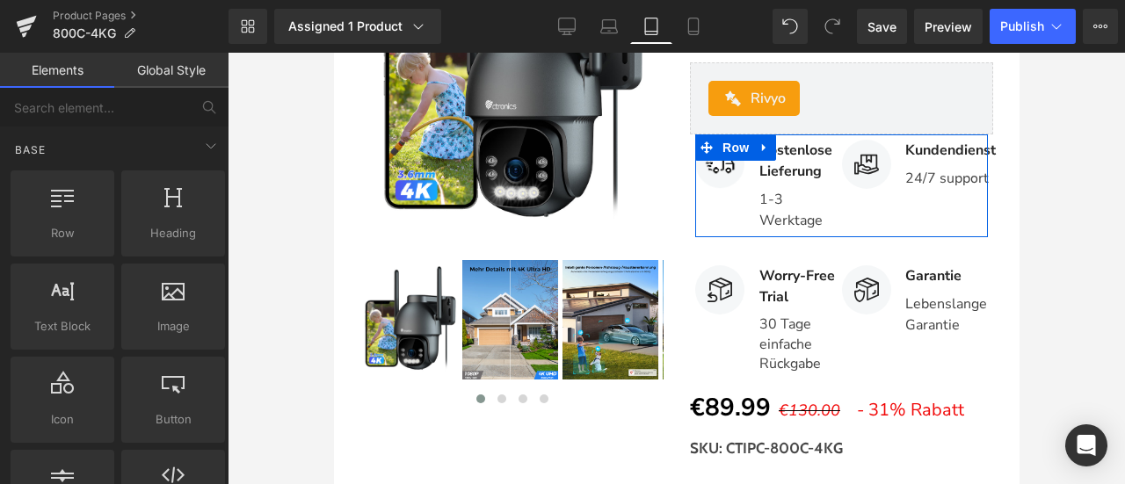
click at [1050, 249] on div at bounding box center [676, 269] width 897 height 432
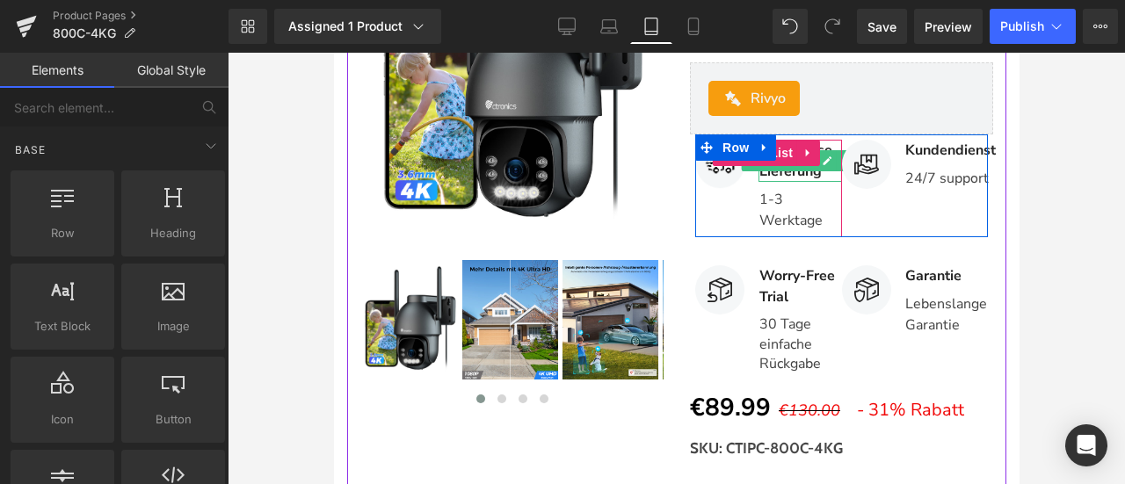
click at [795, 181] on b "Kostenlose Lieferung" at bounding box center [795, 161] width 73 height 40
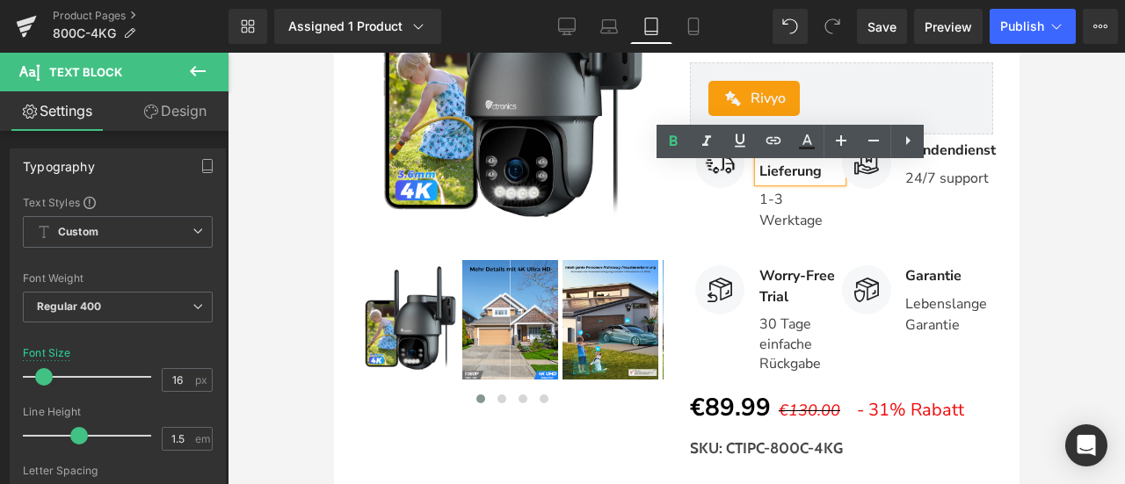
click at [1037, 265] on div at bounding box center [676, 269] width 897 height 432
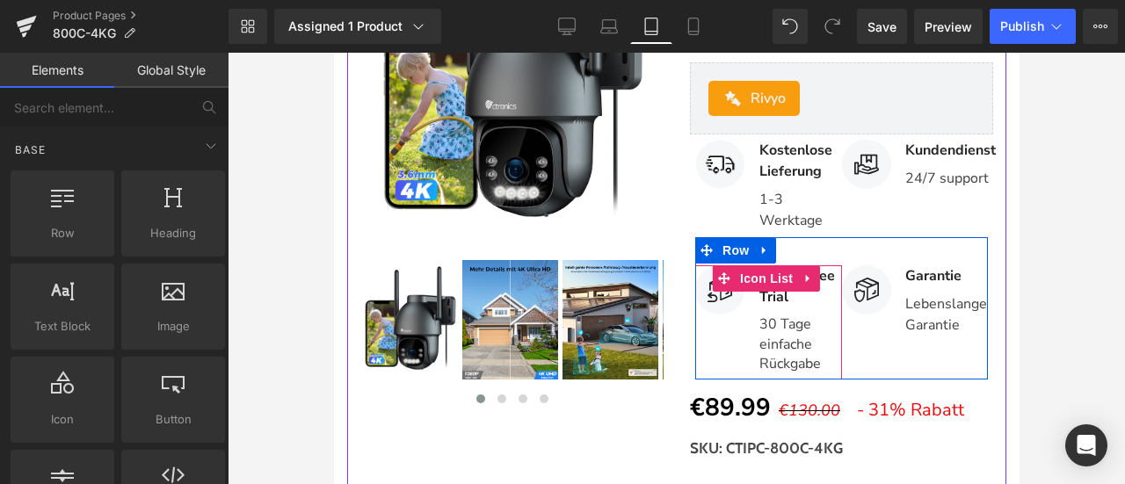
click at [786, 307] on strong "Worry-Free Trial" at bounding box center [797, 286] width 76 height 40
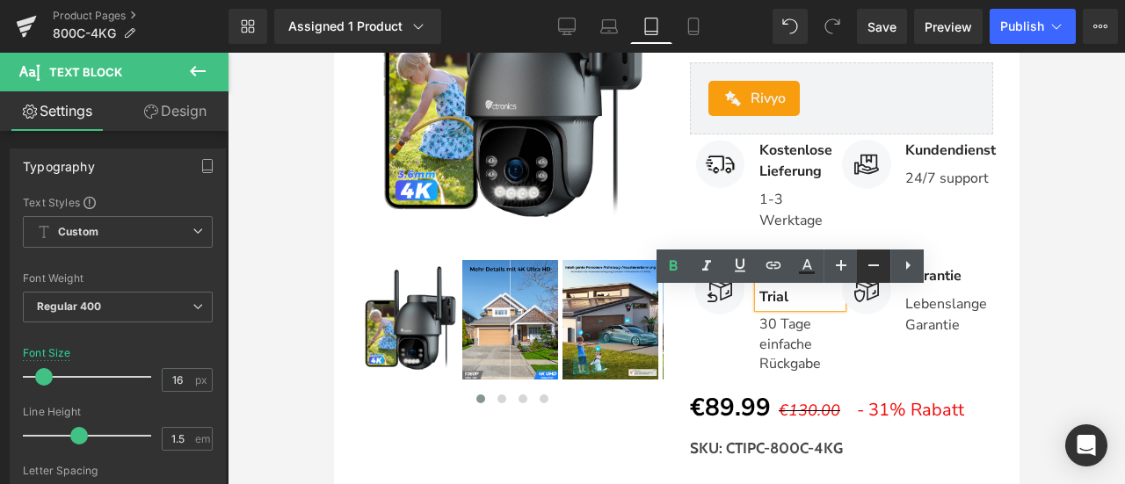
click at [884, 258] on link at bounding box center [873, 266] width 33 height 33
type input "14"
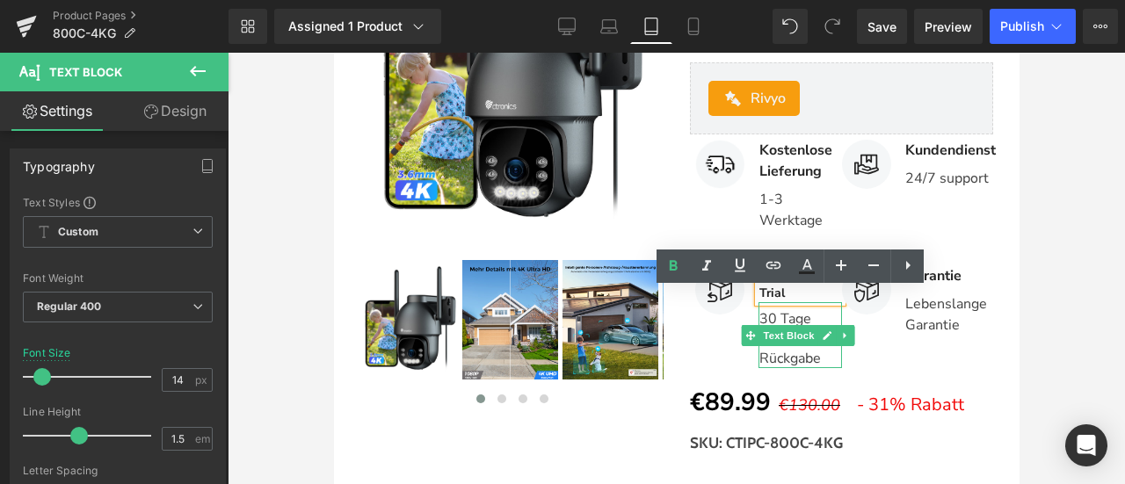
click at [780, 368] on p "30 Tage einfache Rückgabe" at bounding box center [800, 338] width 83 height 59
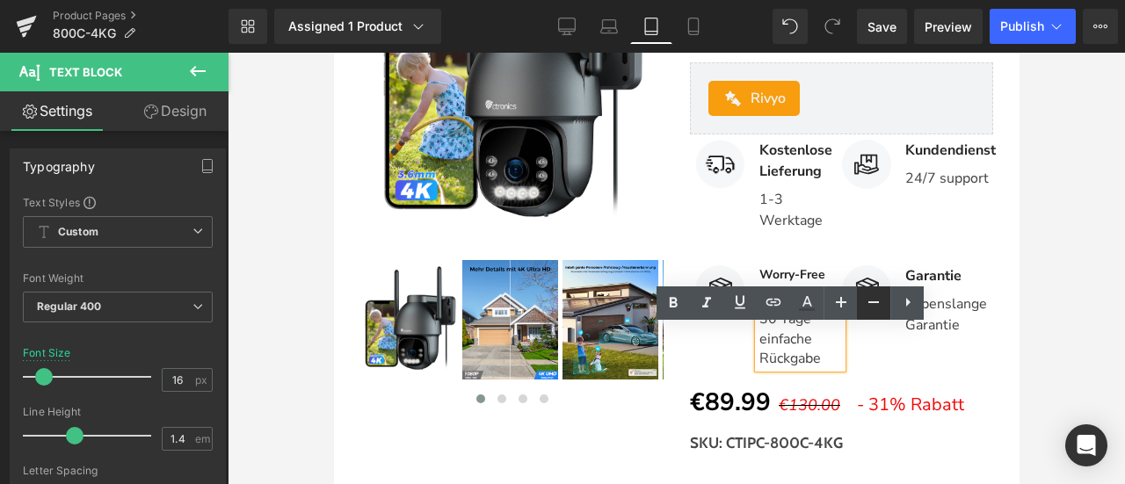
click at [879, 302] on icon at bounding box center [873, 303] width 11 height 2
type input "14"
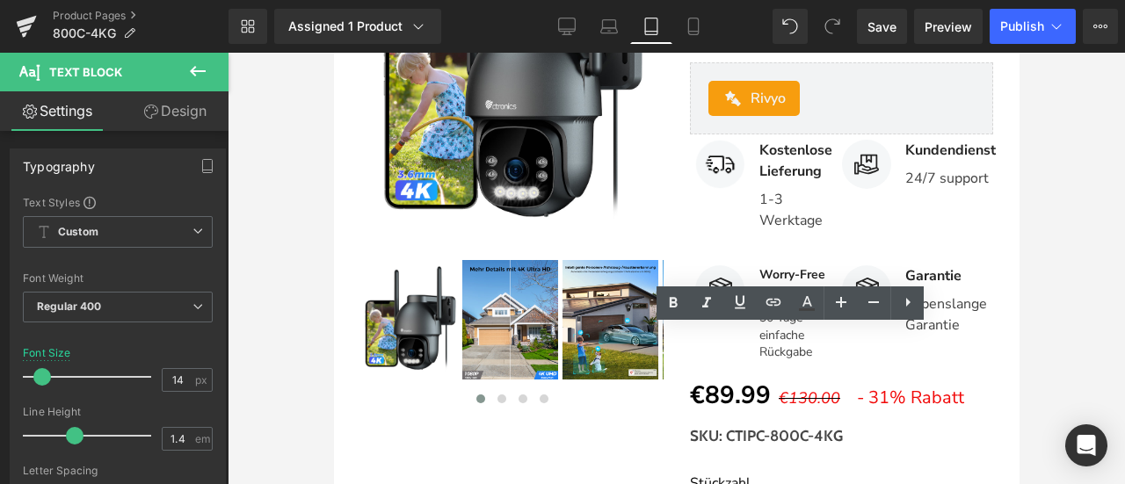
click at [1024, 348] on div at bounding box center [676, 269] width 897 height 432
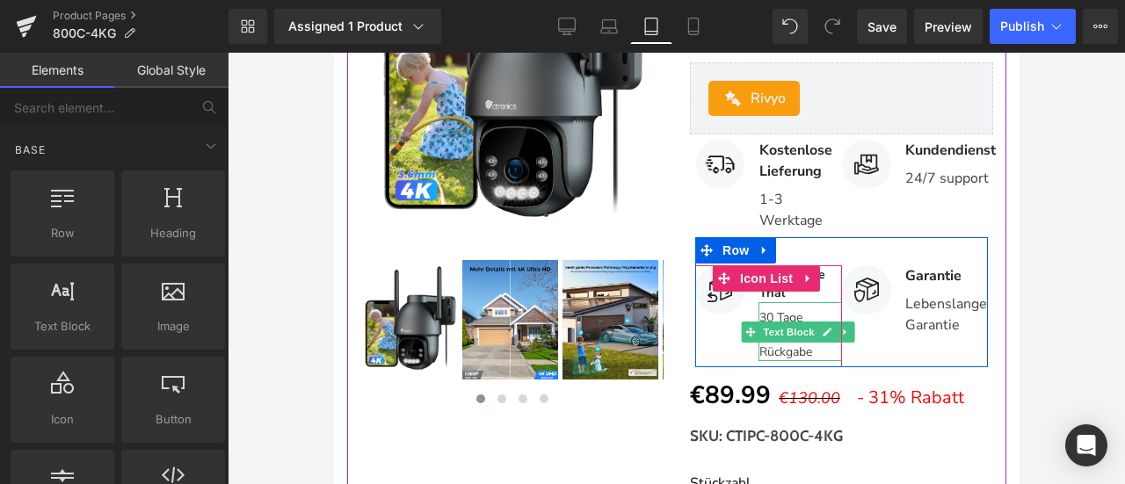
click at [781, 339] on p "30 Tage einfache Rückgabe" at bounding box center [800, 335] width 83 height 52
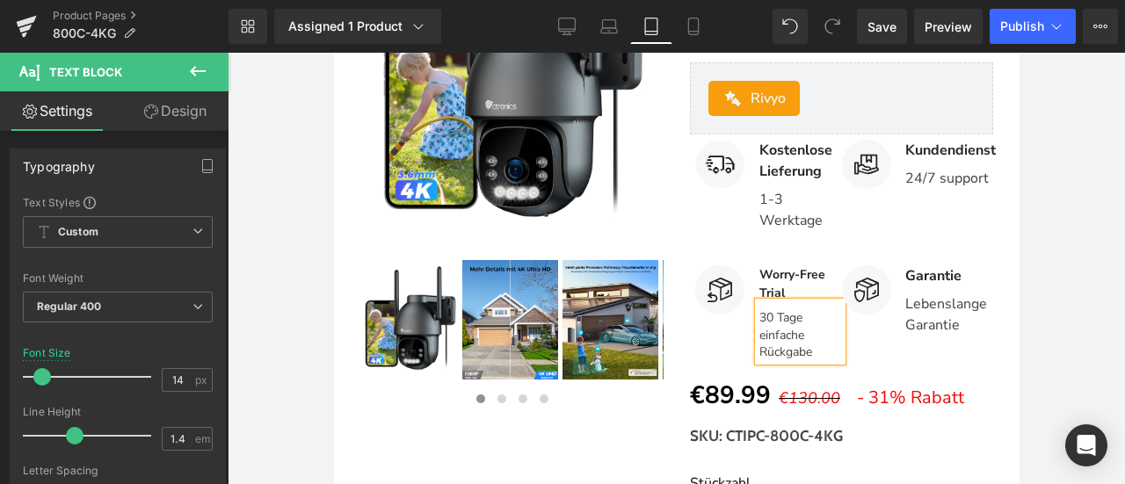
click at [162, 110] on link "Design" at bounding box center [175, 111] width 114 height 40
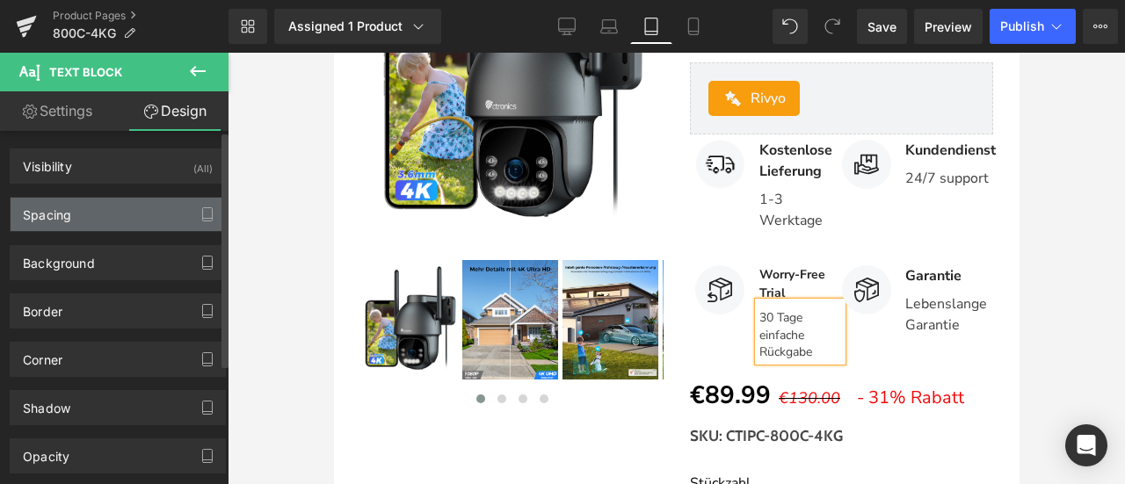
click at [100, 215] on div "Spacing" at bounding box center [118, 214] width 214 height 33
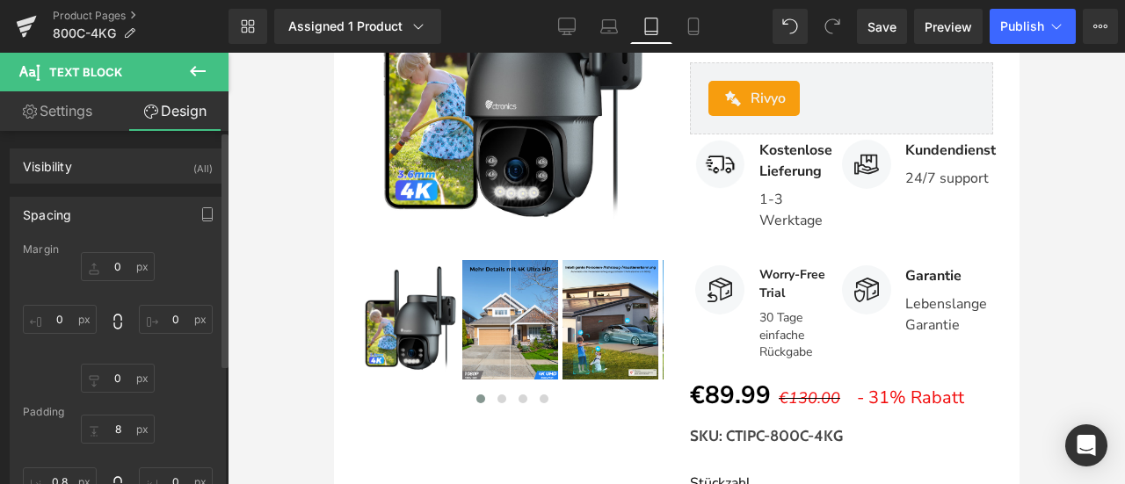
type input "0"
type input "8"
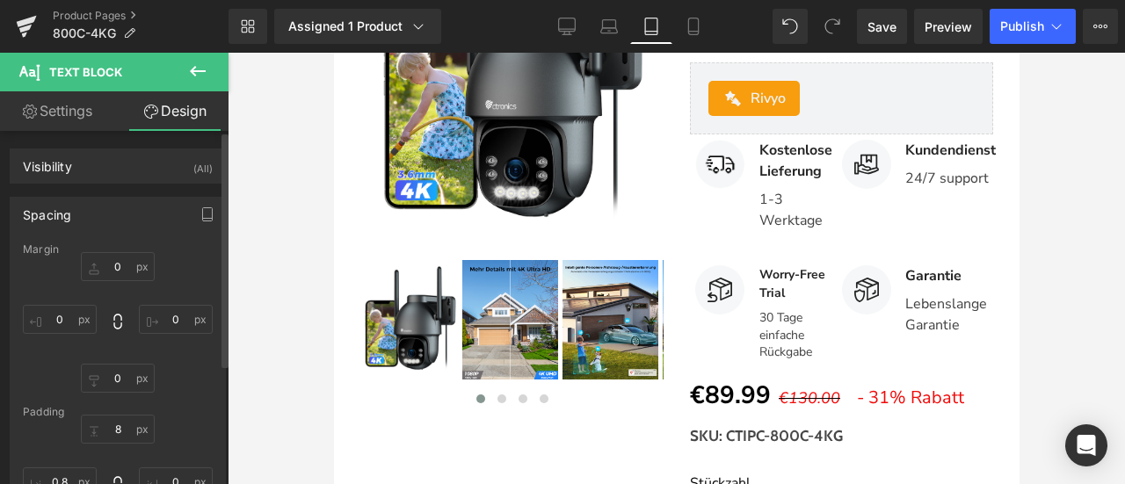
type input "0"
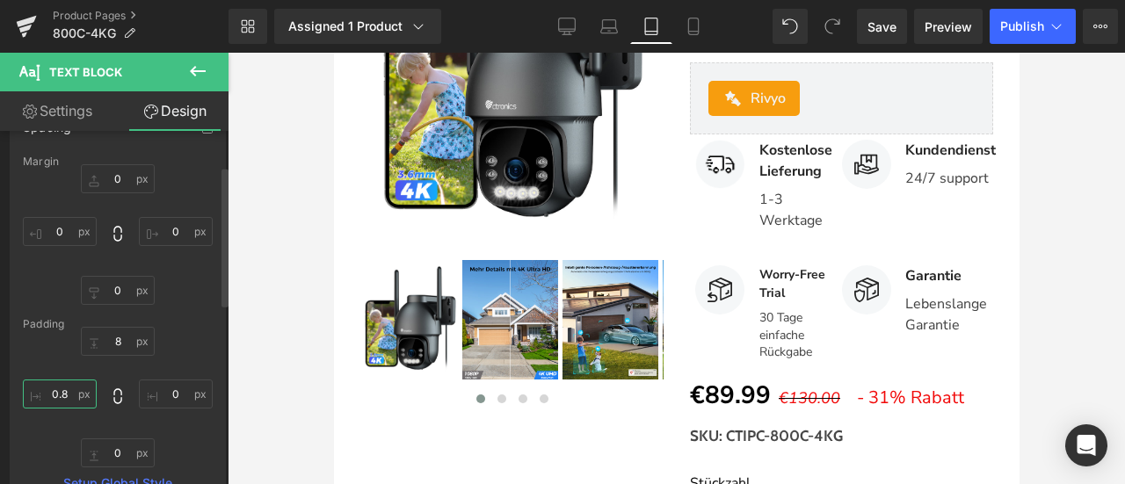
click at [62, 396] on input "0.8" at bounding box center [60, 394] width 74 height 29
type input "0"
click at [68, 113] on link "Settings" at bounding box center [57, 111] width 114 height 40
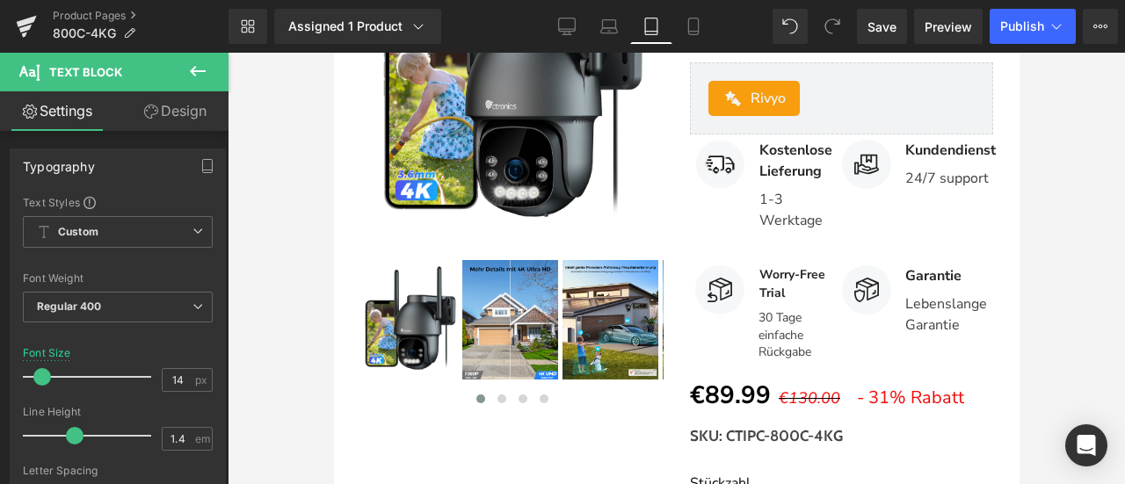
type input "100"
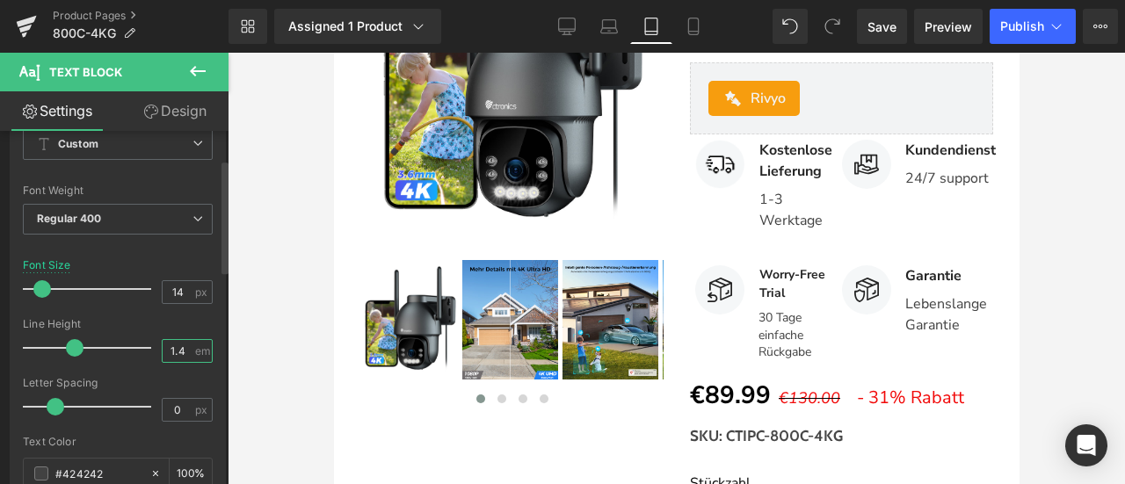
drag, startPoint x: 171, startPoint y: 342, endPoint x: 182, endPoint y: 344, distance: 11.6
click at [182, 344] on input "1.4" at bounding box center [178, 351] width 31 height 22
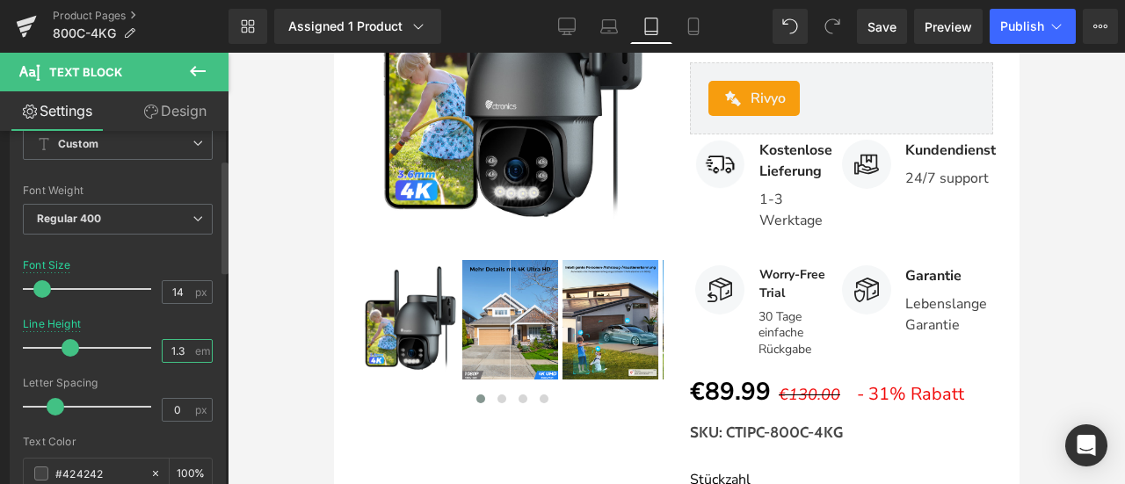
type input "1.3"
click at [178, 318] on div "Line Height 1.3 em" at bounding box center [118, 347] width 190 height 59
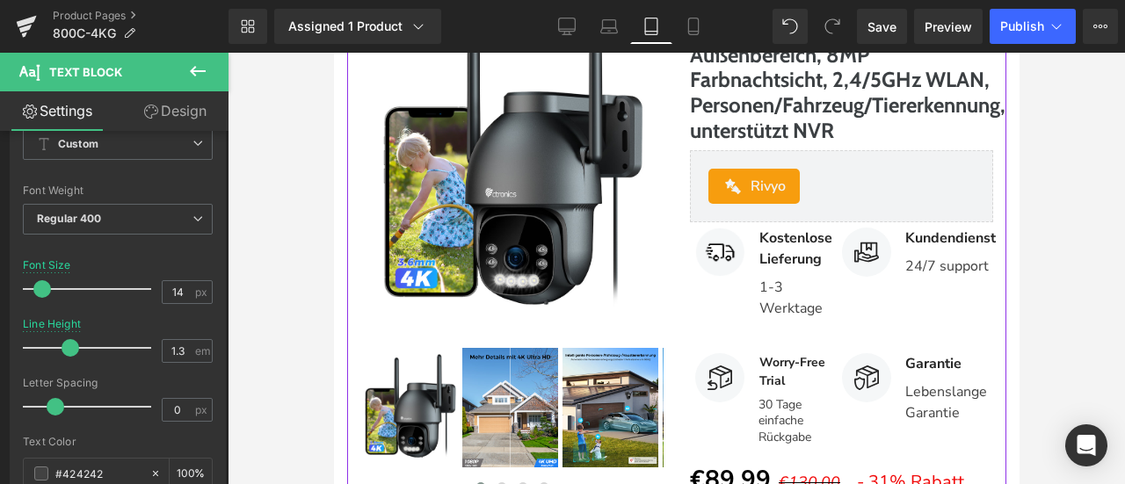
scroll to position [0, 0]
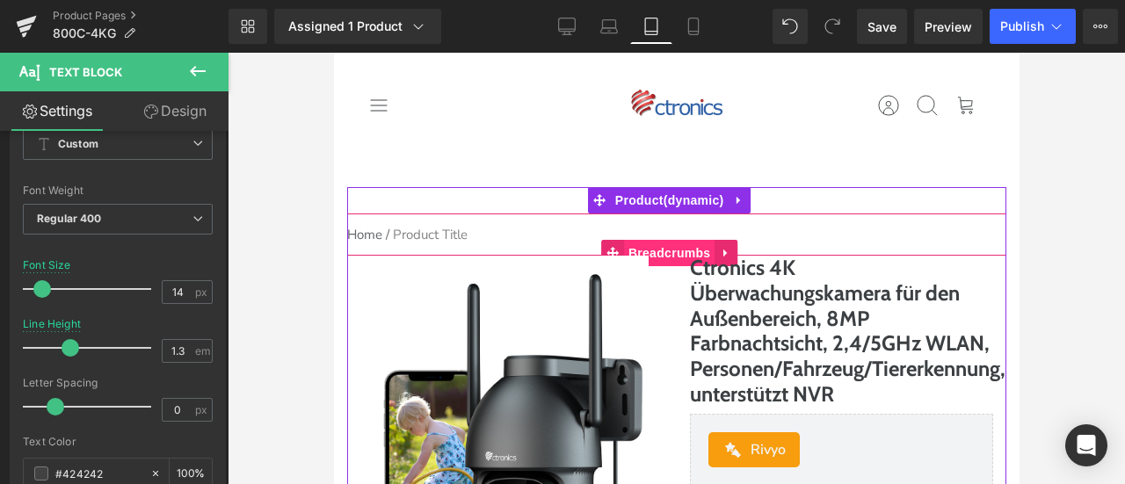
click at [664, 249] on span "Breadcrumbs" at bounding box center [668, 253] width 91 height 26
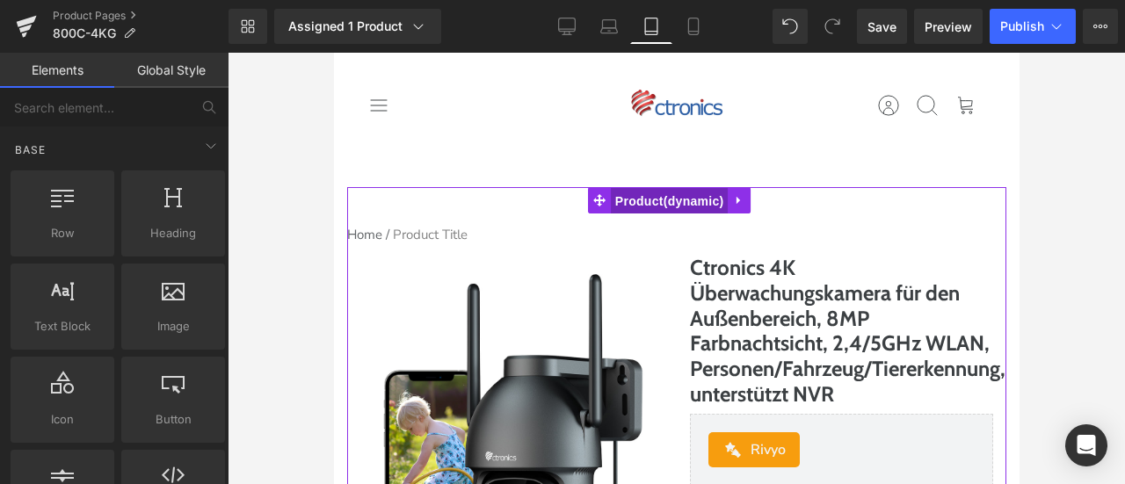
click at [670, 203] on span "Product" at bounding box center [669, 201] width 118 height 26
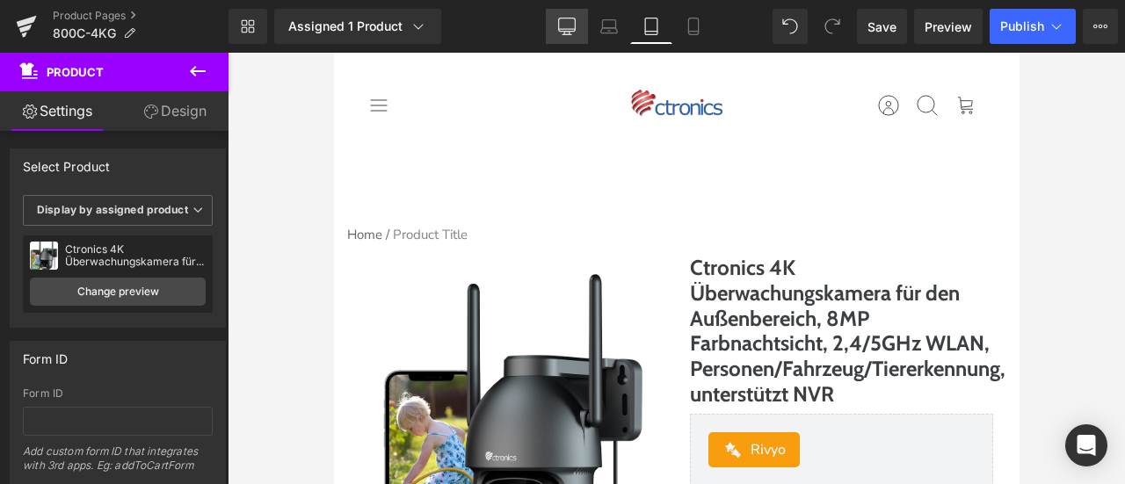
click at [569, 25] on icon at bounding box center [567, 27] width 18 height 18
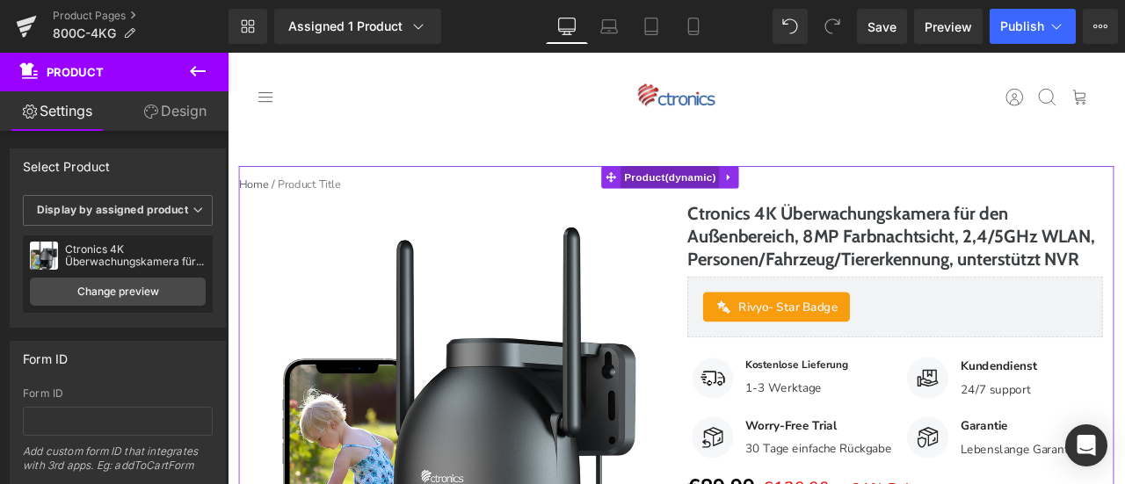
click at [709, 193] on span "Product" at bounding box center [753, 200] width 118 height 26
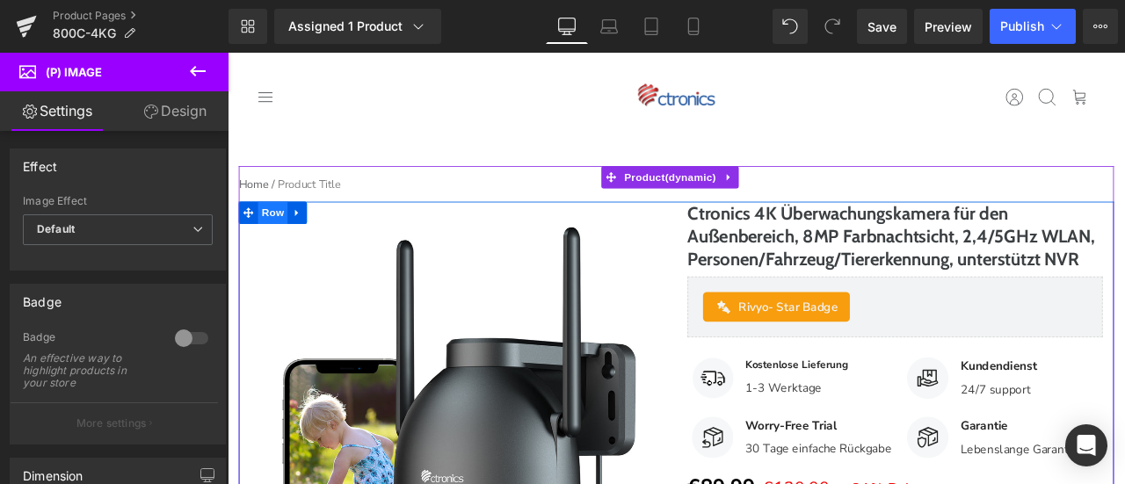
click at [271, 248] on span "Row" at bounding box center [281, 242] width 35 height 26
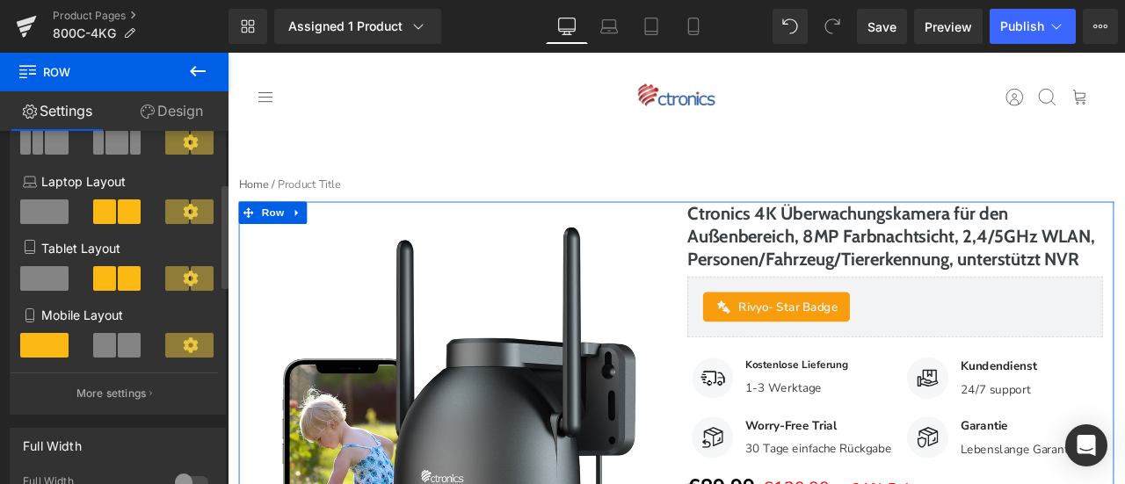
scroll to position [176, 0]
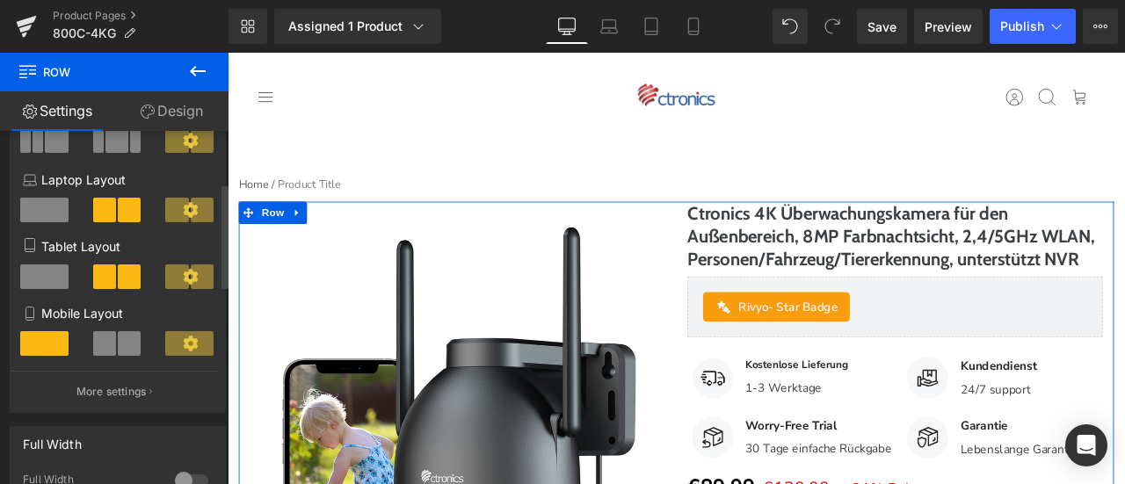
click at [55, 284] on span at bounding box center [44, 277] width 48 height 25
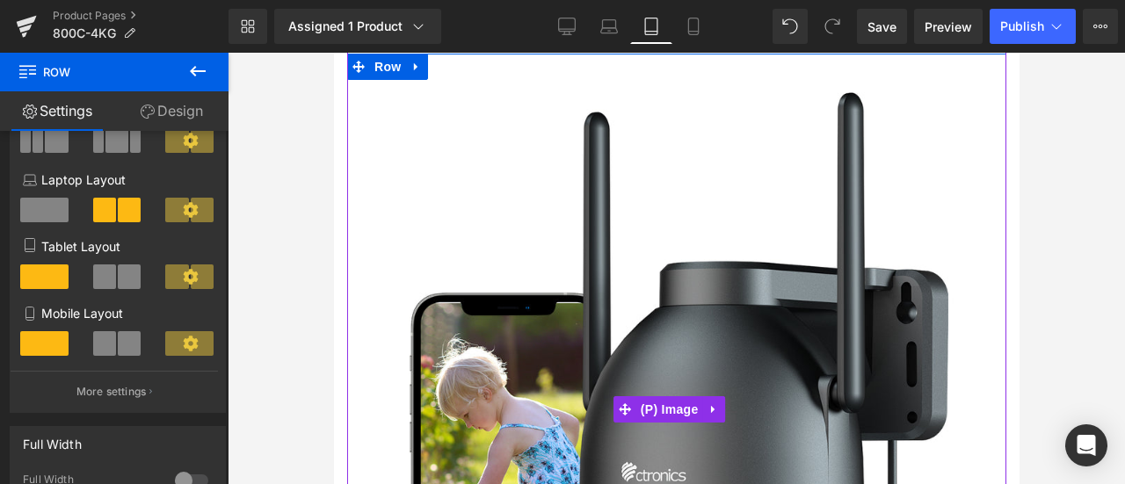
scroll to position [0, 0]
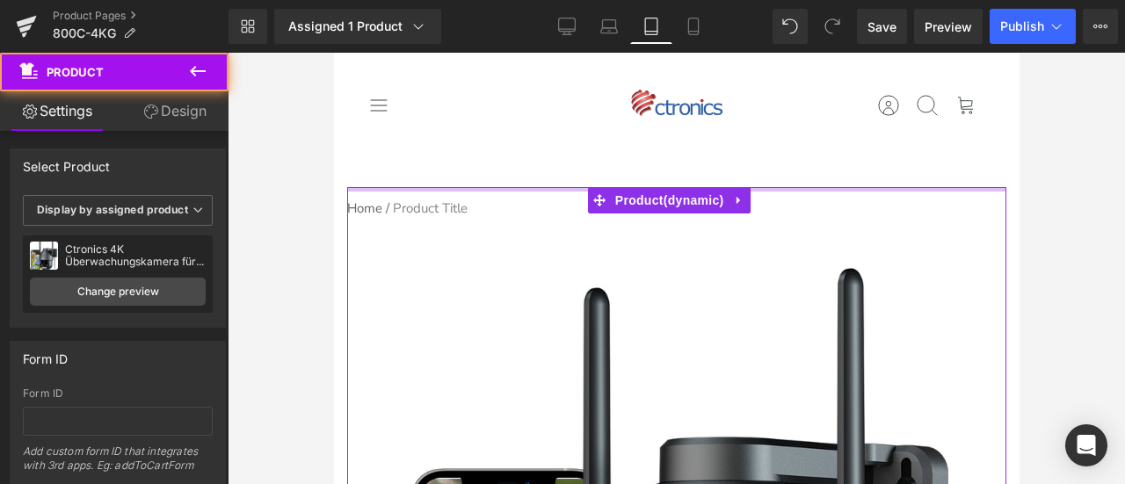
drag, startPoint x: 540, startPoint y: 196, endPoint x: 549, endPoint y: 154, distance: 43.1
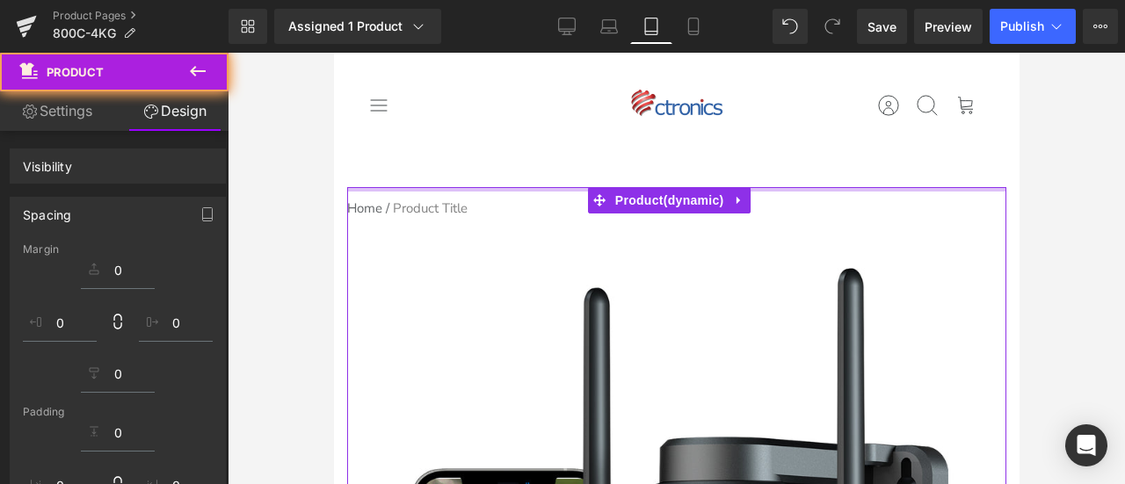
click at [1067, 214] on div at bounding box center [676, 269] width 897 height 432
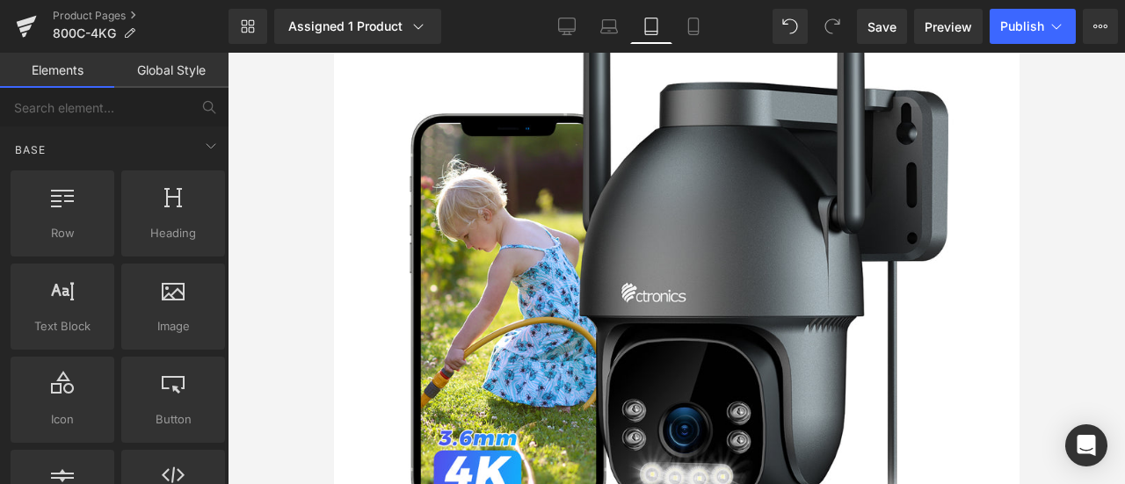
scroll to position [440, 0]
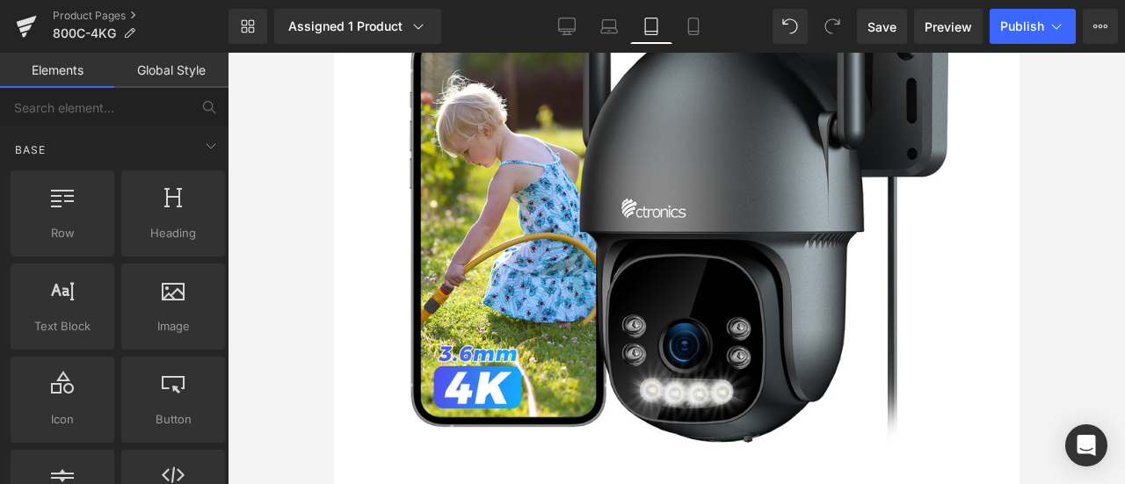
click at [687, 281] on img at bounding box center [676, 146] width 570 height 712
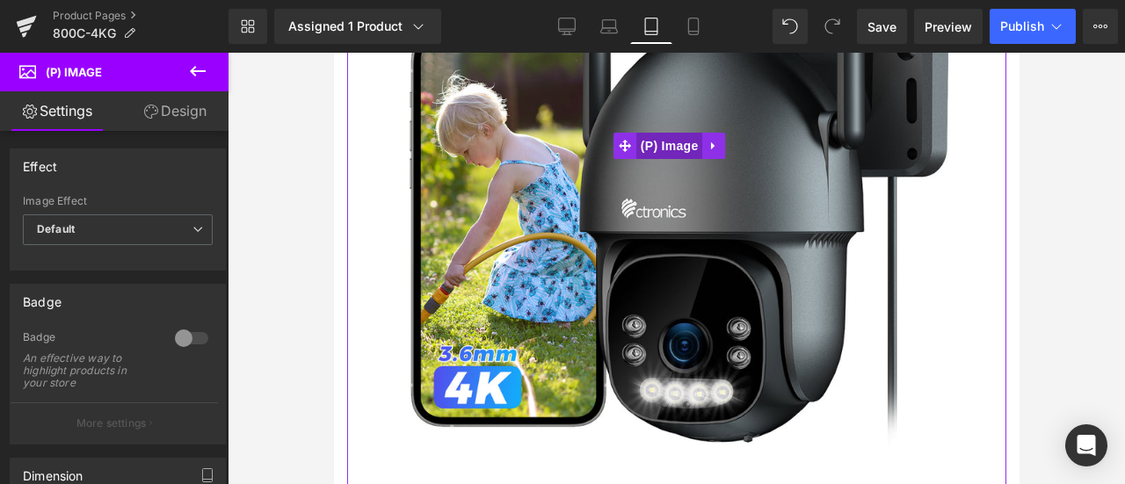
click at [656, 140] on span "(P) Image" at bounding box center [669, 146] width 67 height 26
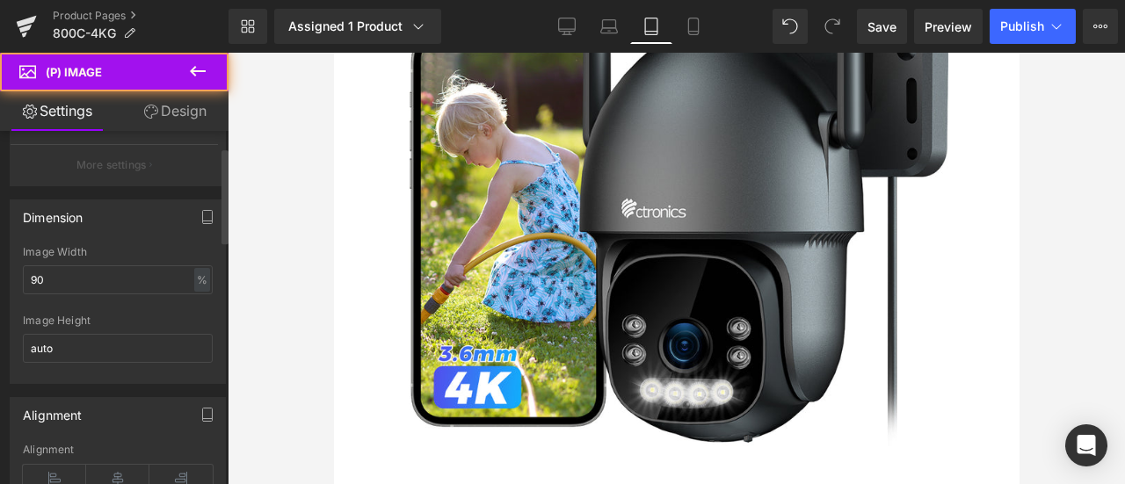
scroll to position [352, 0]
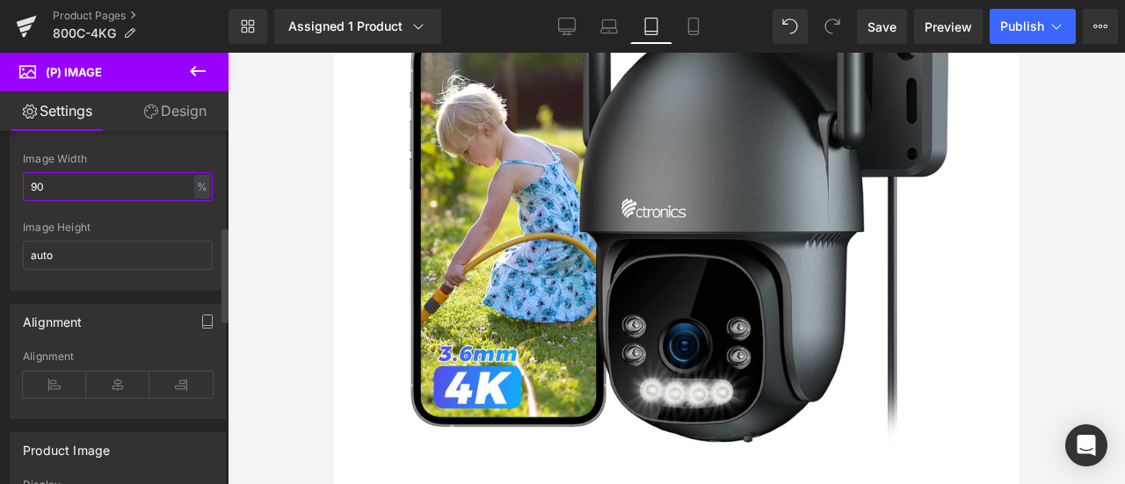
drag, startPoint x: 36, startPoint y: 184, endPoint x: 12, endPoint y: 184, distance: 23.7
click at [12, 184] on div "90% Image Width 90 % % px auto Image Height auto" at bounding box center [118, 221] width 214 height 137
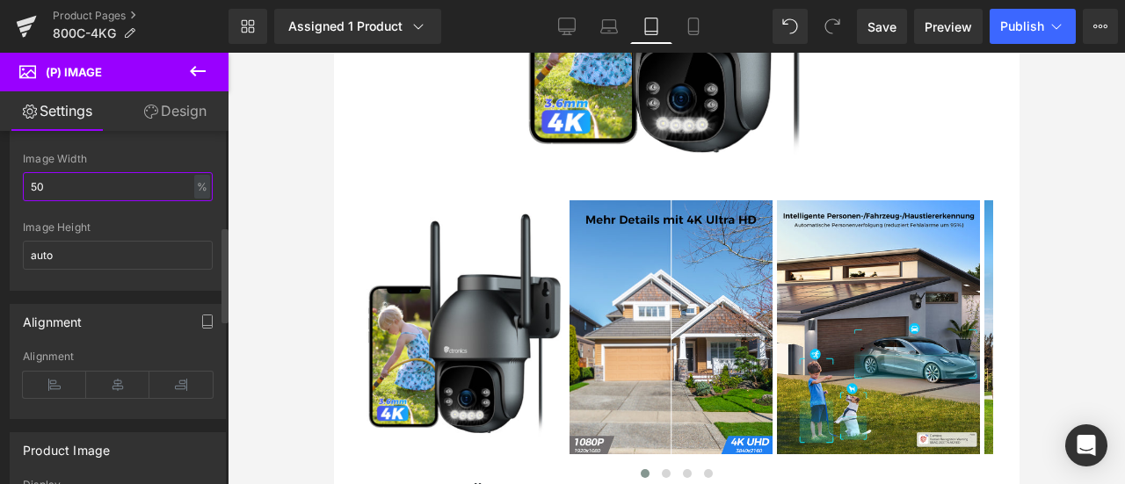
type input "50"
click at [178, 155] on div "Image Width" at bounding box center [118, 159] width 190 height 12
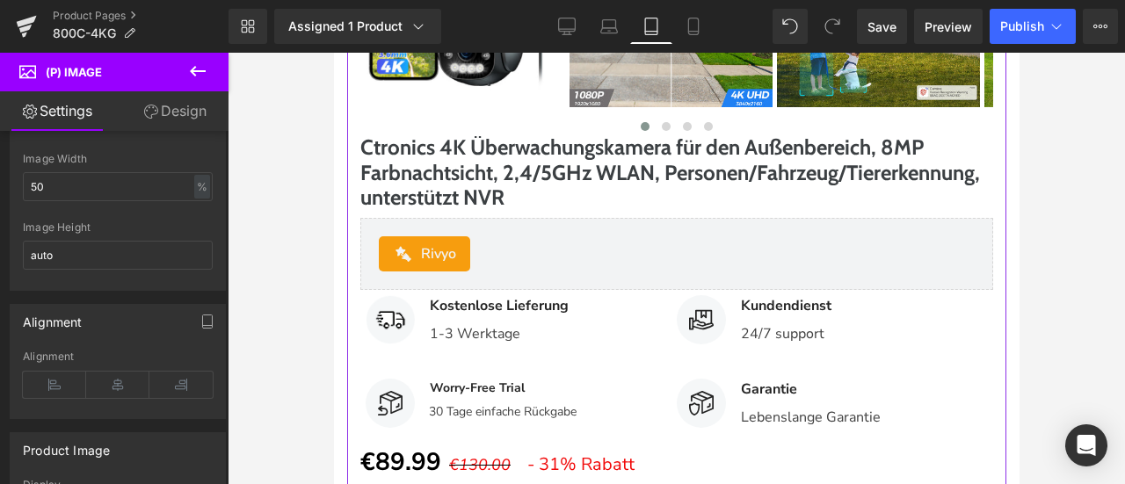
scroll to position [791, 0]
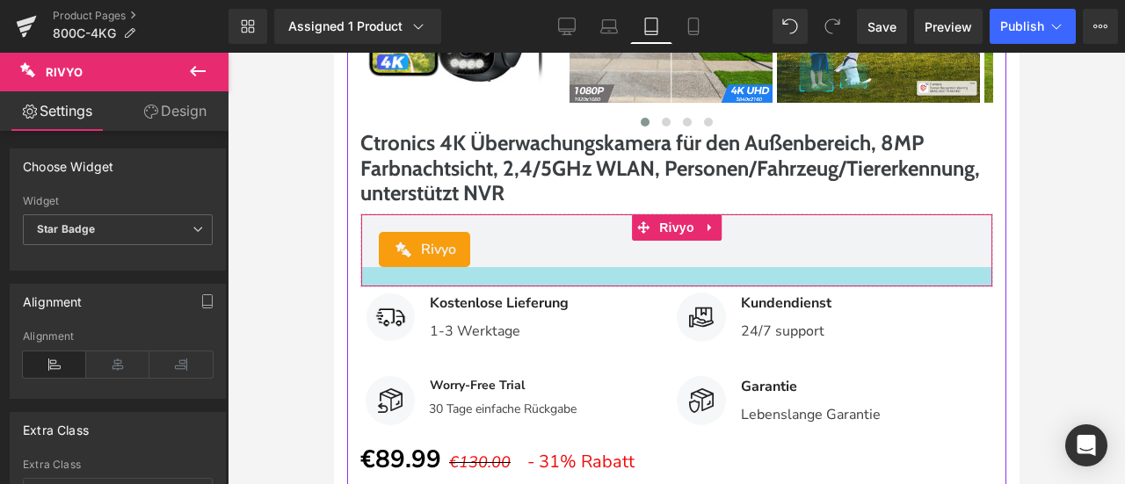
click at [576, 275] on div at bounding box center [675, 276] width 631 height 19
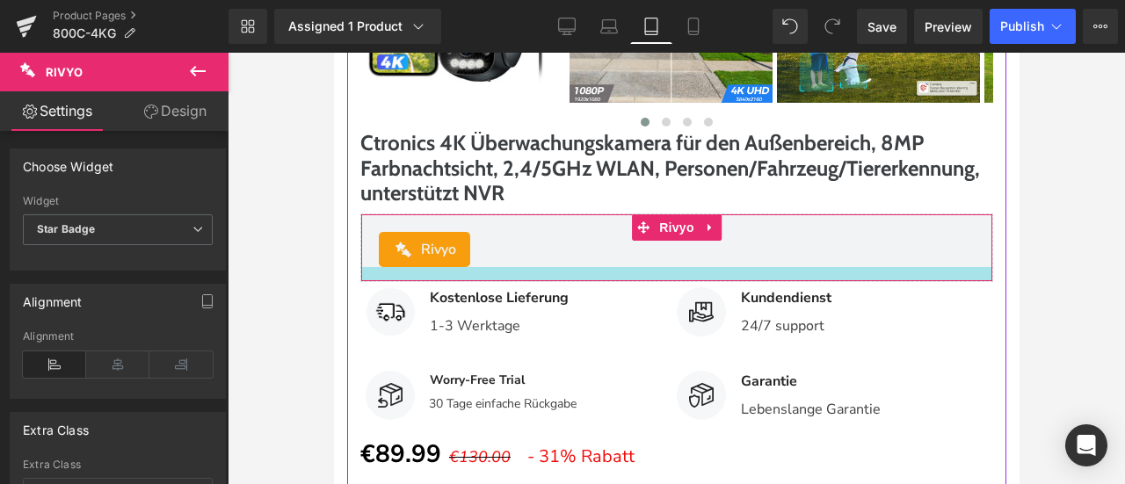
click at [527, 267] on div at bounding box center [675, 274] width 631 height 14
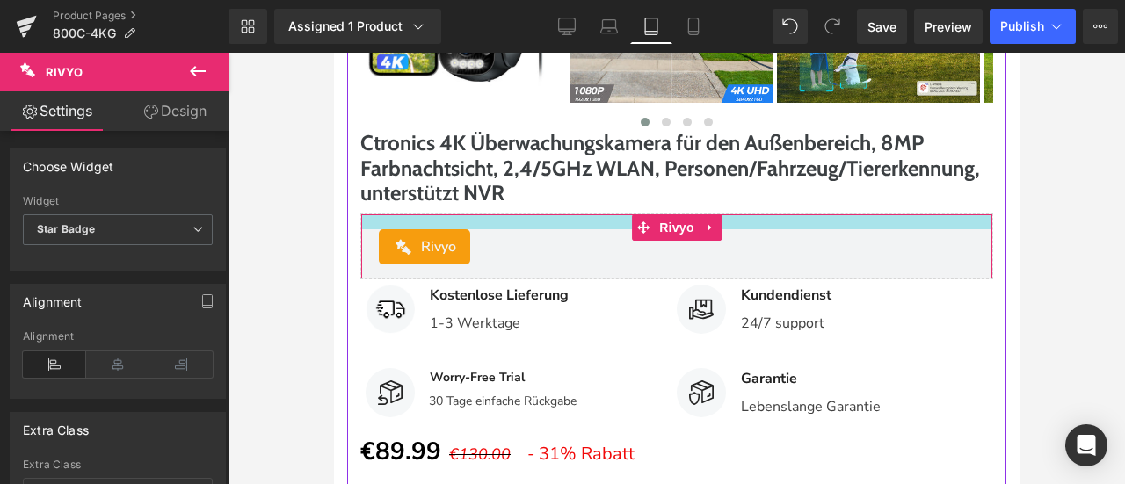
click at [527, 214] on div at bounding box center [675, 221] width 631 height 15
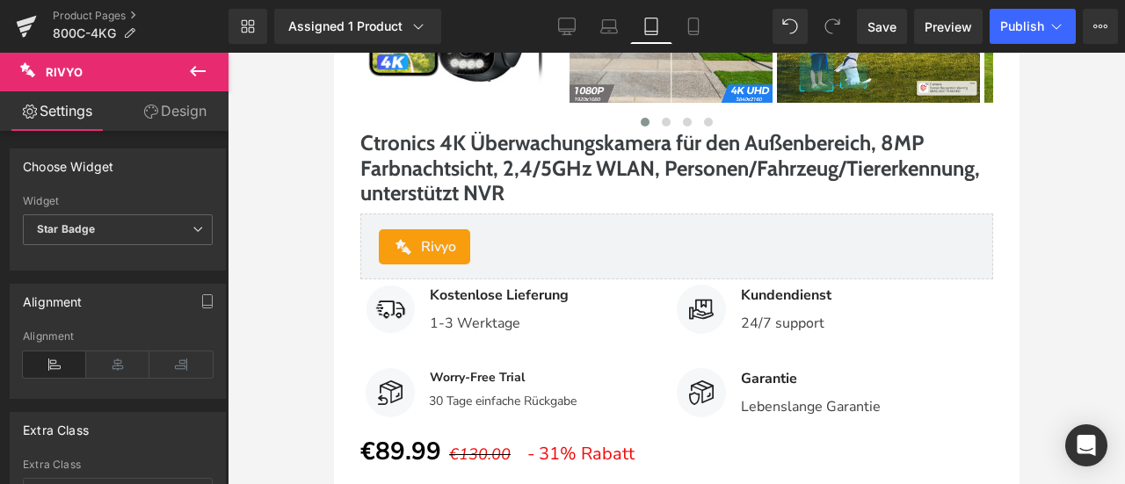
click at [1022, 275] on div at bounding box center [676, 269] width 897 height 432
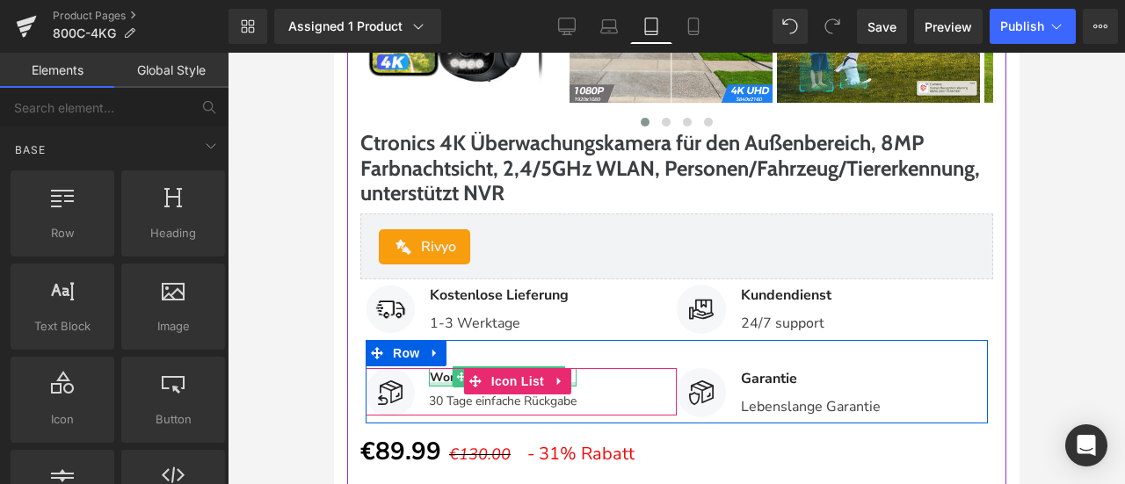
click at [444, 382] on div at bounding box center [502, 384] width 148 height 4
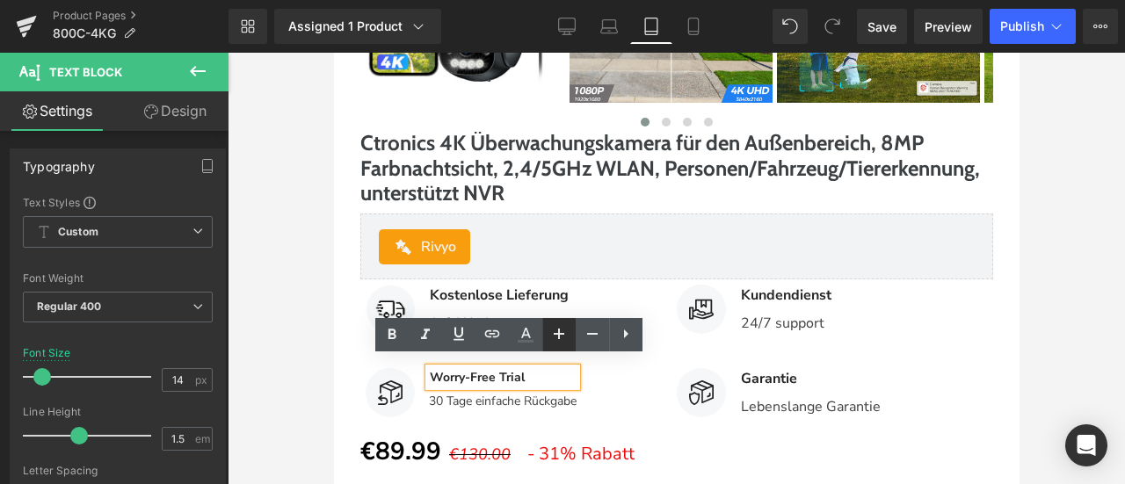
click at [560, 331] on icon at bounding box center [559, 333] width 21 height 21
type input "16"
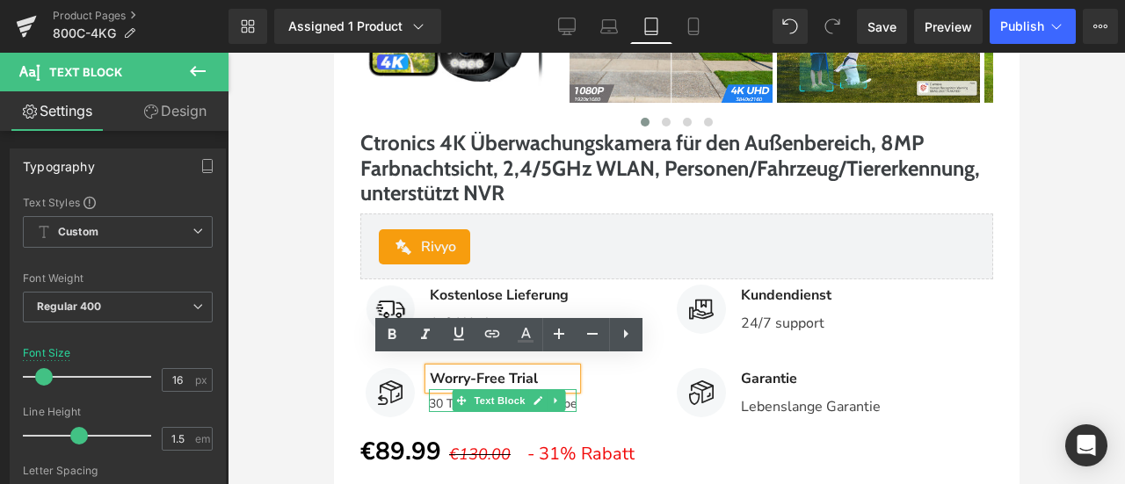
click at [443, 396] on p "30 Tage einfache Rückgabe" at bounding box center [502, 404] width 148 height 16
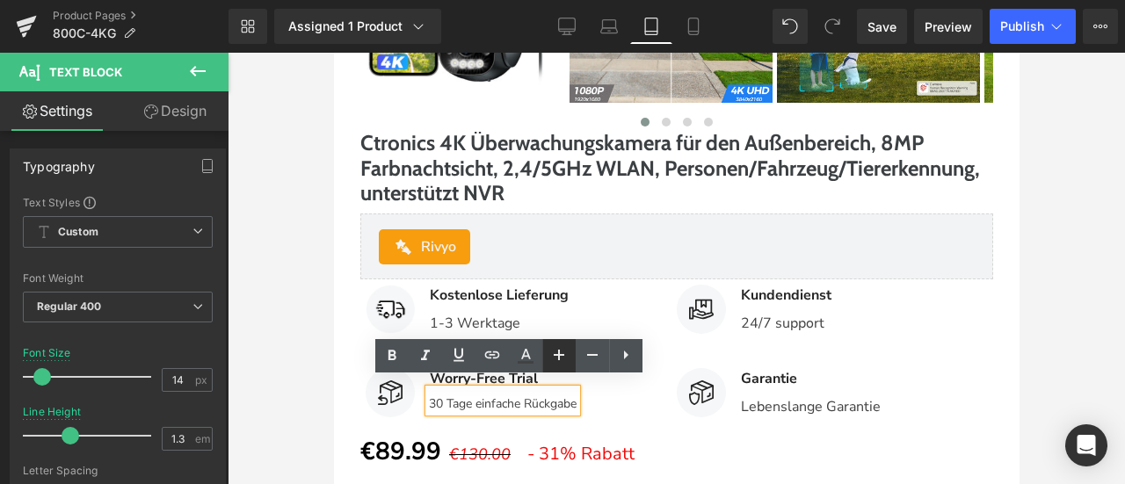
click at [550, 354] on icon at bounding box center [559, 355] width 21 height 21
type input "16"
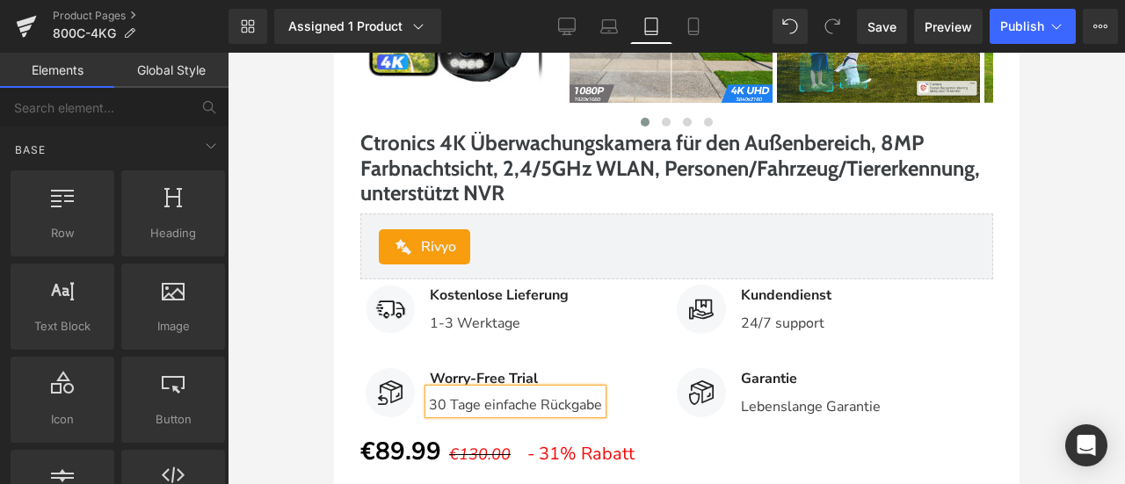
click at [1057, 302] on div at bounding box center [676, 269] width 897 height 432
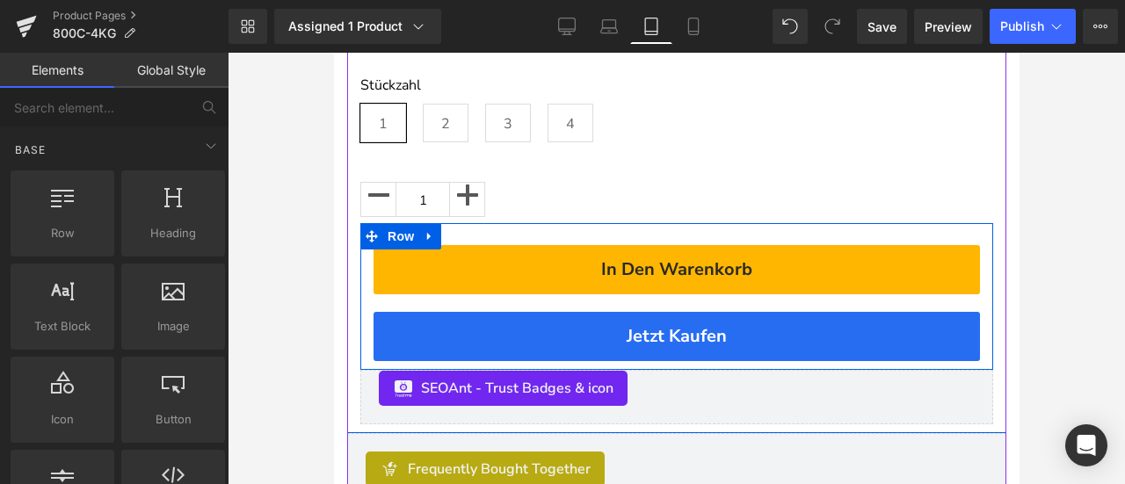
scroll to position [1319, 0]
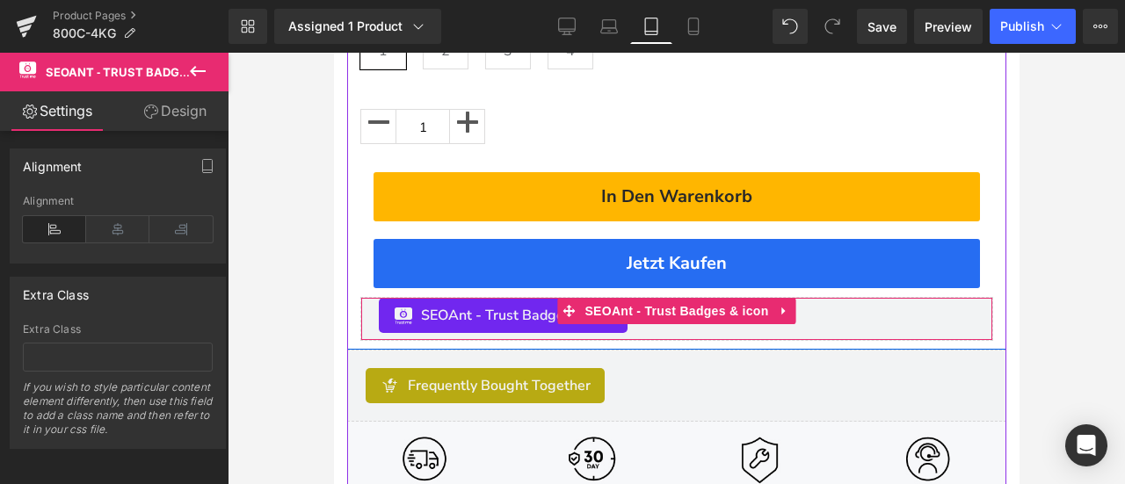
drag, startPoint x: 480, startPoint y: 328, endPoint x: 486, endPoint y: 310, distance: 18.6
click at [486, 310] on div "SEOAnt ‑ Trust Badges & icon SEOAnt ‑ Trust Badges & icon" at bounding box center [676, 319] width 633 height 44
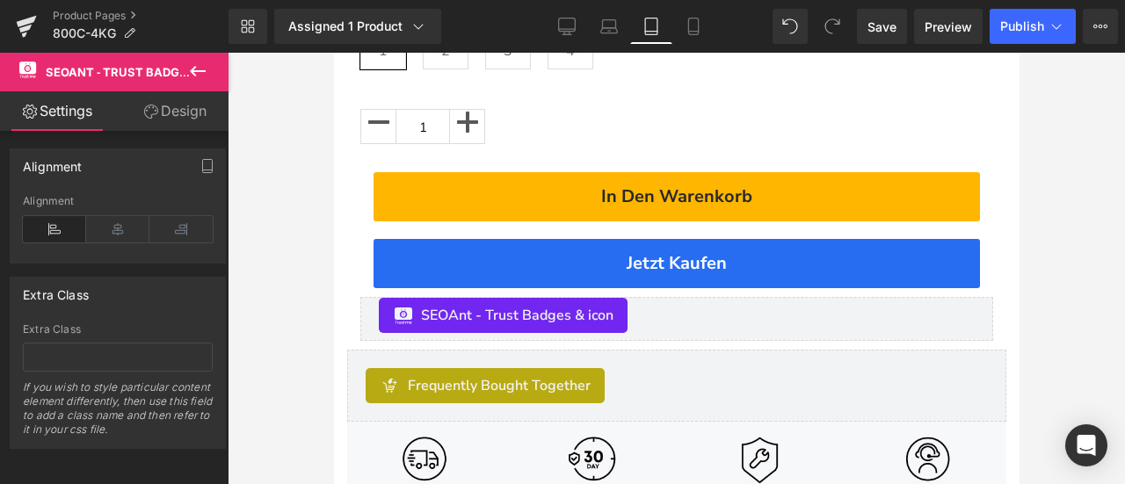
click at [1037, 273] on div at bounding box center [676, 269] width 897 height 432
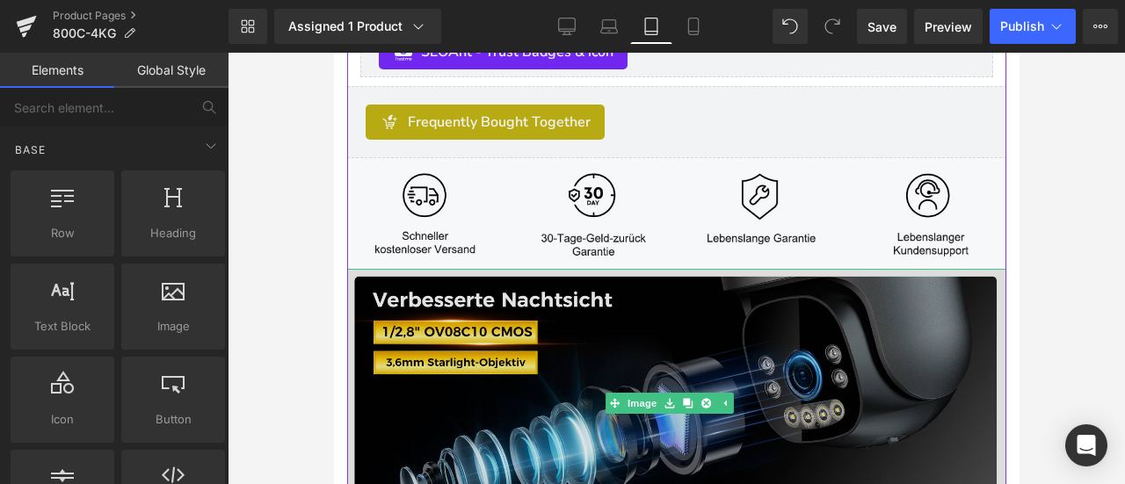
scroll to position [1494, 0]
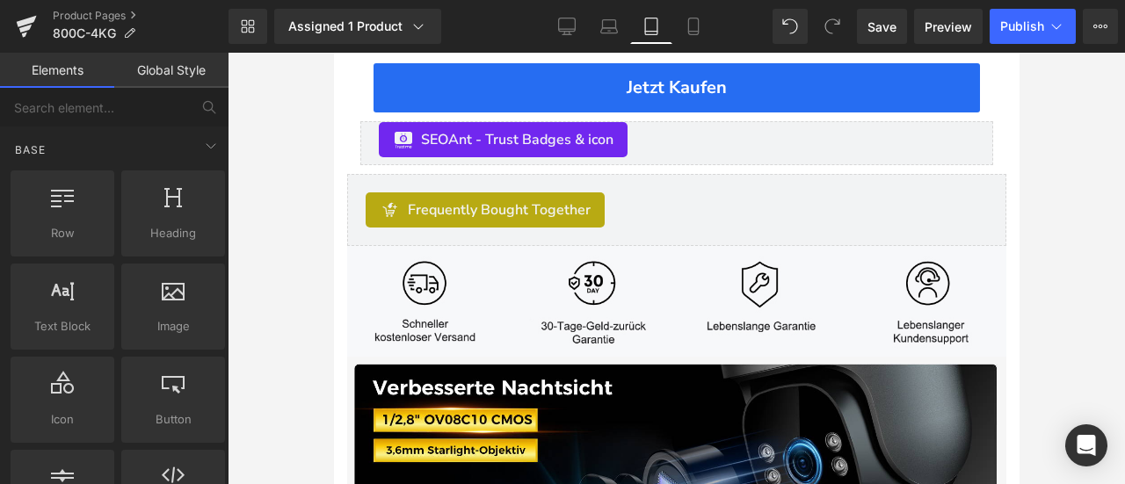
click at [1072, 294] on div at bounding box center [676, 269] width 897 height 432
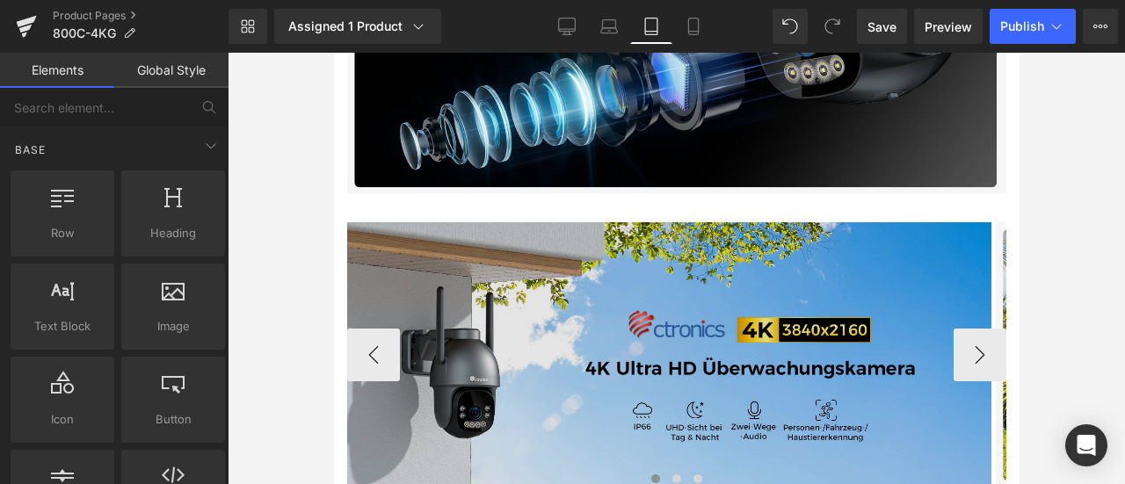
scroll to position [2022, 0]
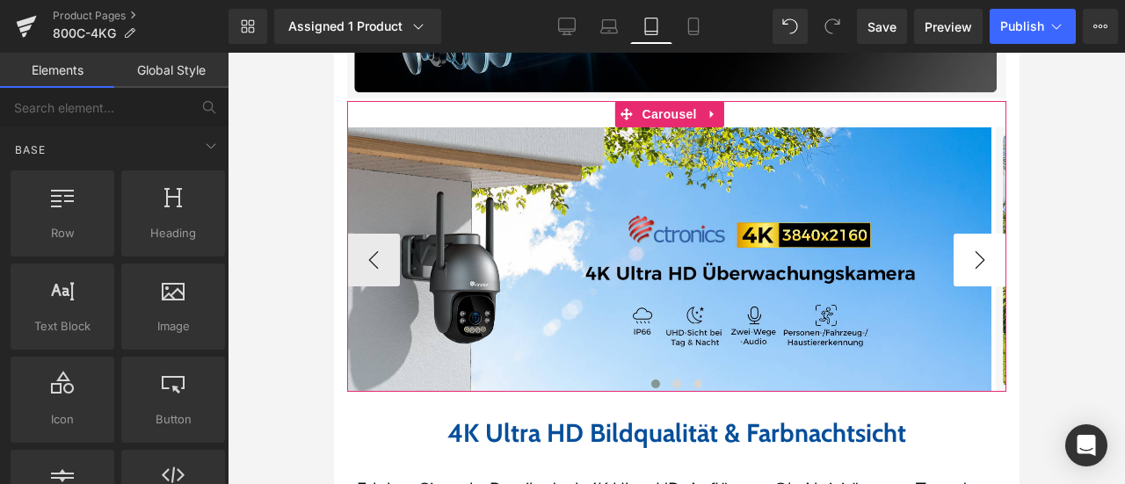
click at [953, 236] on button "›" at bounding box center [979, 260] width 53 height 53
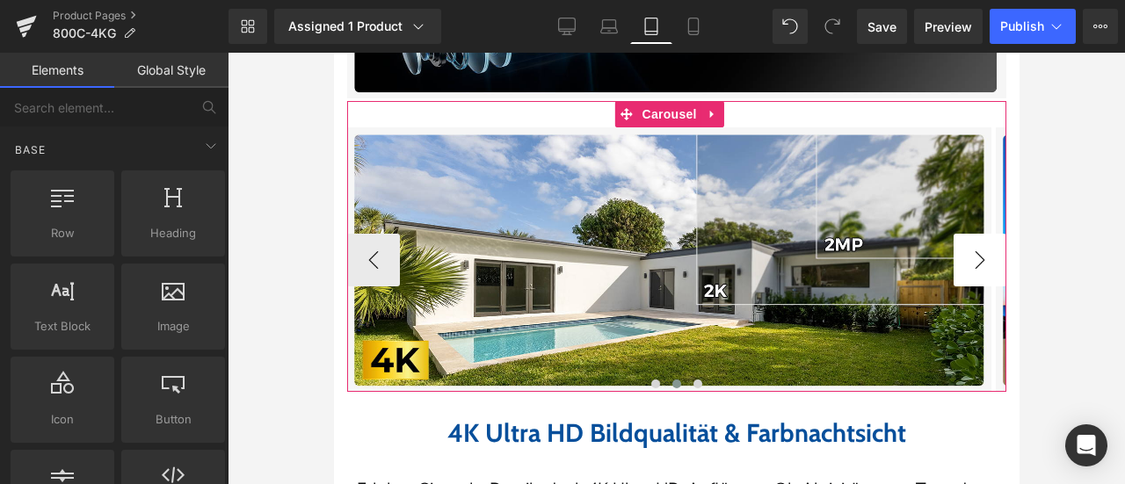
click at [953, 238] on button "›" at bounding box center [979, 260] width 53 height 53
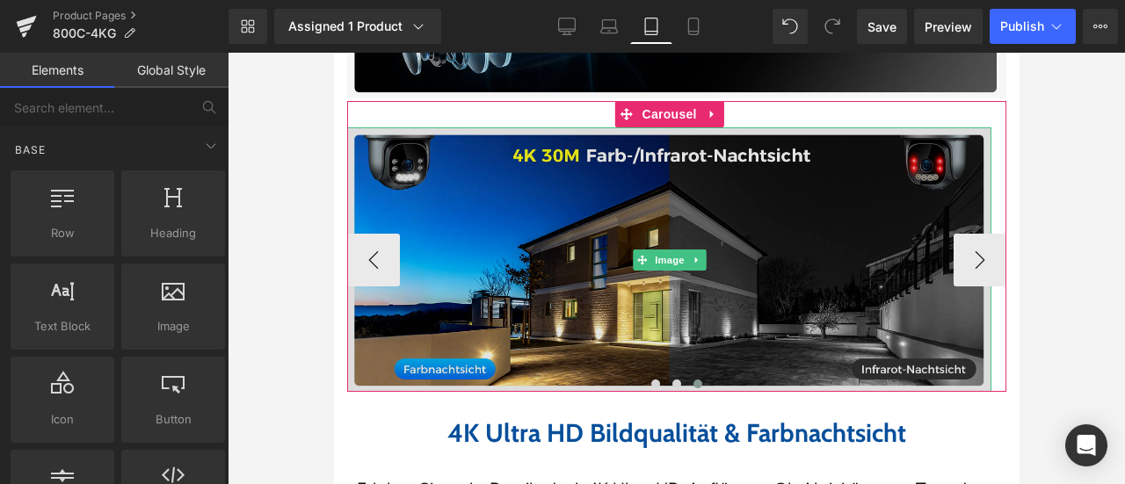
scroll to position [2285, 0]
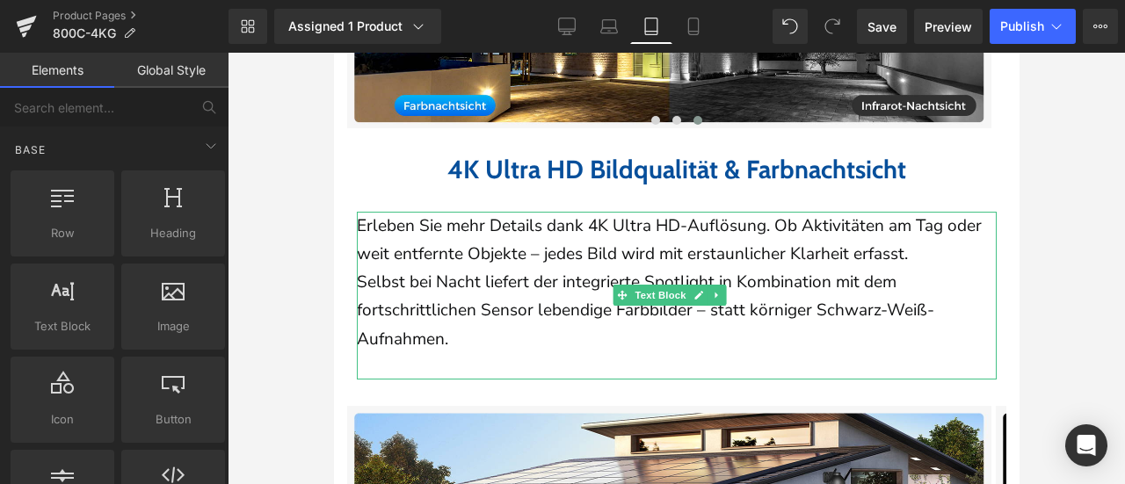
click at [444, 344] on div "Erleben Sie mehr Details dank 4K Ultra HD-Auflösung. Ob Aktivitäten am Tag oder…" at bounding box center [676, 296] width 640 height 168
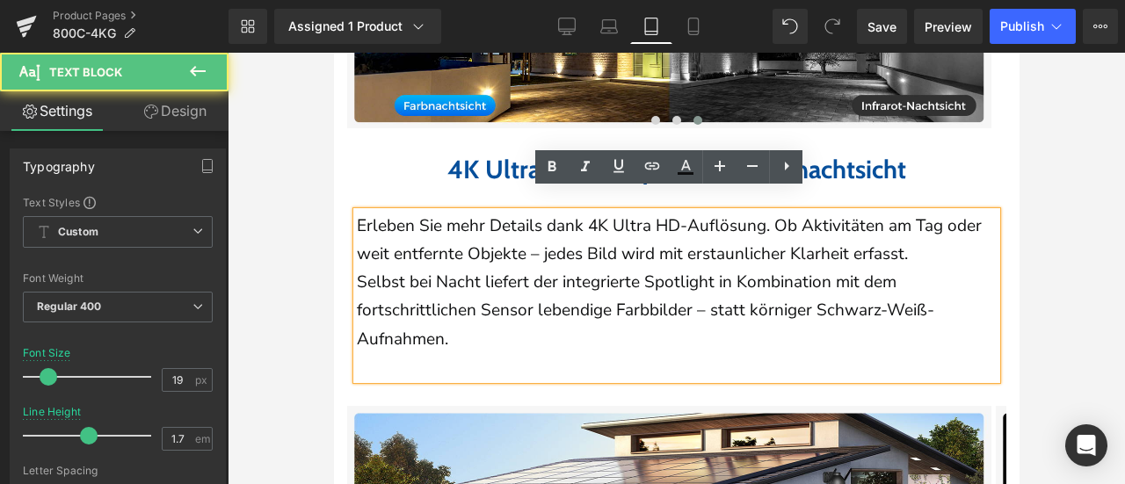
click at [472, 342] on div "Erleben Sie mehr Details dank 4K Ultra HD-Auflösung. Ob Aktivitäten am Tag oder…" at bounding box center [676, 296] width 640 height 168
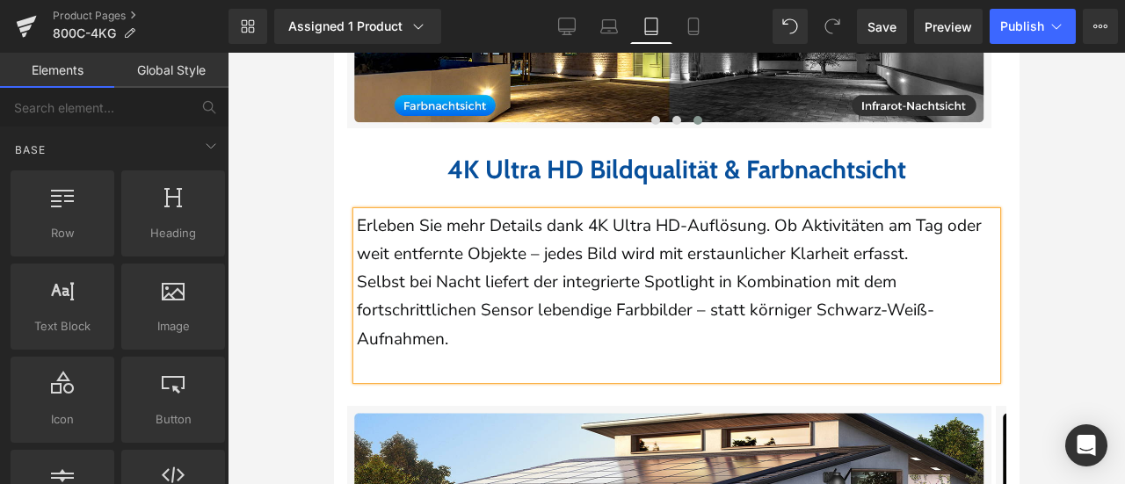
drag, startPoint x: 1040, startPoint y: 328, endPoint x: 412, endPoint y: 296, distance: 628.4
click at [1040, 328] on div at bounding box center [676, 269] width 897 height 432
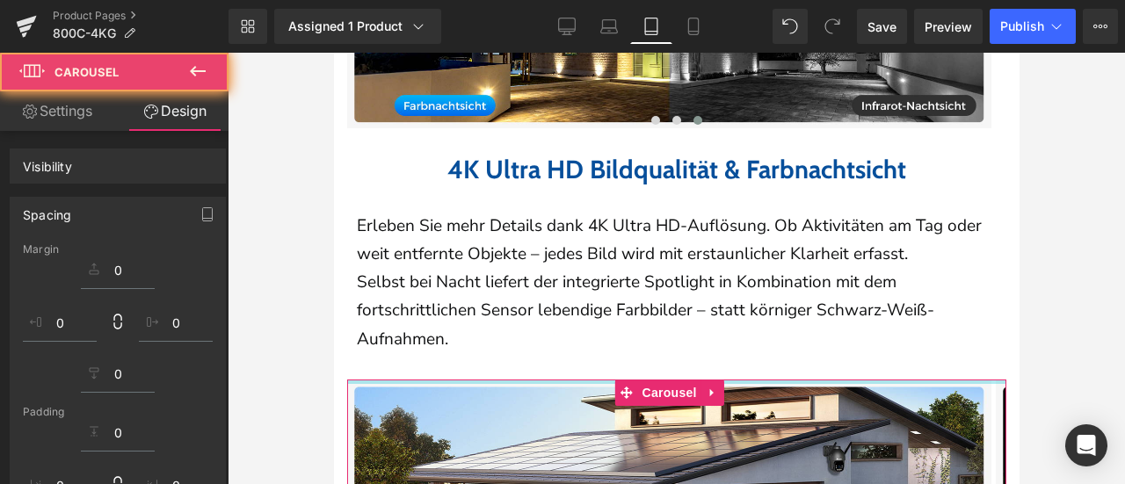
click at [1025, 343] on div at bounding box center [676, 269] width 897 height 432
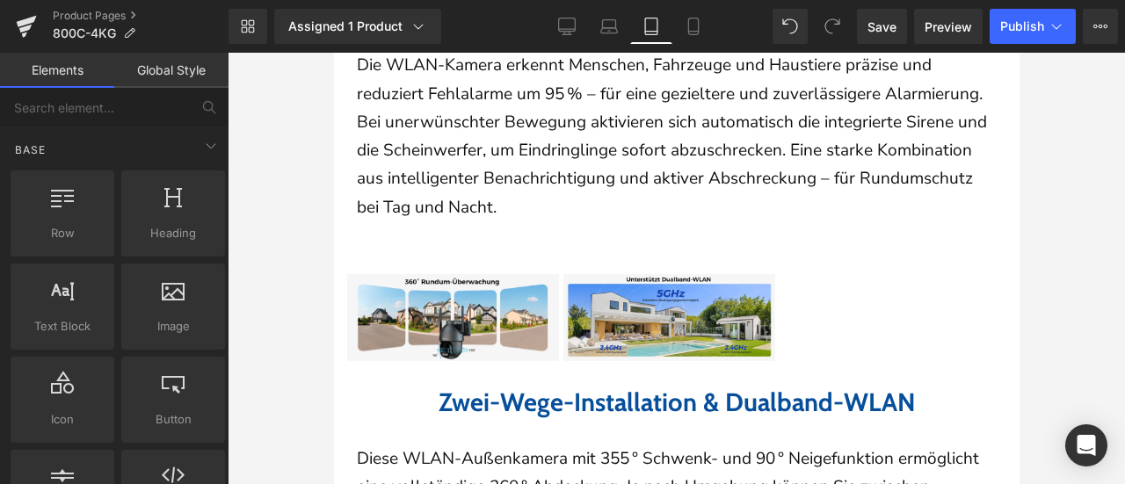
scroll to position [2989, 0]
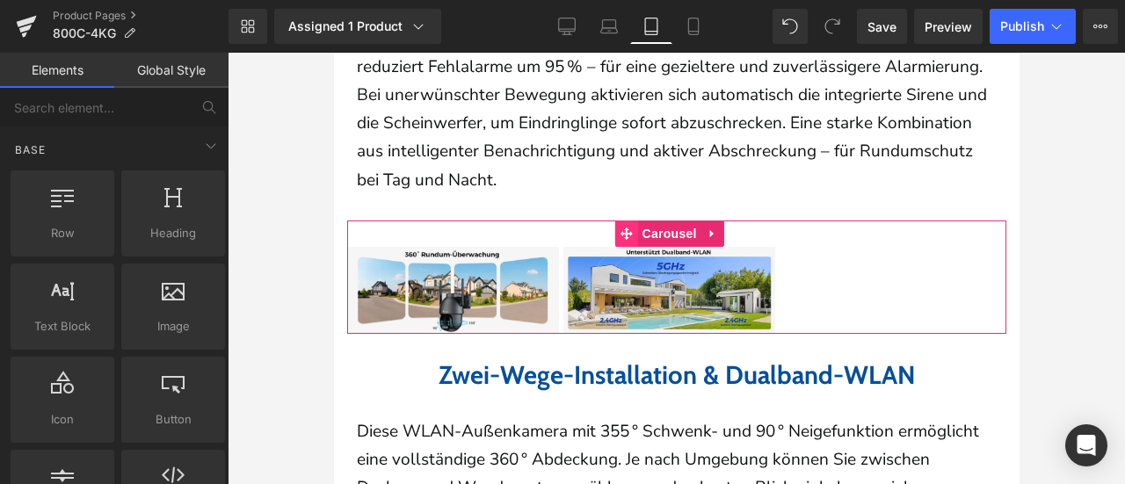
click at [634, 247] on span at bounding box center [625, 234] width 23 height 26
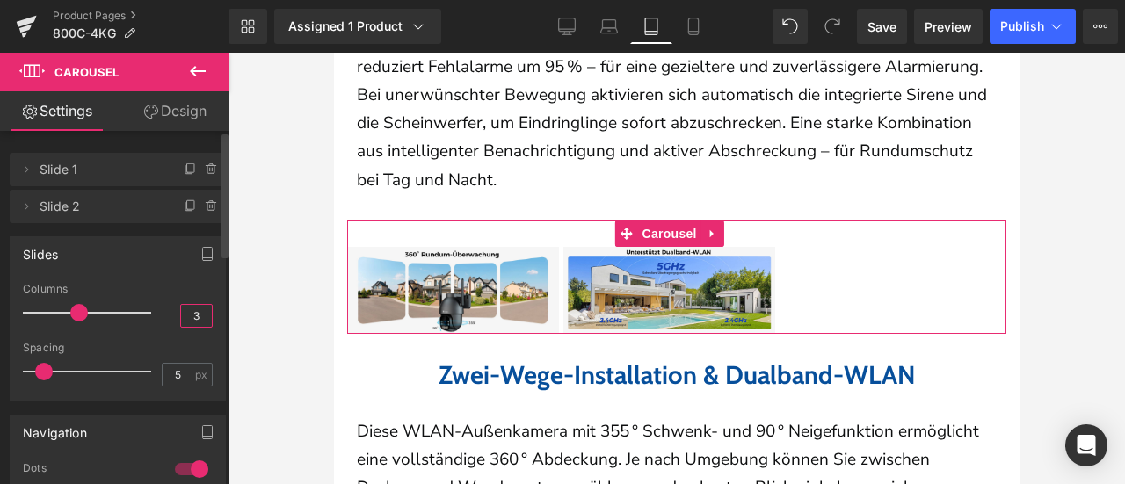
drag, startPoint x: 177, startPoint y: 312, endPoint x: 209, endPoint y: 314, distance: 32.6
click at [211, 314] on div "1 Columns 1 1 Columns 1 3 Columns 3 1 Columns 1 5px Spacing 5 px 5px Spacing 5 …" at bounding box center [118, 342] width 214 height 118
type input "1"
click at [194, 279] on div "Slides 1 Columns 1 1 Columns 1 3 Columns 1 1 Columns 1 5px Spacing 5 px 5px Spa…" at bounding box center [118, 318] width 216 height 165
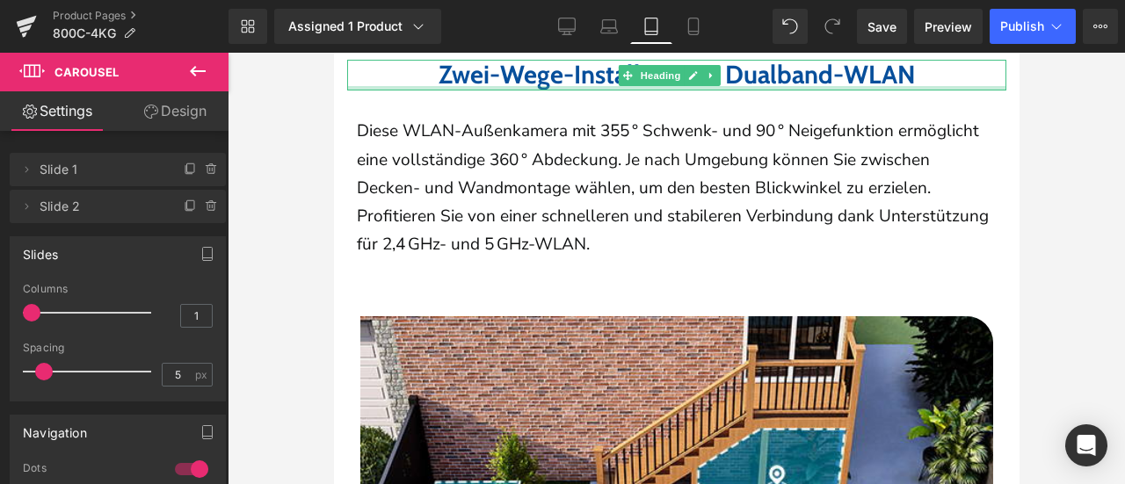
scroll to position [3604, 0]
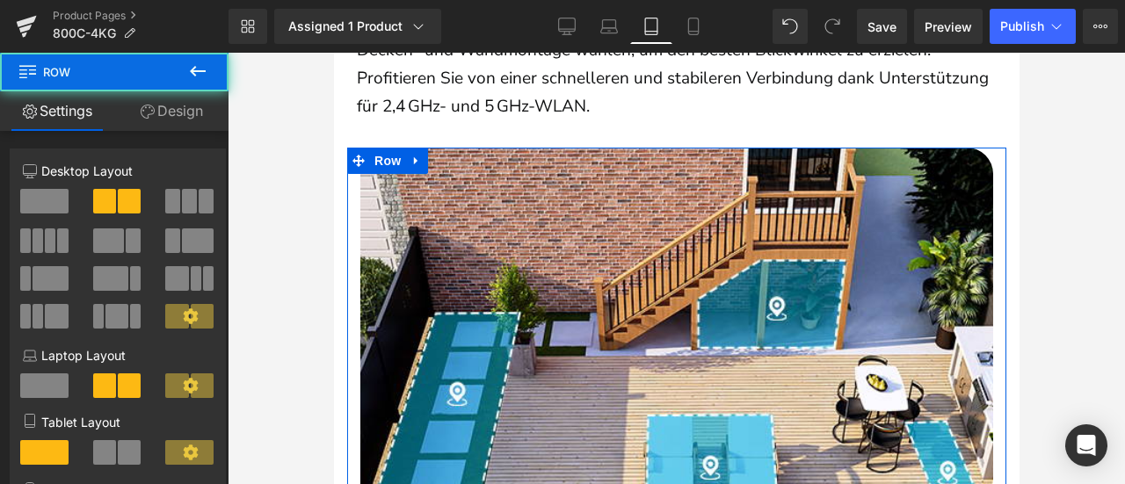
click at [1061, 236] on div at bounding box center [676, 269] width 897 height 432
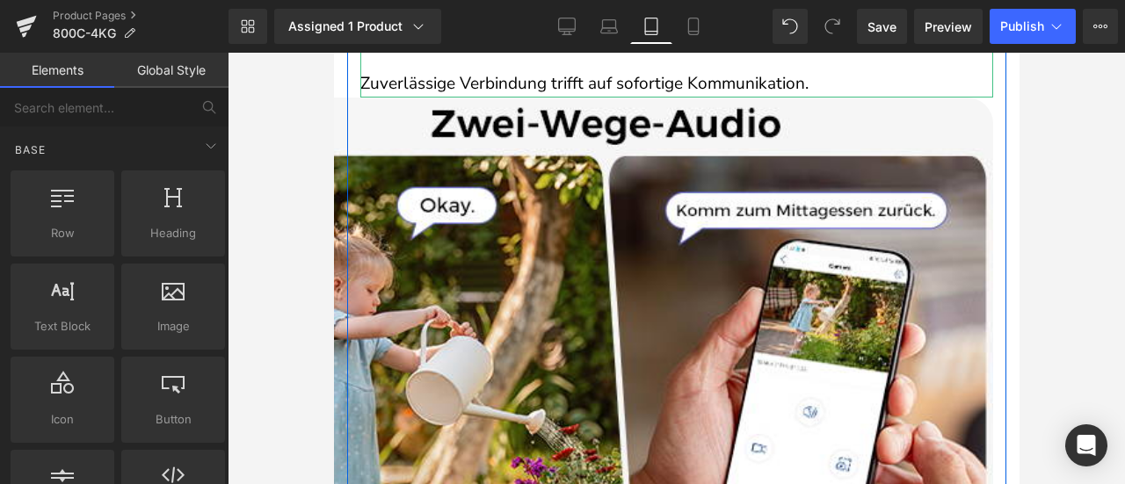
scroll to position [4571, 0]
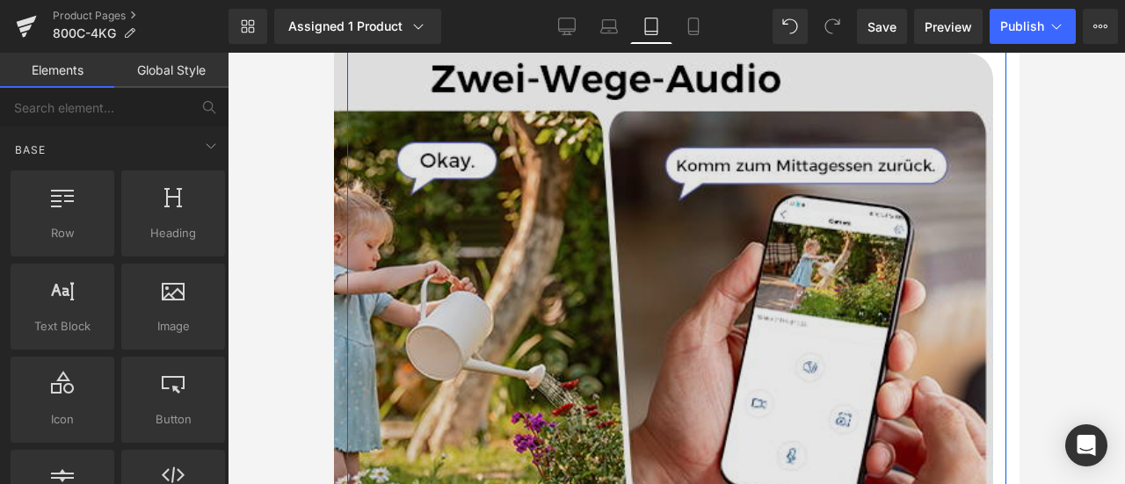
click at [679, 309] on img at bounding box center [610, 340] width 765 height 574
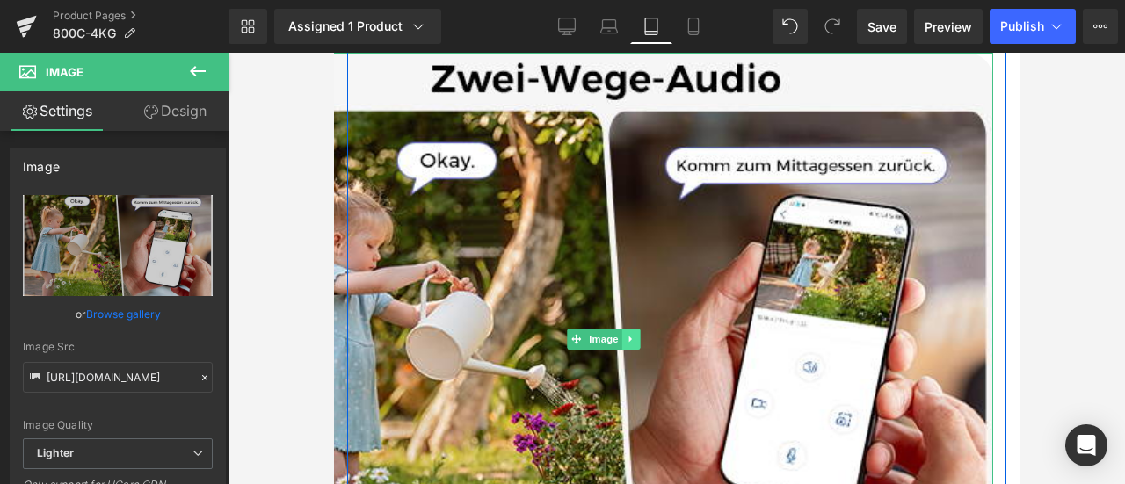
click at [627, 345] on icon at bounding box center [630, 339] width 10 height 11
click at [623, 345] on icon at bounding box center [621, 340] width 10 height 10
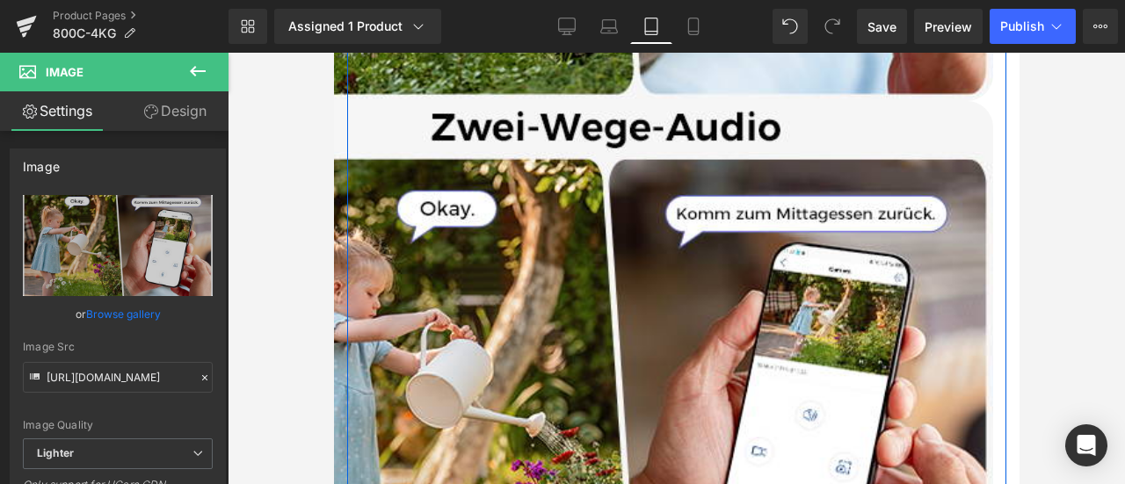
scroll to position [5119, 0]
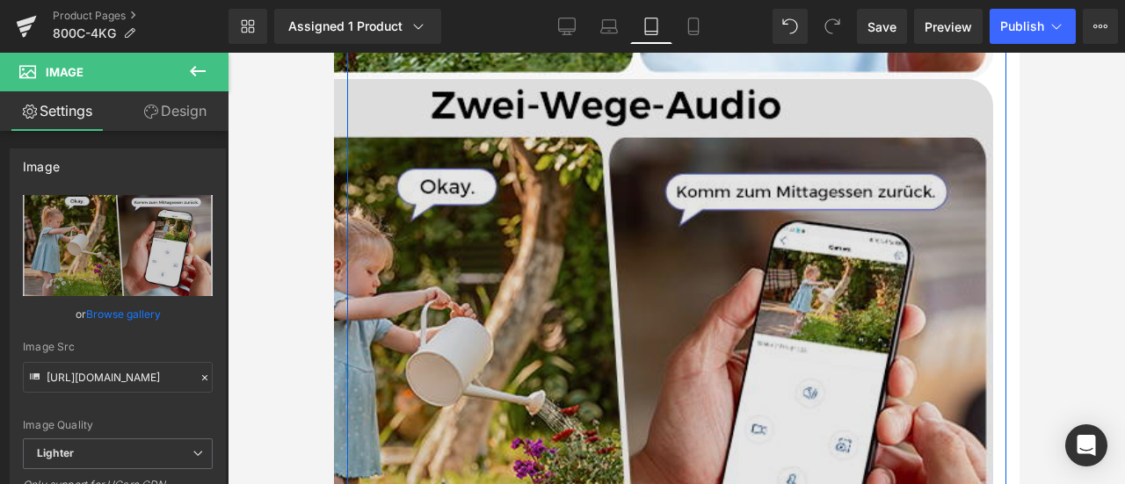
click at [563, 251] on img at bounding box center [610, 366] width 765 height 574
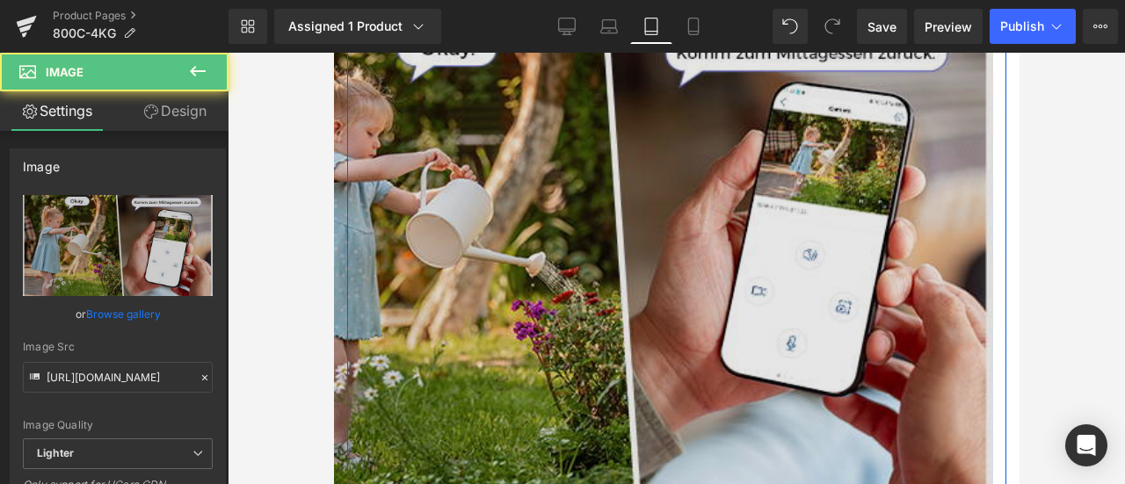
scroll to position [4679, 0]
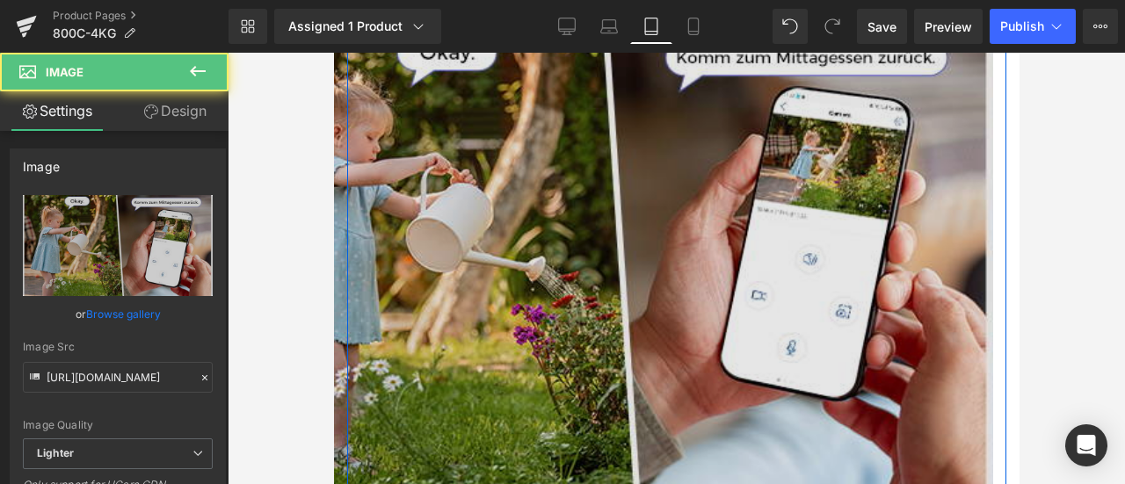
click at [471, 243] on img at bounding box center [610, 232] width 765 height 574
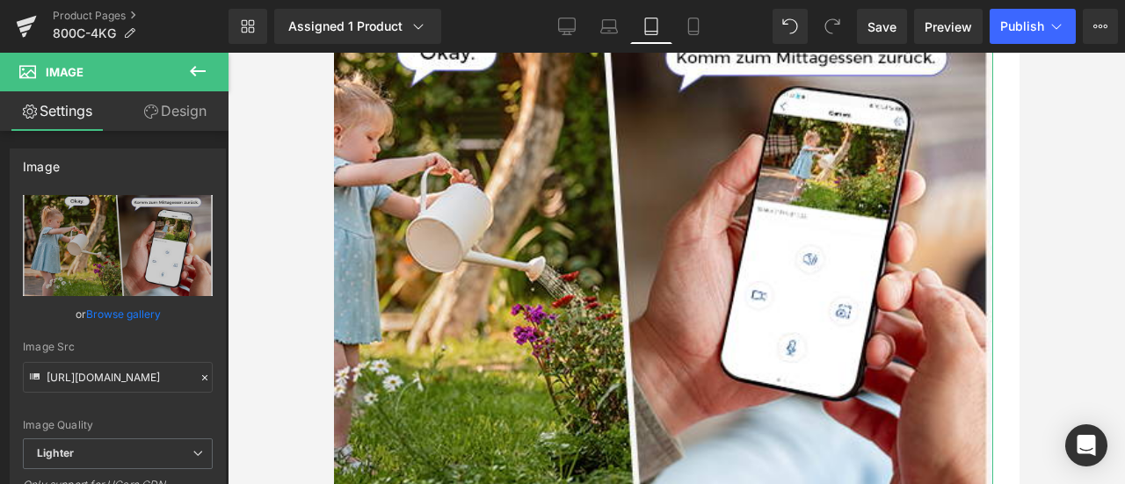
click at [158, 110] on link "Design" at bounding box center [175, 111] width 114 height 40
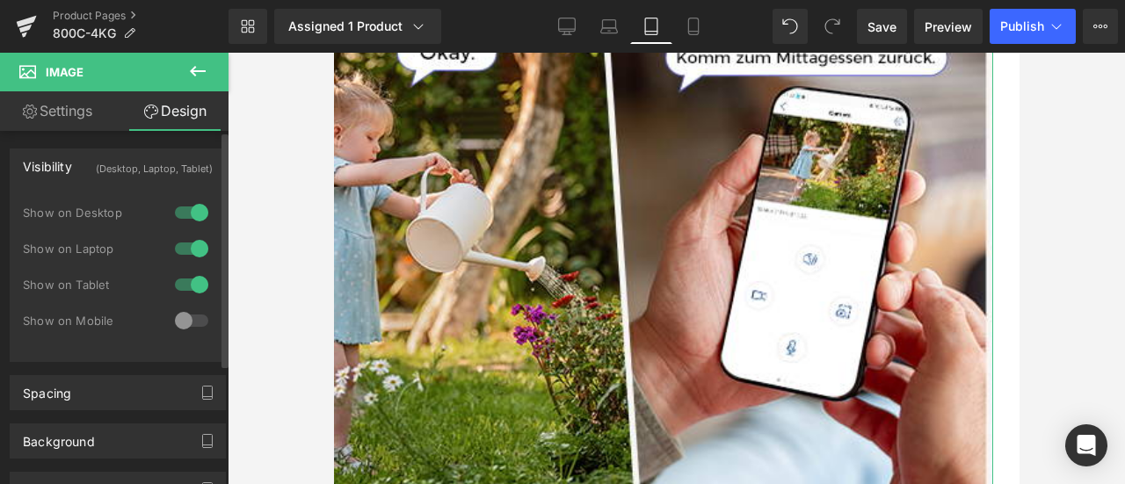
click at [185, 284] on div at bounding box center [192, 285] width 42 height 28
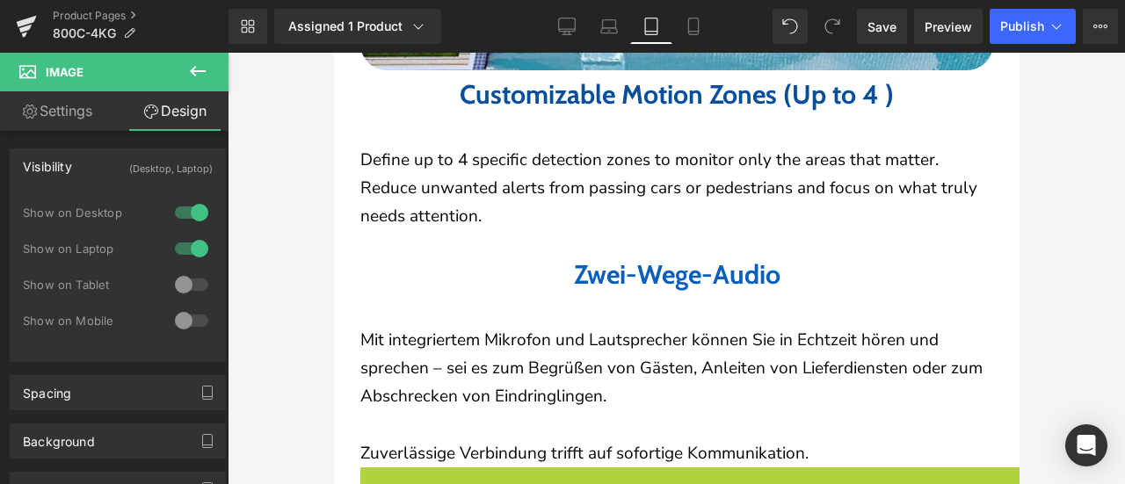
scroll to position [4152, 0]
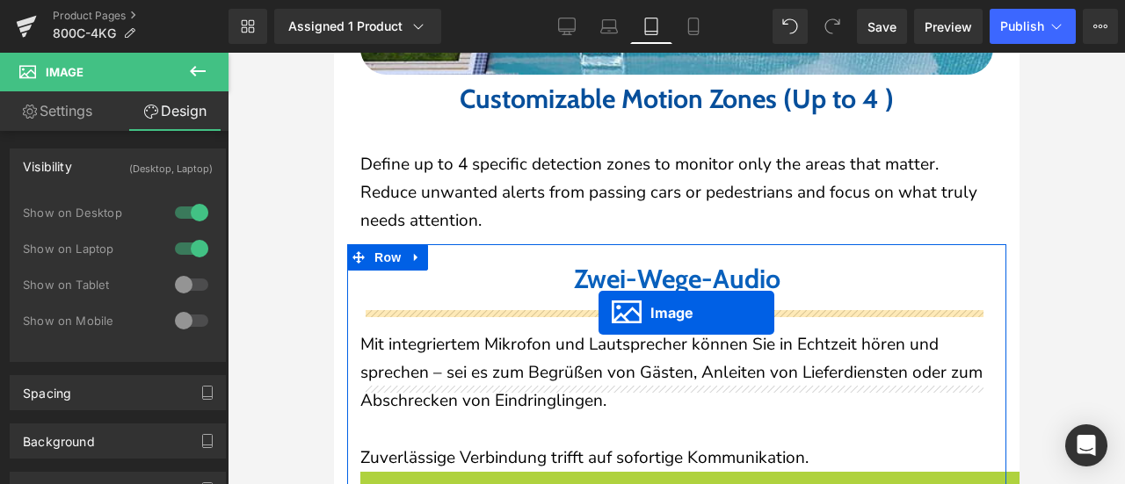
drag, startPoint x: 588, startPoint y: 451, endPoint x: 598, endPoint y: 312, distance: 139.2
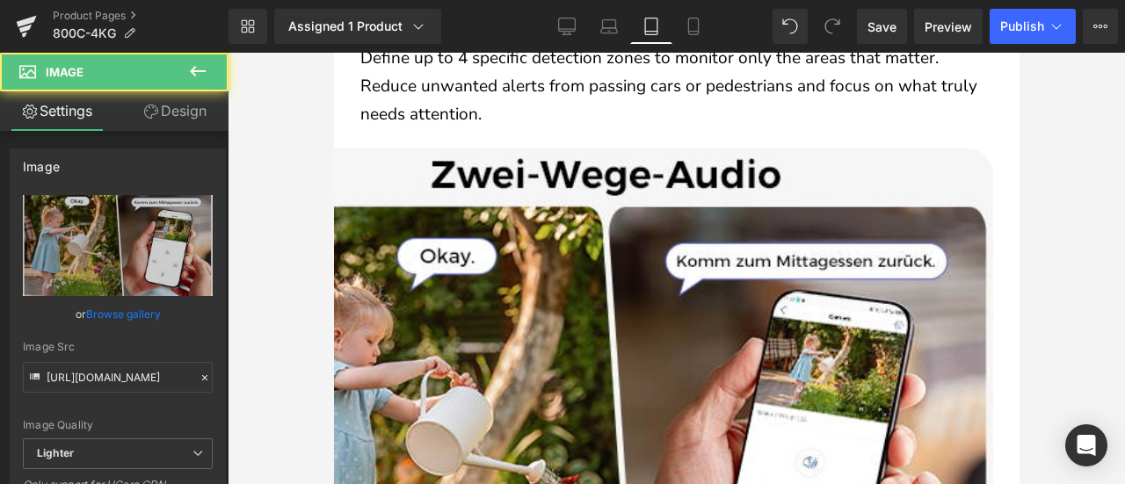
scroll to position [4415, 0]
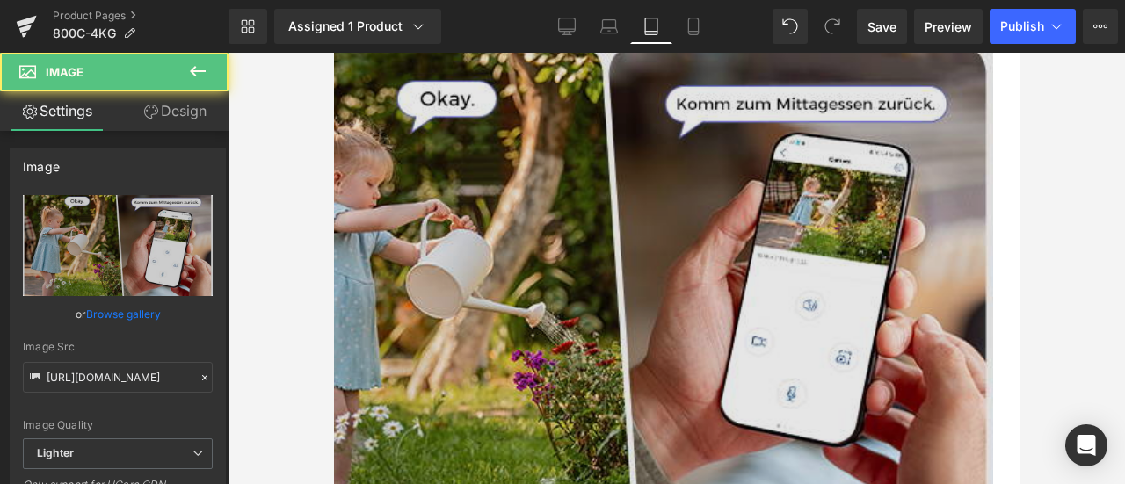
click at [538, 188] on img at bounding box center [610, 278] width 765 height 574
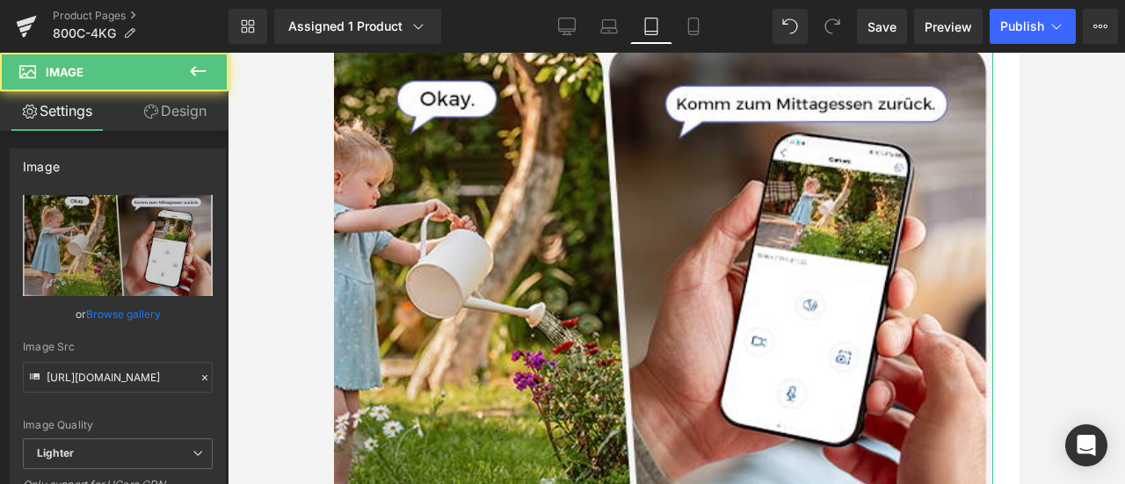
click at [171, 108] on link "Design" at bounding box center [175, 111] width 114 height 40
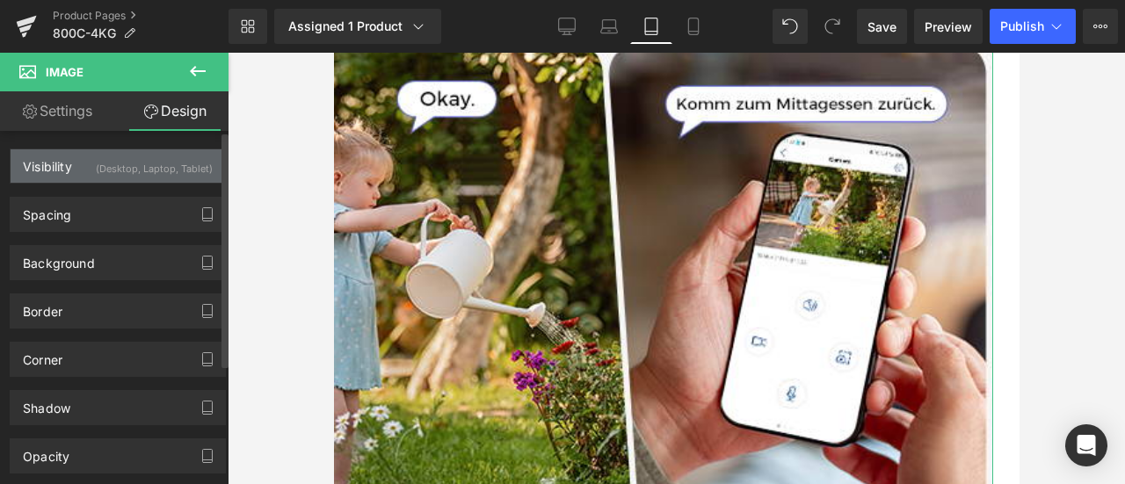
click at [149, 171] on div "(Desktop, Laptop, Tablet)" at bounding box center [154, 163] width 117 height 29
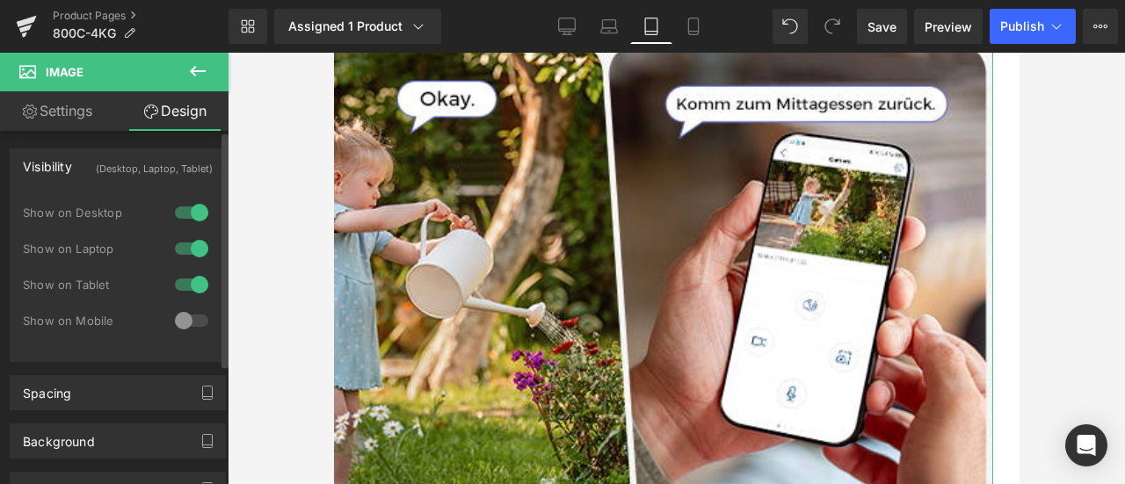
click at [184, 251] on div at bounding box center [192, 249] width 42 height 28
click at [190, 214] on div at bounding box center [192, 213] width 42 height 28
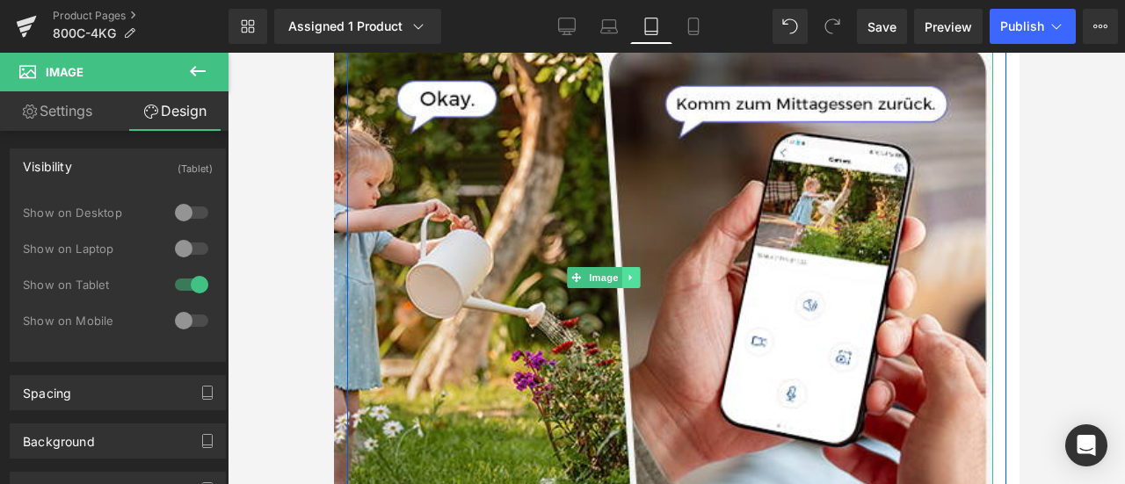
click at [629, 283] on icon at bounding box center [630, 278] width 10 height 11
click at [639, 282] on icon at bounding box center [640, 278] width 10 height 10
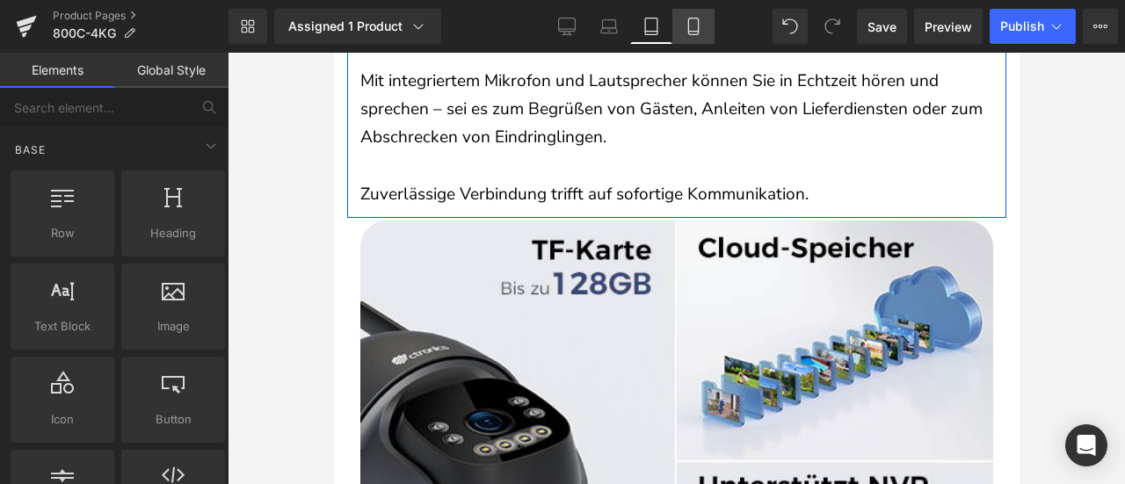
click at [694, 32] on icon at bounding box center [693, 32] width 10 height 0
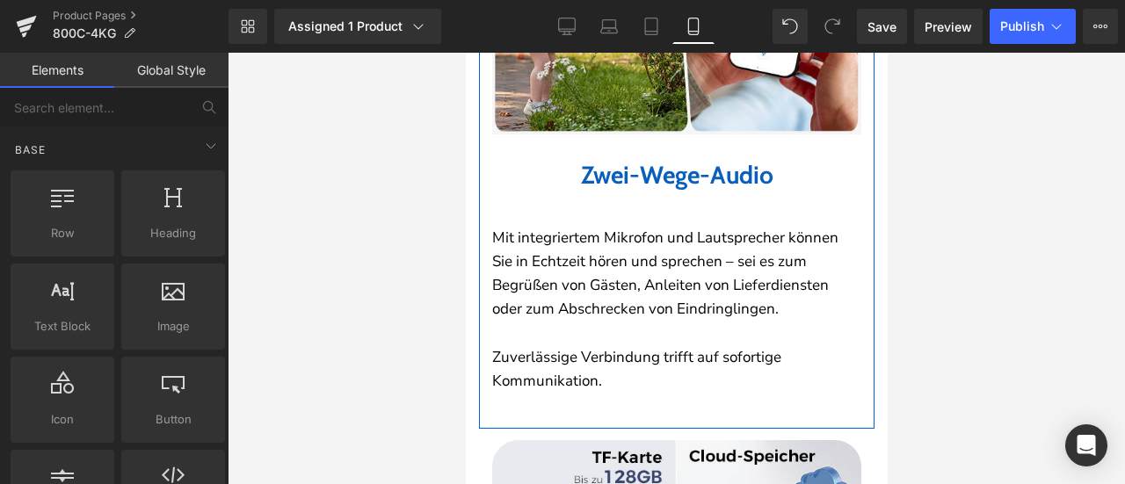
scroll to position [4442, 0]
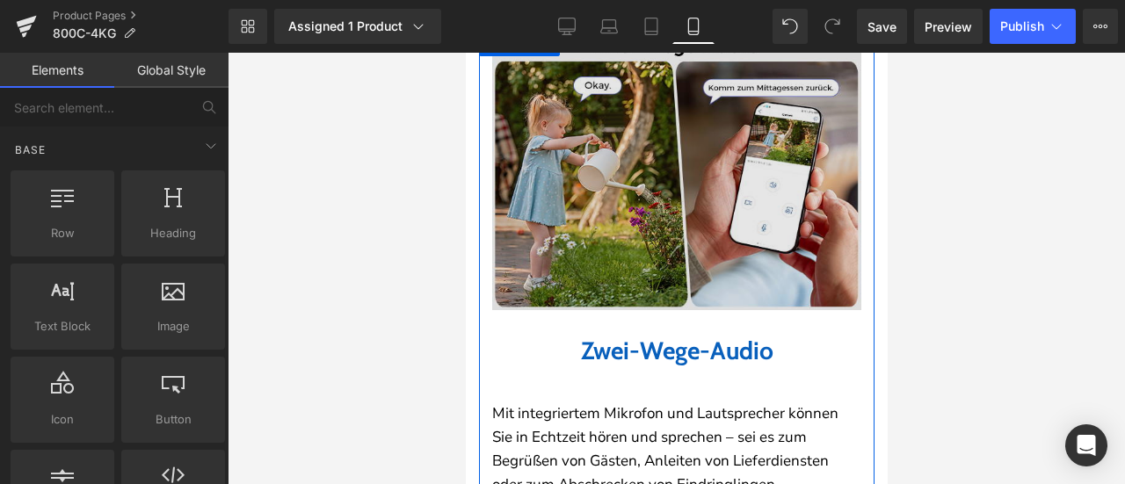
click at [607, 229] on img at bounding box center [675, 171] width 369 height 277
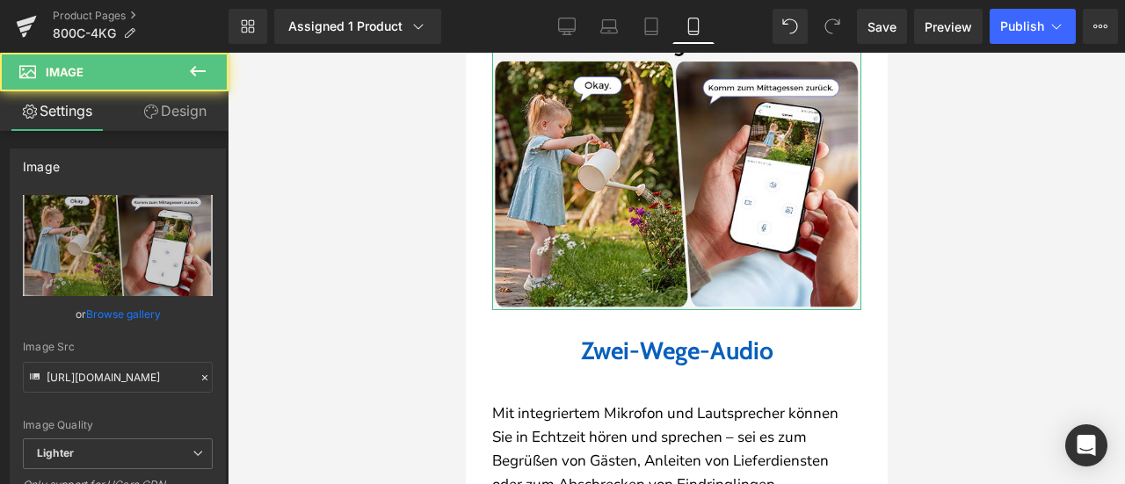
click at [193, 112] on link "Design" at bounding box center [175, 111] width 114 height 40
click at [0, 0] on div "Visibility" at bounding box center [0, 0] width 0 height 0
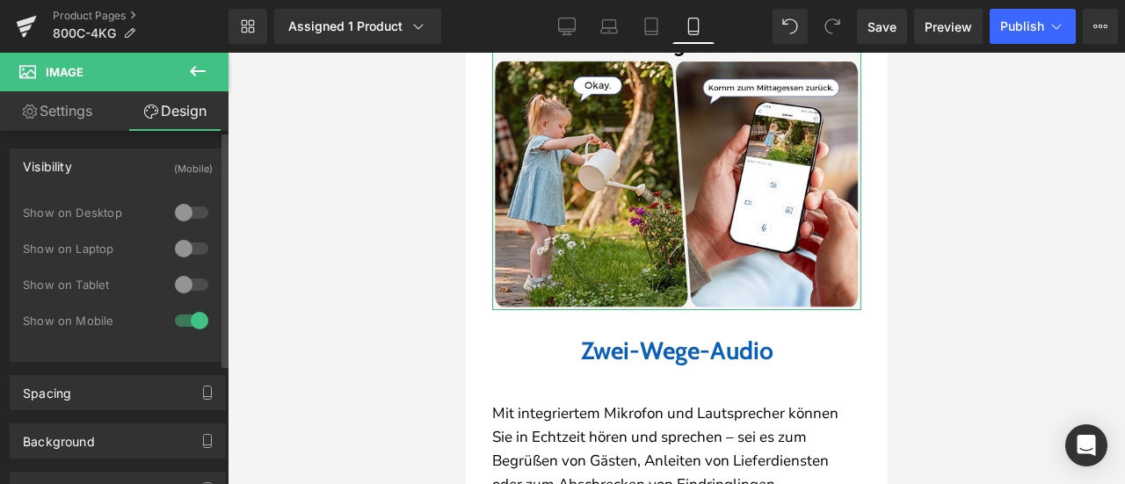
click at [183, 298] on div at bounding box center [192, 285] width 42 height 28
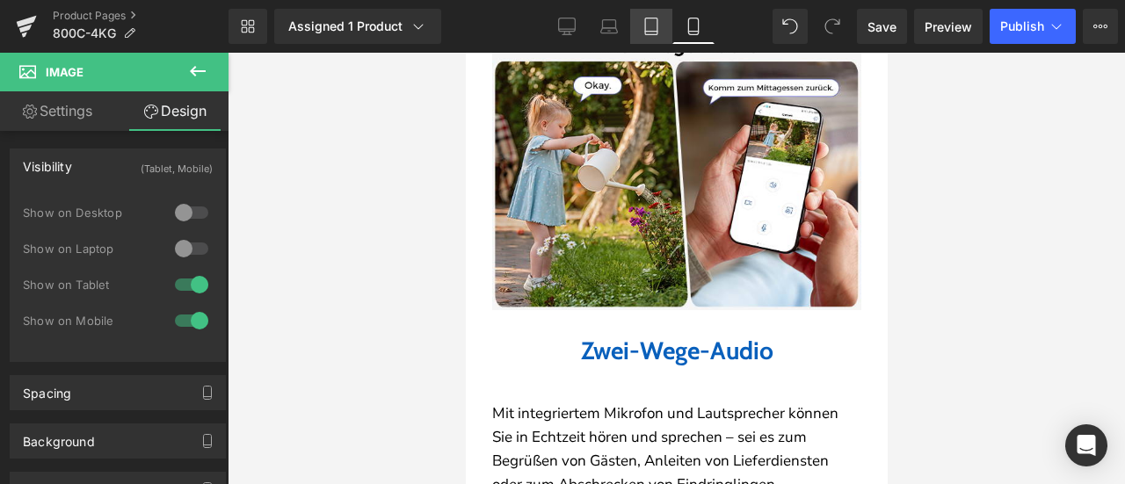
click at [666, 30] on link "Tablet" at bounding box center [651, 26] width 42 height 35
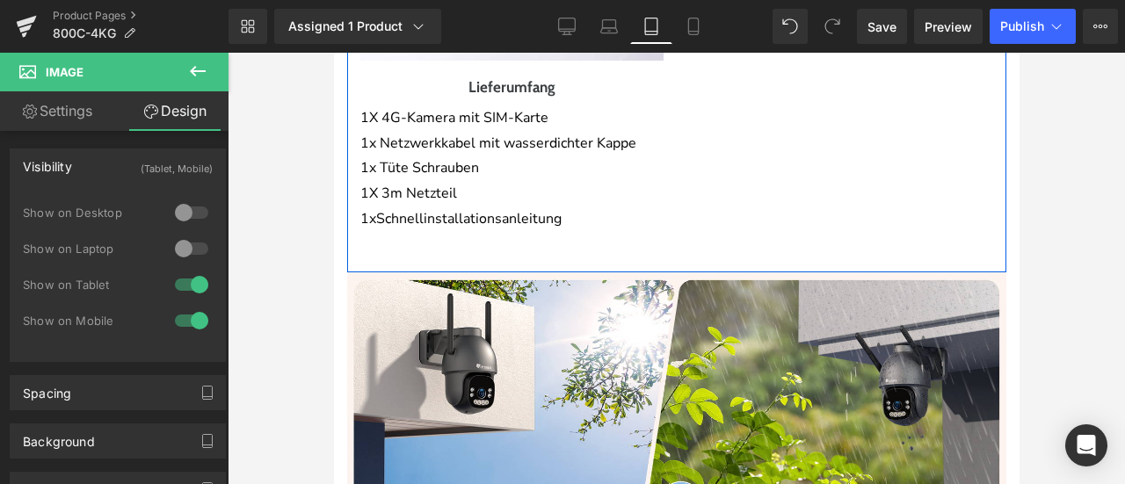
scroll to position [6136, 0]
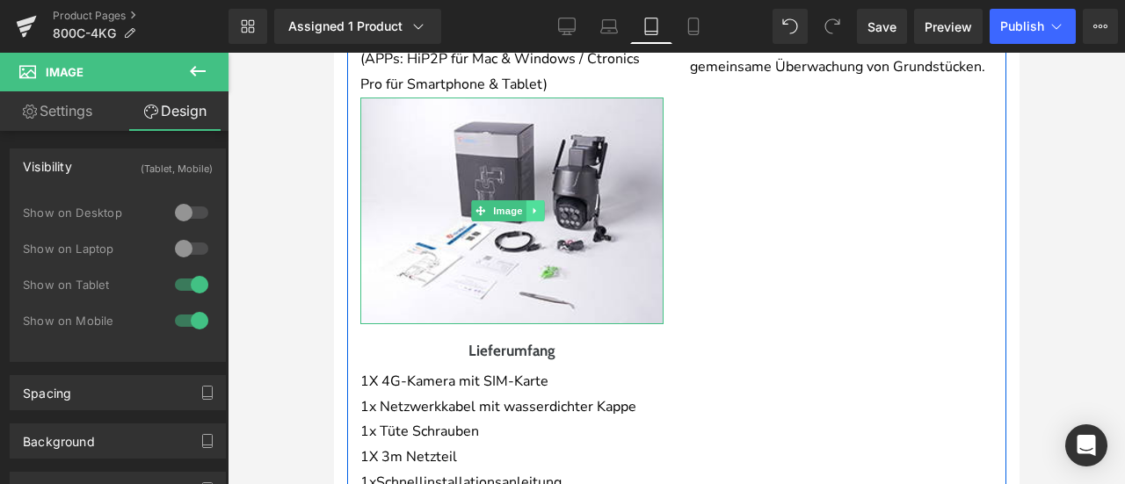
click at [536, 216] on icon at bounding box center [535, 211] width 10 height 11
click at [548, 215] on icon at bounding box center [544, 211] width 10 height 10
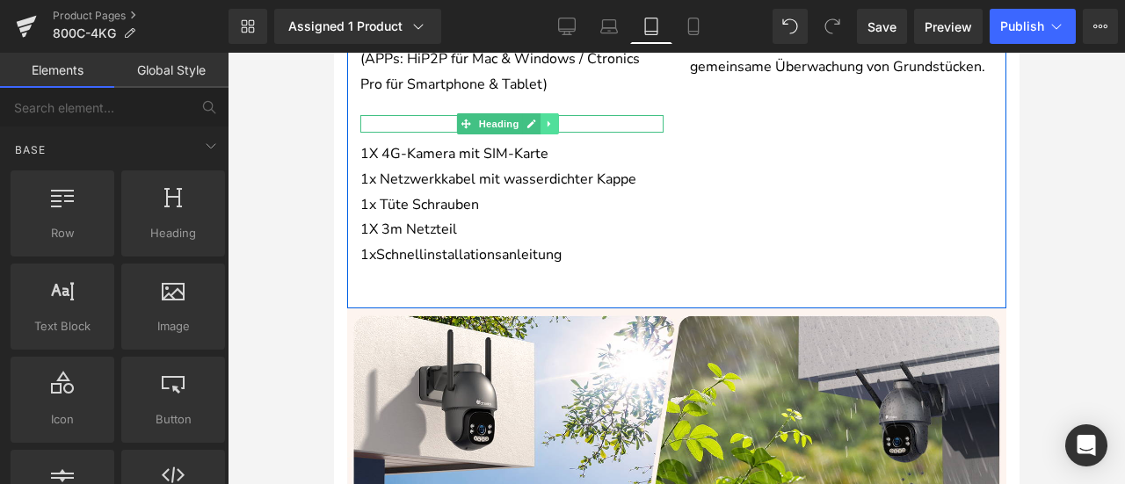
click at [553, 134] on link at bounding box center [550, 123] width 18 height 21
click at [563, 129] on icon at bounding box center [559, 124] width 10 height 11
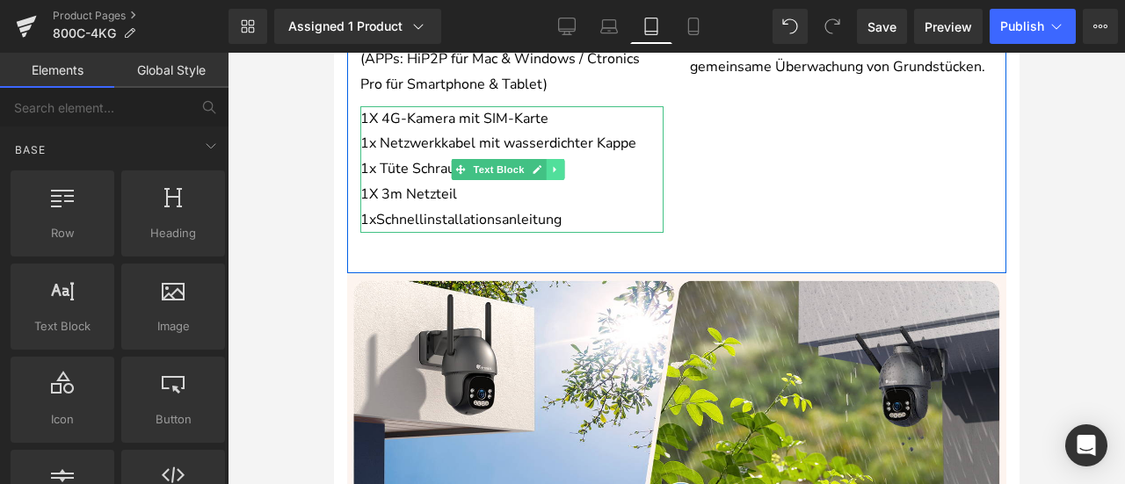
click at [557, 180] on link at bounding box center [555, 169] width 18 height 21
click at [567, 174] on icon at bounding box center [564, 169] width 10 height 10
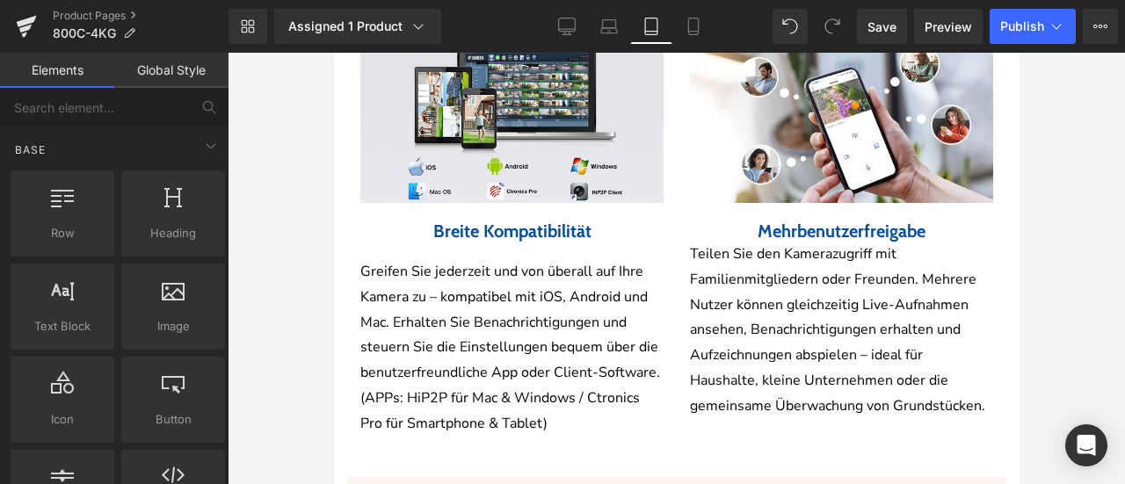
scroll to position [5960, 0]
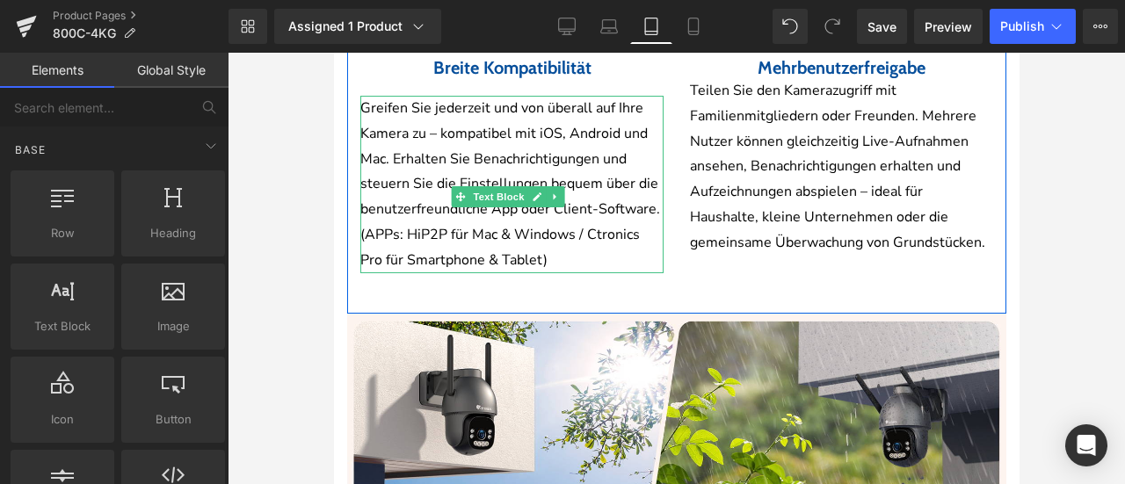
click at [487, 201] on p "Greifen Sie jederzeit und von überall auf Ihre Kamera zu – kompatibel mit iOS, …" at bounding box center [511, 185] width 303 height 178
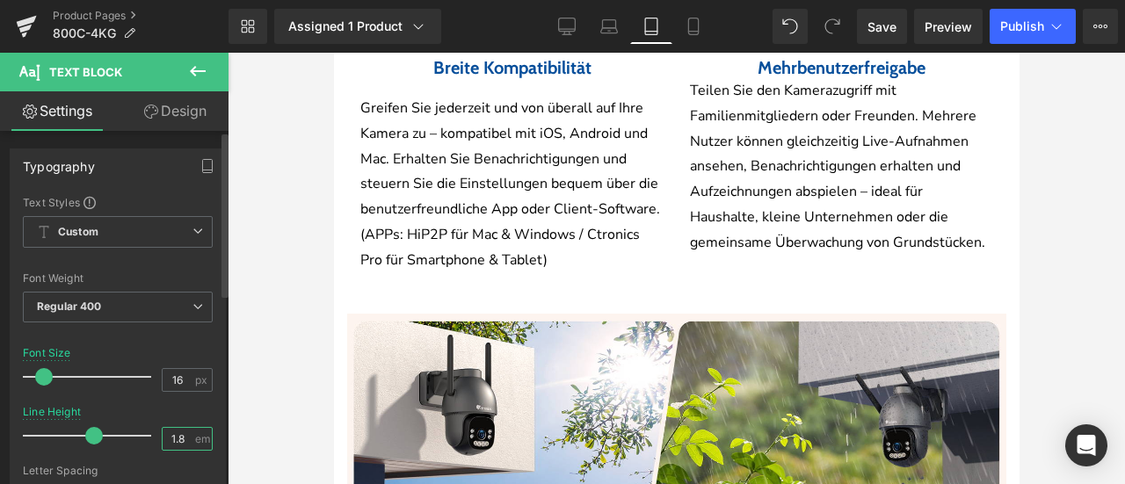
drag, startPoint x: 171, startPoint y: 438, endPoint x: 182, endPoint y: 440, distance: 11.7
click at [182, 440] on input "1.8" at bounding box center [178, 439] width 31 height 22
type input "1.6"
click at [186, 407] on div "Line Height 1.6 em" at bounding box center [118, 435] width 190 height 59
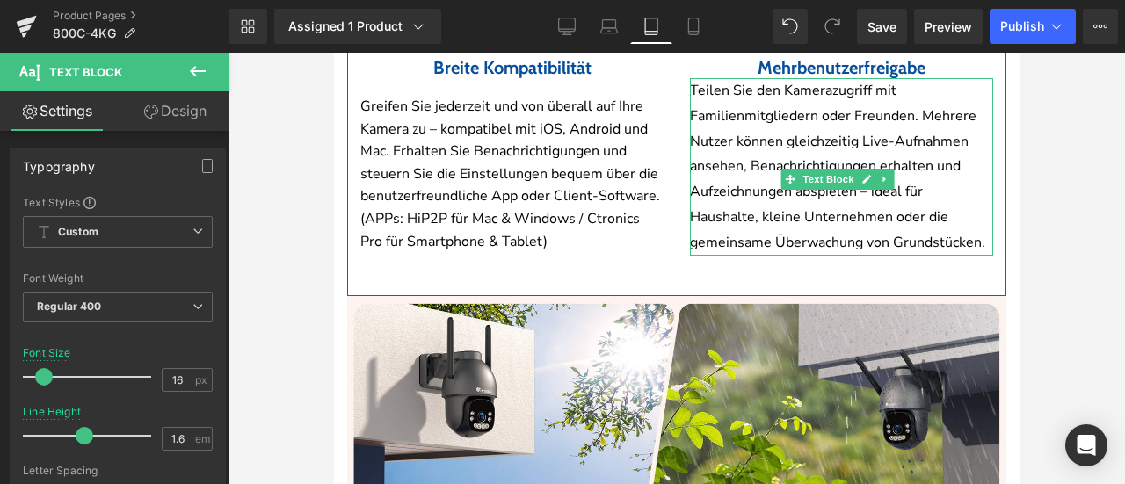
click at [745, 198] on p "Teilen Sie den Kamerazugriff mit Familienmitgliedern oder Freunden. Mehrere Nut…" at bounding box center [840, 167] width 303 height 178
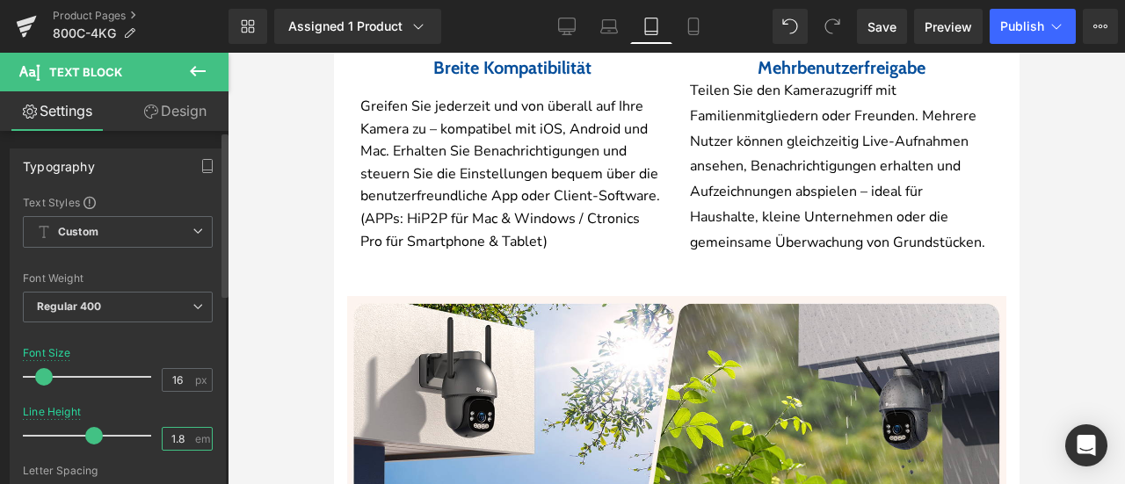
drag, startPoint x: 174, startPoint y: 437, endPoint x: 183, endPoint y: 433, distance: 9.5
click at [188, 440] on div "1.8 em" at bounding box center [187, 439] width 51 height 24
click at [181, 436] on input "1.8" at bounding box center [178, 439] width 31 height 22
type input "1.6"
click at [187, 400] on div at bounding box center [118, 400] width 190 height 11
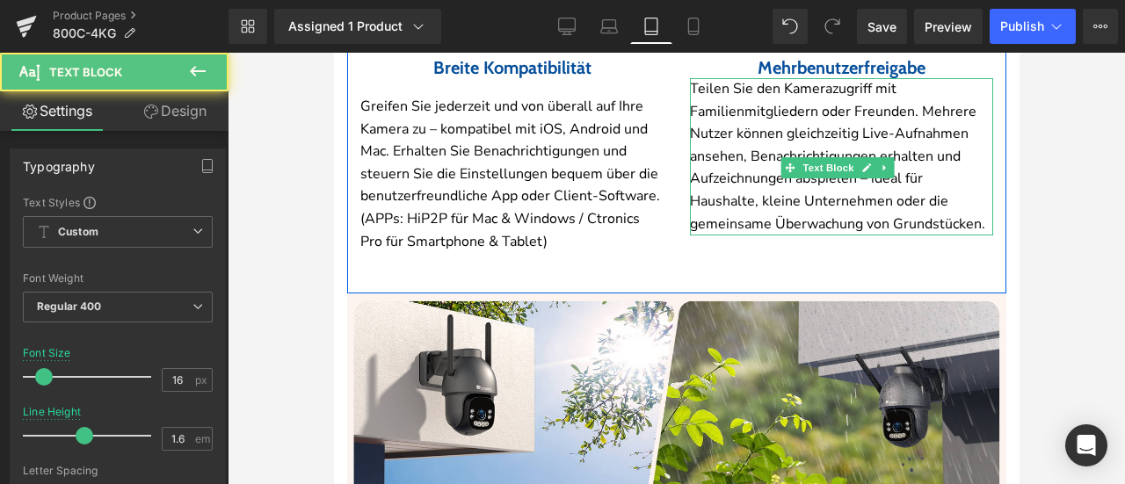
click at [776, 157] on p "Teilen Sie den Kamerazugriff mit Familienmitgliedern oder Freunden. Mehrere Nut…" at bounding box center [840, 156] width 303 height 157
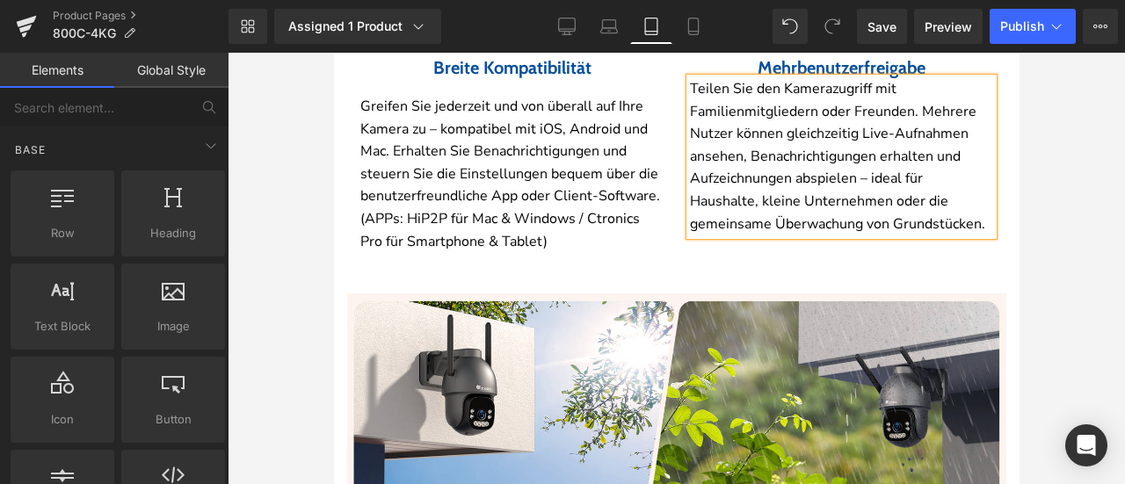
drag, startPoint x: 1021, startPoint y: 161, endPoint x: 595, endPoint y: 106, distance: 428.9
click at [1021, 161] on div at bounding box center [676, 269] width 897 height 432
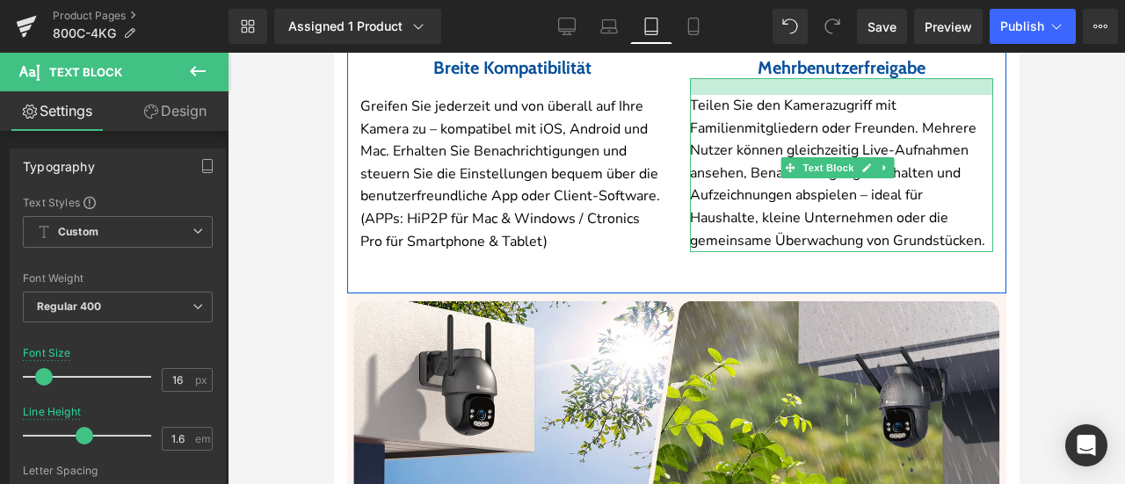
drag, startPoint x: 851, startPoint y: 138, endPoint x: 853, endPoint y: 154, distance: 15.9
click at [853, 154] on div "Teilen Sie den Kamerazugriff mit Familienmitgliedern oder Freunden. Mehrere Nut…" at bounding box center [840, 165] width 303 height 174
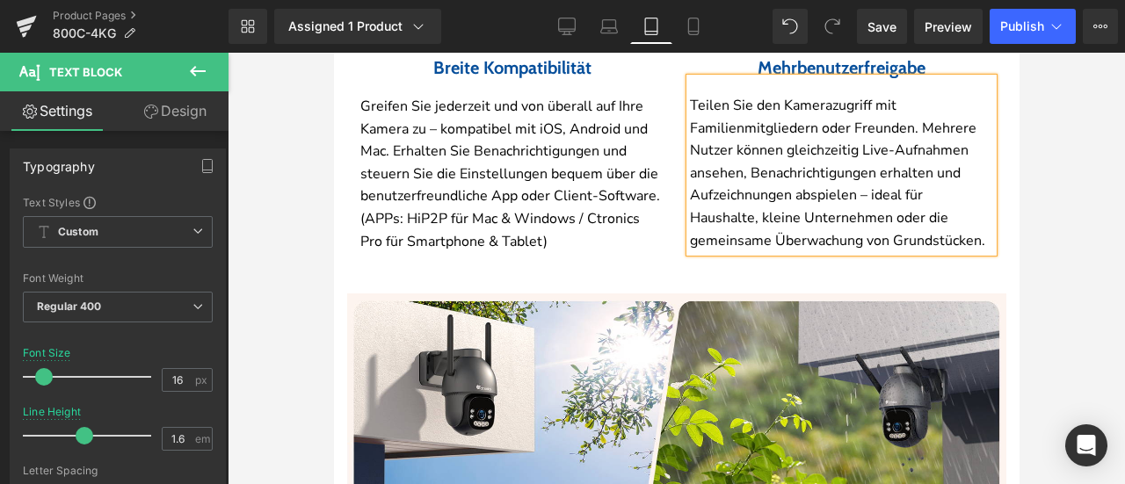
click at [1044, 201] on div at bounding box center [676, 269] width 897 height 432
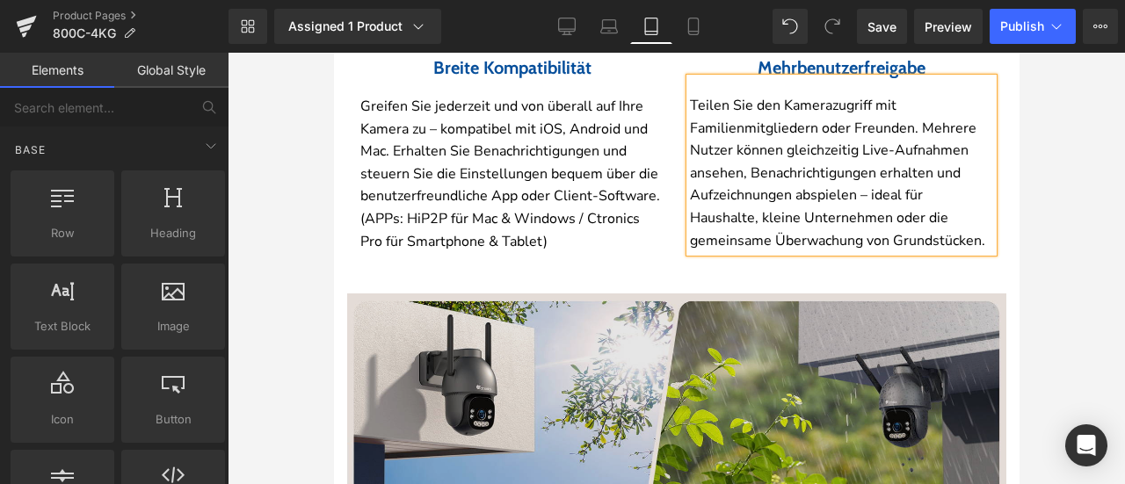
scroll to position [6224, 0]
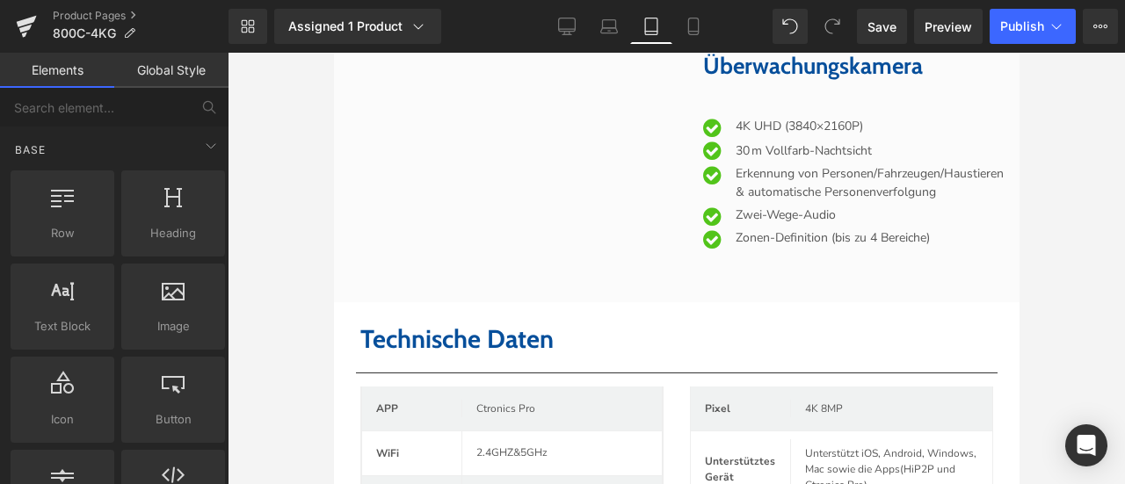
scroll to position [6575, 0]
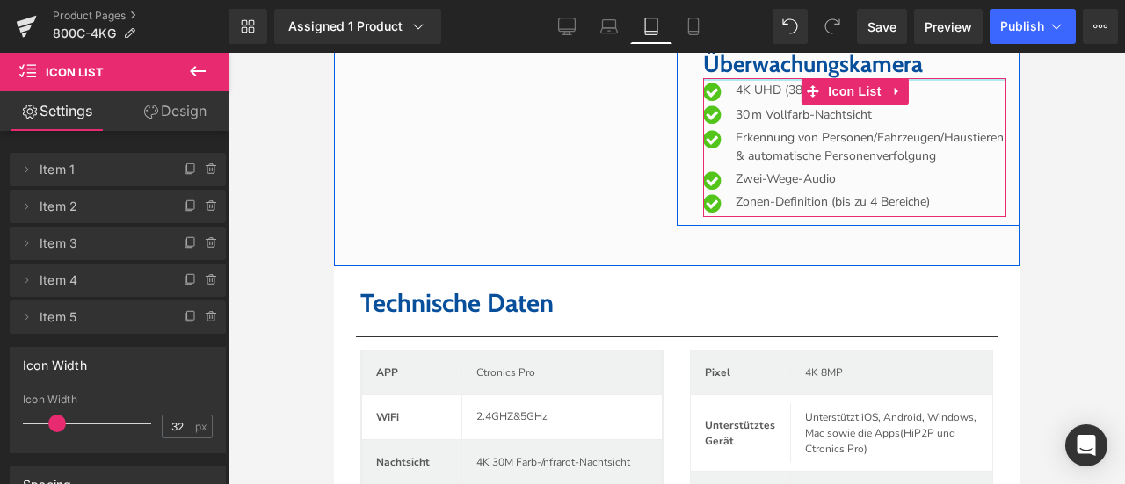
drag, startPoint x: 770, startPoint y: 159, endPoint x: 768, endPoint y: 141, distance: 18.5
click at [768, 141] on div "Ctronics 4K UHD WLAN Überwachungskamera Heading Icon 4K UHD (3840×2160P) Text B…" at bounding box center [854, 120] width 330 height 193
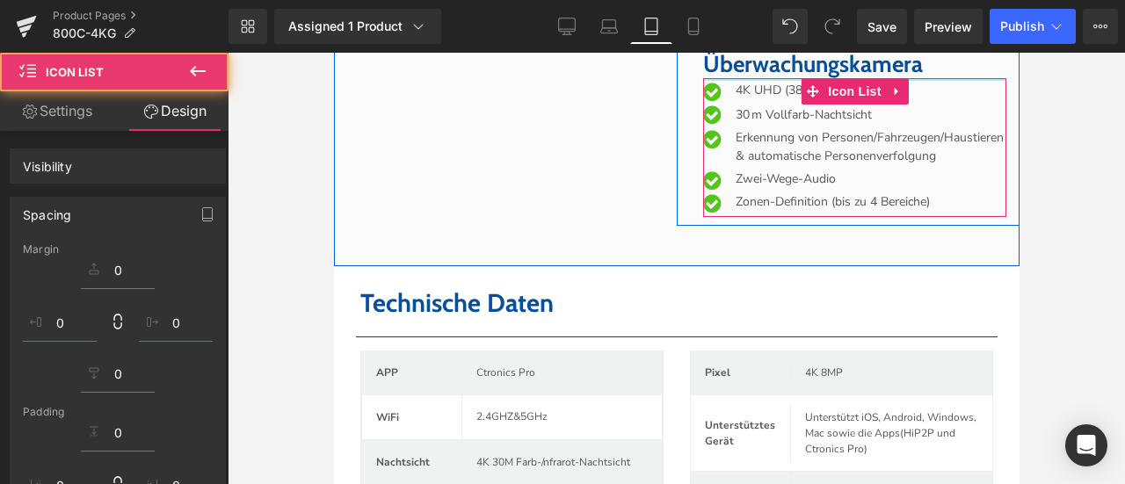
click at [1106, 203] on div at bounding box center [676, 269] width 897 height 432
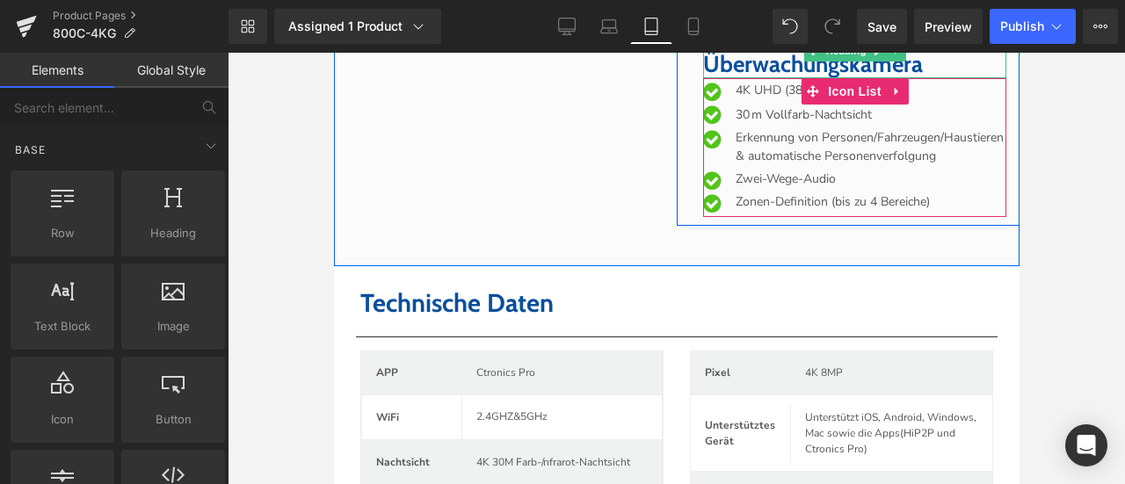
click at [758, 78] on font "Ctronics 4K UHD WLAN Überwachungskamera" at bounding box center [821, 50] width 238 height 55
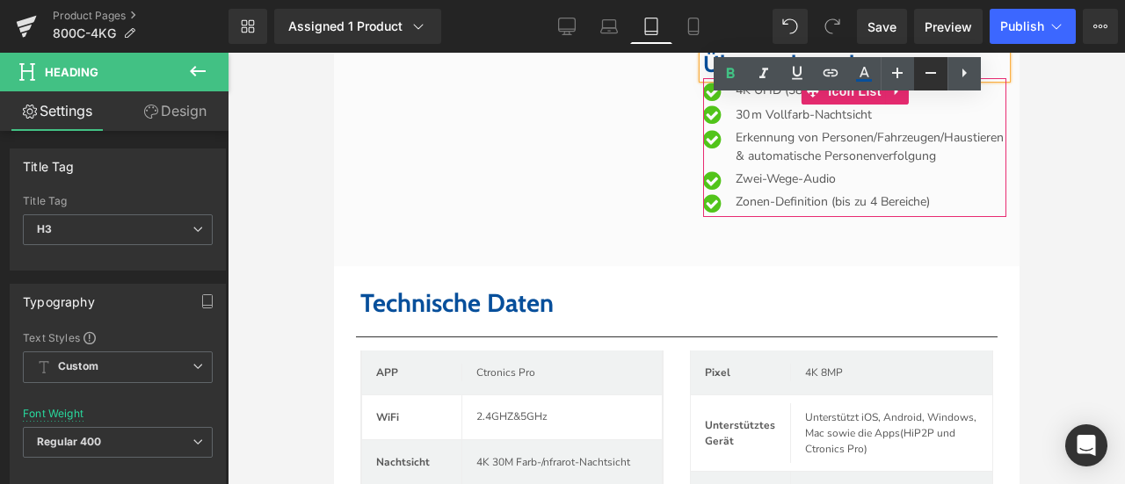
click at [927, 76] on icon at bounding box center [930, 72] width 21 height 21
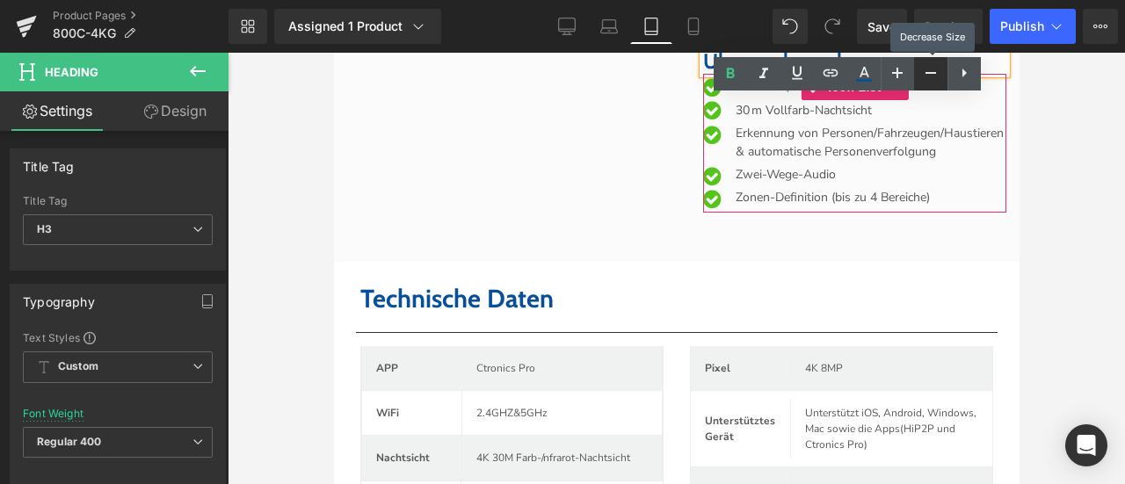
click at [928, 78] on icon at bounding box center [930, 72] width 21 height 21
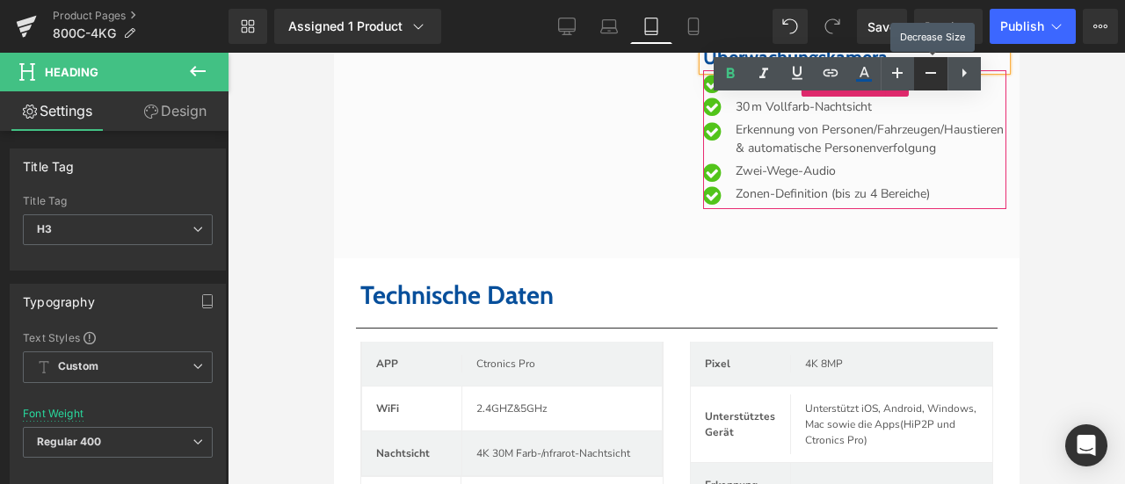
click at [928, 78] on icon at bounding box center [930, 72] width 21 height 21
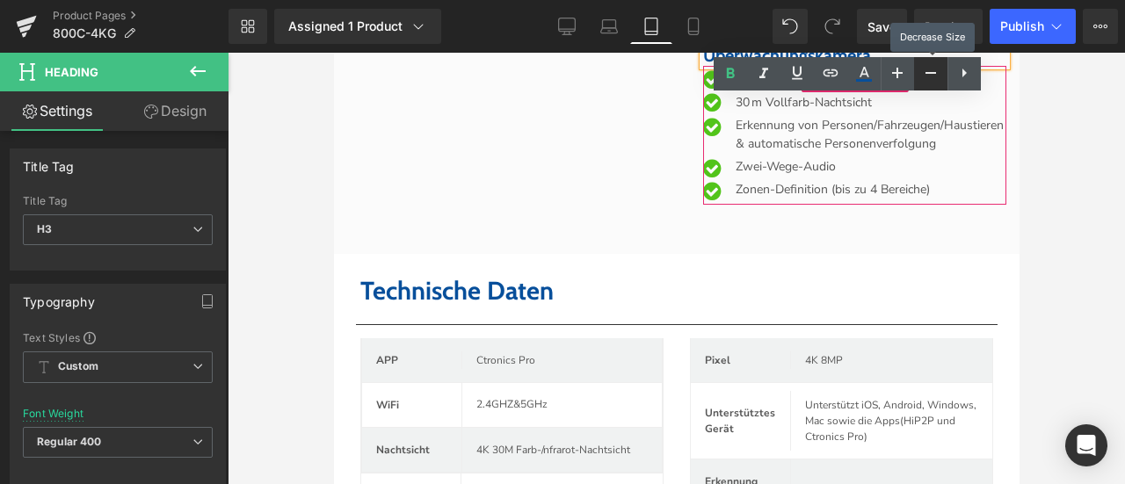
click at [928, 78] on icon at bounding box center [930, 72] width 21 height 21
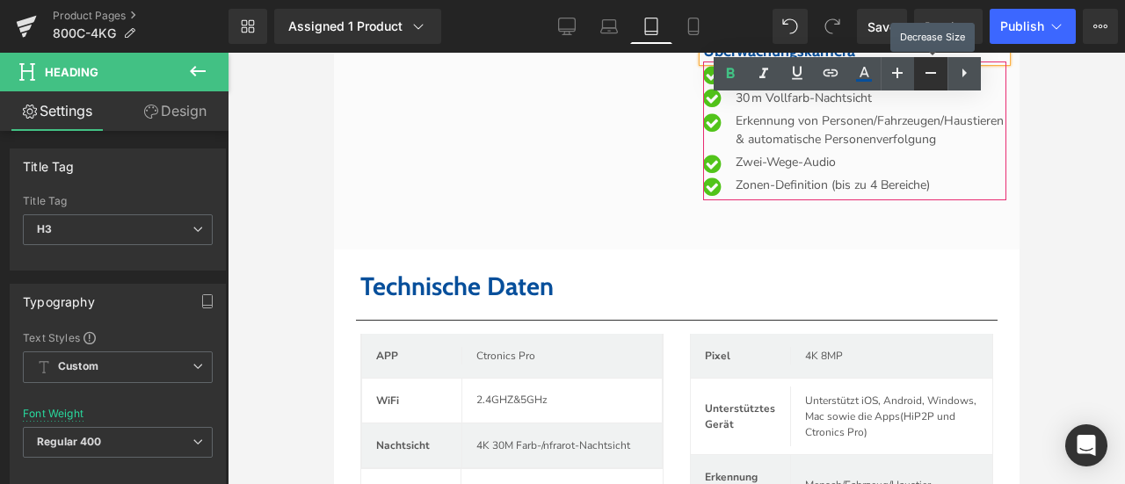
click at [928, 78] on icon at bounding box center [930, 72] width 21 height 21
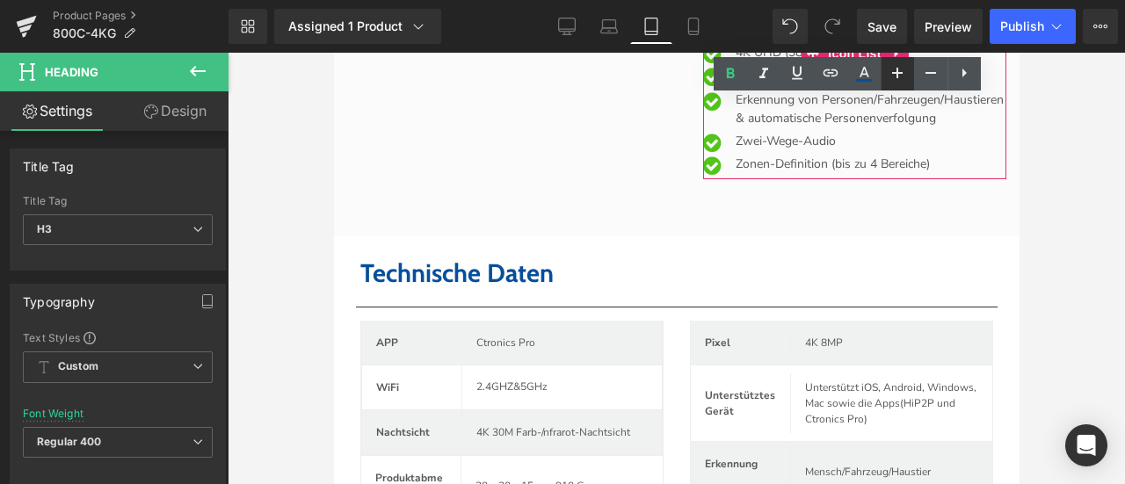
click at [901, 73] on icon at bounding box center [897, 73] width 11 height 11
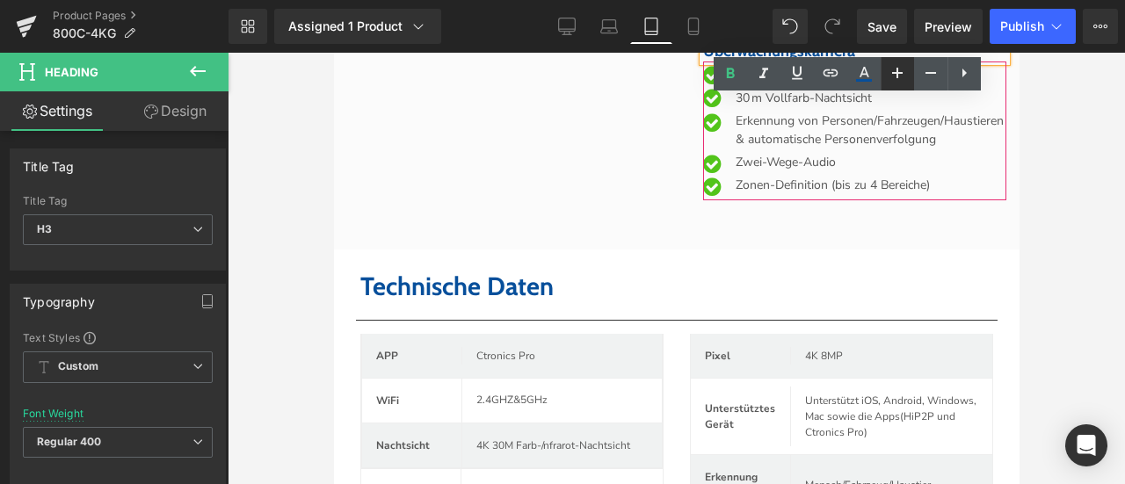
click at [901, 73] on icon at bounding box center [897, 73] width 11 height 11
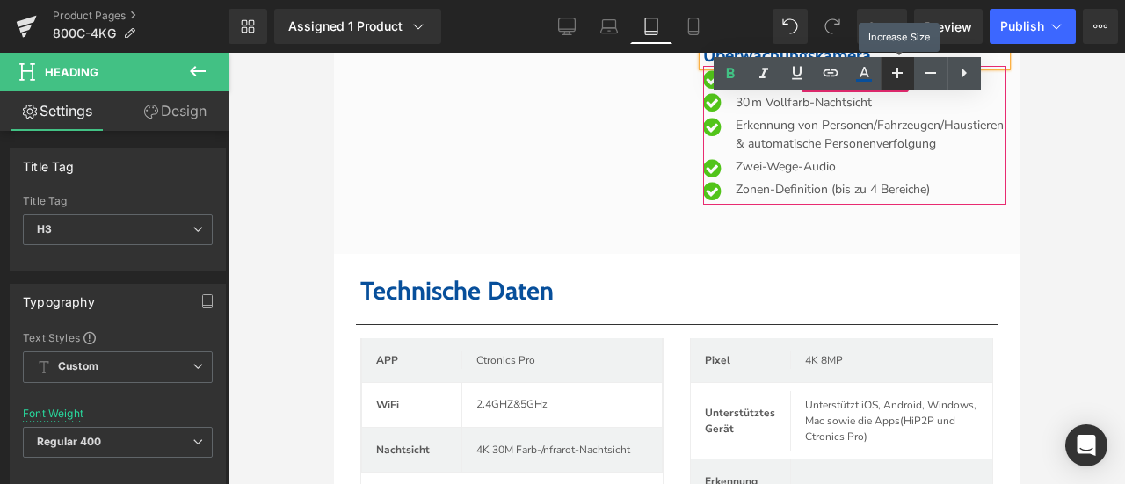
click at [901, 73] on icon at bounding box center [897, 73] width 11 height 11
type input "22"
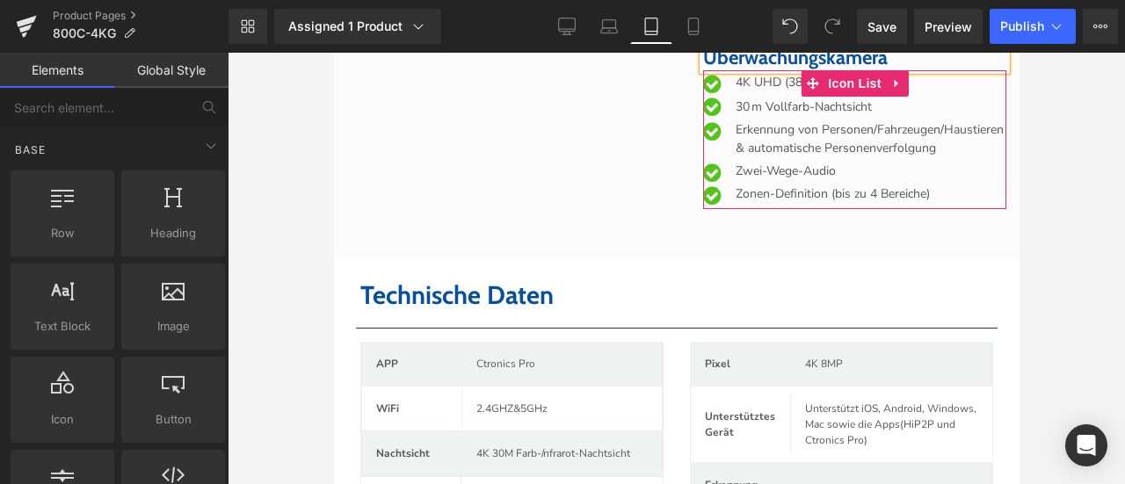
click at [1079, 167] on div at bounding box center [676, 269] width 897 height 432
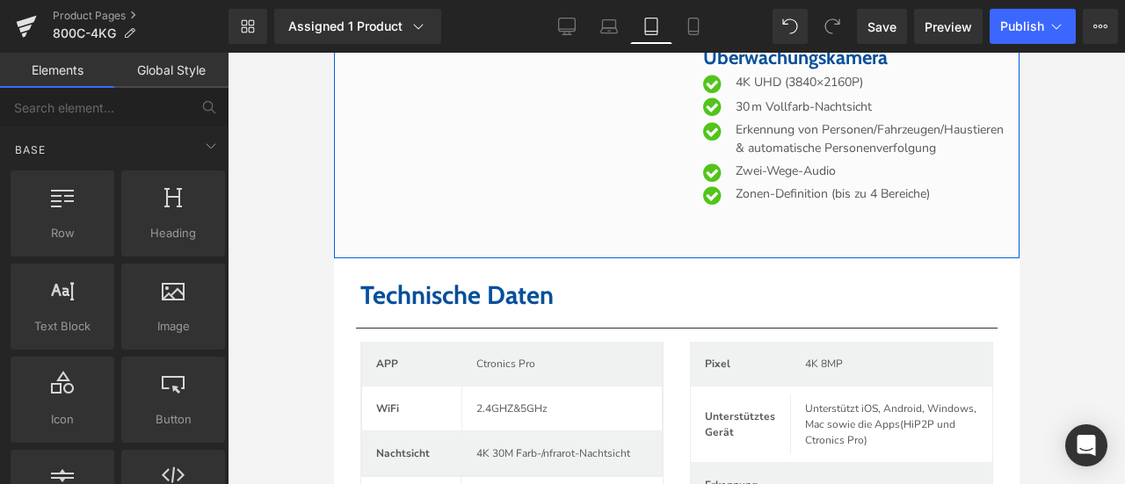
click at [712, 258] on div "Youtube Ctronics 4K UHD WLAN Überwachungskamera Heading Icon 4K UHD (3840×2160P…" at bounding box center [676, 113] width 686 height 292
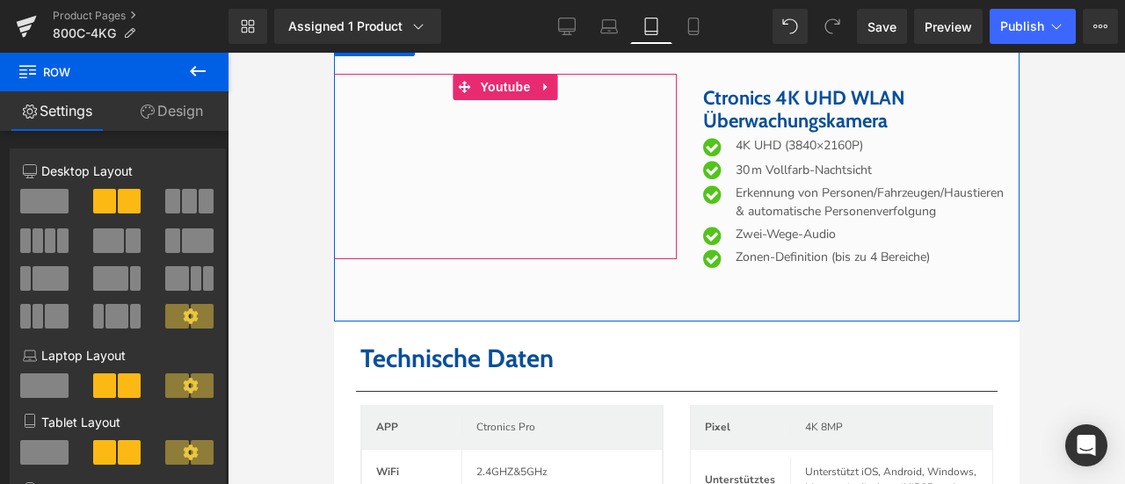
scroll to position [6399, 0]
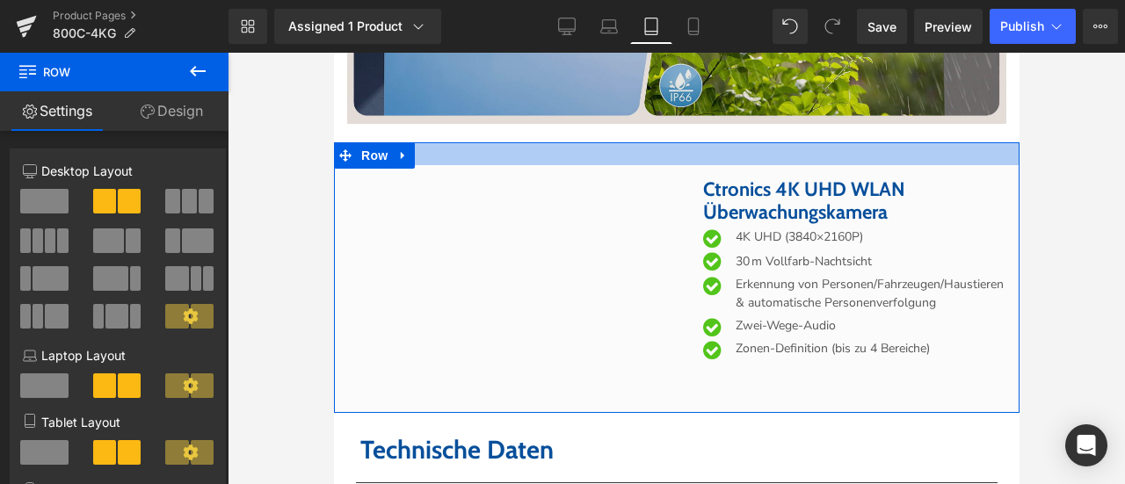
drag, startPoint x: 623, startPoint y: 233, endPoint x: 630, endPoint y: 213, distance: 21.4
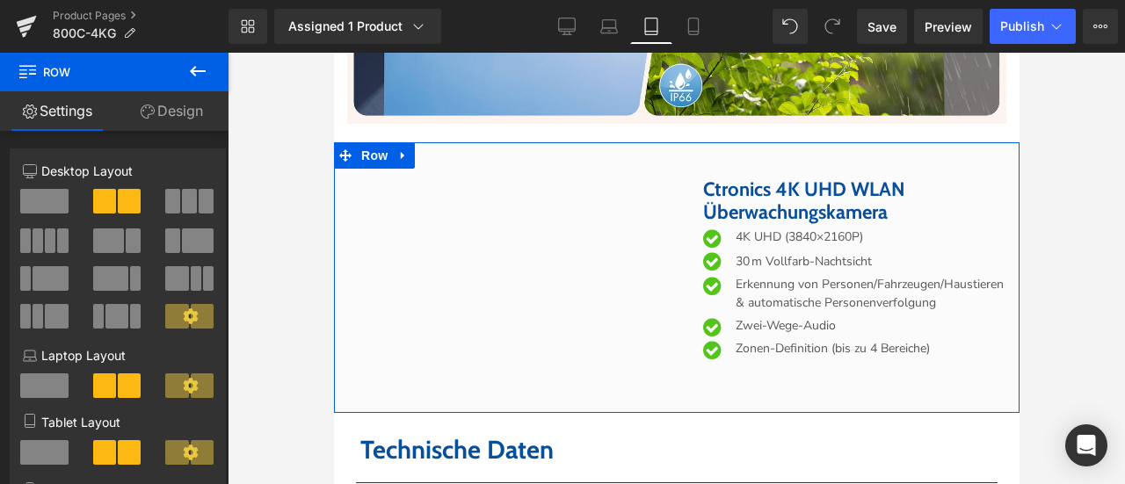
click at [1063, 254] on div at bounding box center [676, 269] width 897 height 432
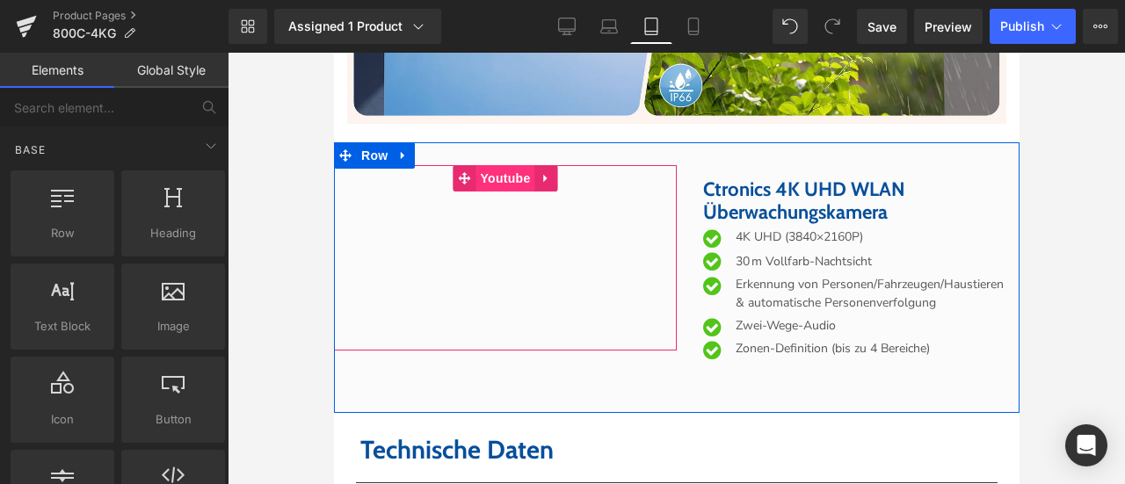
click at [496, 192] on span "Youtube" at bounding box center [504, 178] width 59 height 26
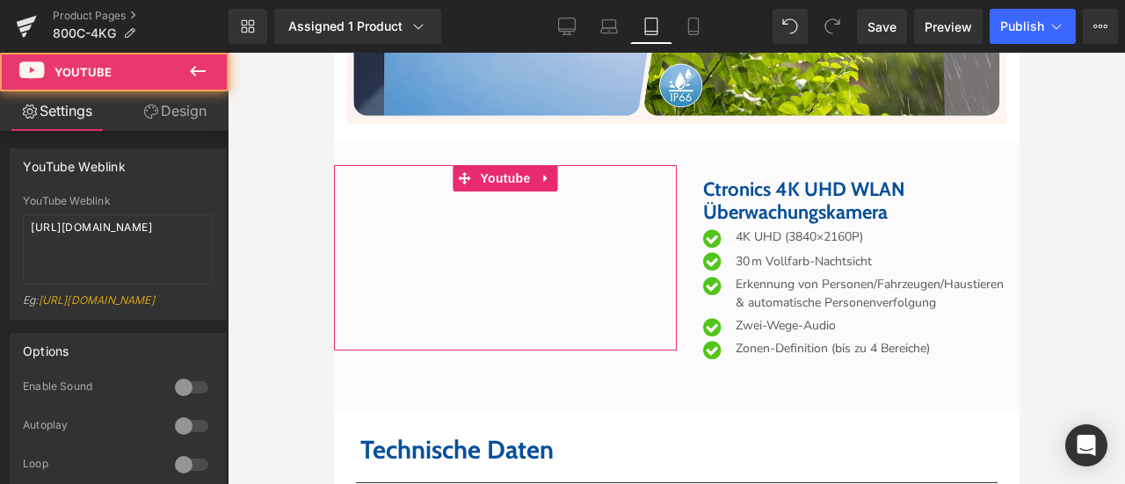
click at [180, 116] on link "Design" at bounding box center [175, 111] width 114 height 40
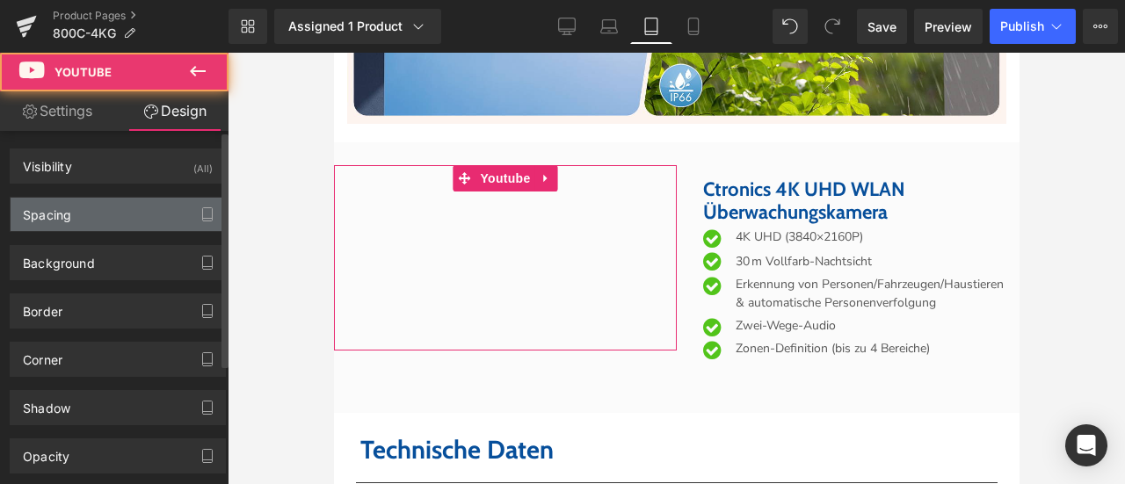
type input "0"
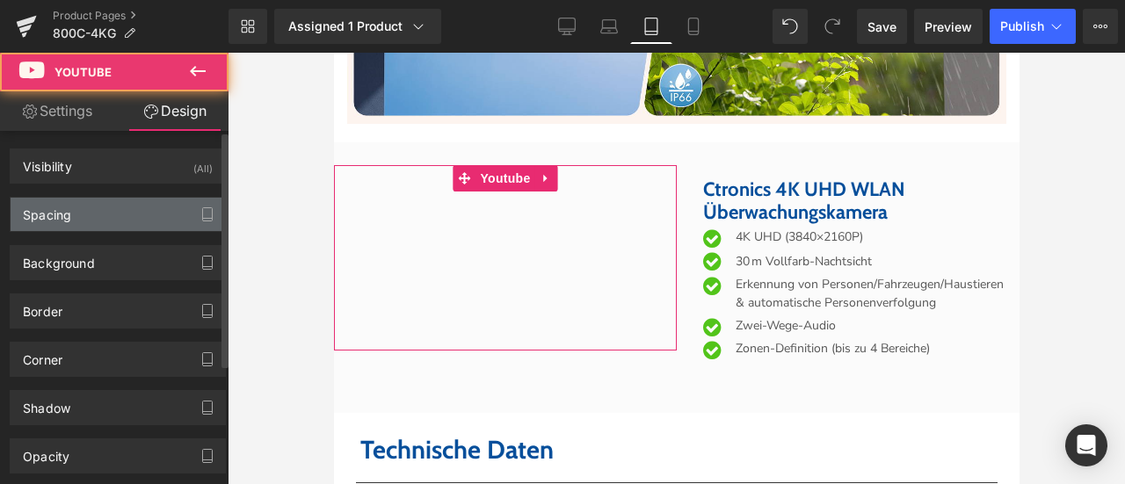
type input "0"
type input "15"
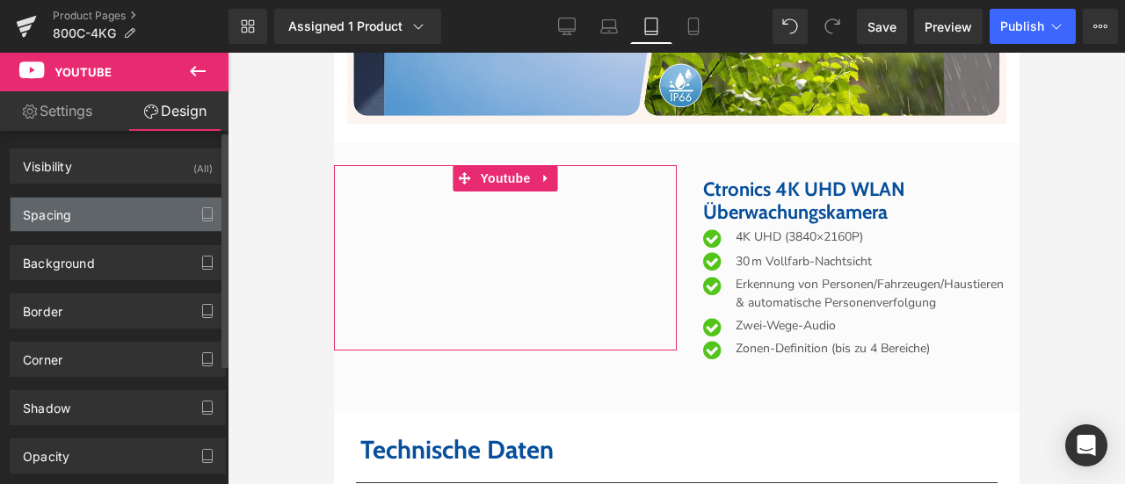
click at [108, 214] on div "Spacing" at bounding box center [118, 214] width 214 height 33
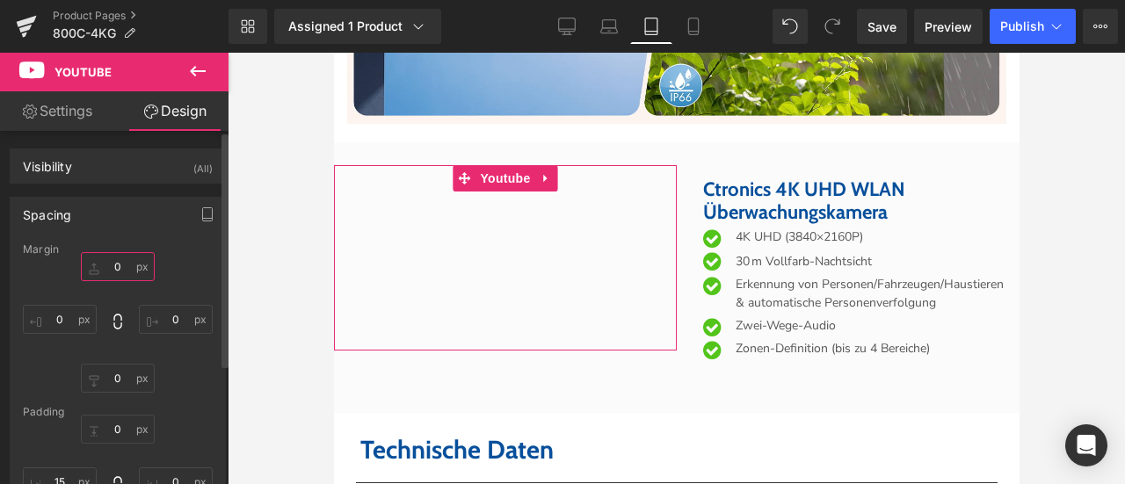
click at [122, 268] on input "0" at bounding box center [118, 266] width 74 height 29
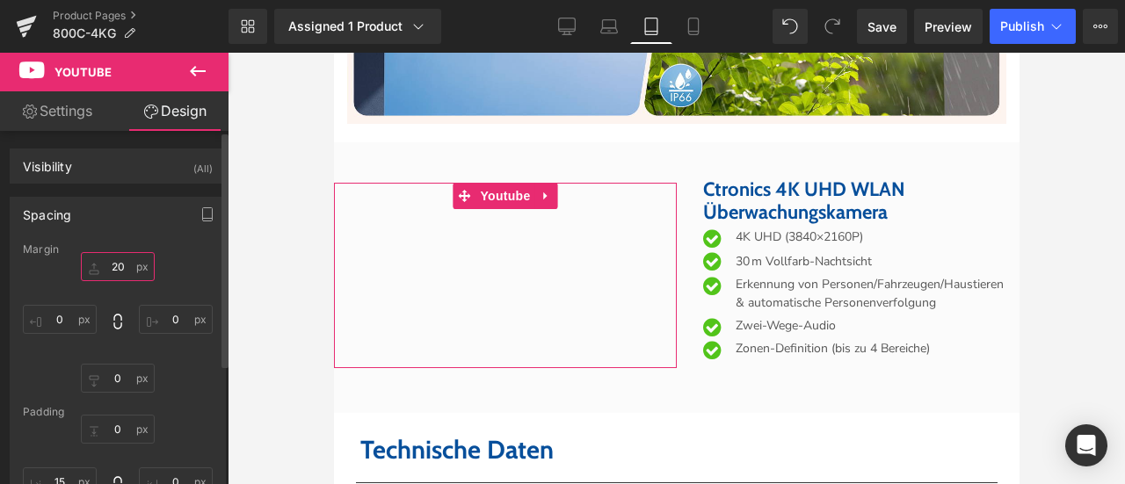
drag, startPoint x: 105, startPoint y: 269, endPoint x: 139, endPoint y: 271, distance: 34.3
click at [139, 271] on input "20" at bounding box center [118, 266] width 74 height 29
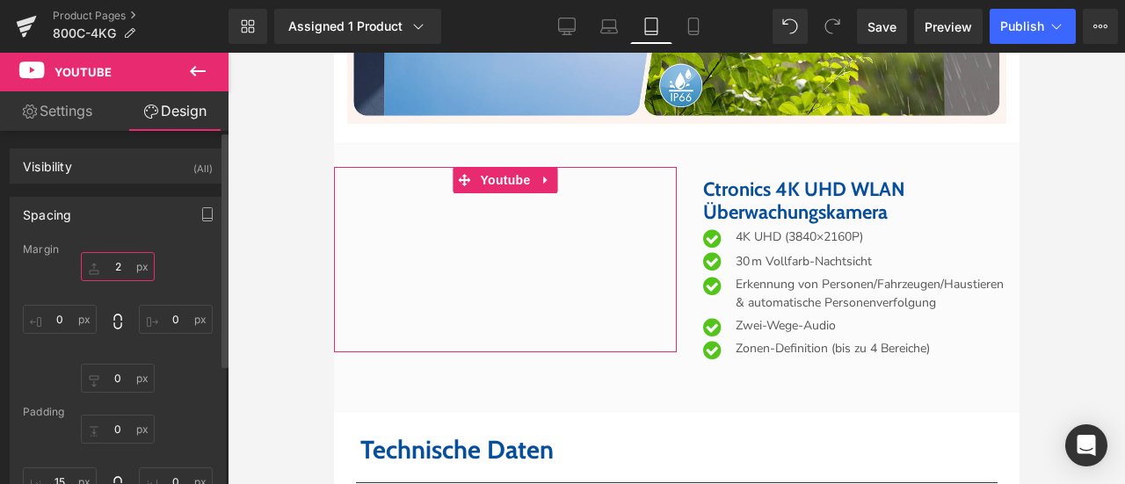
type input "25"
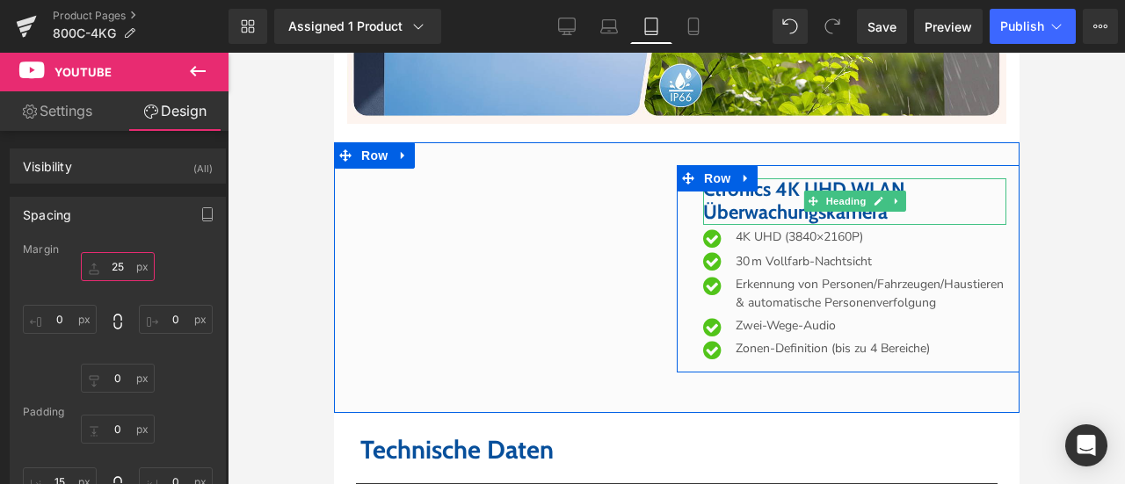
scroll to position [6487, 0]
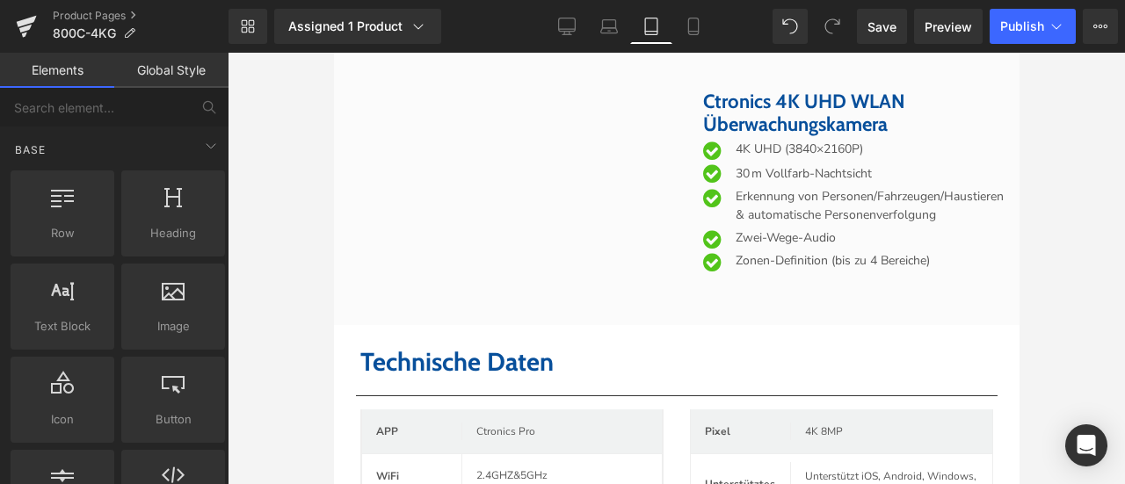
click at [1085, 309] on div at bounding box center [676, 269] width 897 height 432
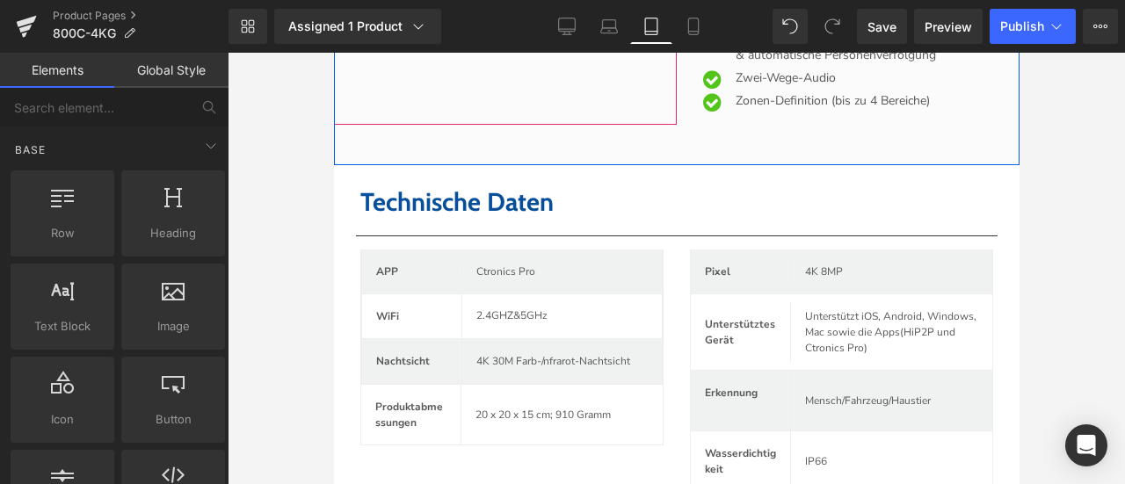
scroll to position [6839, 0]
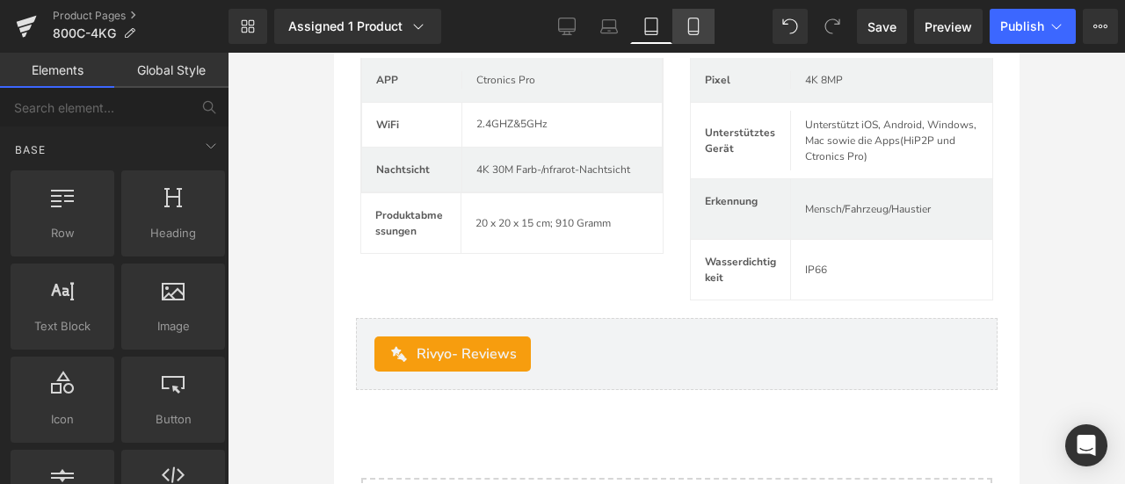
click at [696, 33] on icon at bounding box center [694, 27] width 18 height 18
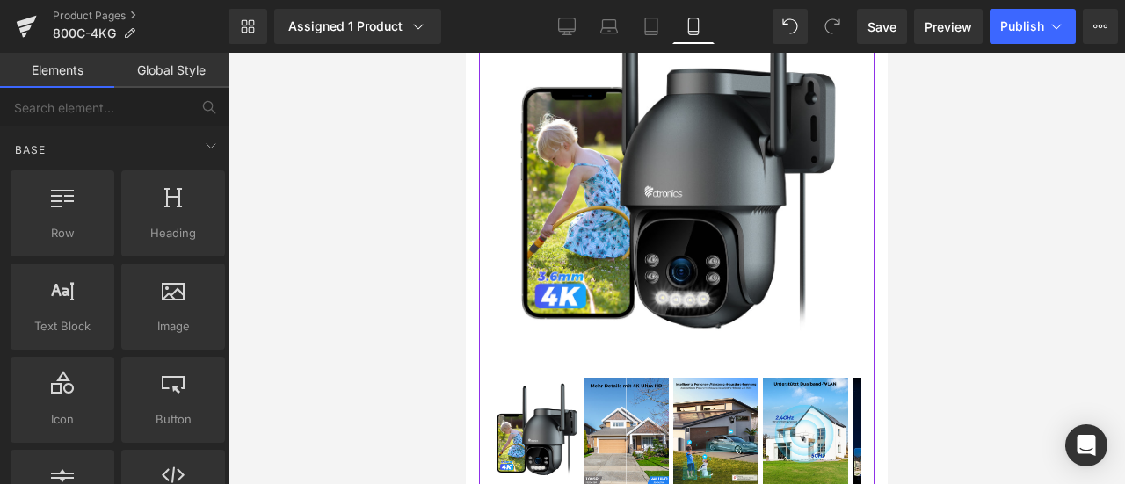
scroll to position [176, 0]
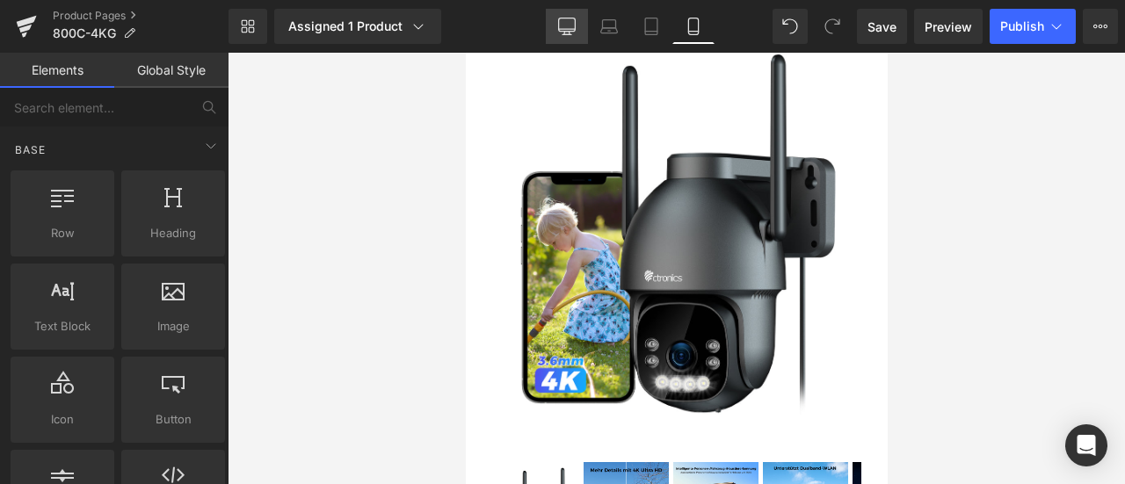
click at [566, 33] on icon at bounding box center [567, 27] width 18 height 18
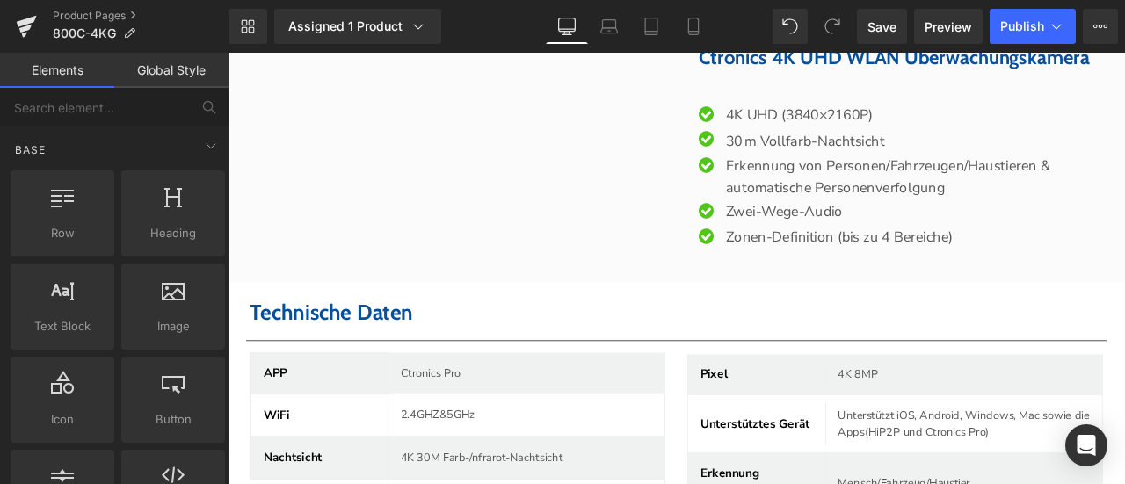
scroll to position [6250, 0]
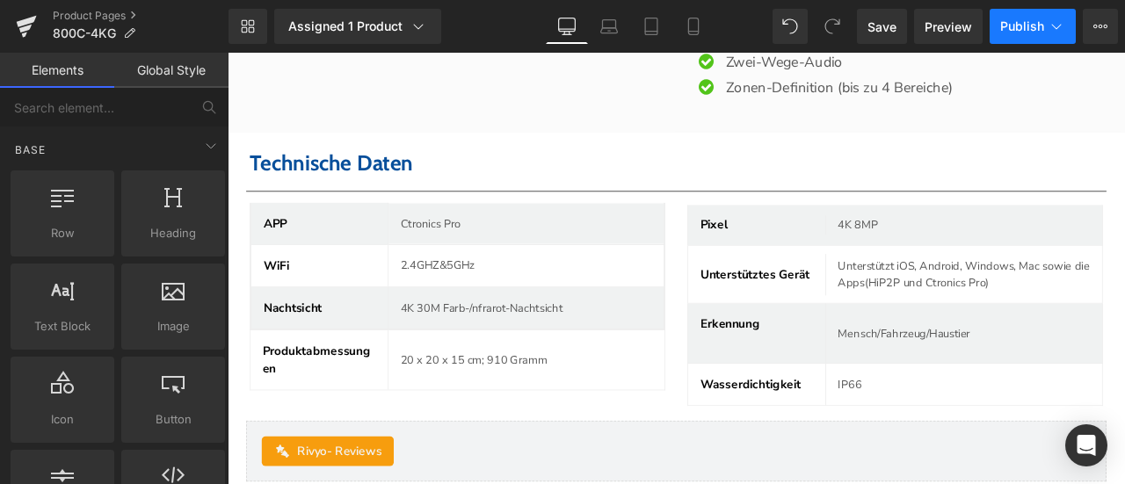
click at [1011, 20] on span "Publish" at bounding box center [1022, 26] width 44 height 14
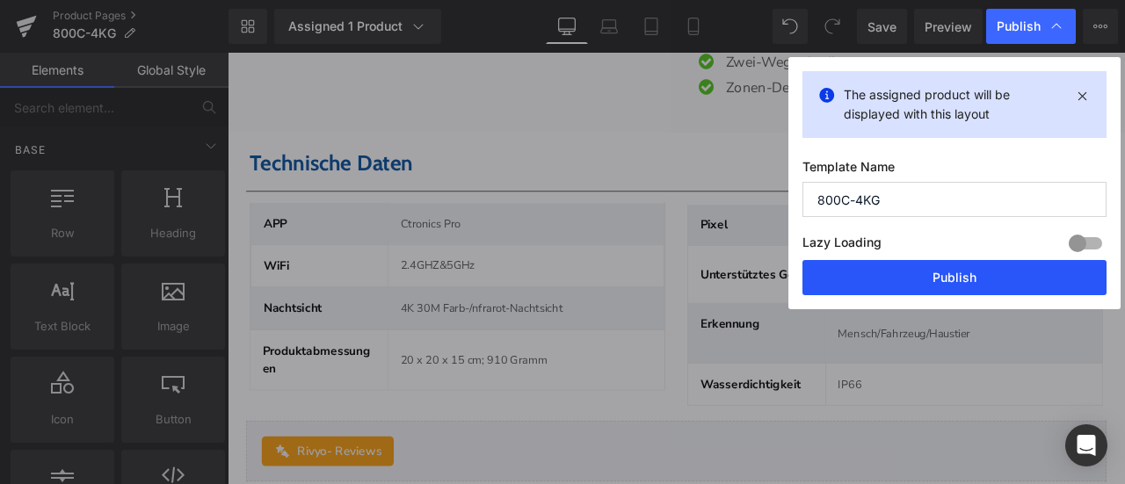
click at [1004, 268] on button "Publish" at bounding box center [955, 277] width 304 height 35
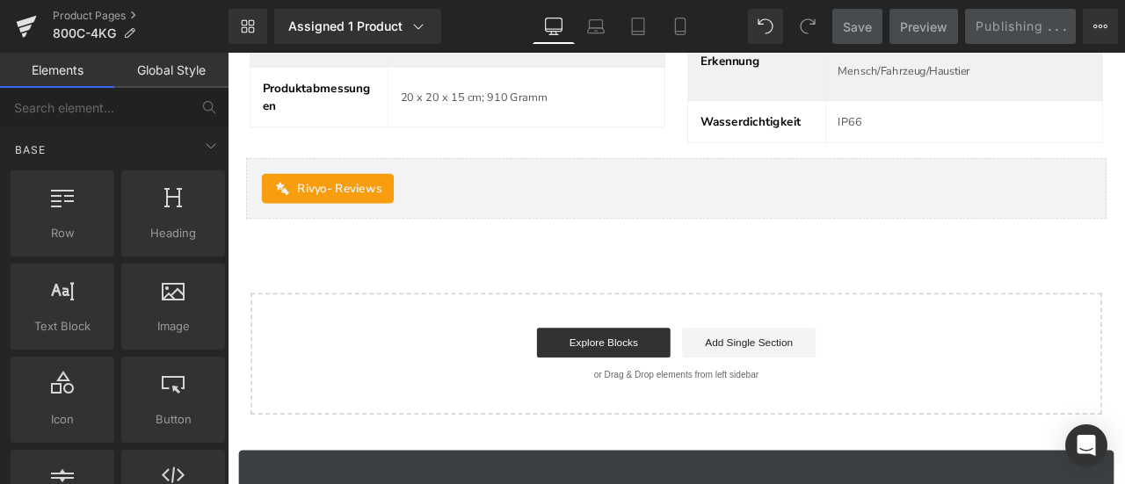
scroll to position [6602, 0]
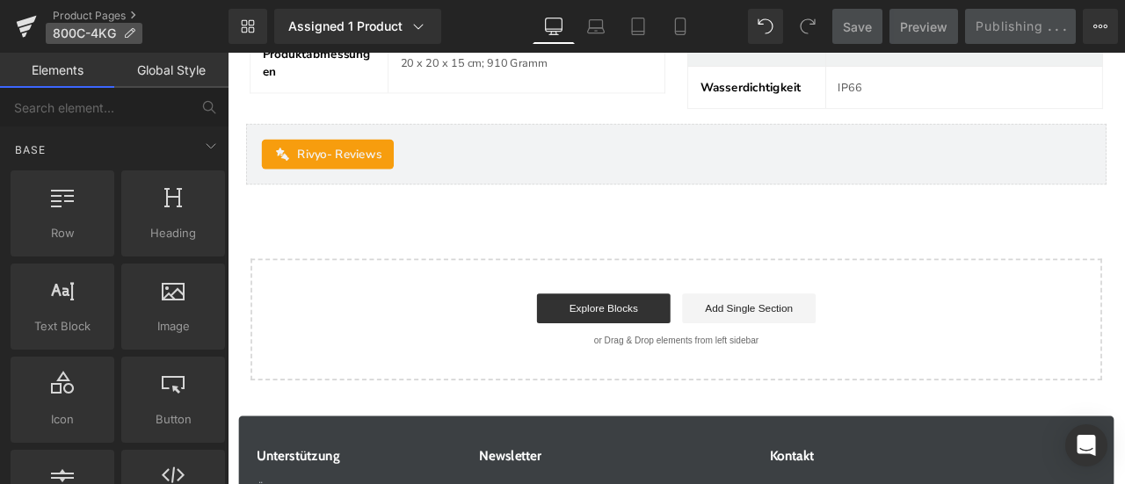
click at [134, 31] on icon at bounding box center [129, 33] width 12 height 12
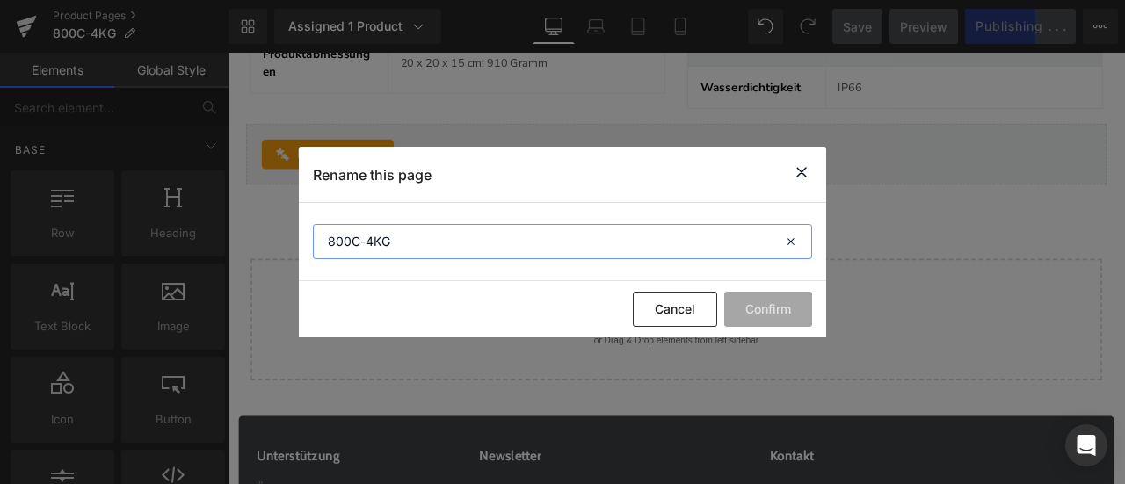
drag, startPoint x: 417, startPoint y: 243, endPoint x: 302, endPoint y: 253, distance: 115.6
click at [302, 253] on section "800C-4KG" at bounding box center [562, 242] width 527 height 78
click at [803, 171] on icon at bounding box center [801, 173] width 21 height 22
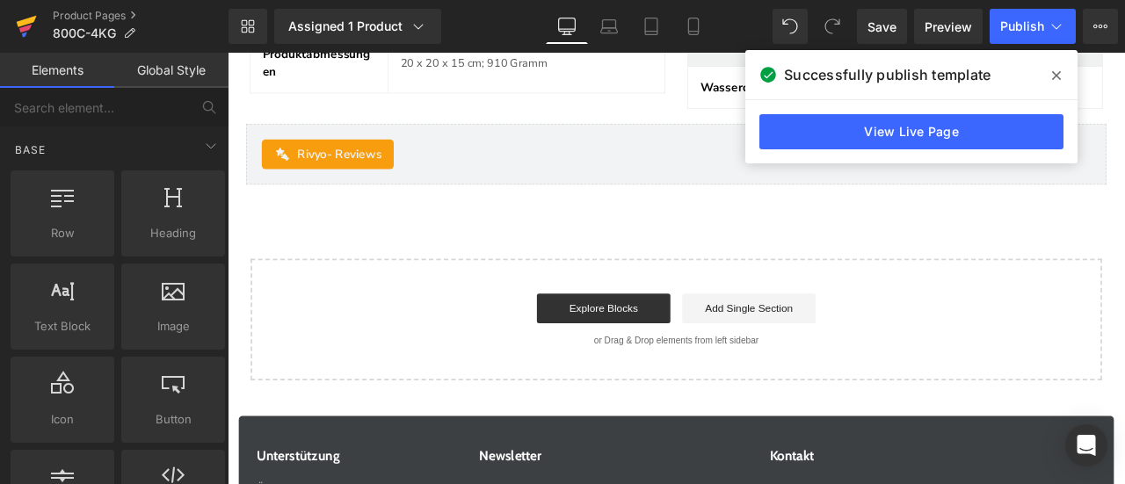
click at [25, 28] on icon at bounding box center [25, 29] width 12 height 8
